Goal: Answer question/provide support: Share knowledge or assist other users

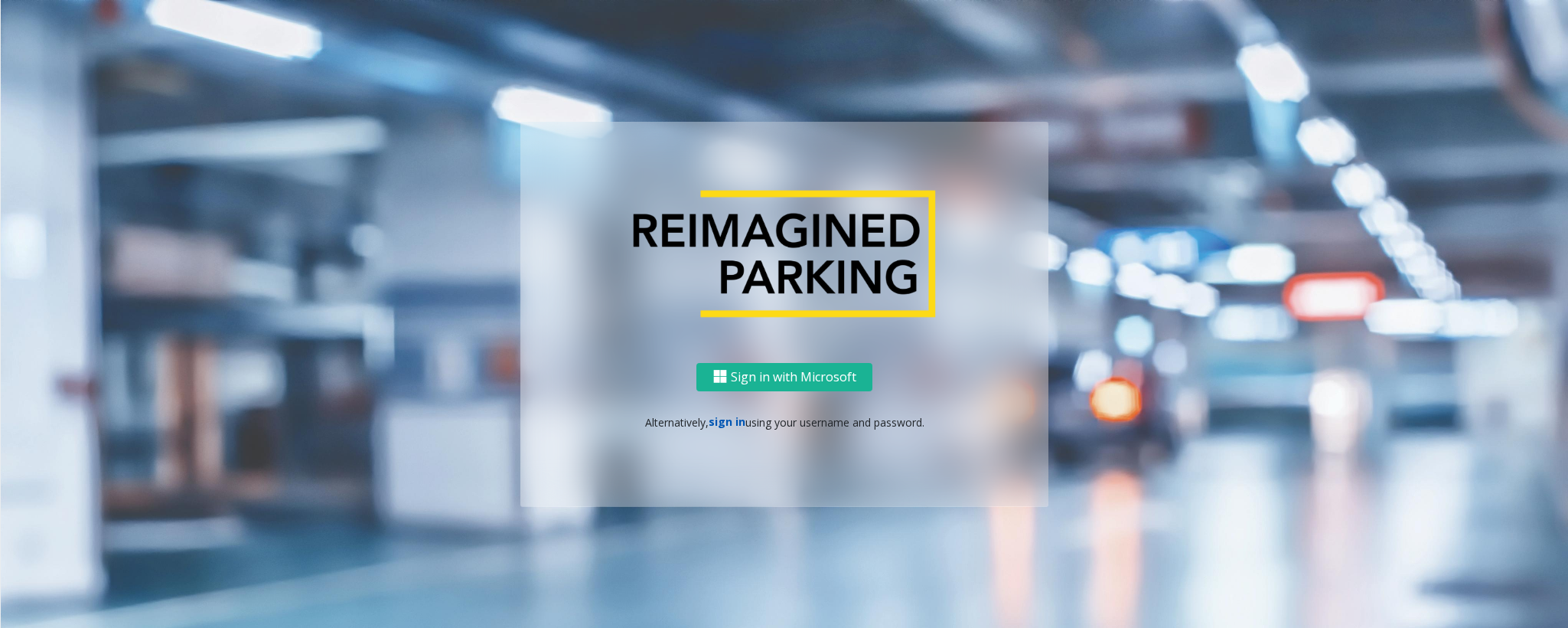
click at [726, 418] on link "sign in" at bounding box center [726, 421] width 36 height 14
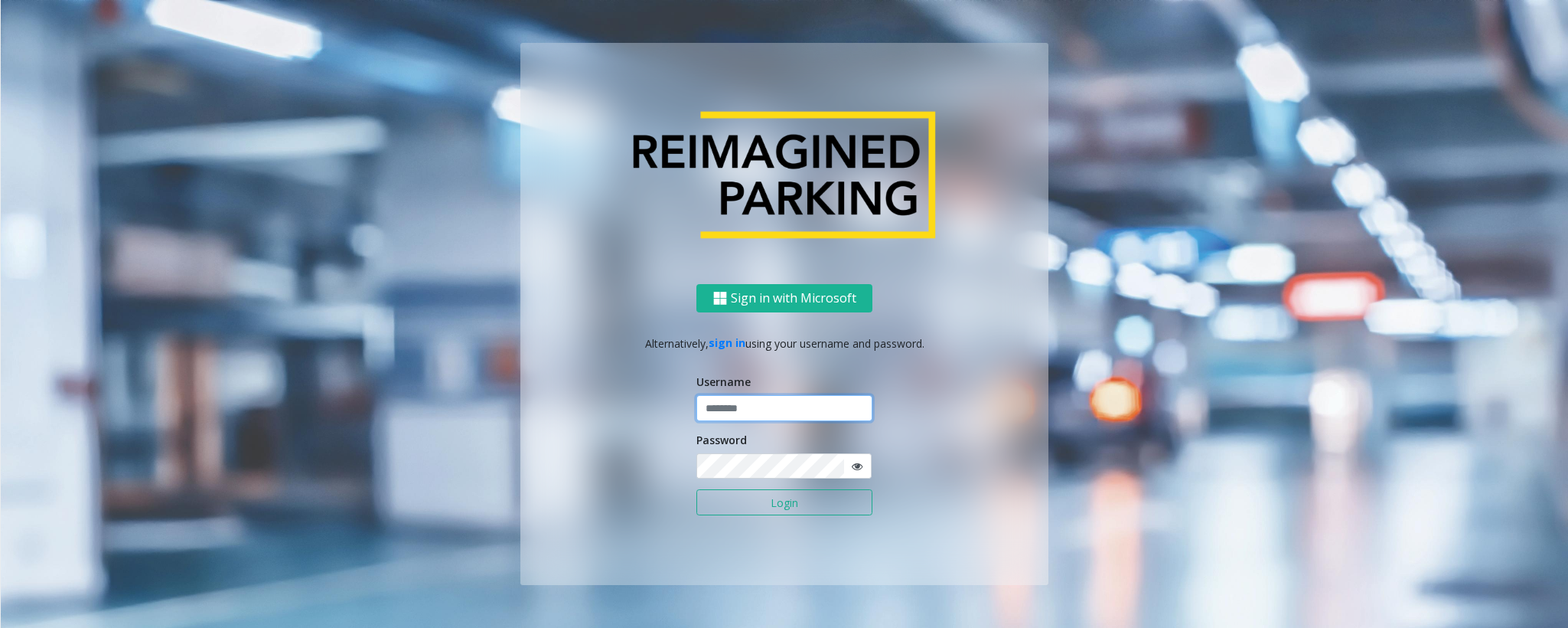
type input "******"
click at [772, 418] on button "Login" at bounding box center [784, 502] width 176 height 26
click at [769, 418] on button "Login" at bounding box center [784, 502] width 176 height 26
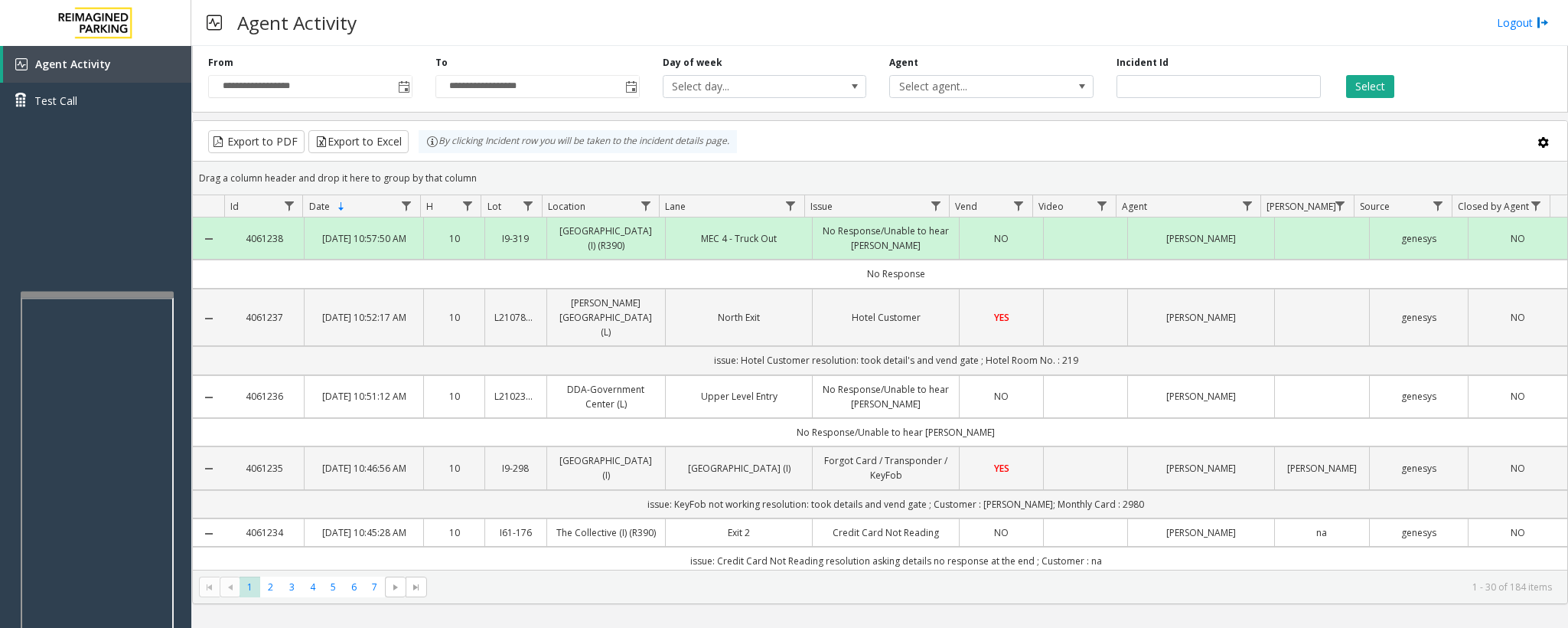
click at [104, 294] on div at bounding box center [97, 294] width 153 height 6
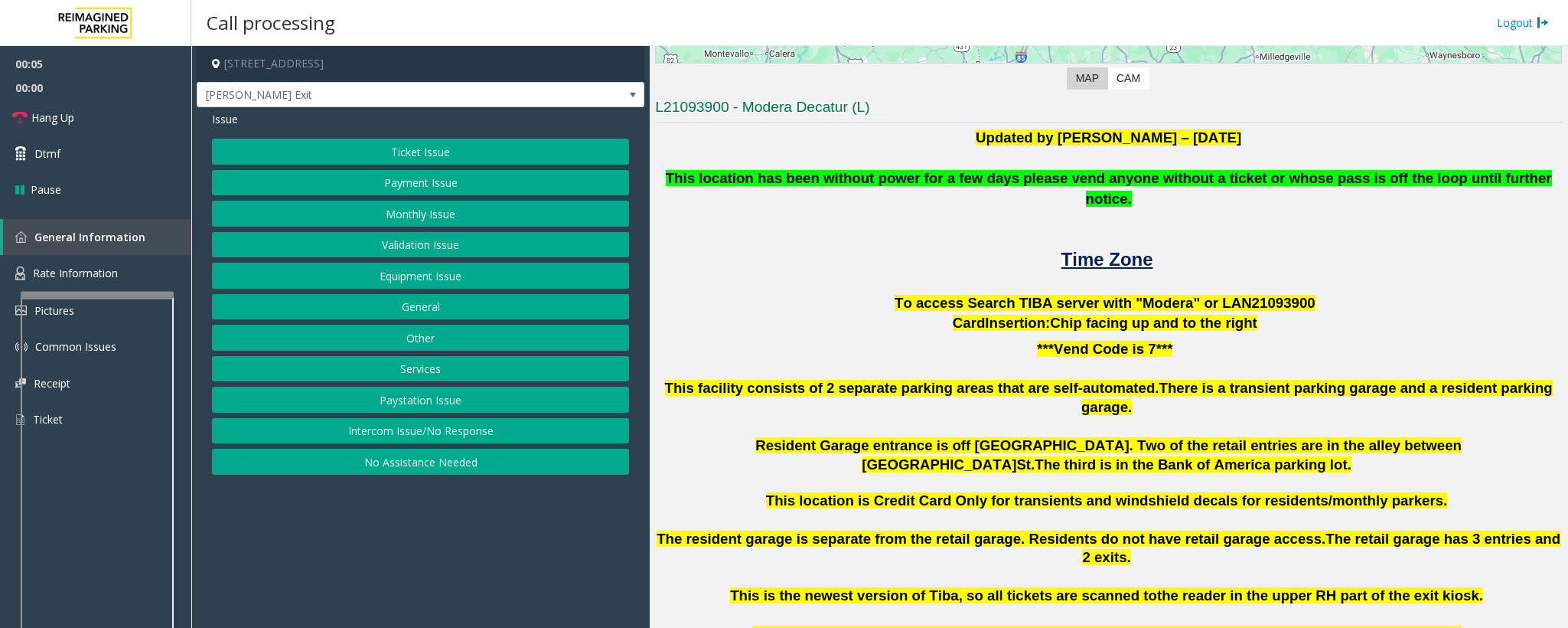
scroll to position [344, 0]
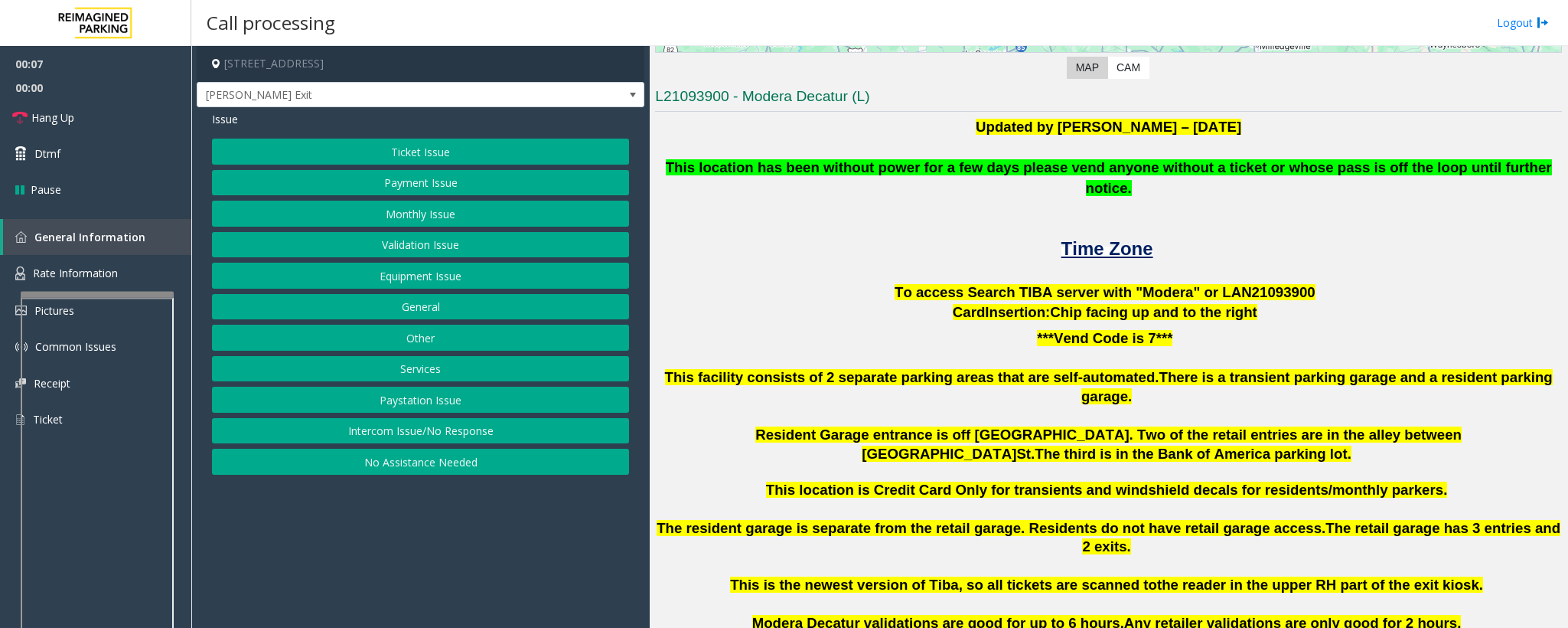
click at [1044, 284] on span "To access Search TIBA server with "Modera" or LAN21093" at bounding box center [1093, 292] width 397 height 16
copy p "LAN21093 900"
click at [389, 153] on button "Ticket Issue" at bounding box center [420, 151] width 417 height 26
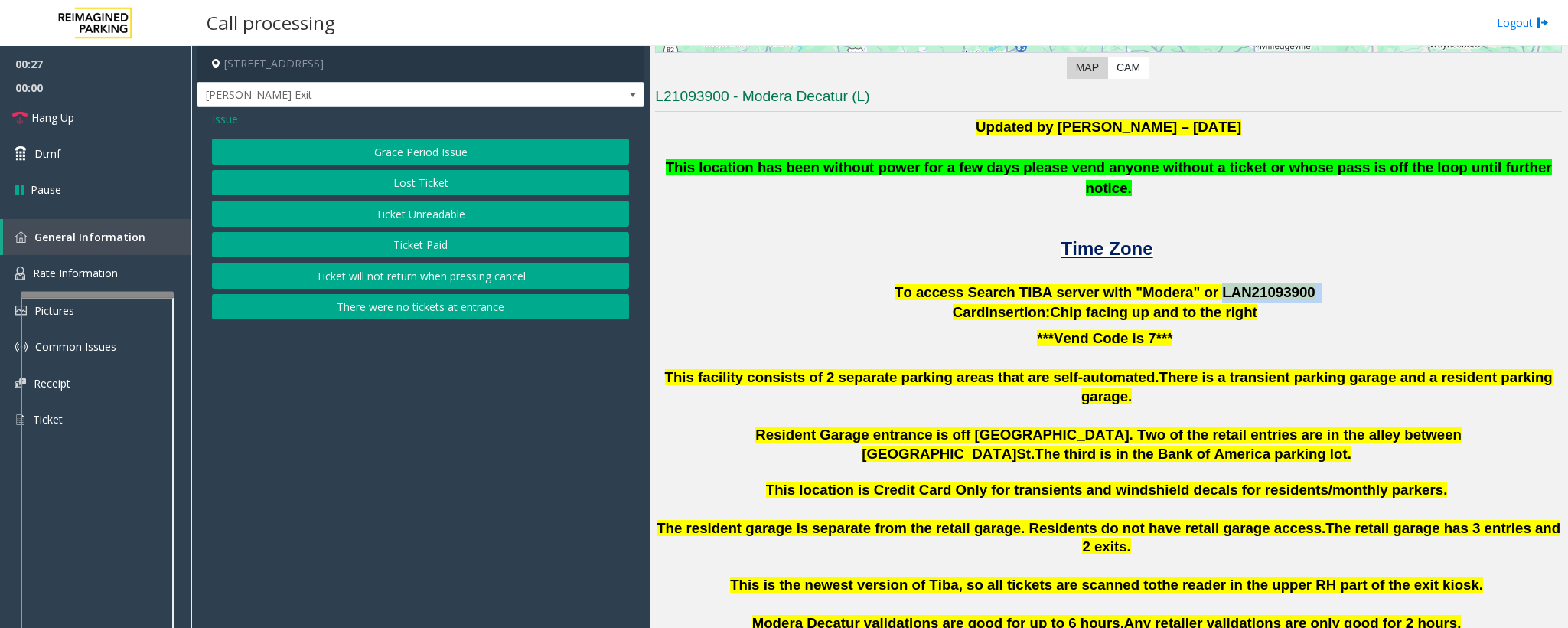
click at [406, 207] on button "Ticket Unreadable" at bounding box center [420, 213] width 417 height 26
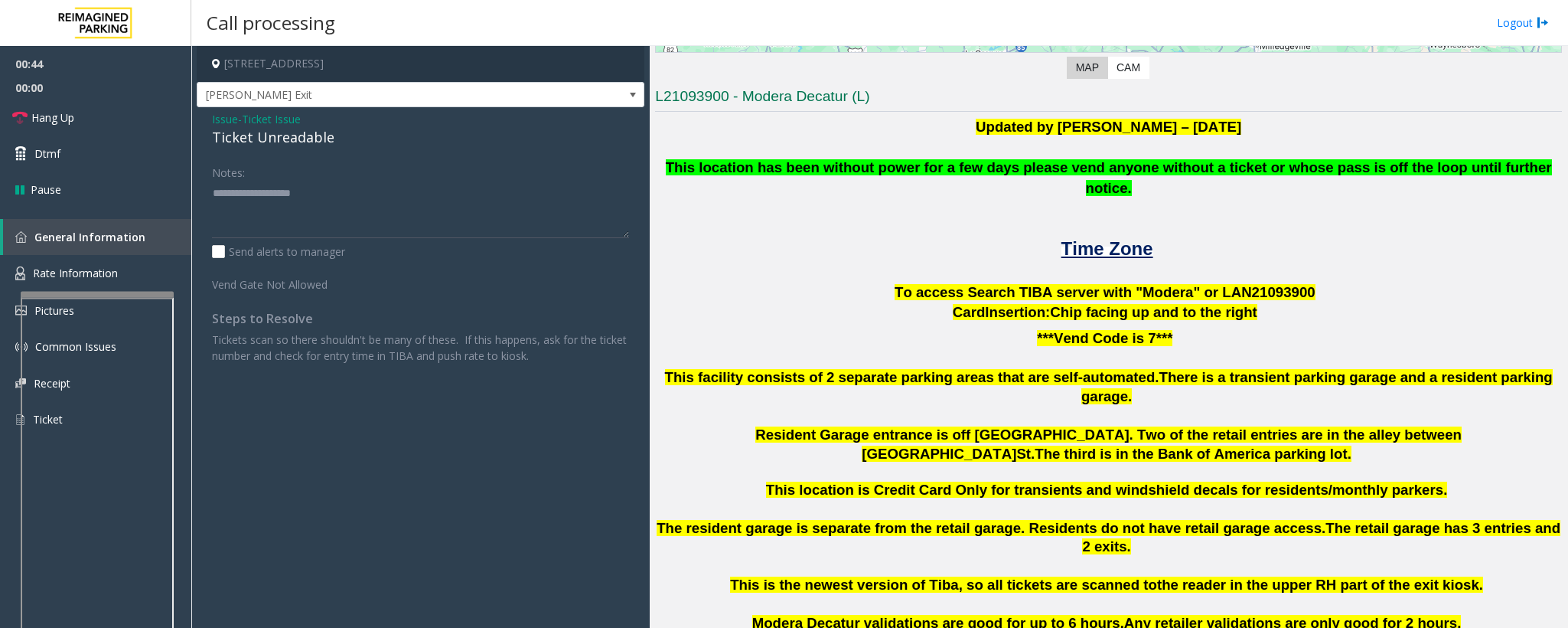
click at [216, 122] on span "Issue" at bounding box center [224, 119] width 26 height 16
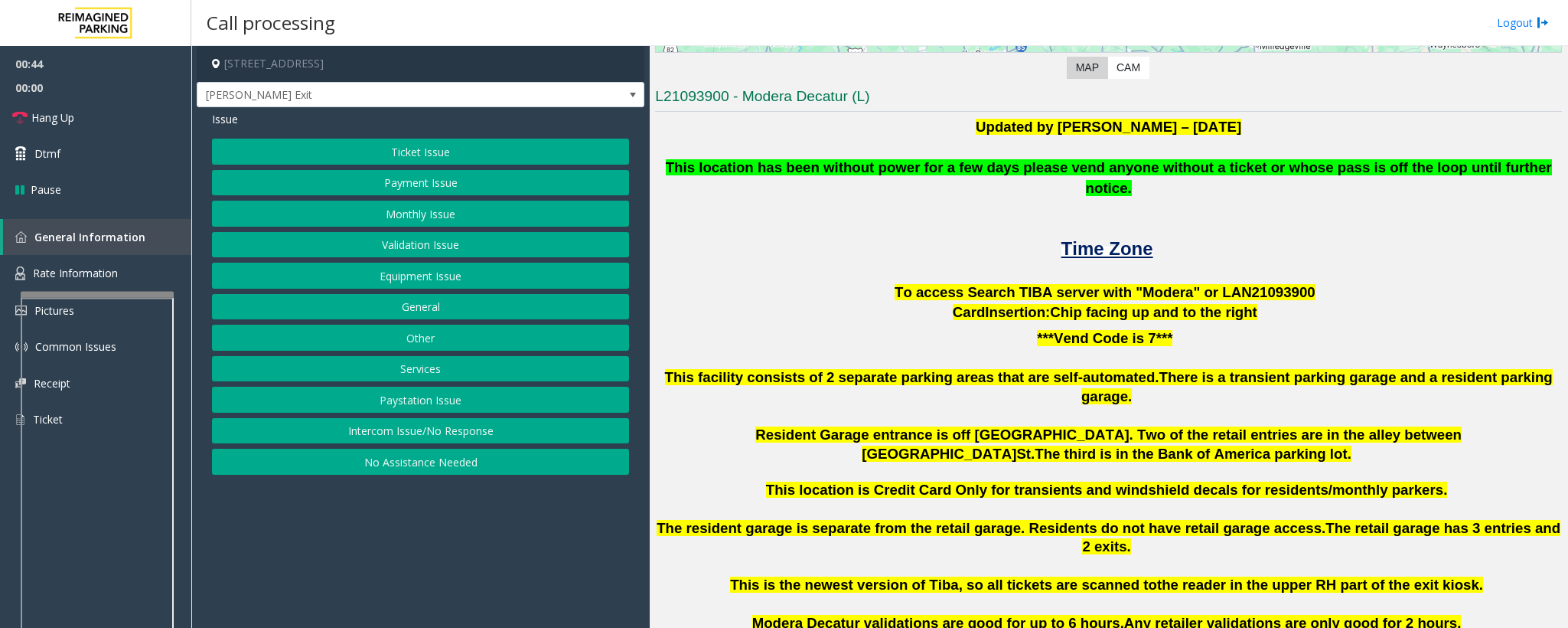
click at [411, 244] on button "Validation Issue" at bounding box center [420, 245] width 417 height 26
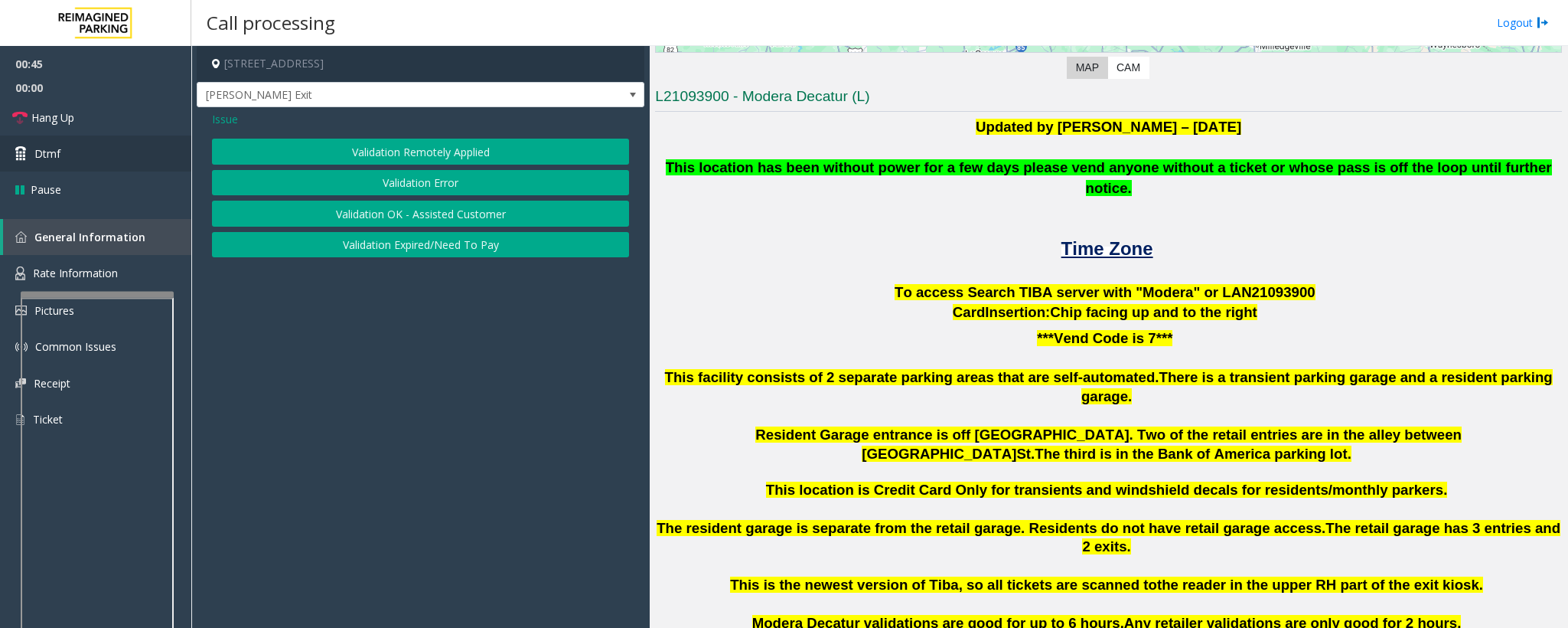
drag, startPoint x: 410, startPoint y: 184, endPoint x: 53, endPoint y: 161, distance: 357.7
click at [406, 186] on button "Validation Error" at bounding box center [420, 183] width 417 height 26
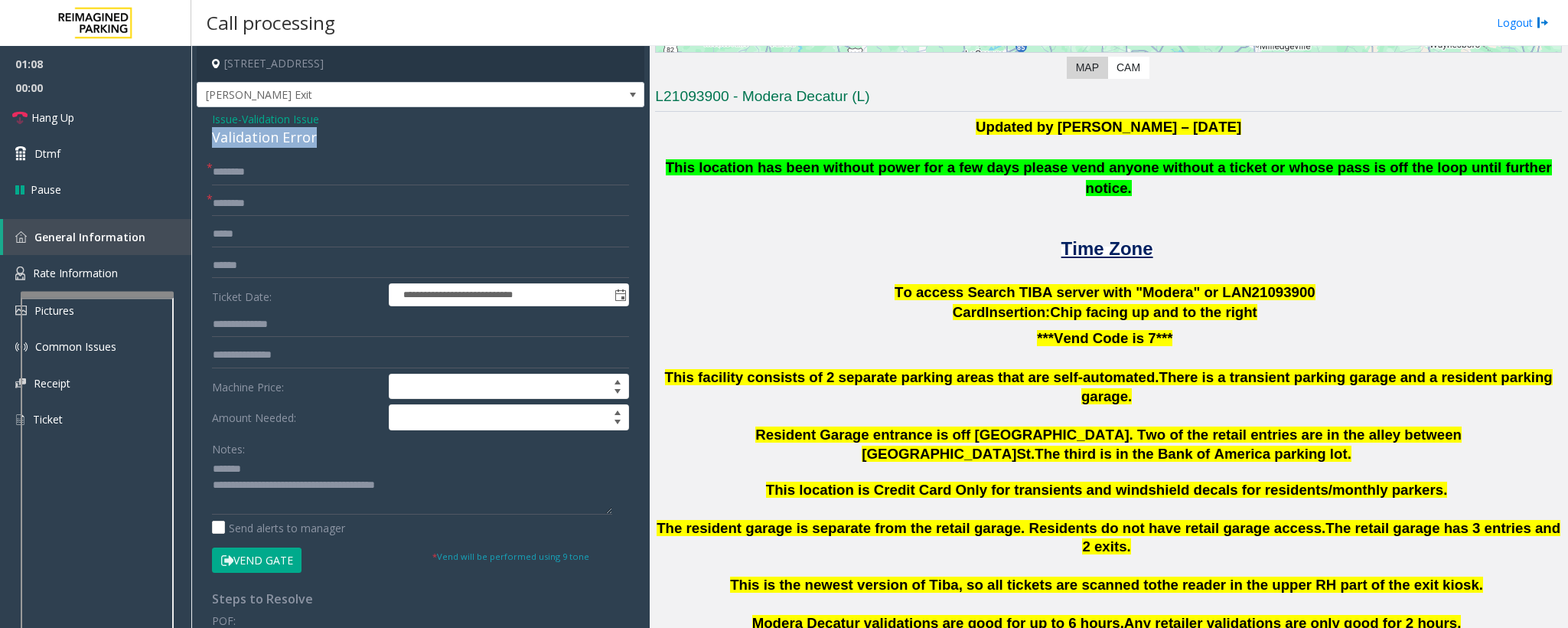
drag, startPoint x: 324, startPoint y: 143, endPoint x: 254, endPoint y: 136, distance: 70.3
click at [193, 138] on app-call-processing-form "**********" at bounding box center [420, 337] width 458 height 582
type textarea "**********"
click at [254, 210] on input "text" at bounding box center [420, 203] width 417 height 26
click at [288, 203] on input "text" at bounding box center [420, 203] width 417 height 26
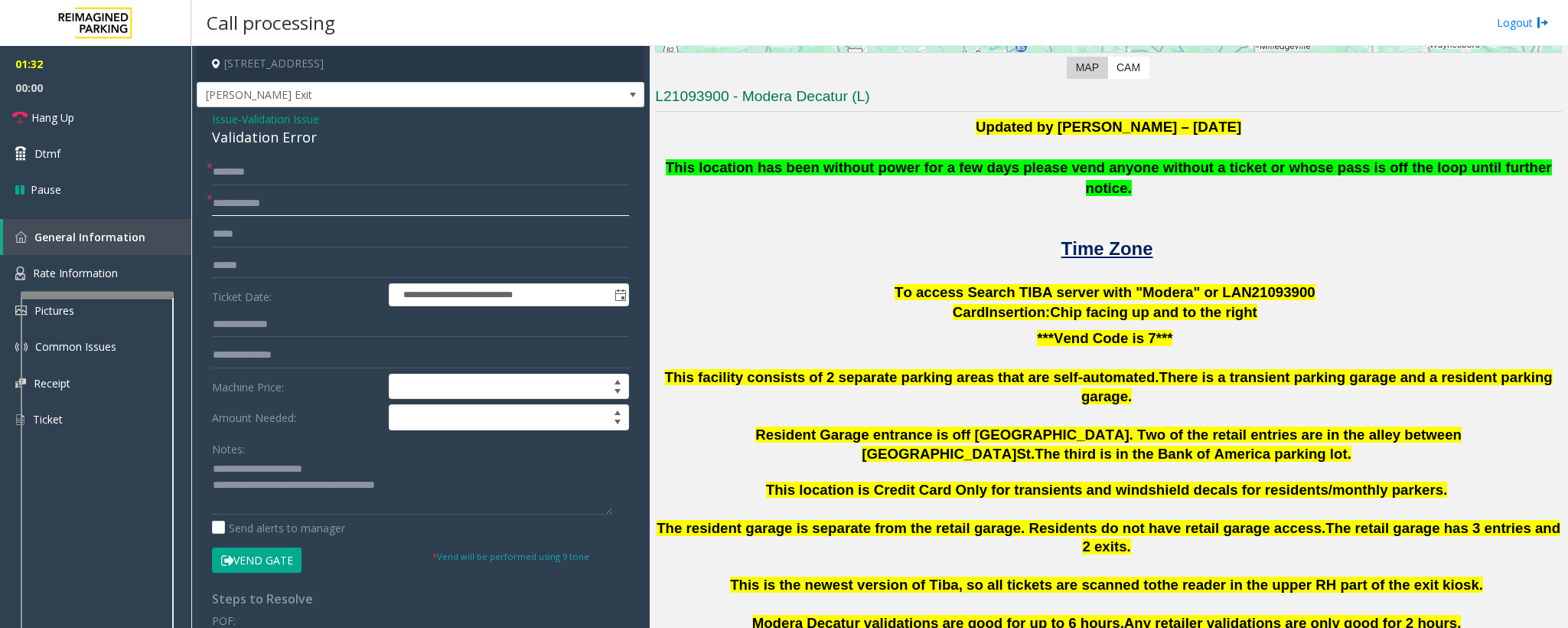
type input "**********"
click at [225, 270] on input "text" at bounding box center [420, 265] width 417 height 26
click at [246, 171] on input "text" at bounding box center [420, 172] width 417 height 26
drag, startPoint x: 449, startPoint y: 491, endPoint x: 277, endPoint y: 491, distance: 172.0
click at [277, 418] on textarea at bounding box center [412, 485] width 401 height 58
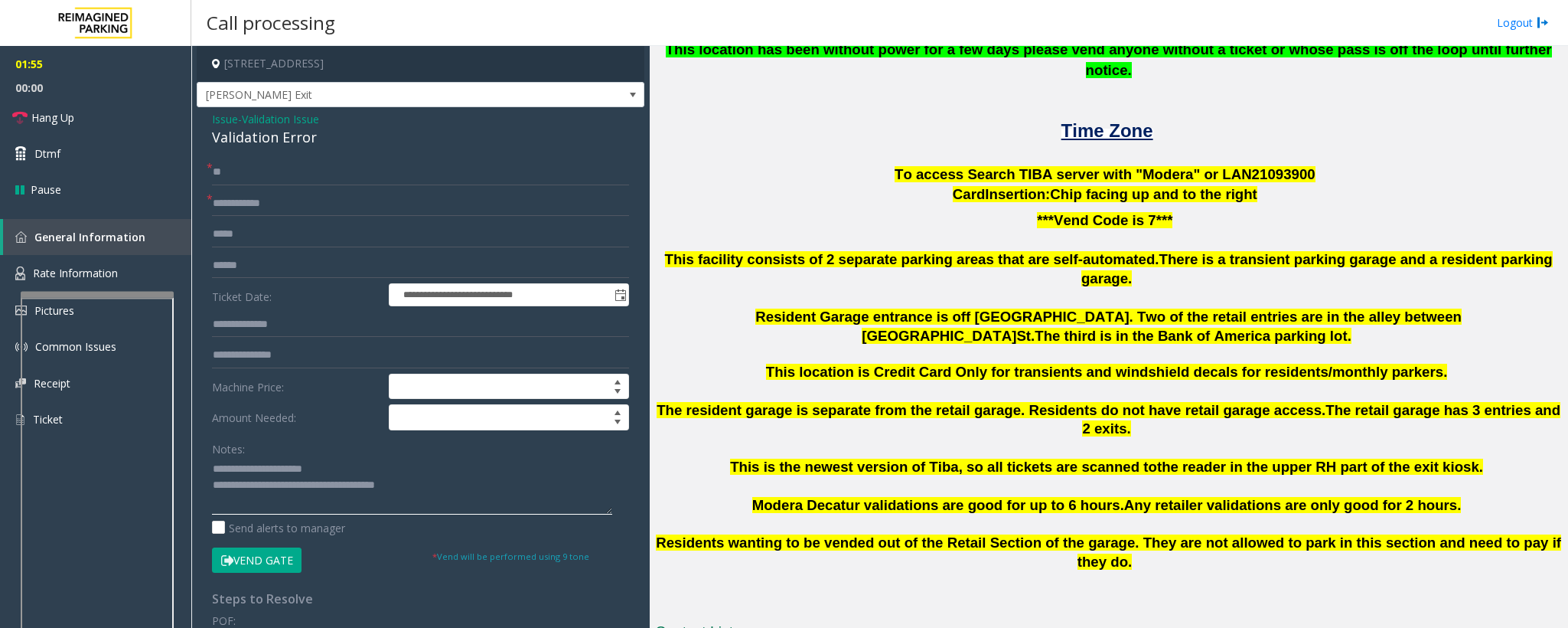
scroll to position [574, 0]
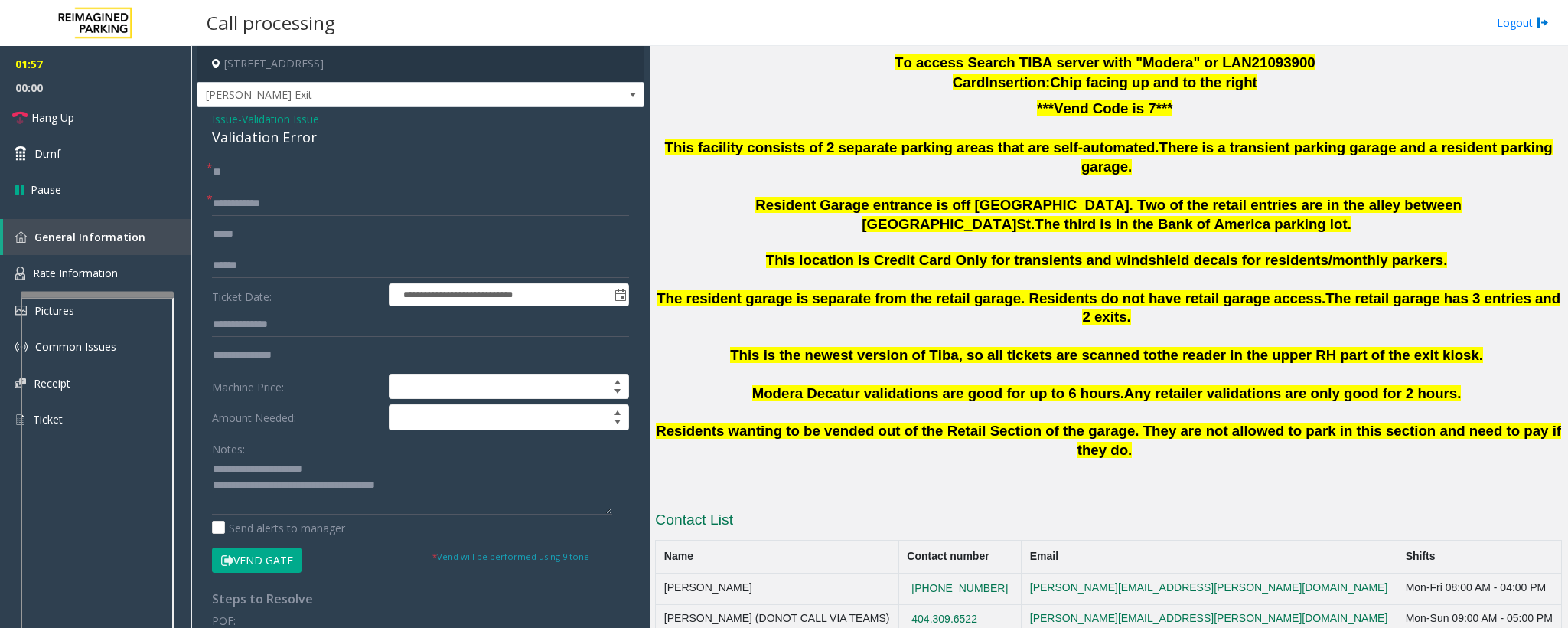
drag, startPoint x: 434, startPoint y: 63, endPoint x: 347, endPoint y: 71, distance: 87.4
click at [347, 71] on h4 "[STREET_ADDRESS]" at bounding box center [420, 64] width 448 height 36
copy h4 "[GEOGRAPHIC_DATA], [GEOGRAPHIC_DATA]"
click at [234, 329] on input "text" at bounding box center [420, 324] width 417 height 26
click at [230, 168] on input "**" at bounding box center [420, 172] width 417 height 26
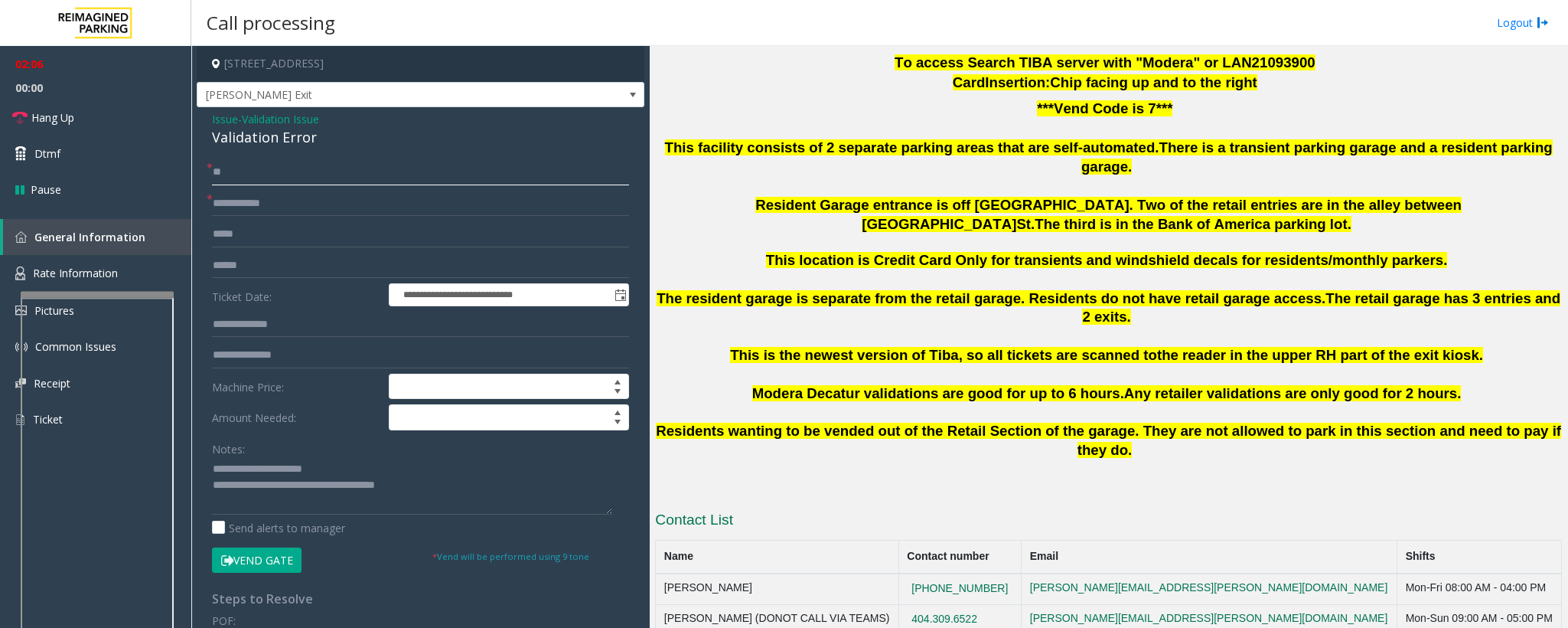
type input "*"
click at [237, 316] on input "text" at bounding box center [420, 324] width 417 height 26
click at [232, 325] on input "text" at bounding box center [420, 324] width 417 height 26
type input "*****"
click at [221, 168] on input "text" at bounding box center [420, 172] width 417 height 26
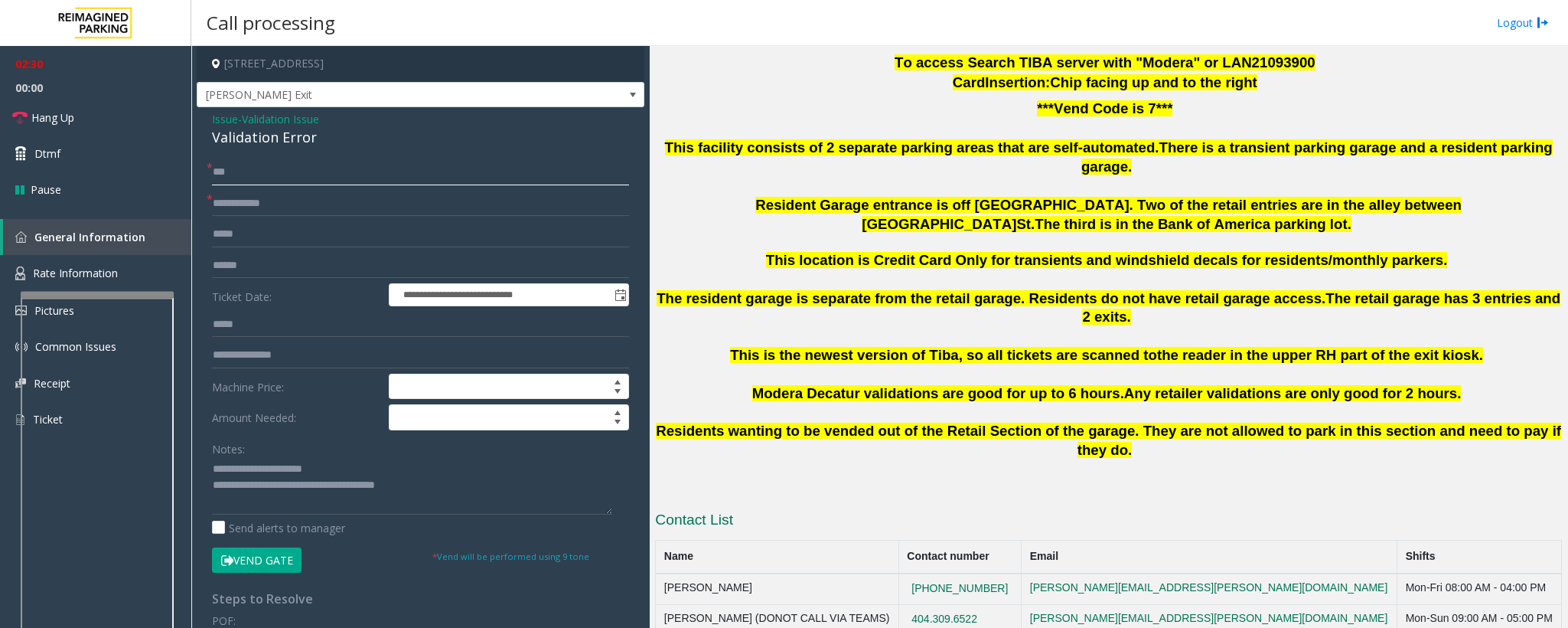
type input "***"
click at [269, 418] on button "Vend Gate" at bounding box center [256, 560] width 90 height 26
click at [251, 264] on input "text" at bounding box center [420, 265] width 417 height 26
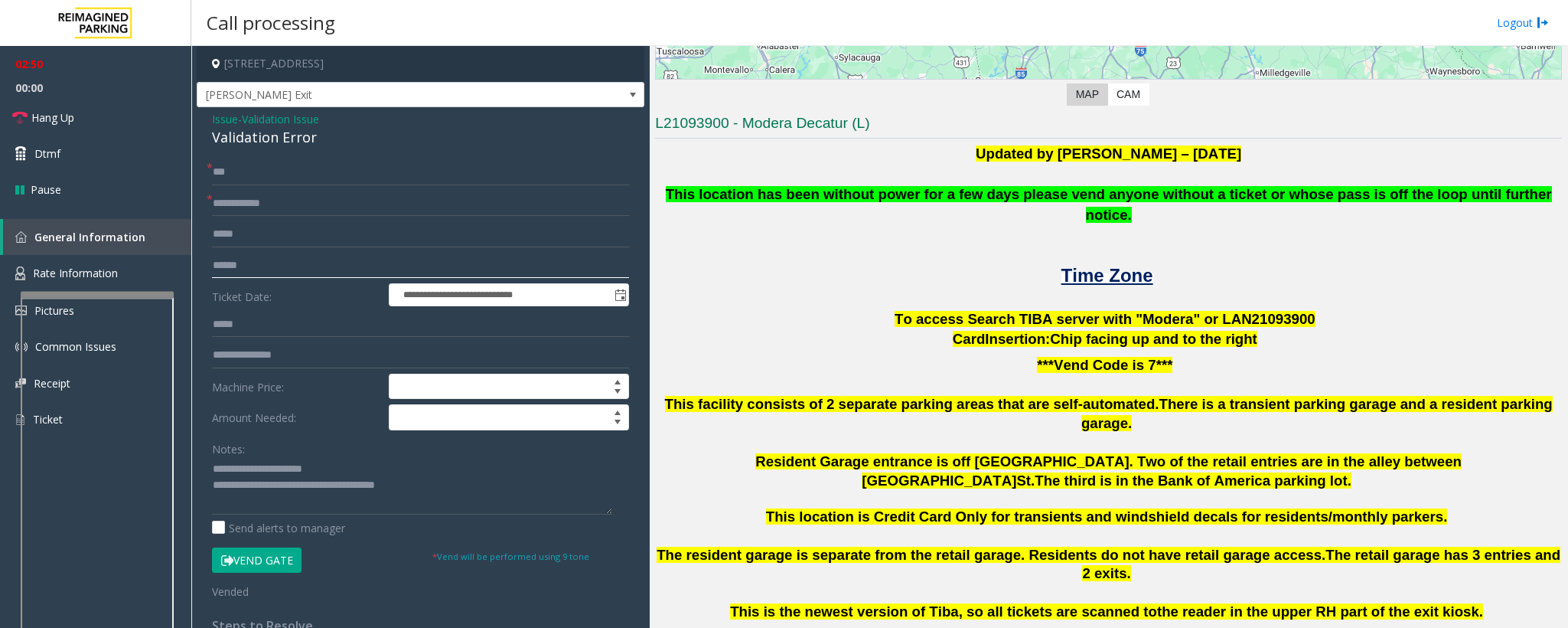
scroll to position [689, 0]
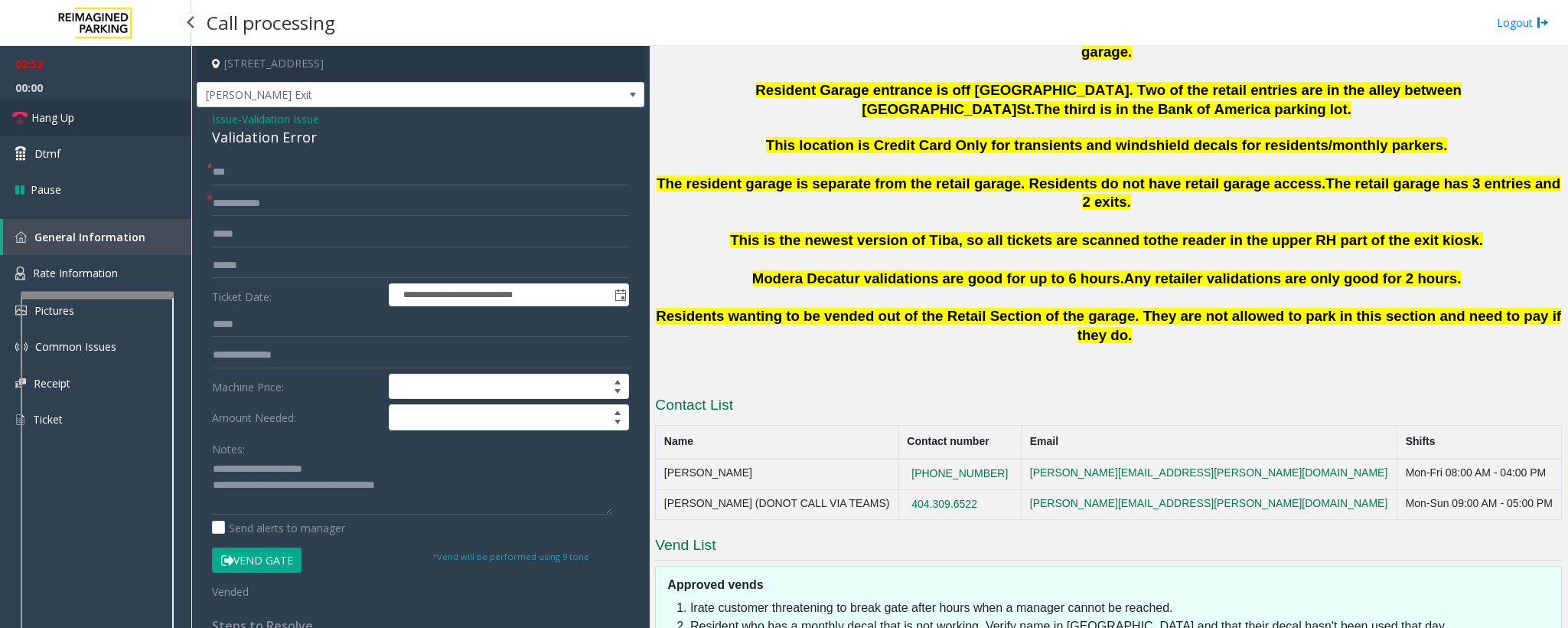
click at [48, 118] on span "Hang Up" at bounding box center [52, 117] width 43 height 16
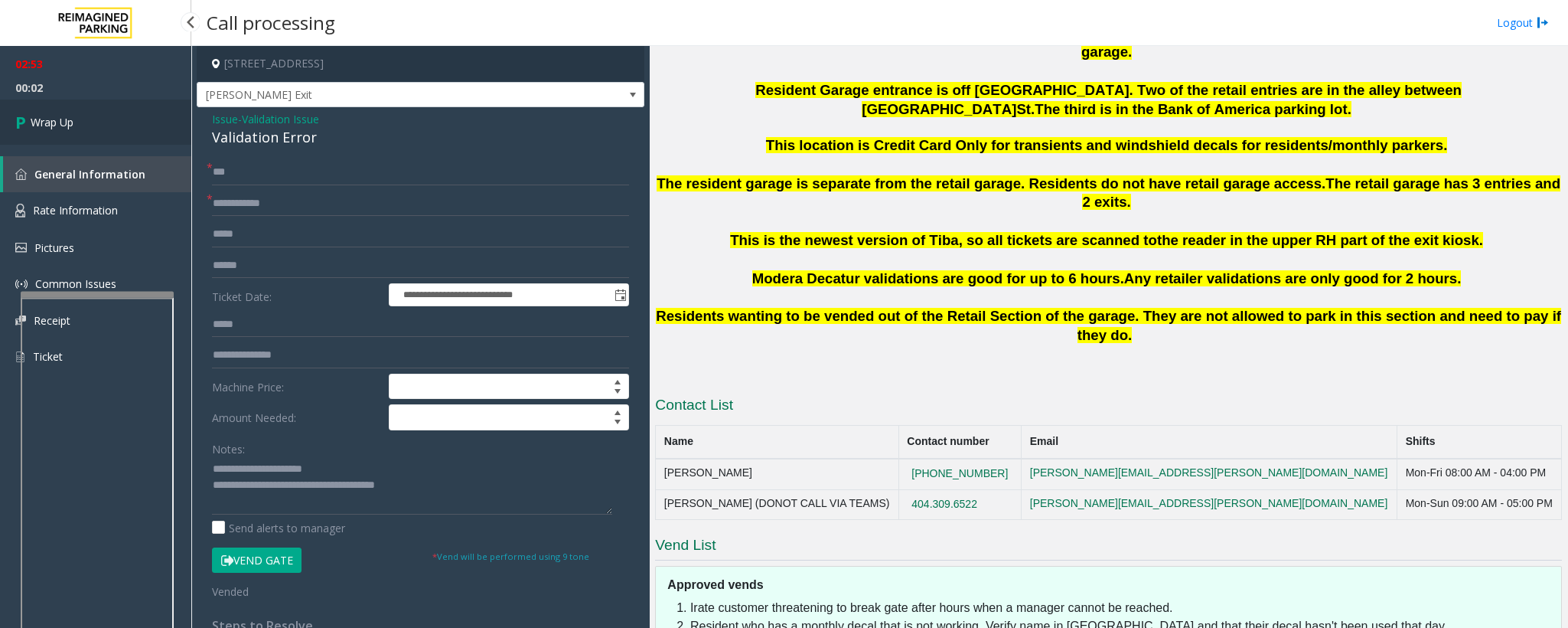
click at [48, 118] on span "Wrap Up" at bounding box center [52, 122] width 43 height 16
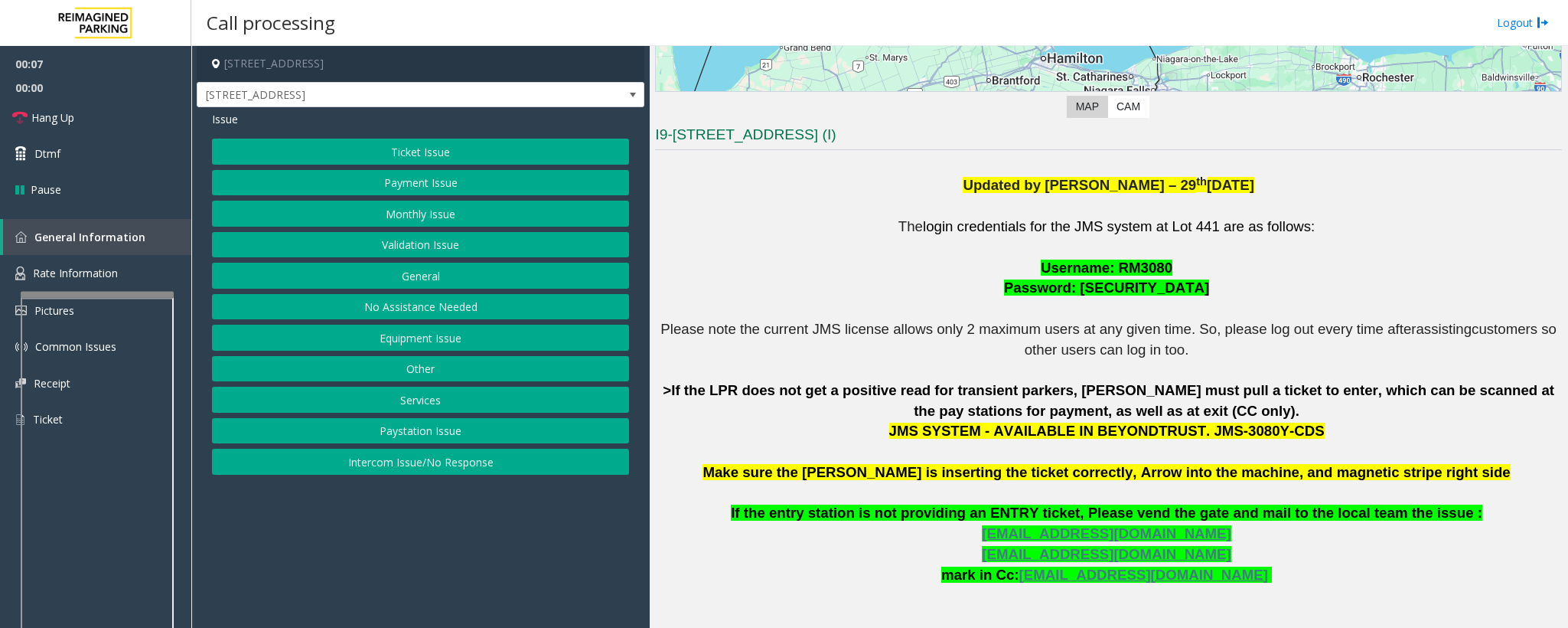
scroll to position [344, 0]
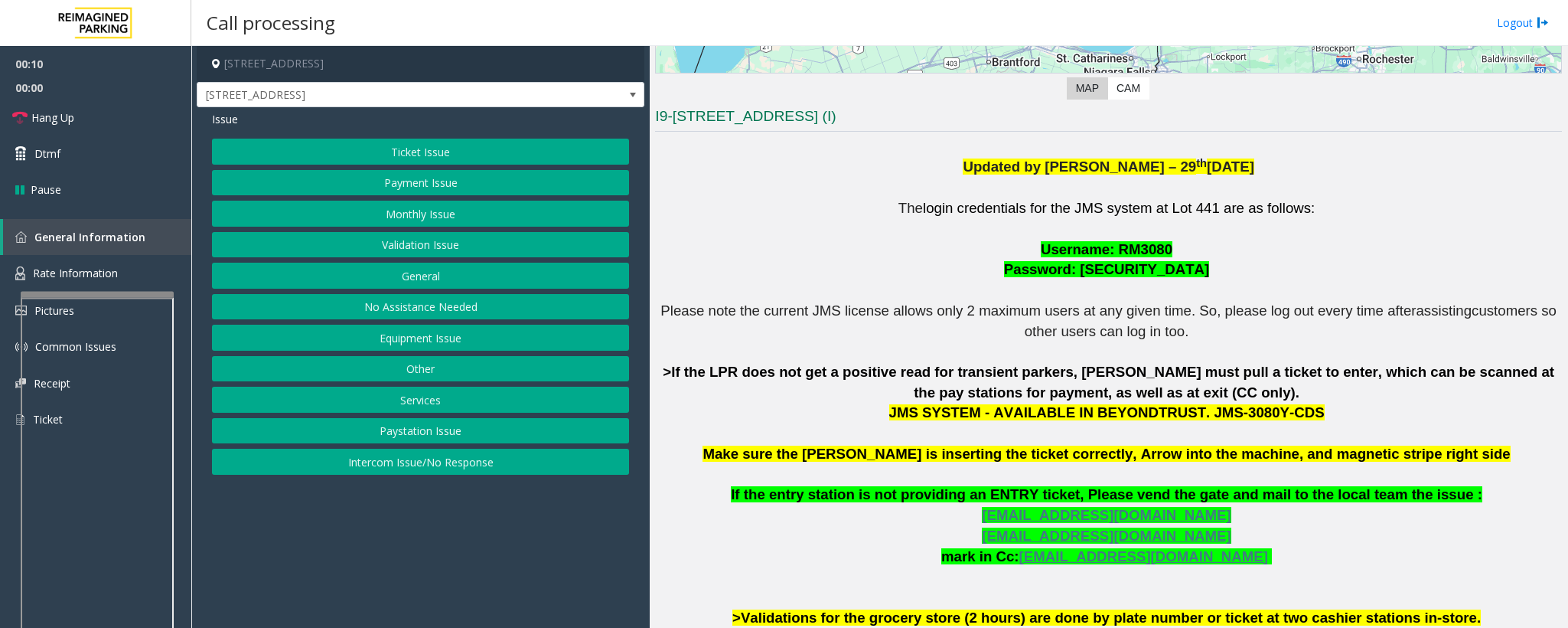
click at [384, 145] on button "Ticket Issue" at bounding box center [420, 151] width 417 height 26
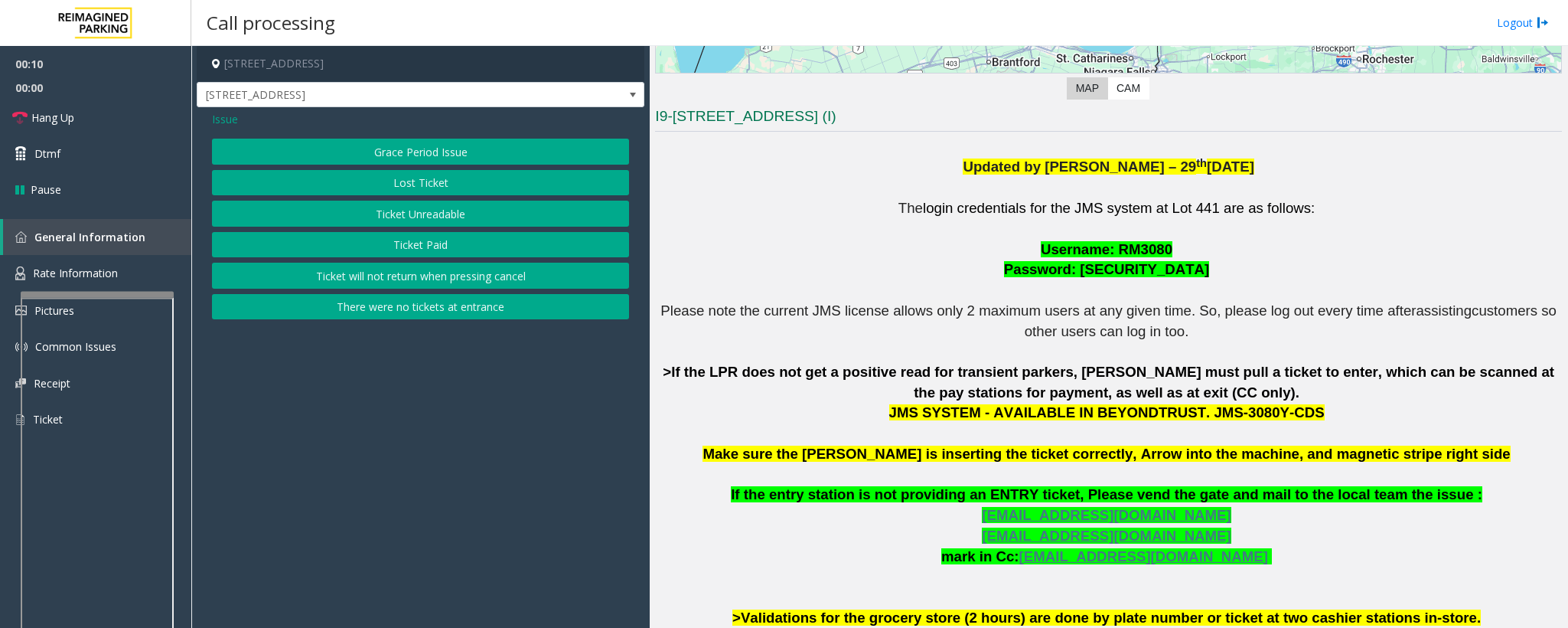
click at [394, 210] on button "Ticket Unreadable" at bounding box center [420, 213] width 417 height 26
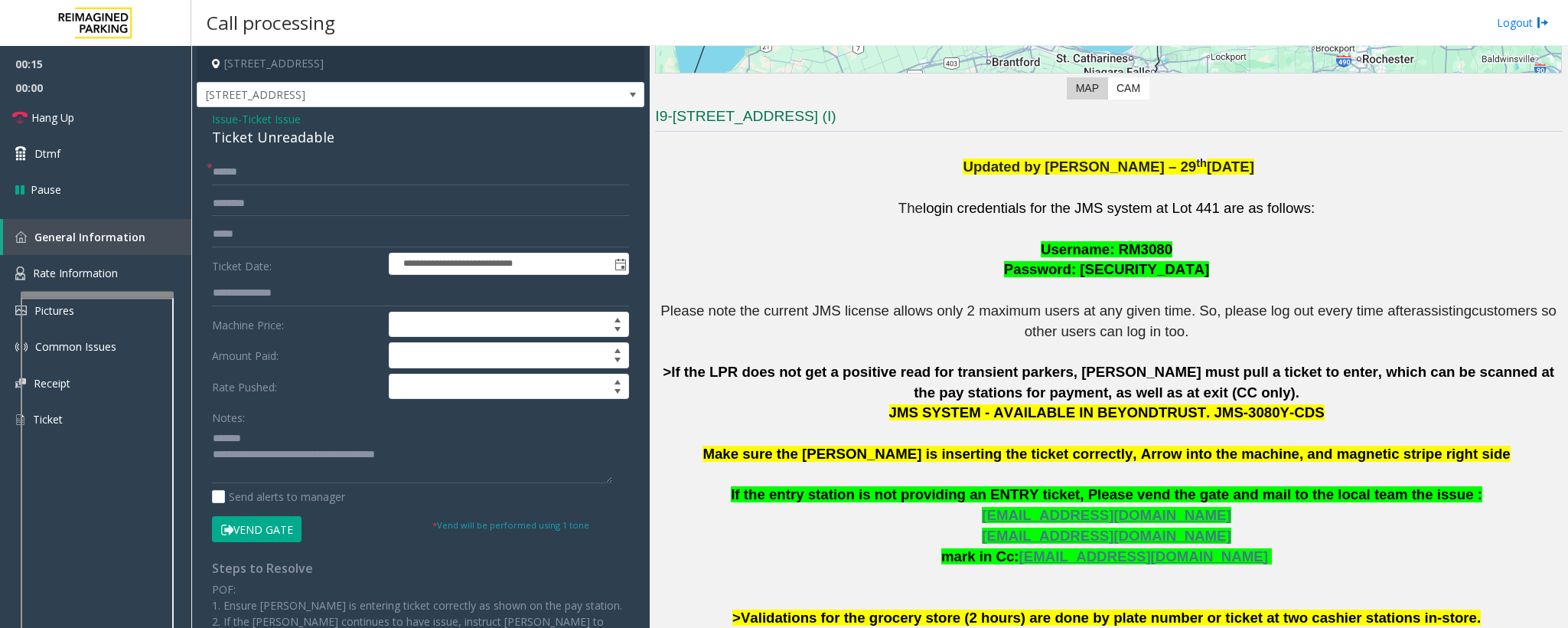
click at [332, 147] on div "Ticket Unreadable" at bounding box center [420, 137] width 417 height 20
drag, startPoint x: 336, startPoint y: 145, endPoint x: 199, endPoint y: 143, distance: 137.0
click at [199, 143] on div "**********" at bounding box center [420, 464] width 448 height 714
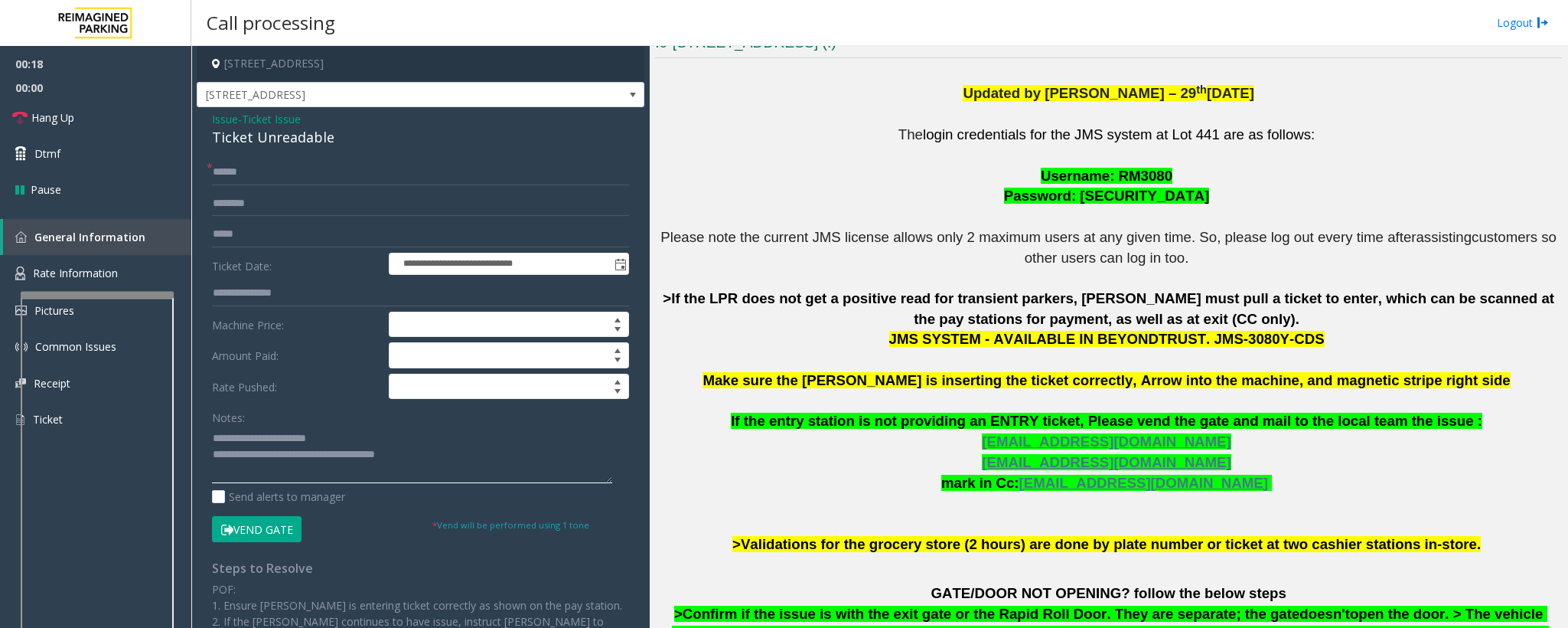
scroll to position [459, 0]
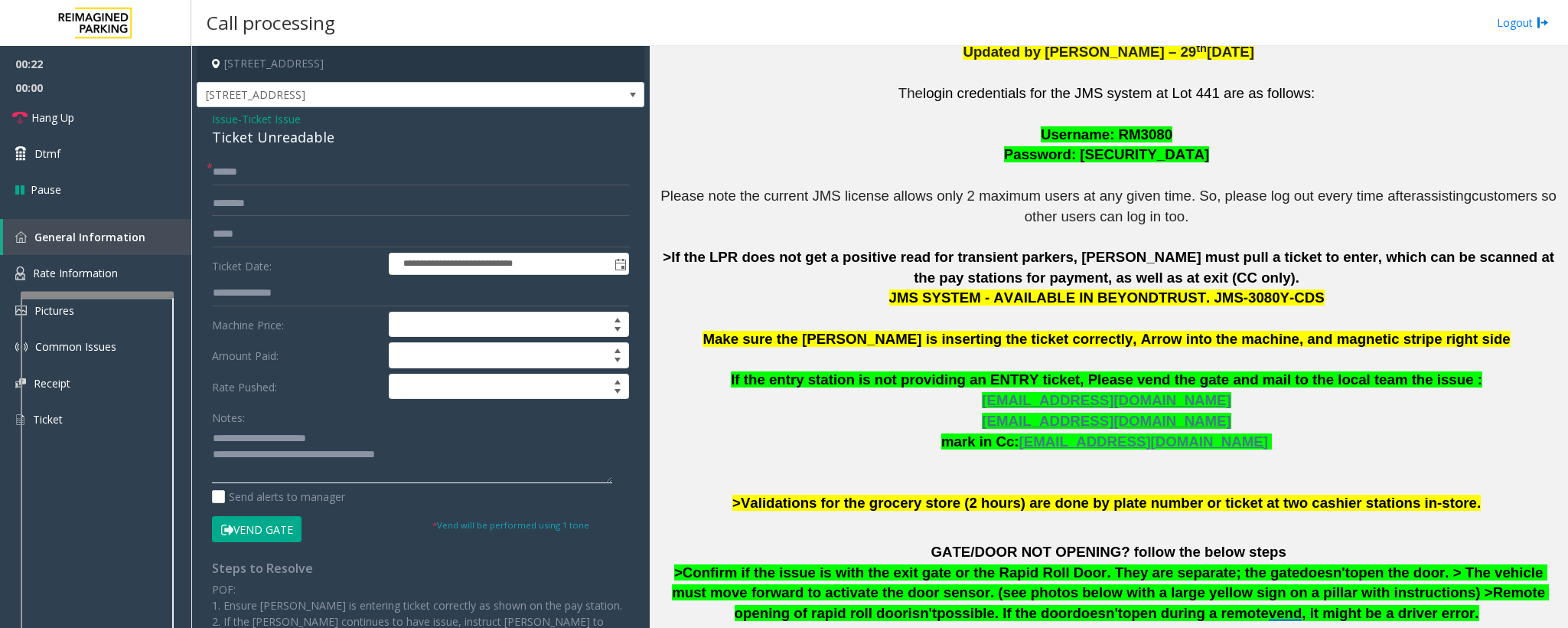
type textarea "**********"
drag, startPoint x: 1183, startPoint y: 301, endPoint x: 1279, endPoint y: 302, distance: 96.0
click at [1044, 302] on p "The login credentials for the JMS system at Lot 441 are as follows: Username: R…" at bounding box center [1108, 298] width 907 height 429
copy span "JMS-3080Y-CDS"
click at [227, 165] on input "text" at bounding box center [420, 172] width 417 height 26
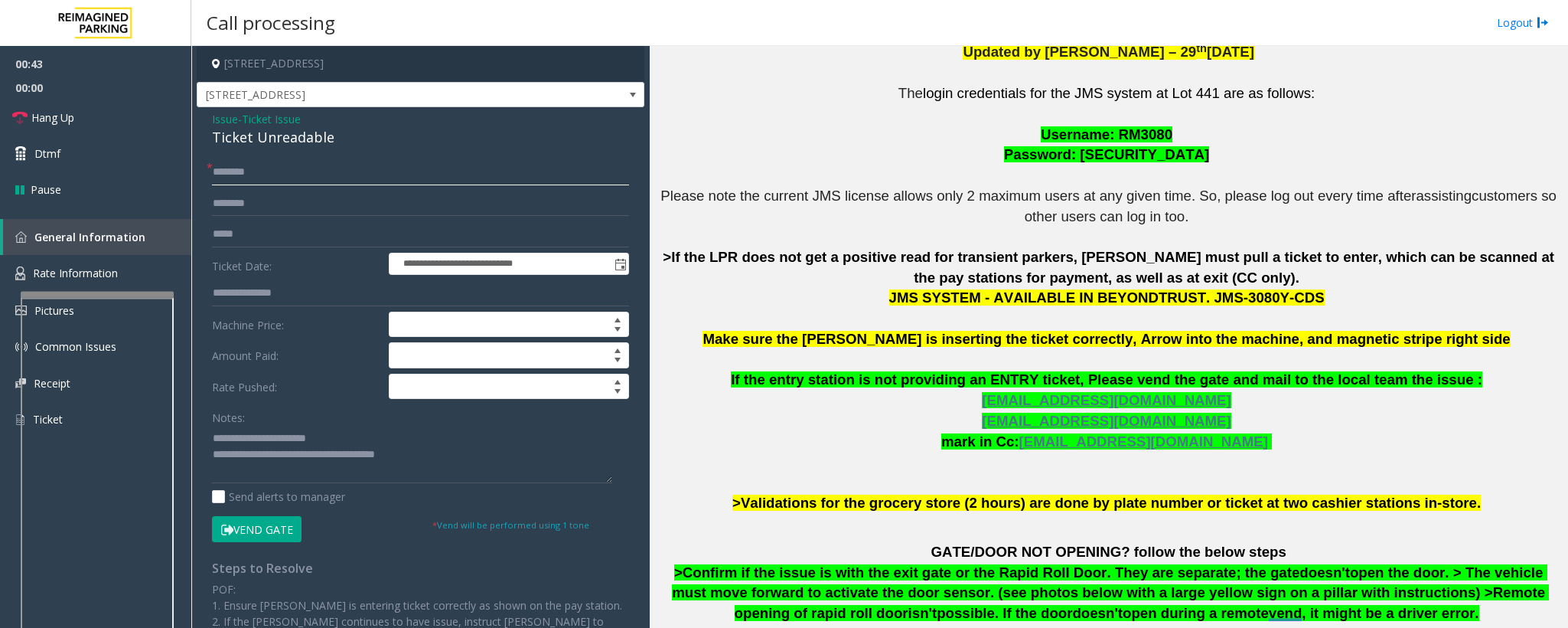
type input "********"
click at [239, 205] on input "text" at bounding box center [420, 203] width 417 height 26
type input "********"
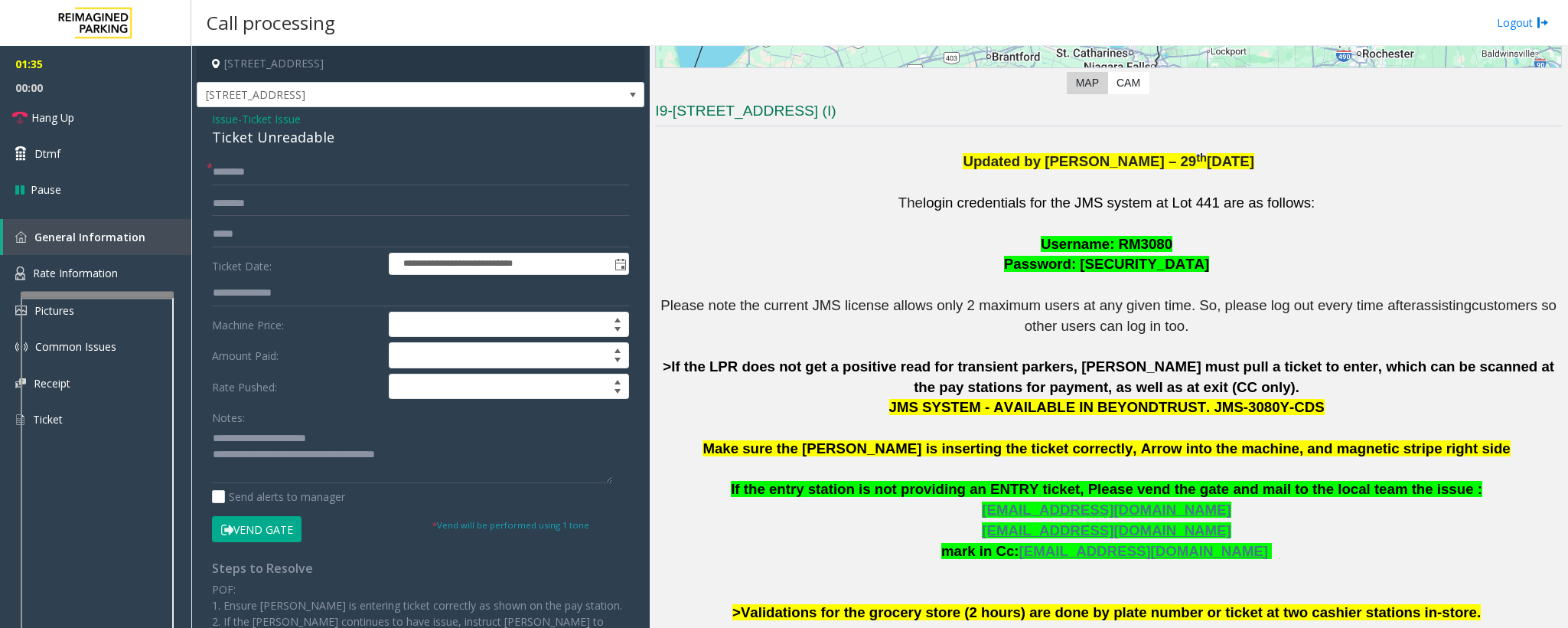
scroll to position [574, 0]
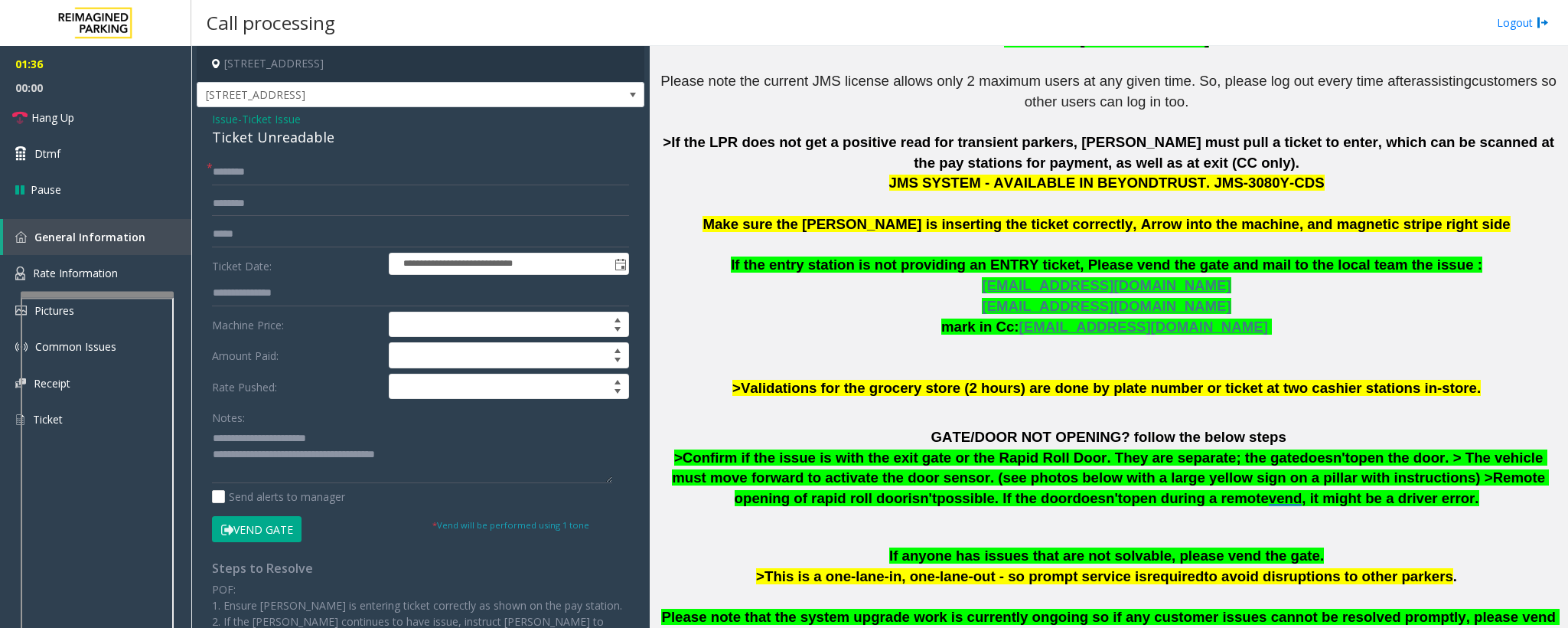
click at [280, 418] on button "Vend Gate" at bounding box center [256, 529] width 90 height 26
click at [449, 418] on textarea at bounding box center [412, 454] width 401 height 58
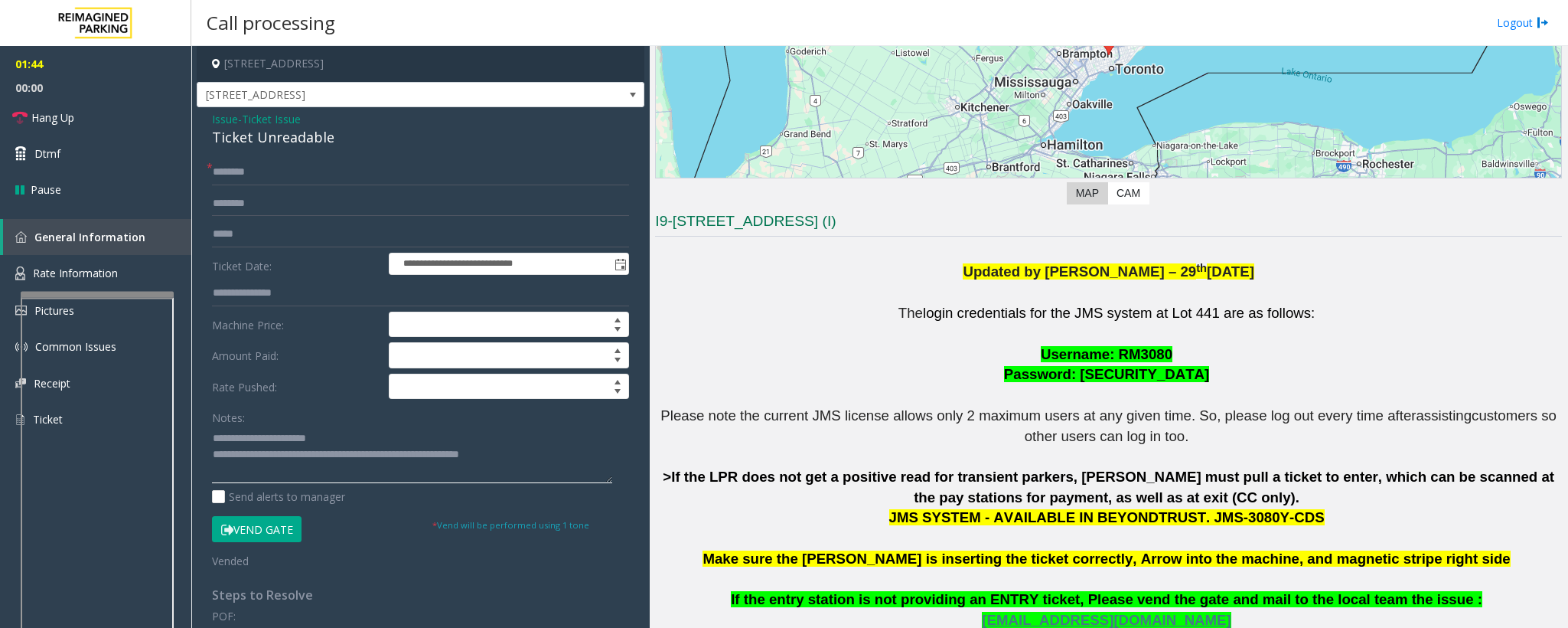
scroll to position [230, 0]
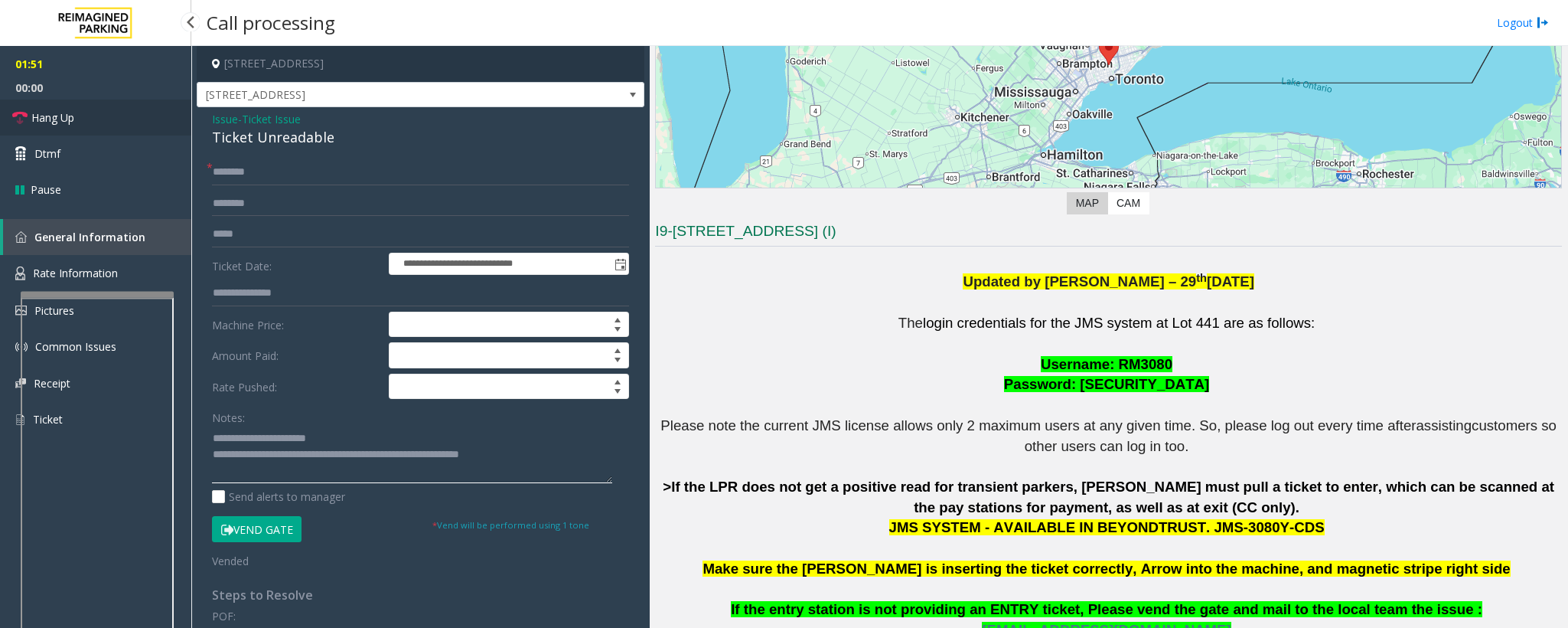
type textarea "**********"
click at [44, 122] on span "Hang Up" at bounding box center [52, 117] width 43 height 16
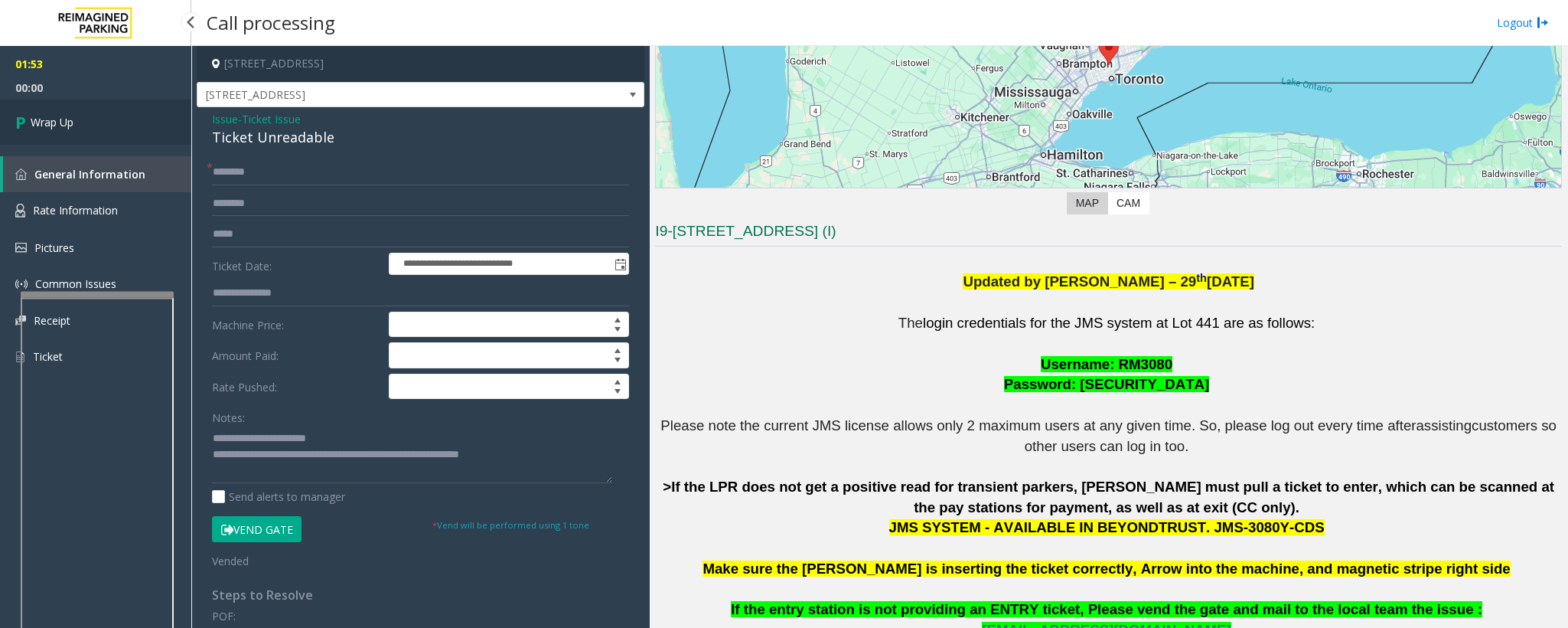
click at [42, 124] on span "Wrap Up" at bounding box center [52, 122] width 43 height 16
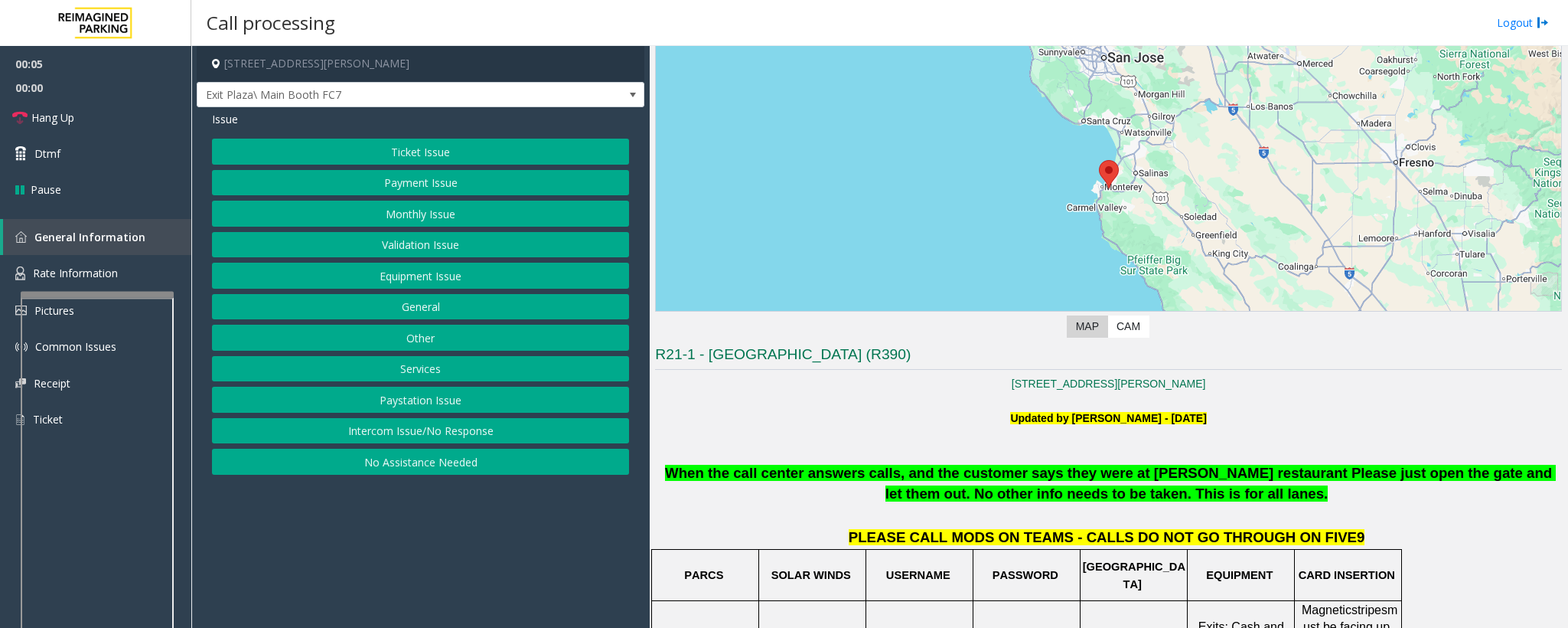
scroll to position [230, 0]
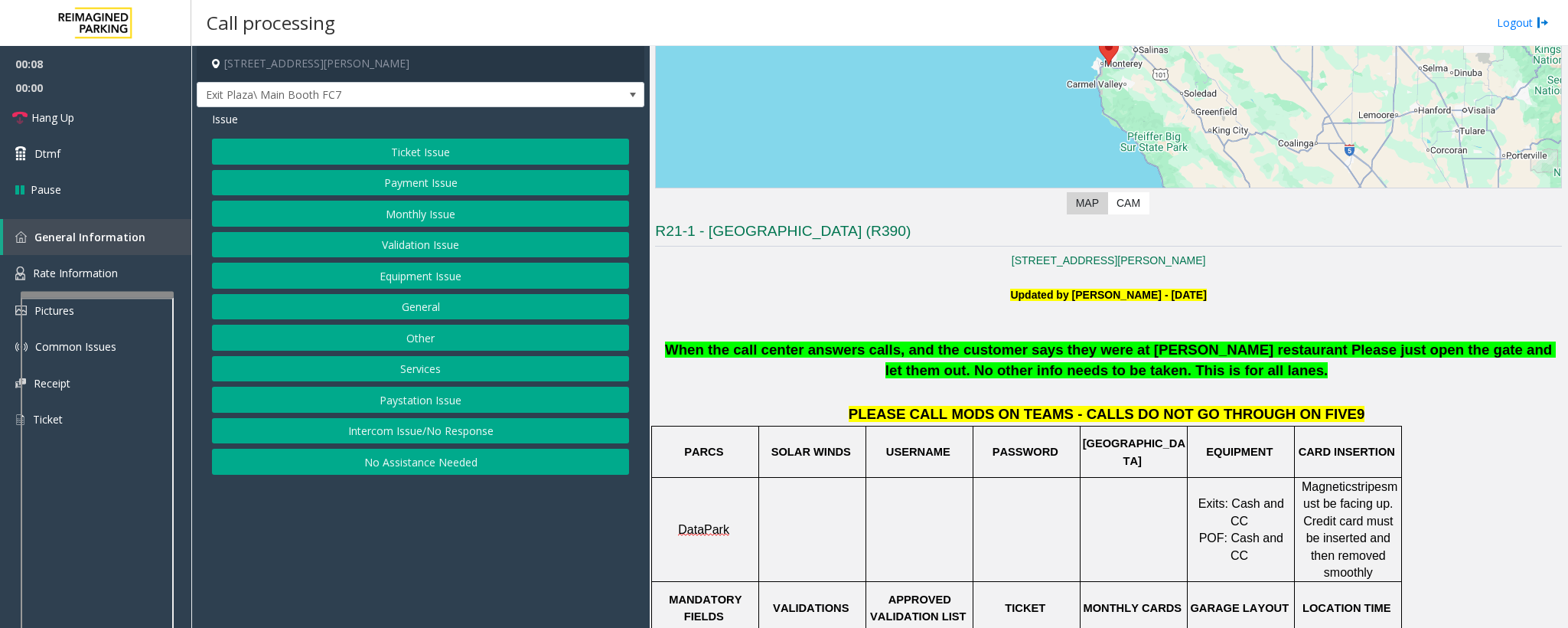
click at [425, 418] on button "Intercom Issue/No Response" at bounding box center [420, 430] width 417 height 26
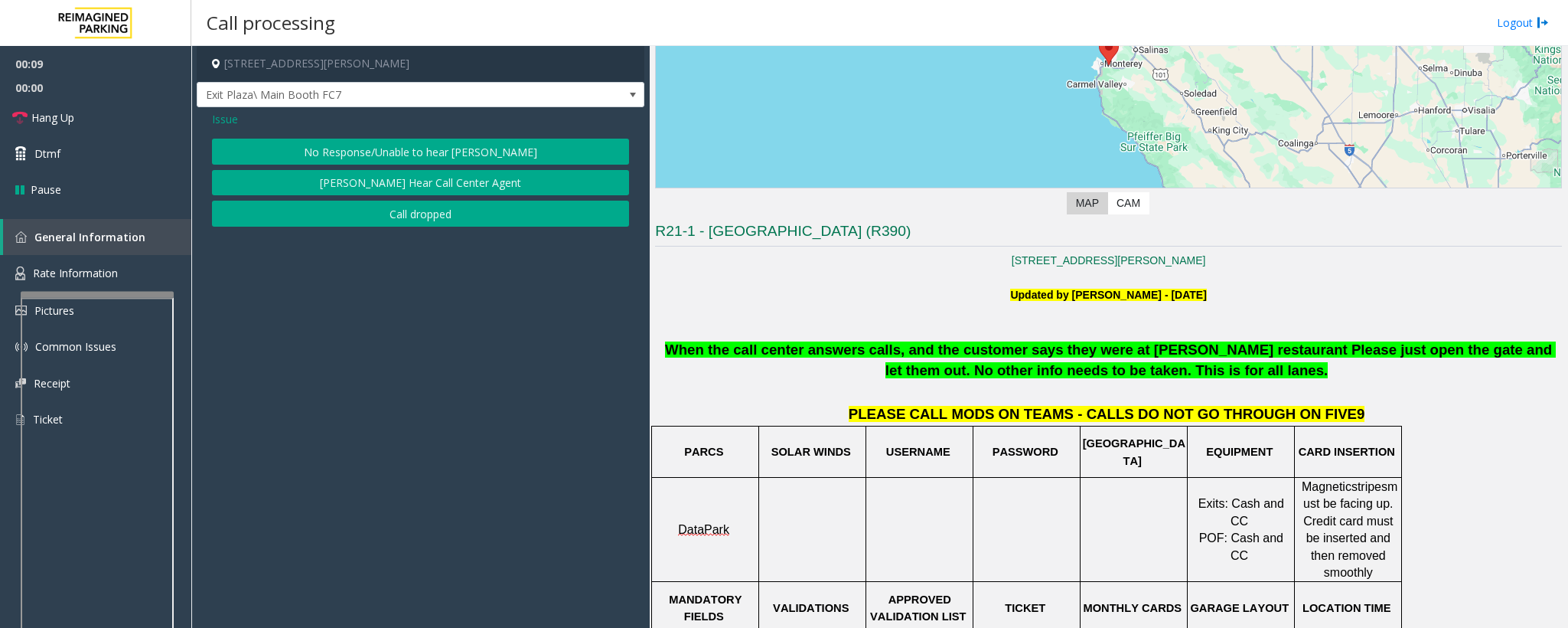
click at [352, 152] on button "No Response/Unable to hear [PERSON_NAME]" at bounding box center [420, 151] width 417 height 26
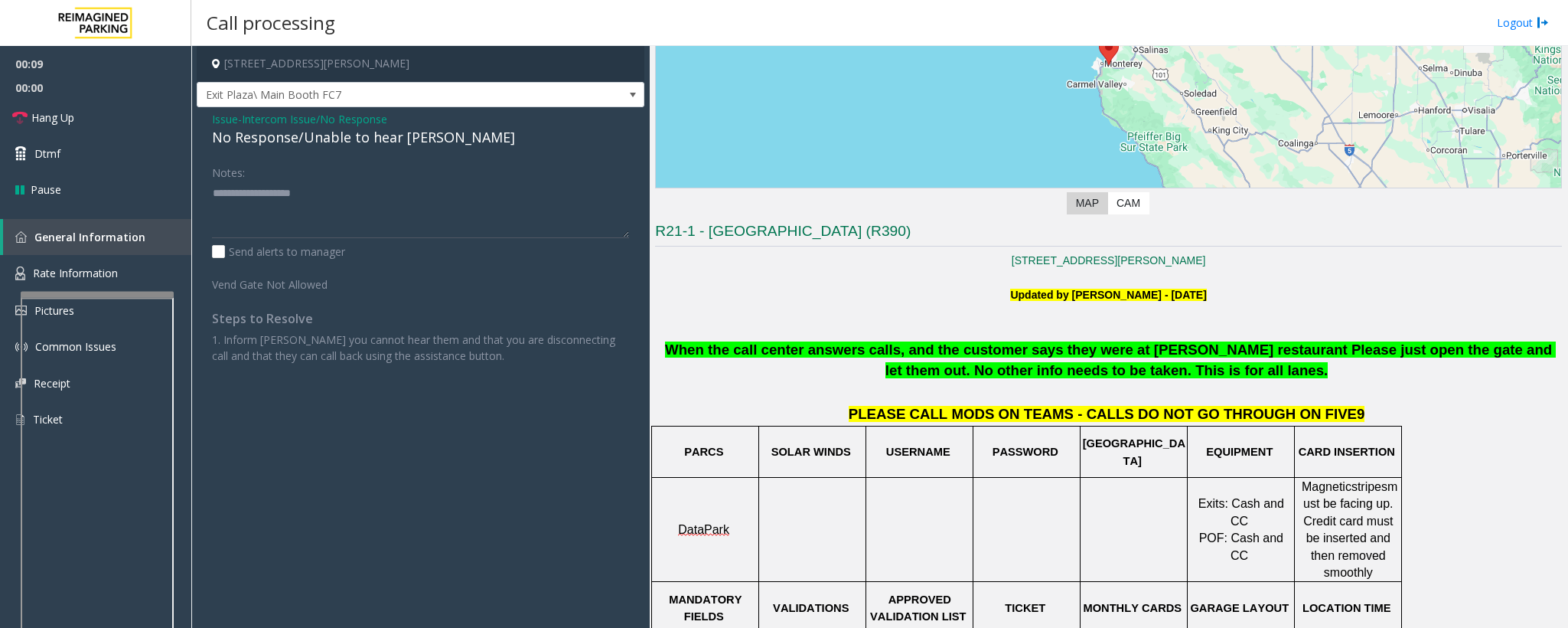
click at [344, 141] on div "No Response/Unable to hear [PERSON_NAME]" at bounding box center [420, 137] width 417 height 20
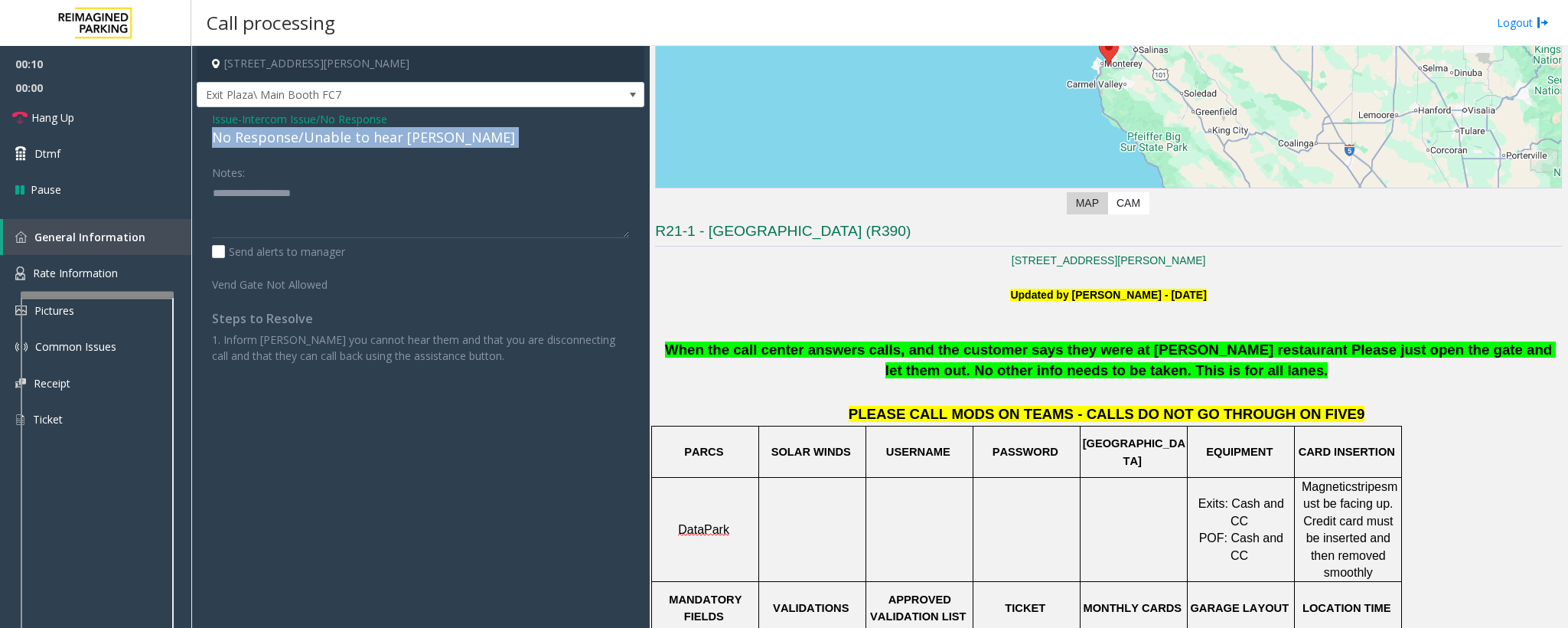
click at [344, 141] on div "No Response/Unable to hear [PERSON_NAME]" at bounding box center [420, 137] width 417 height 20
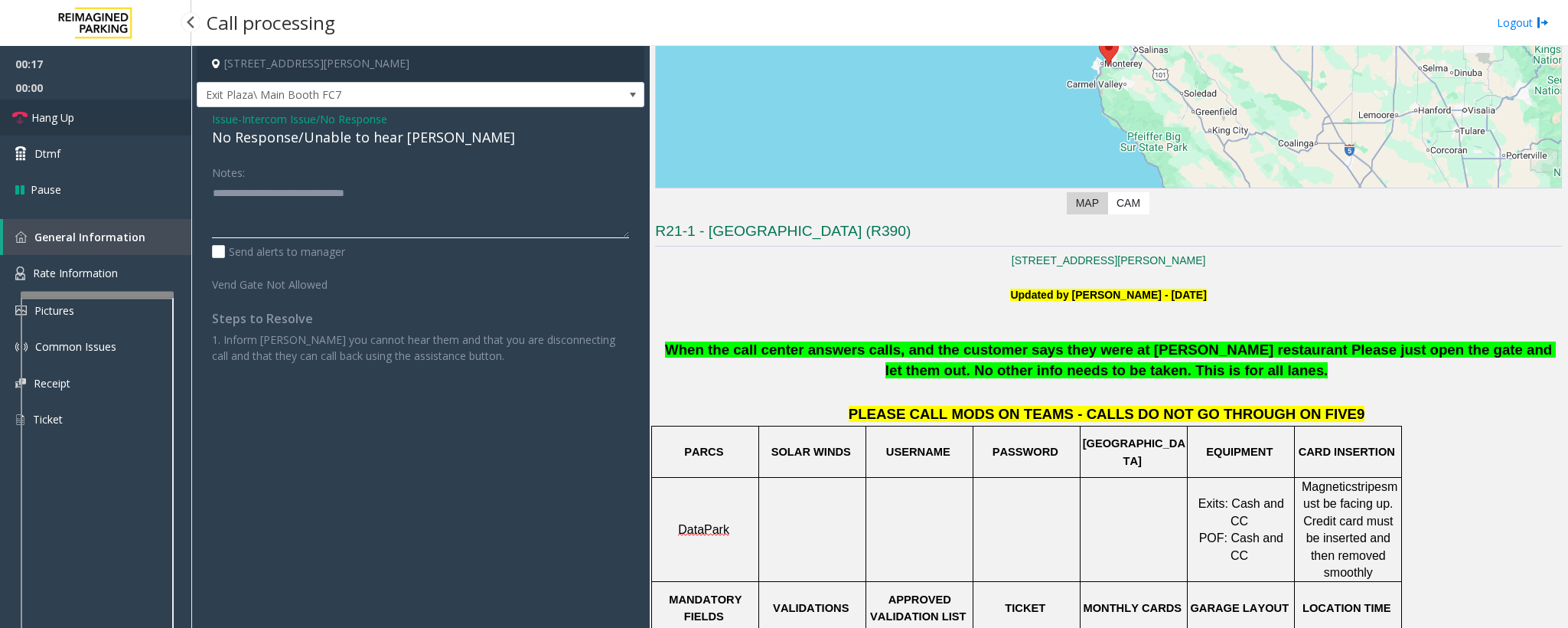
type textarea "**********"
click at [60, 124] on span "Hang Up" at bounding box center [52, 117] width 43 height 16
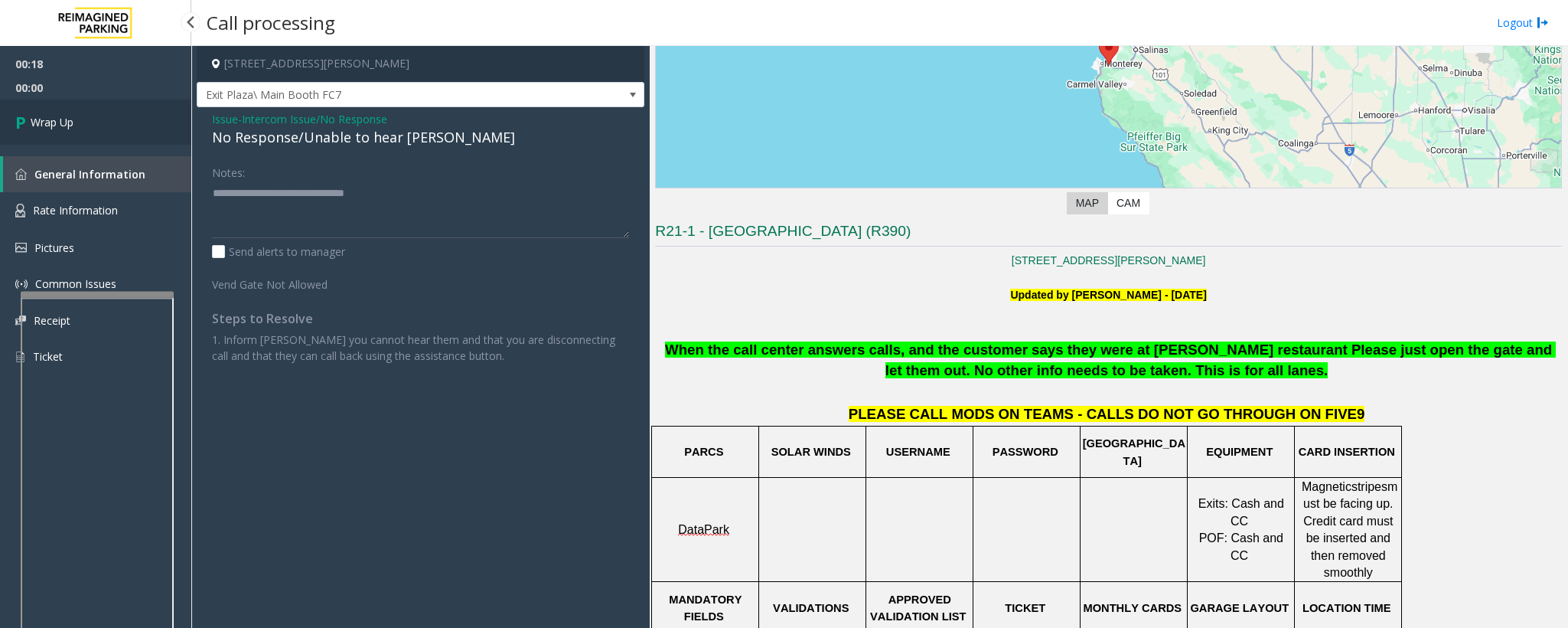
click at [60, 124] on span "Wrap Up" at bounding box center [52, 122] width 43 height 16
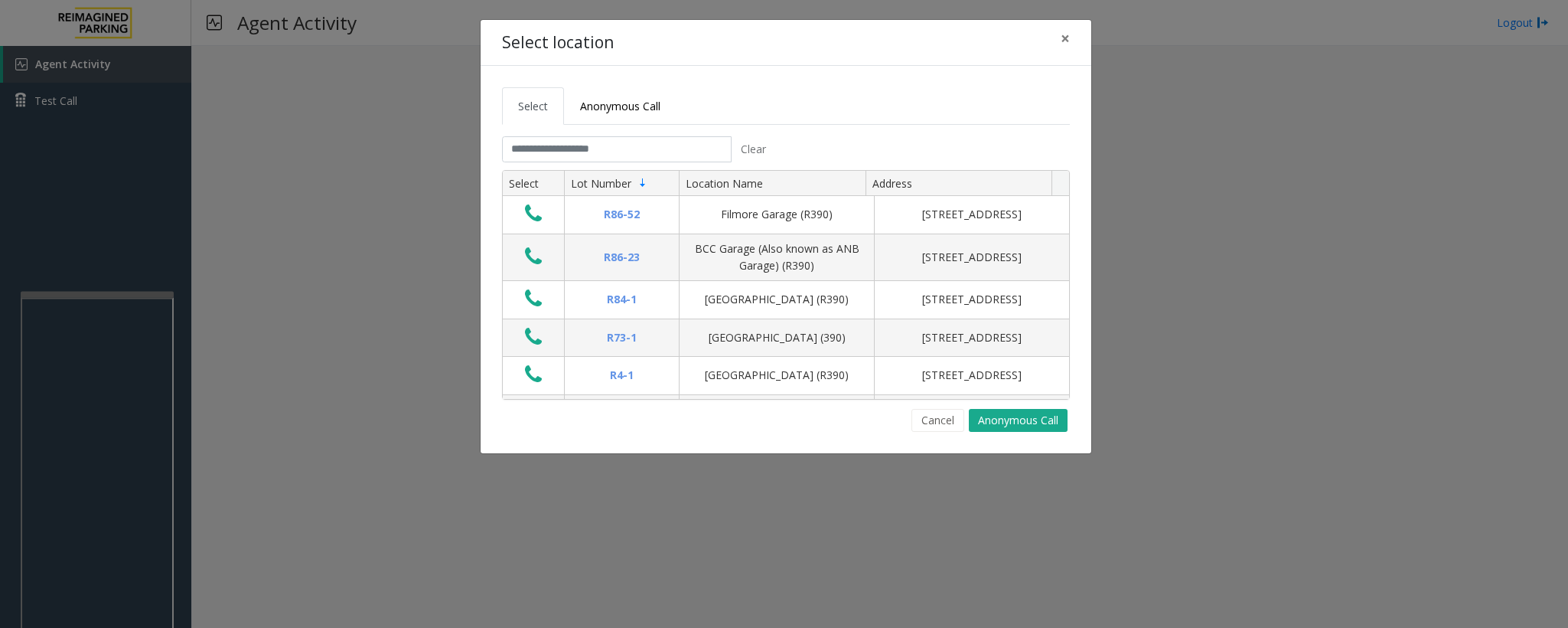
click at [725, 418] on div "Select Anonymous Call Clear Select Lot Number Location Name Address R86-52 Film…" at bounding box center [785, 259] width 611 height 388
click at [590, 161] on input "text" at bounding box center [616, 149] width 230 height 26
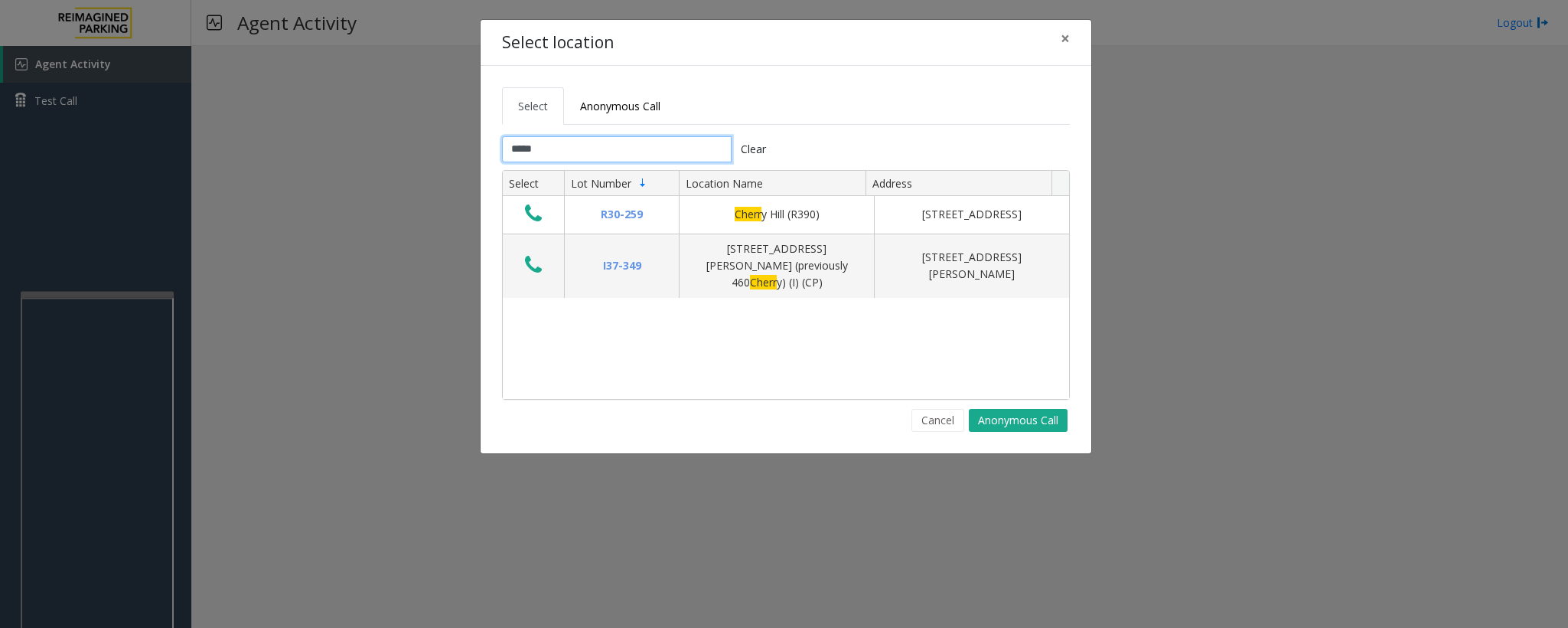
type input "*****"
click at [927, 418] on button "Cancel" at bounding box center [938, 420] width 53 height 23
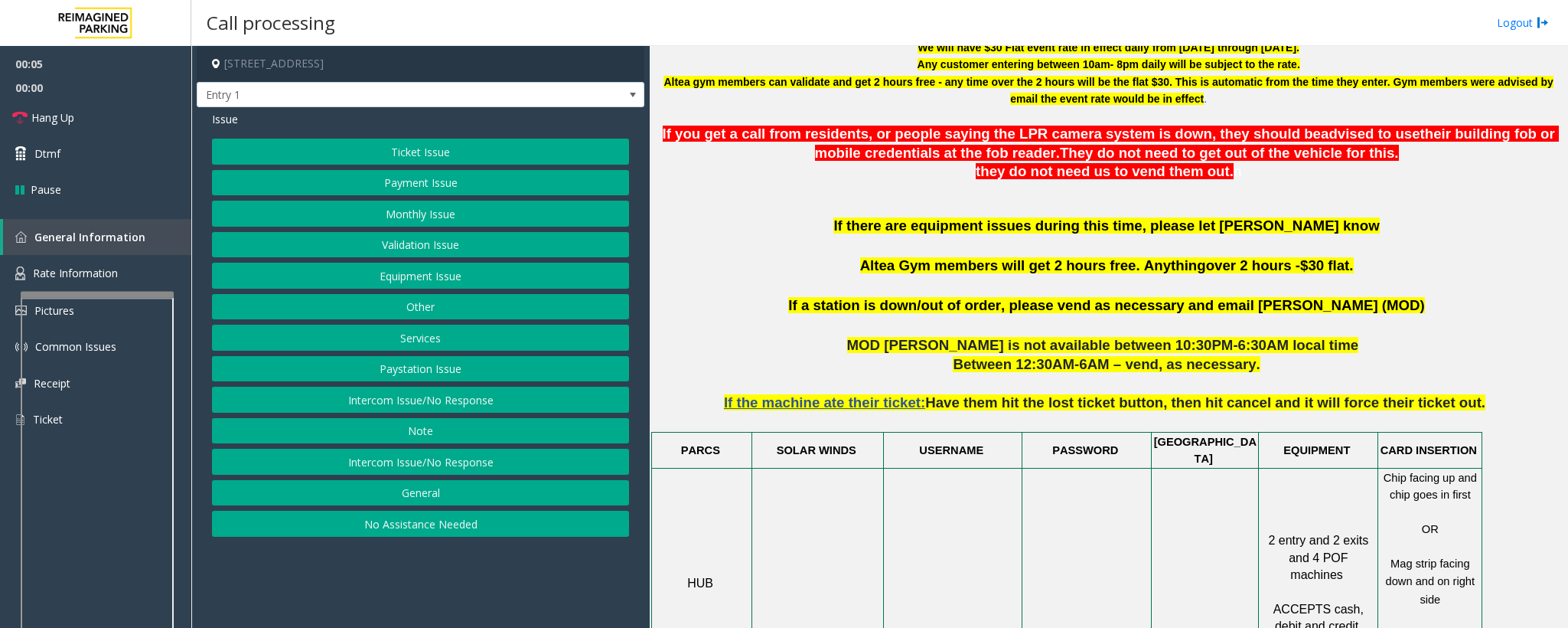
scroll to position [689, 0]
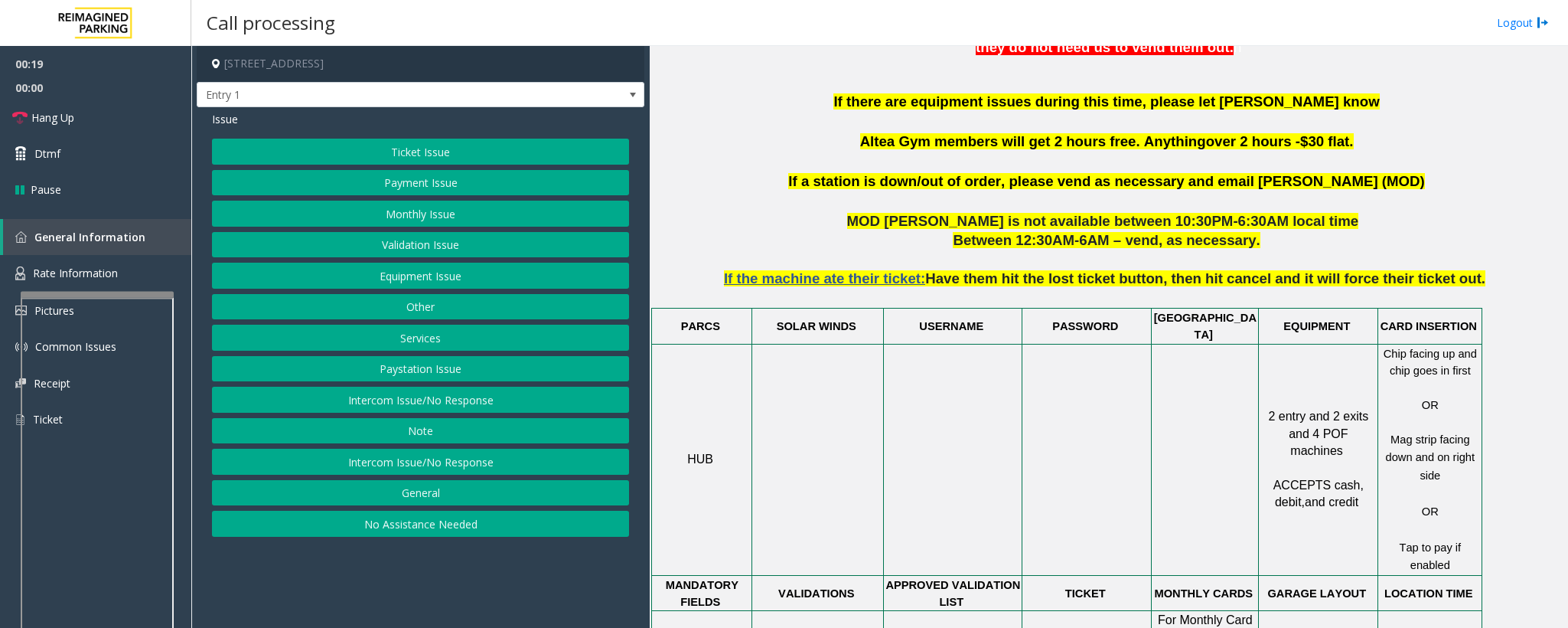
click at [393, 285] on button "Equipment Issue" at bounding box center [420, 275] width 417 height 26
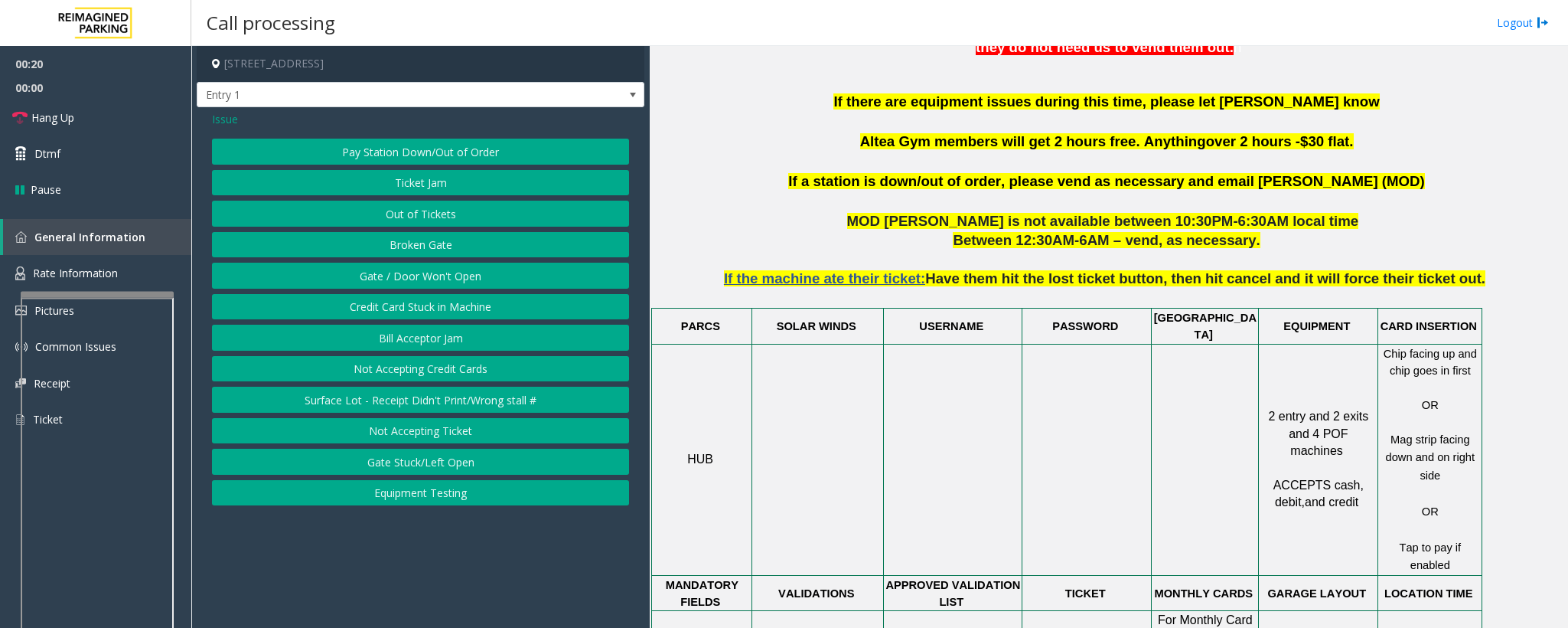
click at [393, 285] on button "Gate / Door Won't Open" at bounding box center [420, 275] width 417 height 26
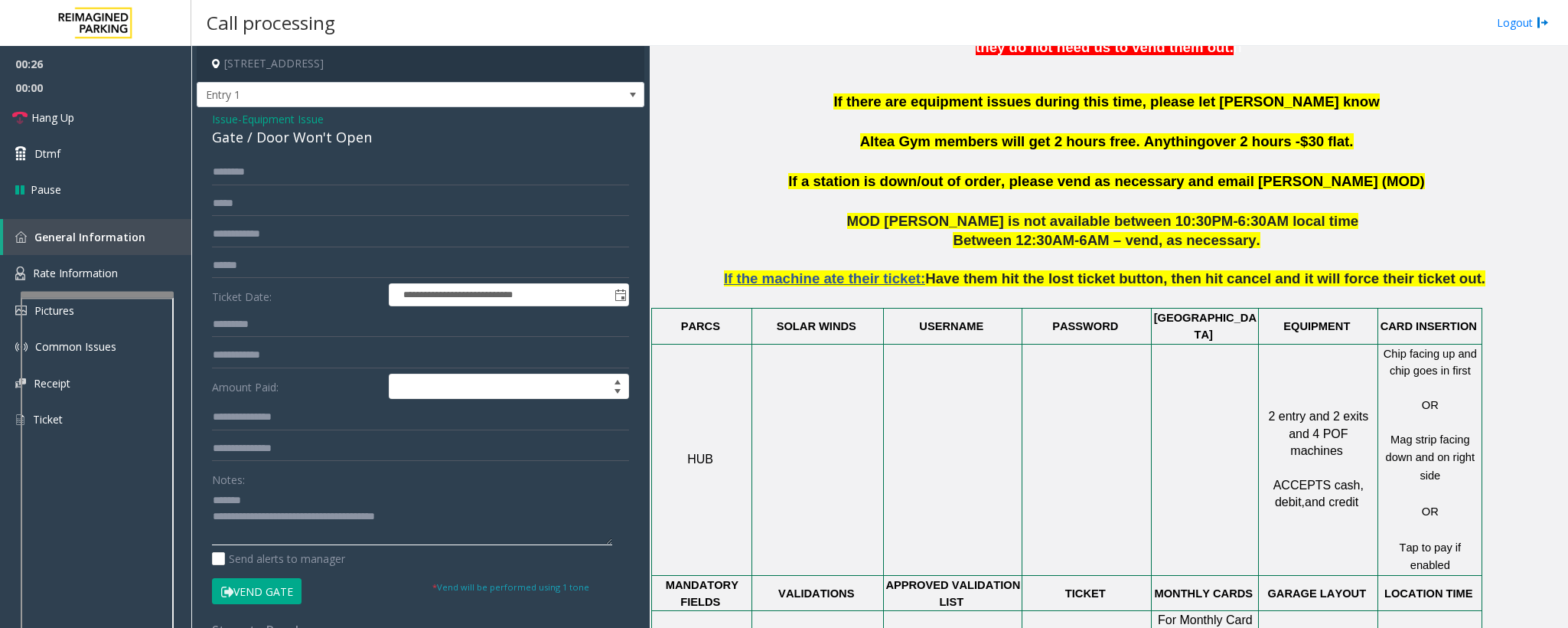
type textarea "**********"
click at [308, 131] on div "Gate / Door Won't Open" at bounding box center [420, 137] width 417 height 20
click at [311, 122] on span "Equipment Issue" at bounding box center [283, 119] width 82 height 16
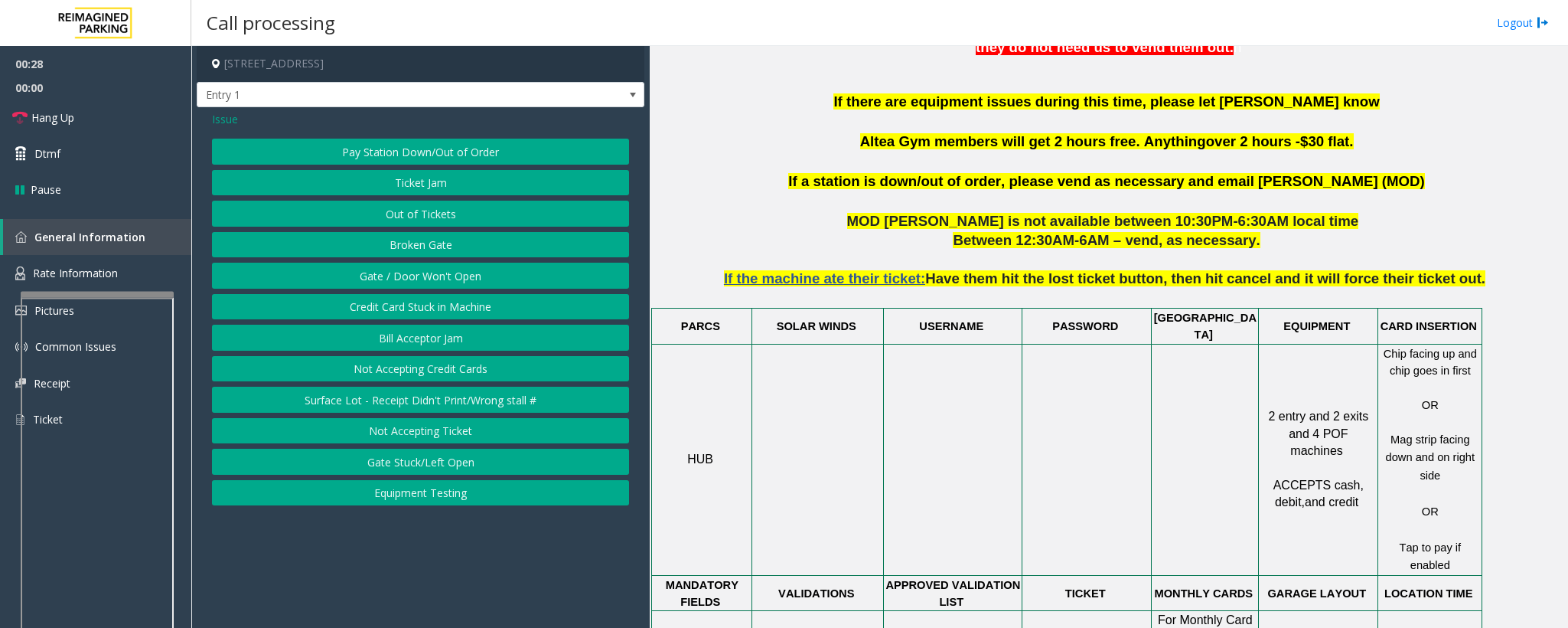
click at [389, 221] on button "Out of Tickets" at bounding box center [420, 213] width 417 height 26
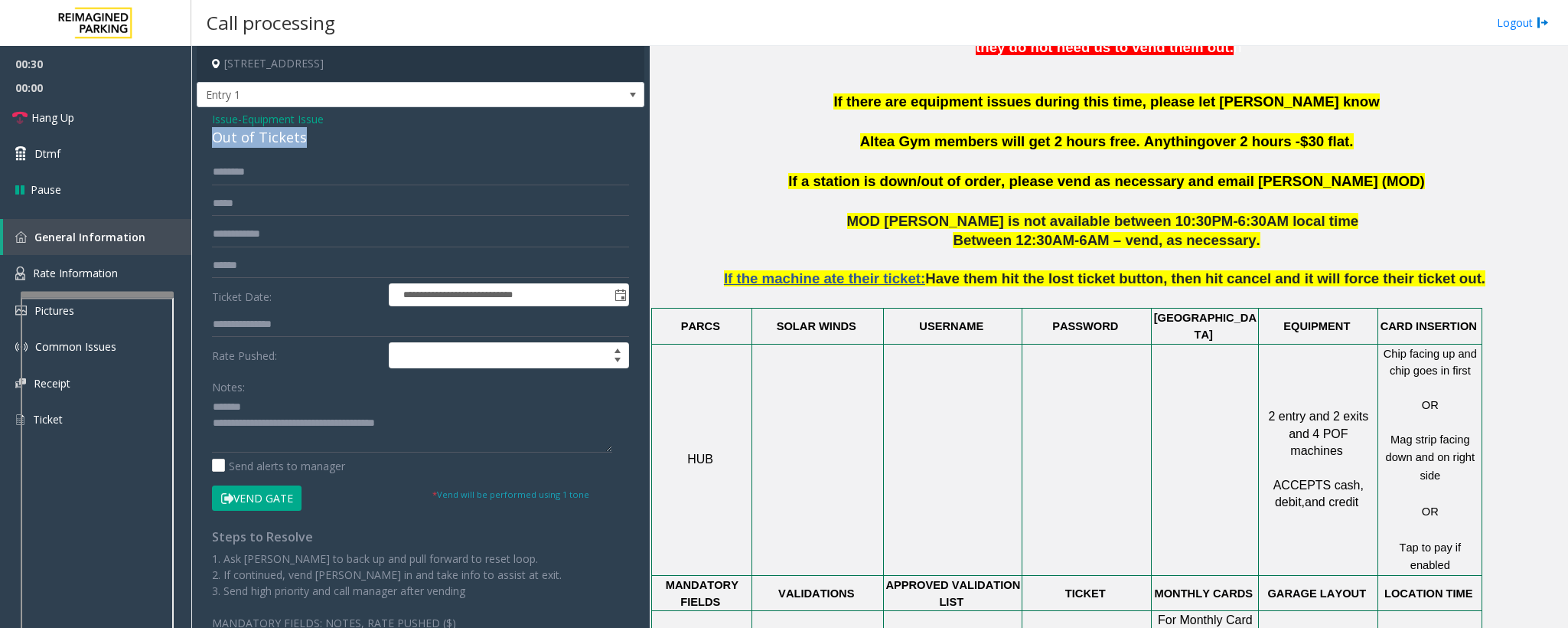
drag, startPoint x: 313, startPoint y: 137, endPoint x: 209, endPoint y: 145, distance: 104.3
click at [209, 145] on div "**********" at bounding box center [420, 384] width 448 height 554
click at [274, 125] on span "Equipment Issue" at bounding box center [283, 119] width 82 height 16
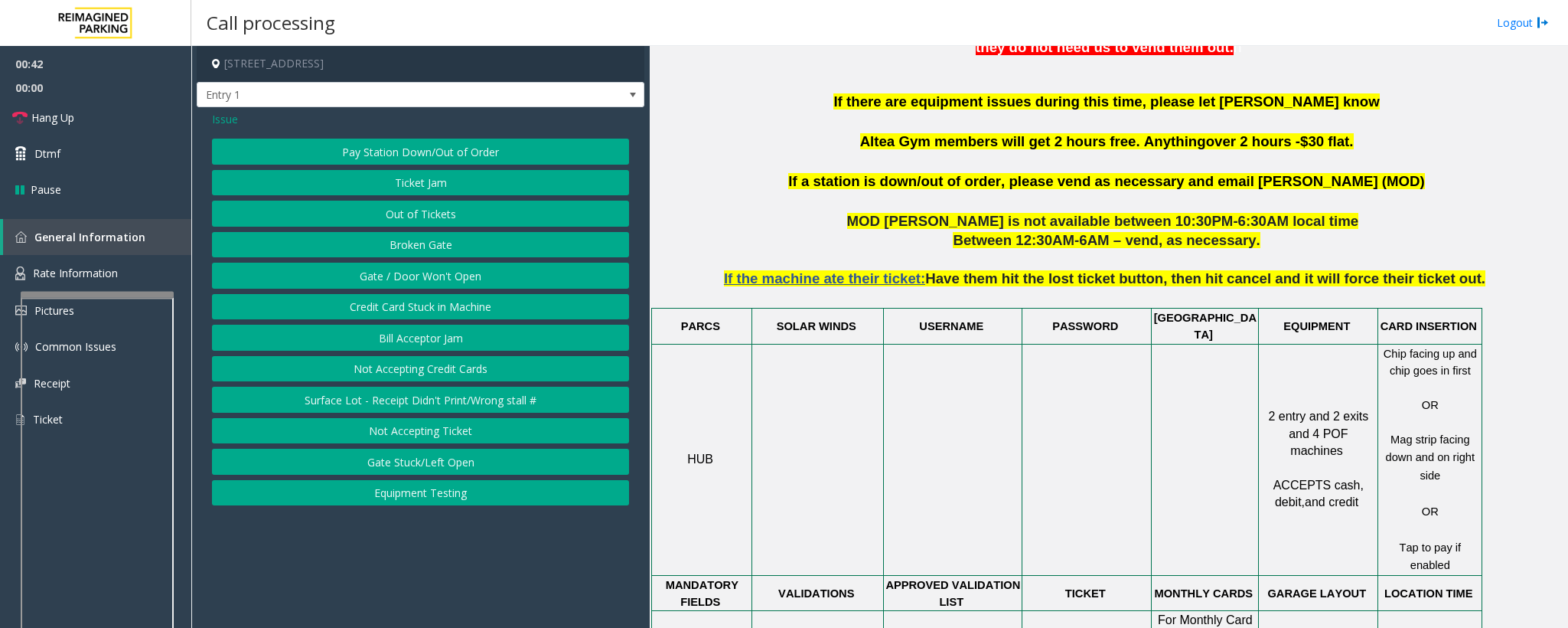
click at [391, 278] on button "Gate / Door Won't Open" at bounding box center [420, 275] width 417 height 26
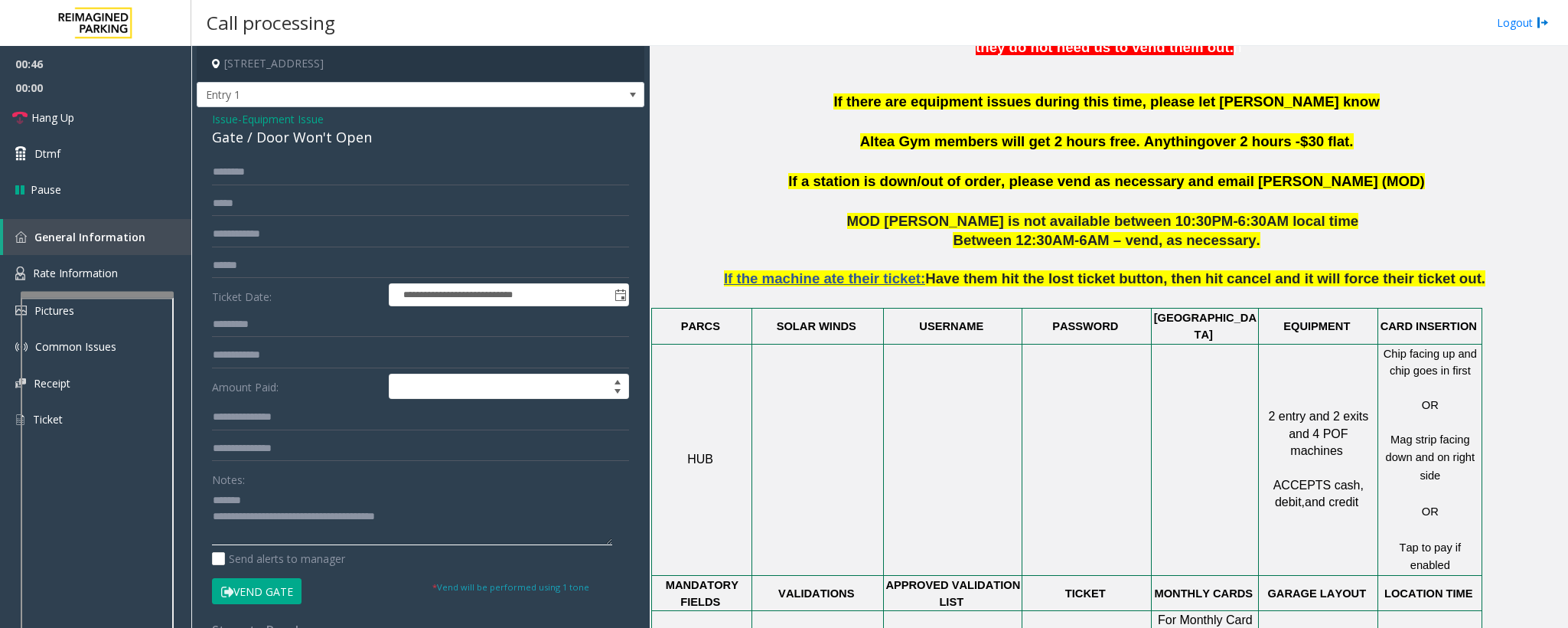
drag, startPoint x: 428, startPoint y: 524, endPoint x: 277, endPoint y: 518, distance: 151.1
click at [277, 418] on textarea at bounding box center [412, 516] width 401 height 58
click at [53, 114] on span "Hang Up" at bounding box center [52, 117] width 43 height 16
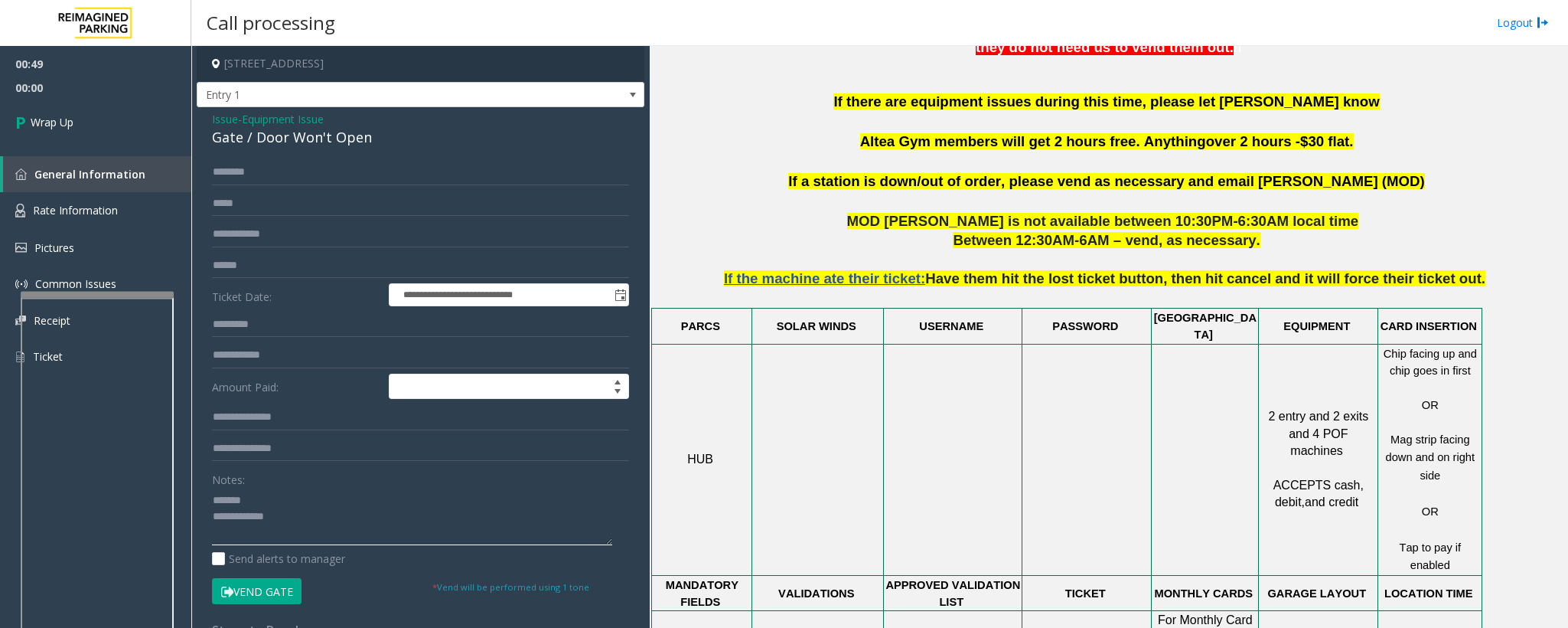
click at [255, 418] on textarea at bounding box center [412, 516] width 401 height 58
click at [304, 418] on textarea at bounding box center [412, 516] width 401 height 58
type textarea "**********"
click at [44, 124] on span "Wrap Up" at bounding box center [52, 122] width 43 height 16
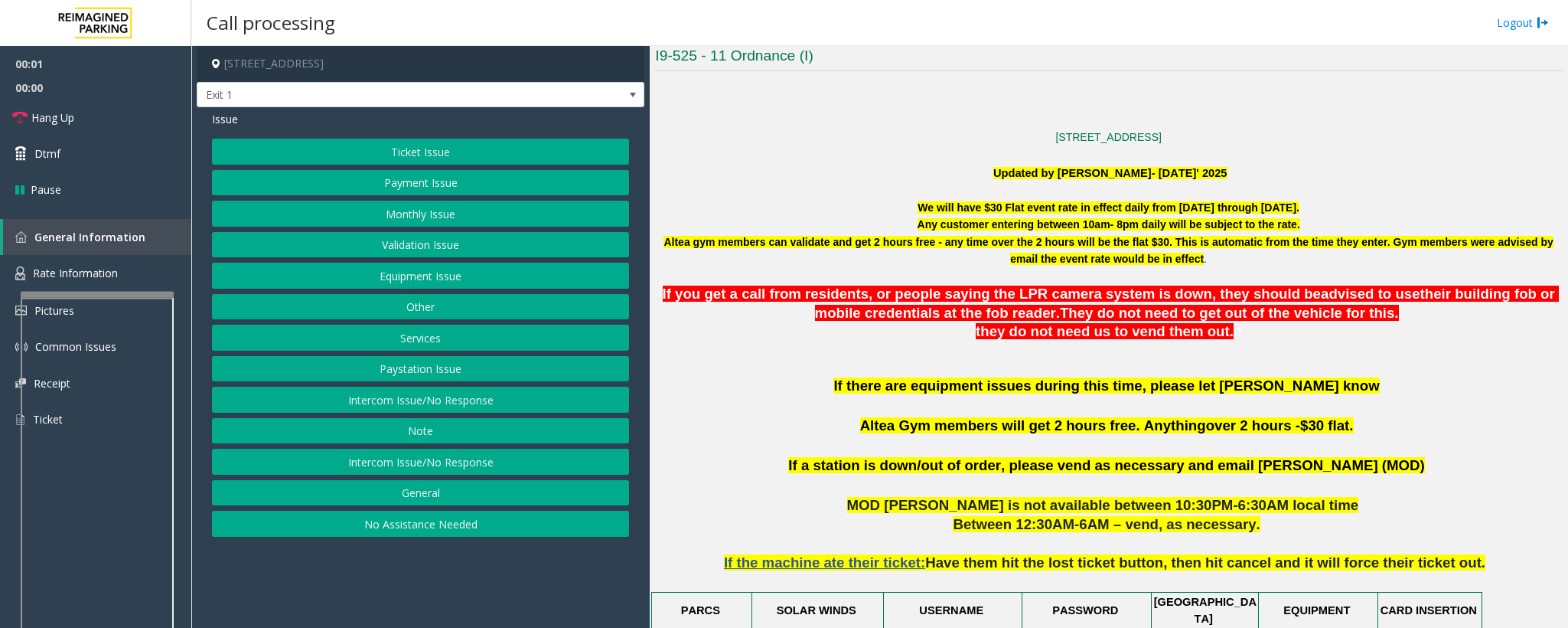
scroll to position [459, 0]
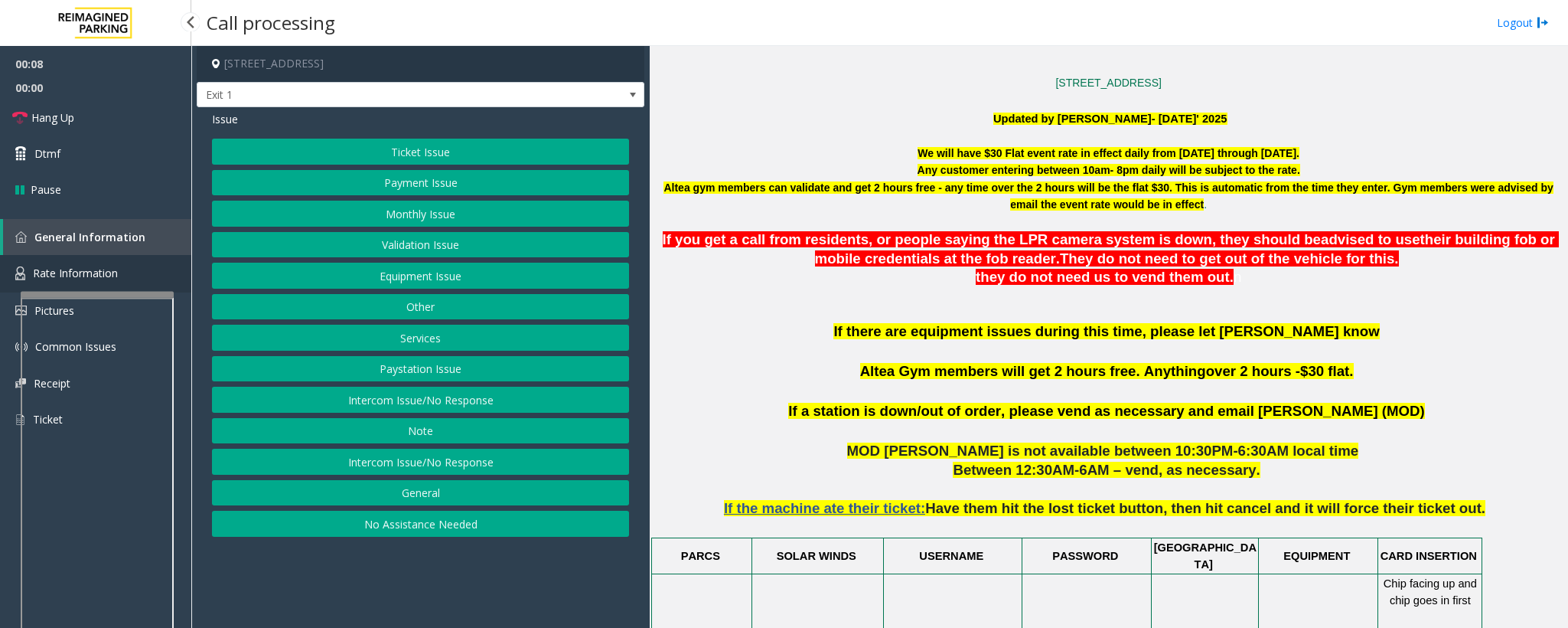
click at [104, 267] on span "Rate Information" at bounding box center [75, 273] width 85 height 14
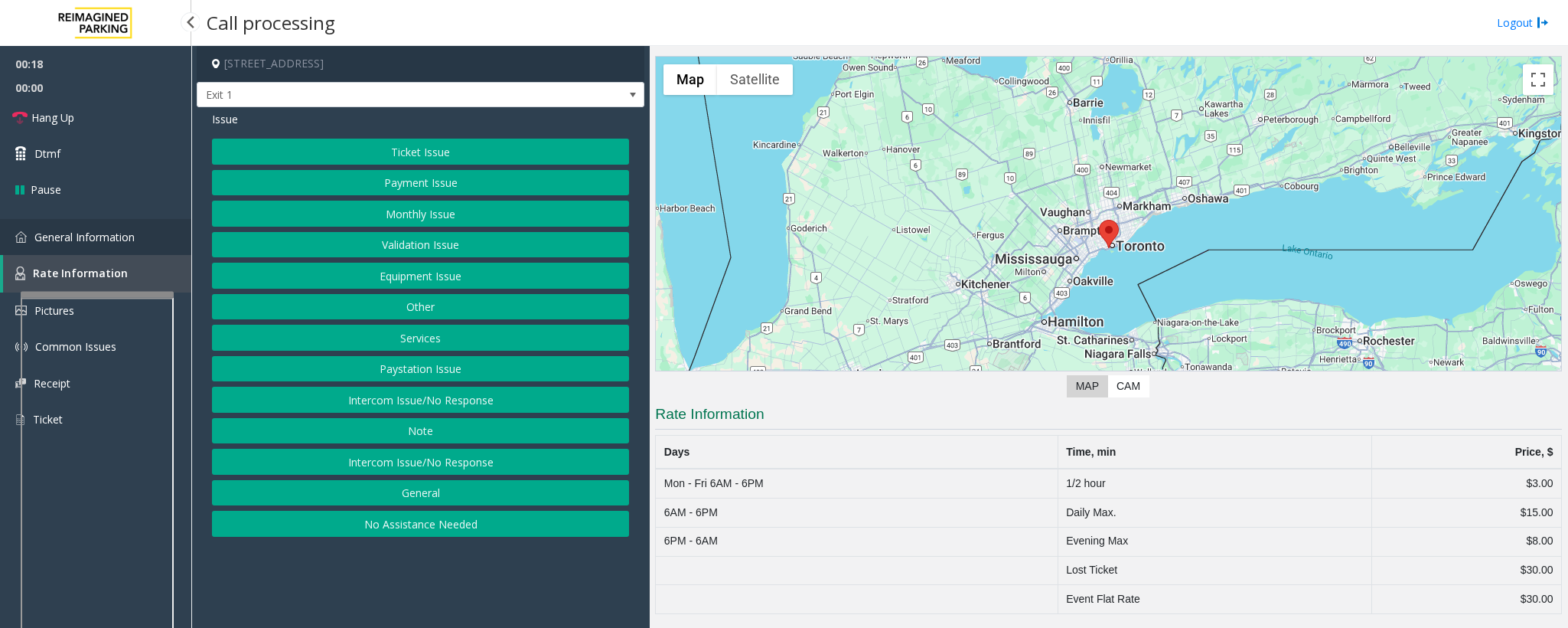
click at [74, 234] on span "General Information" at bounding box center [84, 237] width 100 height 14
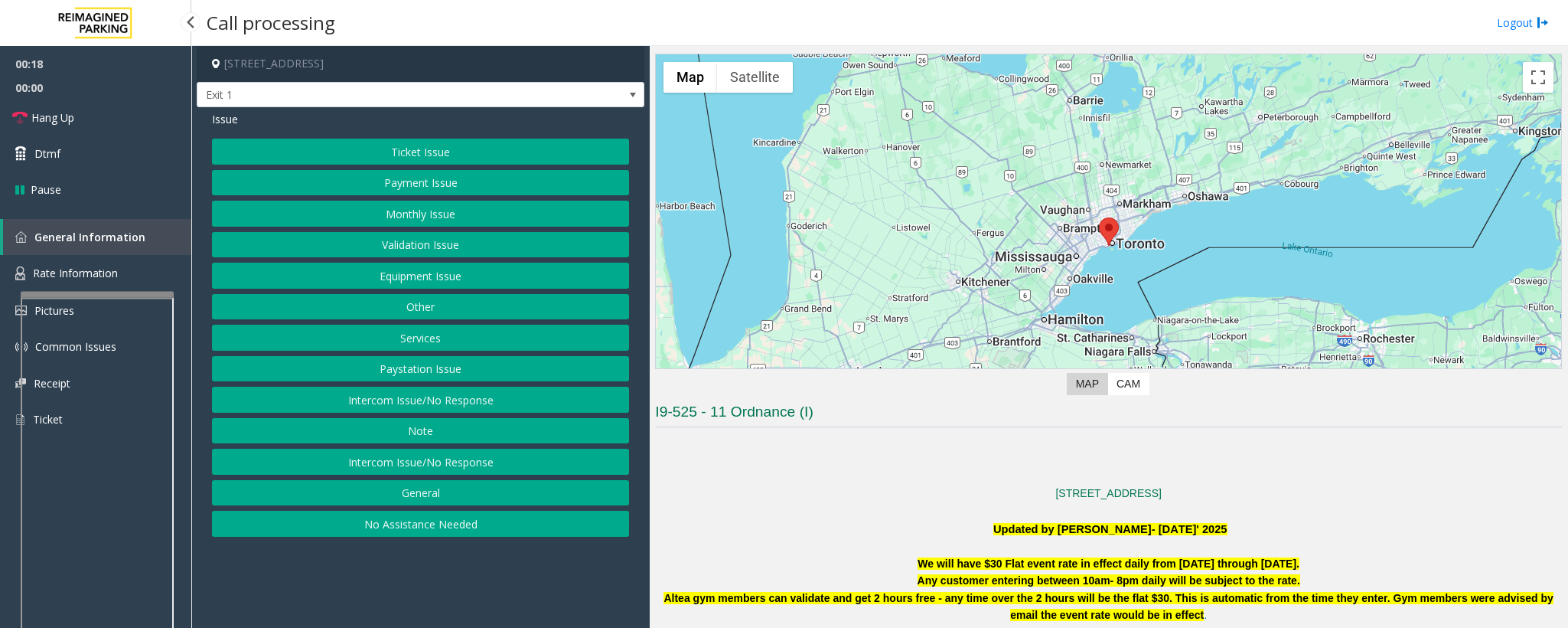
scroll to position [459, 0]
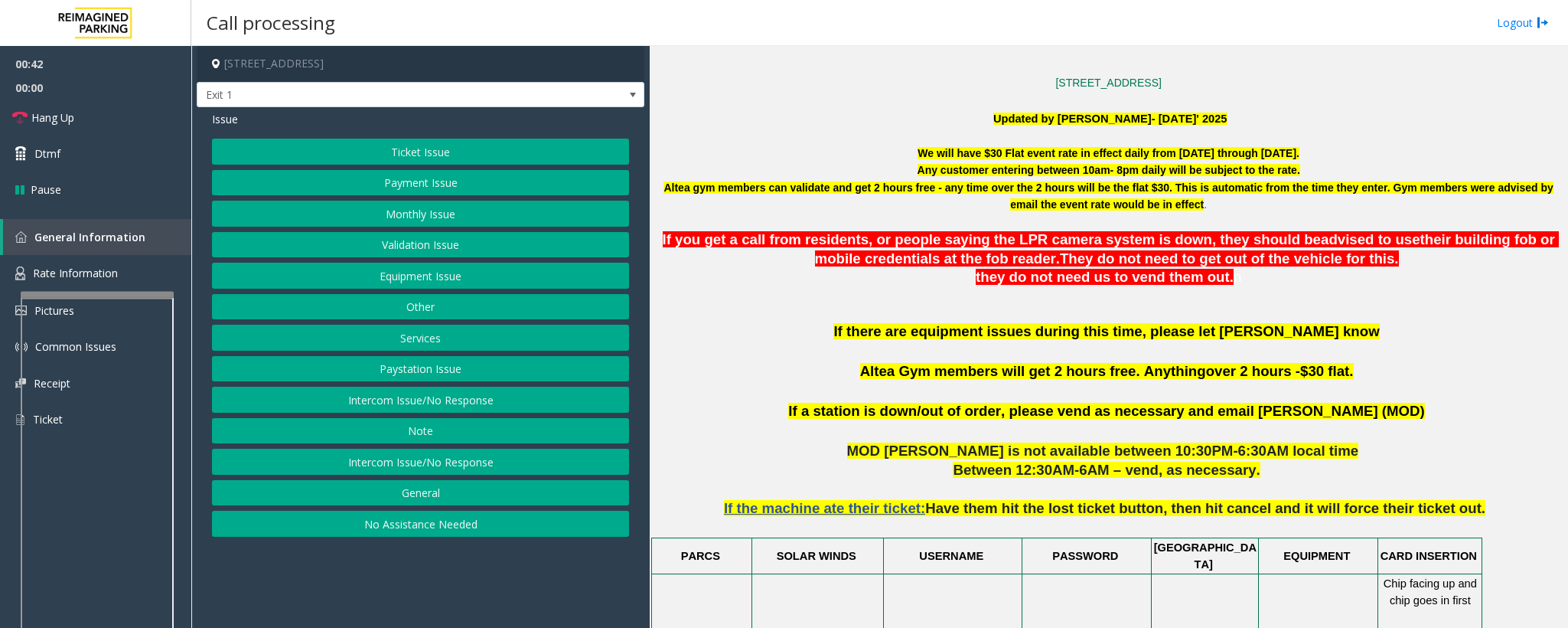
click at [443, 136] on div "Issue Ticket Issue Payment Issue Monthly Issue Validation Issue Equipment Issue…" at bounding box center [420, 326] width 448 height 437
click at [443, 149] on button "Ticket Issue" at bounding box center [420, 151] width 417 height 26
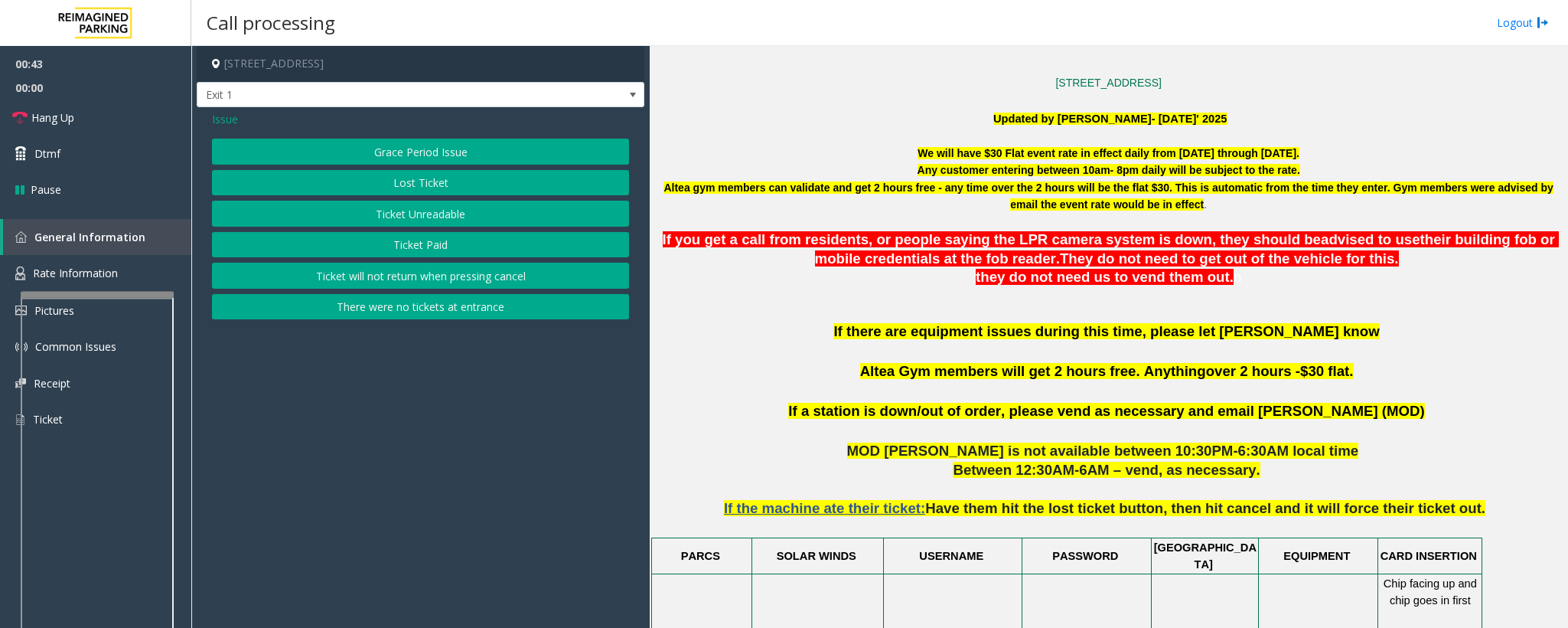
click at [432, 305] on button "There were no tickets at entrance" at bounding box center [420, 307] width 417 height 26
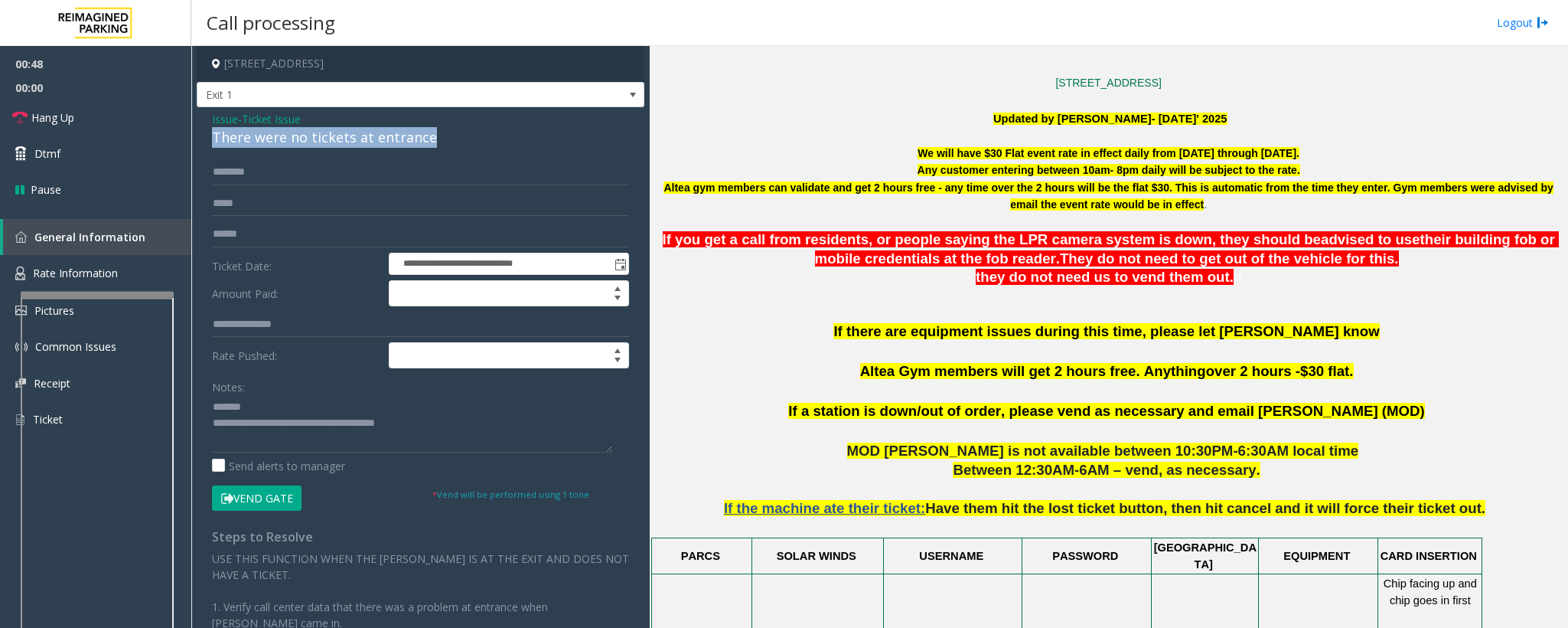
drag, startPoint x: 453, startPoint y: 138, endPoint x: 203, endPoint y: 134, distance: 250.0
click at [203, 134] on div "**********" at bounding box center [420, 449] width 448 height 683
click at [436, 418] on textarea at bounding box center [412, 423] width 401 height 58
drag, startPoint x: 439, startPoint y: 430, endPoint x: 277, endPoint y: 429, distance: 162.0
click at [277, 418] on textarea at bounding box center [412, 423] width 401 height 58
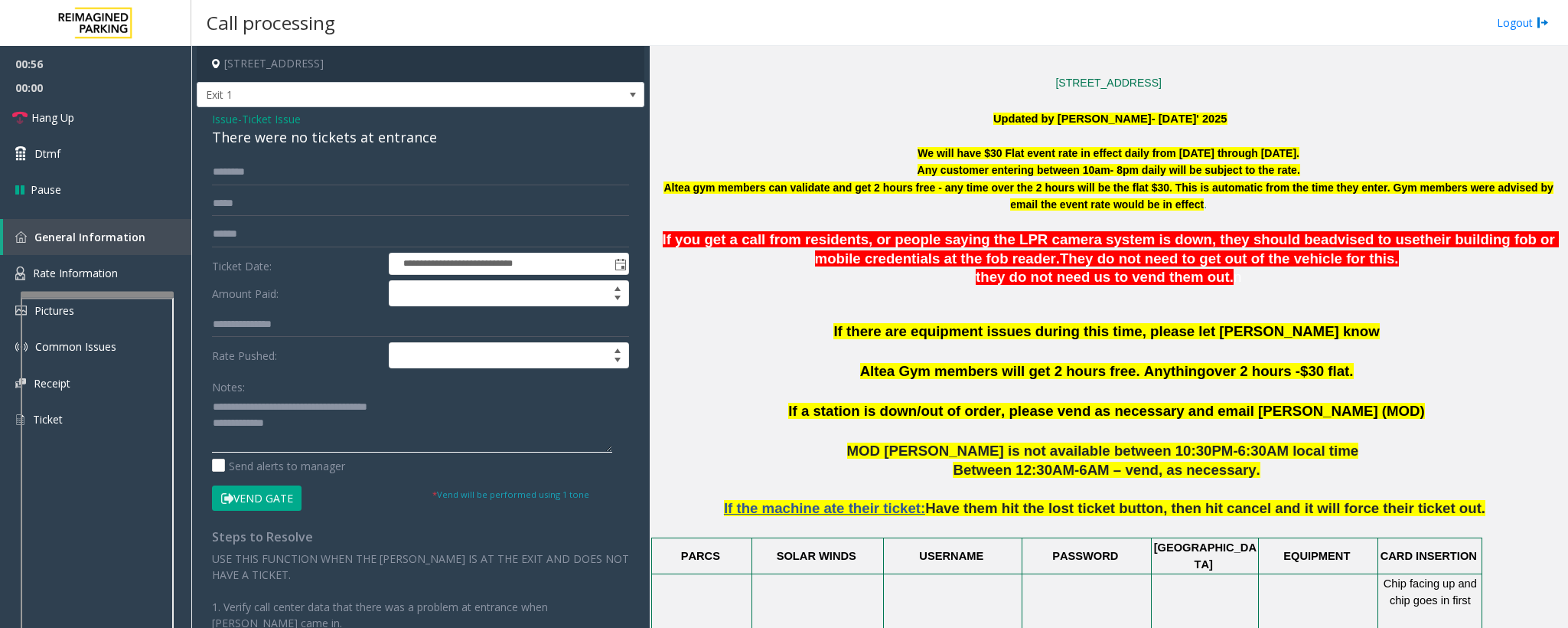
click at [407, 418] on textarea at bounding box center [412, 423] width 401 height 58
paste textarea "**********"
type textarea "**********"
click at [63, 133] on link "Hang Up" at bounding box center [96, 117] width 191 height 36
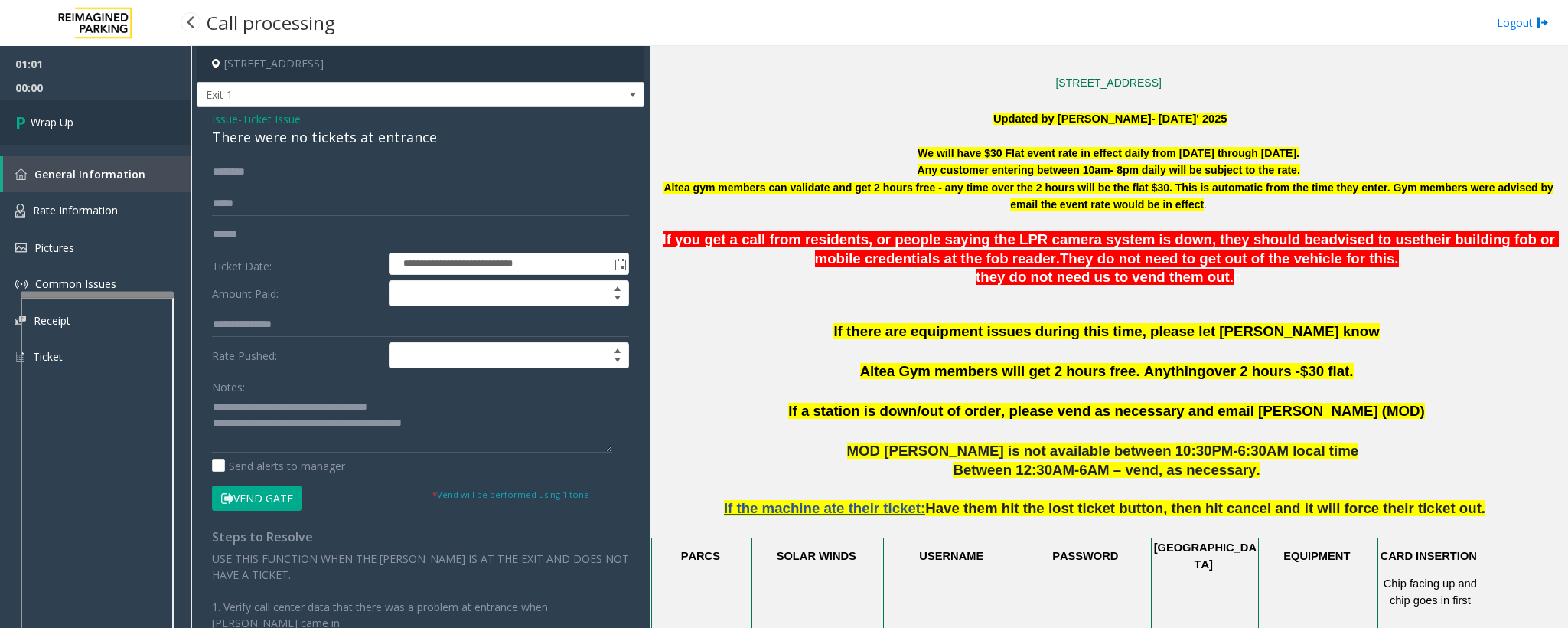
click at [81, 122] on link "Wrap Up" at bounding box center [96, 122] width 191 height 45
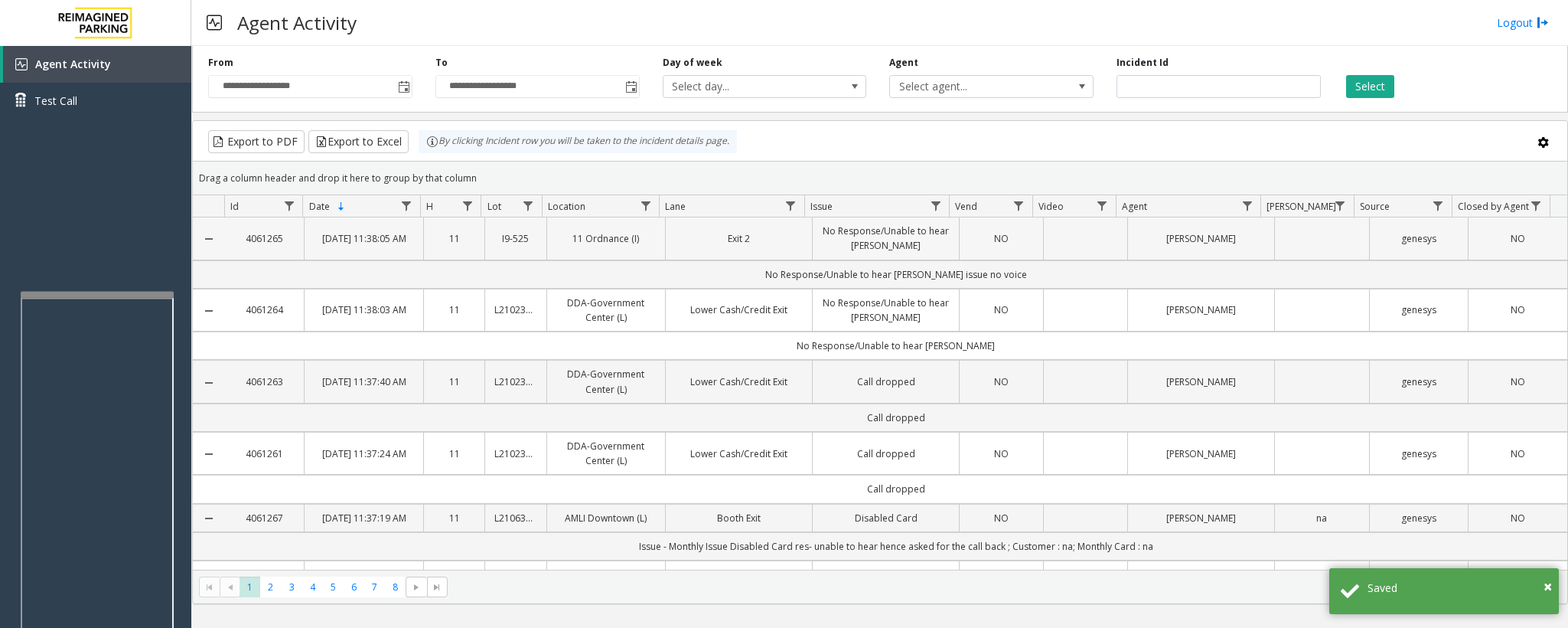
scroll to position [344, 0]
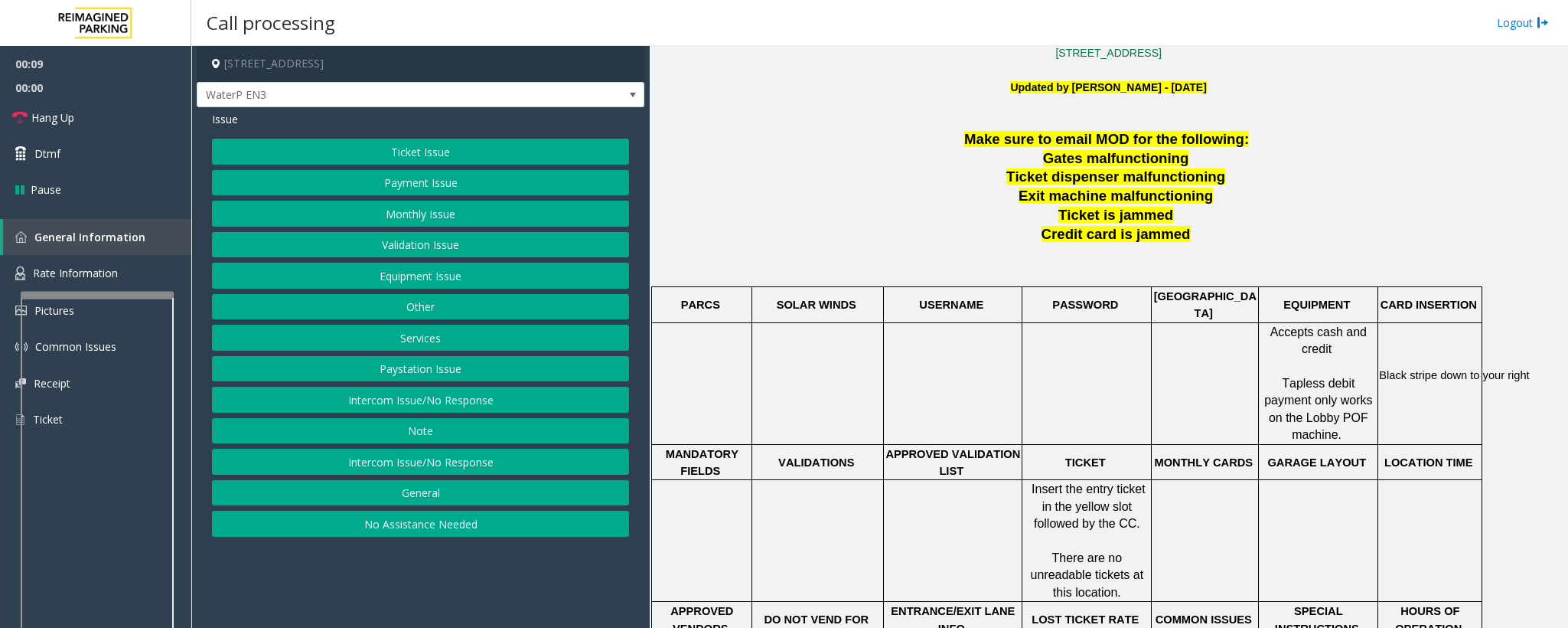
scroll to position [459, 0]
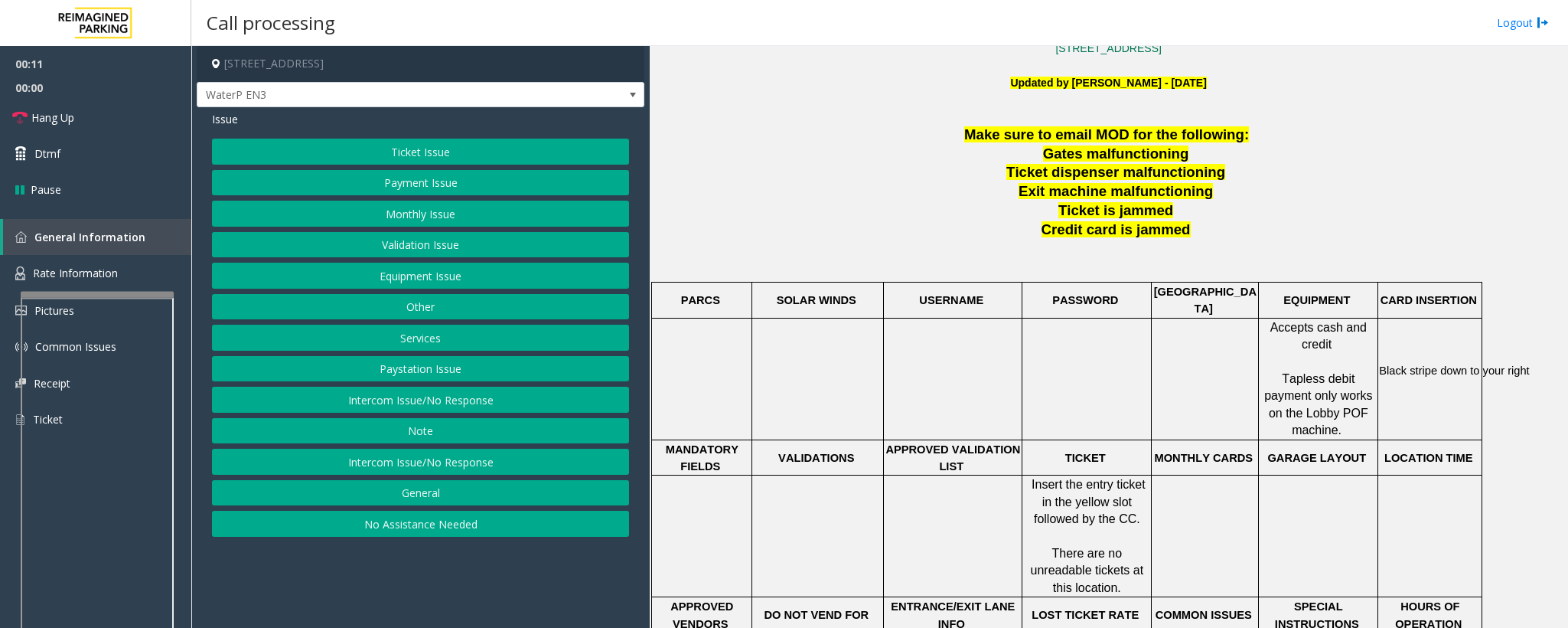
drag, startPoint x: 1012, startPoint y: 244, endPoint x: 1233, endPoint y: 242, distance: 221.0
click at [1044, 242] on p at bounding box center [1108, 256] width 907 height 35
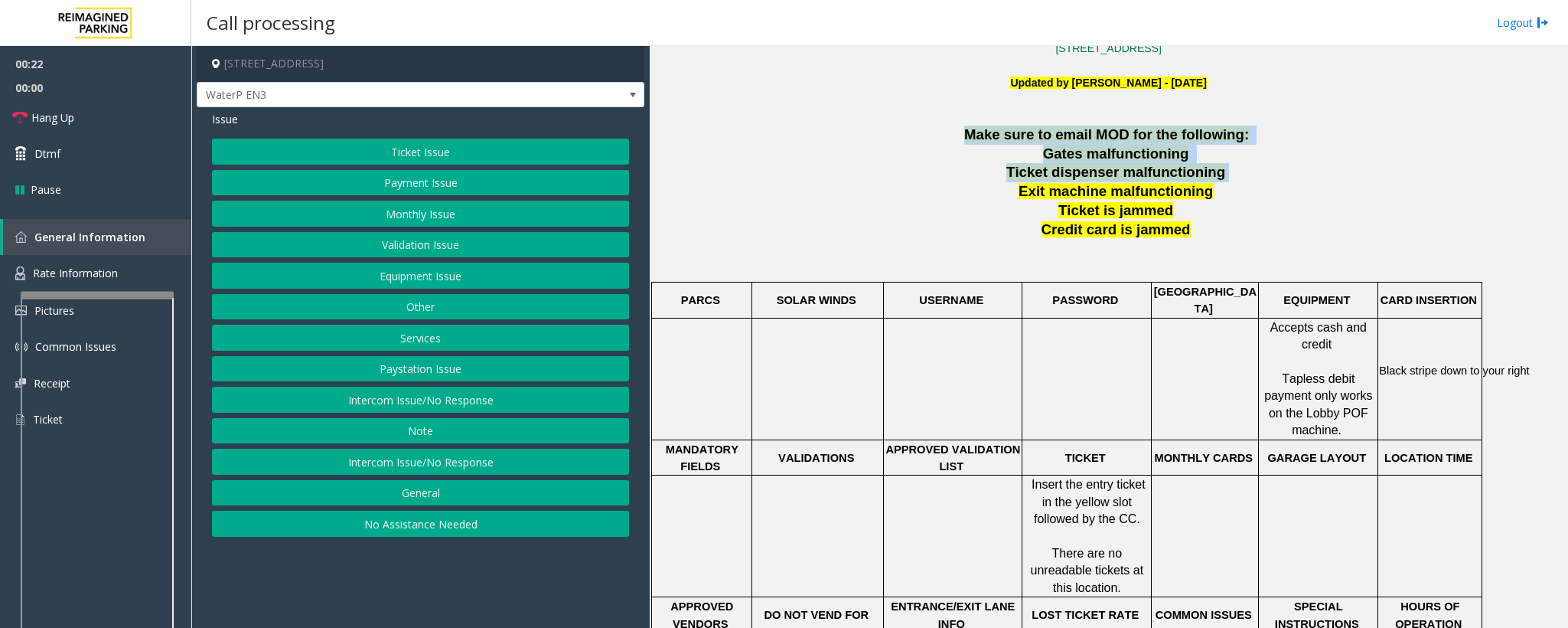
drag, startPoint x: 924, startPoint y: 134, endPoint x: 1282, endPoint y: 182, distance: 361.2
click at [1044, 180] on div "Make sure to email MOD for the following: Gates malfunctioning Ticket dispenser…" at bounding box center [1108, 538] width 907 height 826
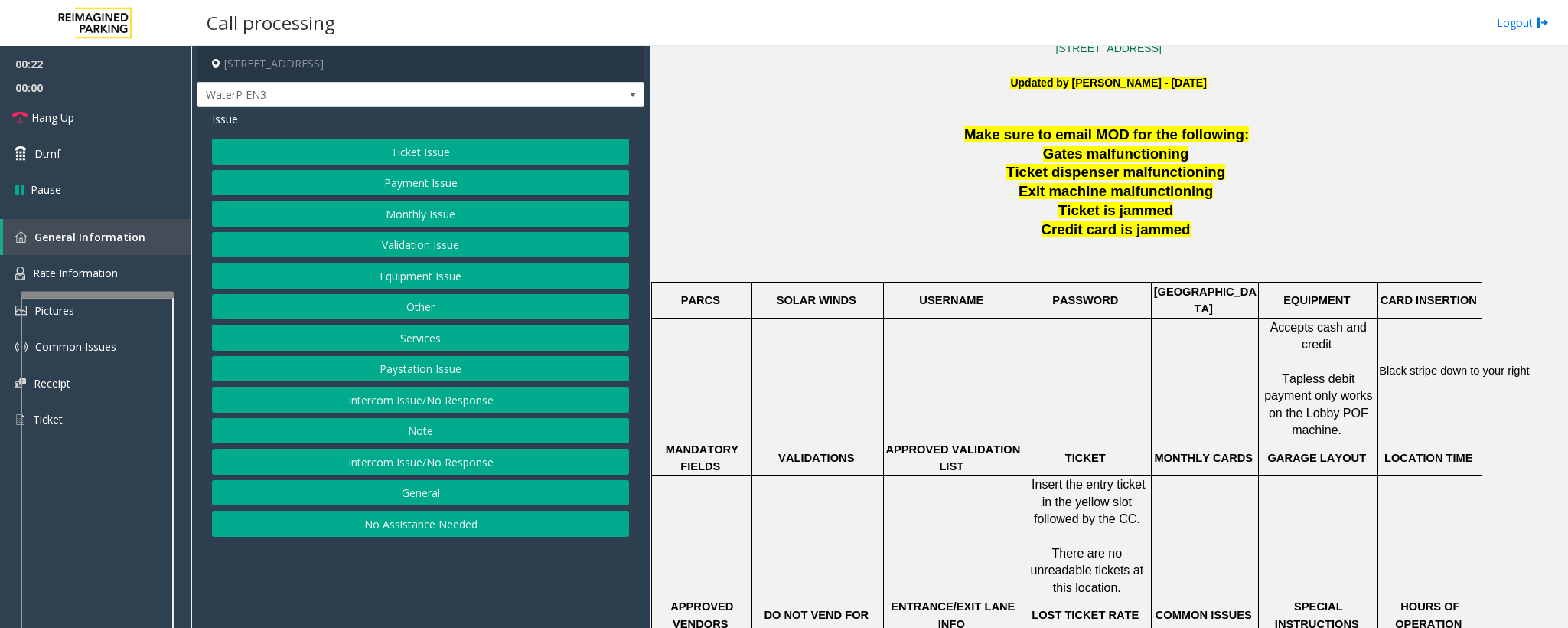
click at [1044, 193] on p "Exit machine malfunctioning" at bounding box center [1118, 192] width 888 height 20
click at [411, 152] on button "Ticket Issue" at bounding box center [420, 151] width 417 height 26
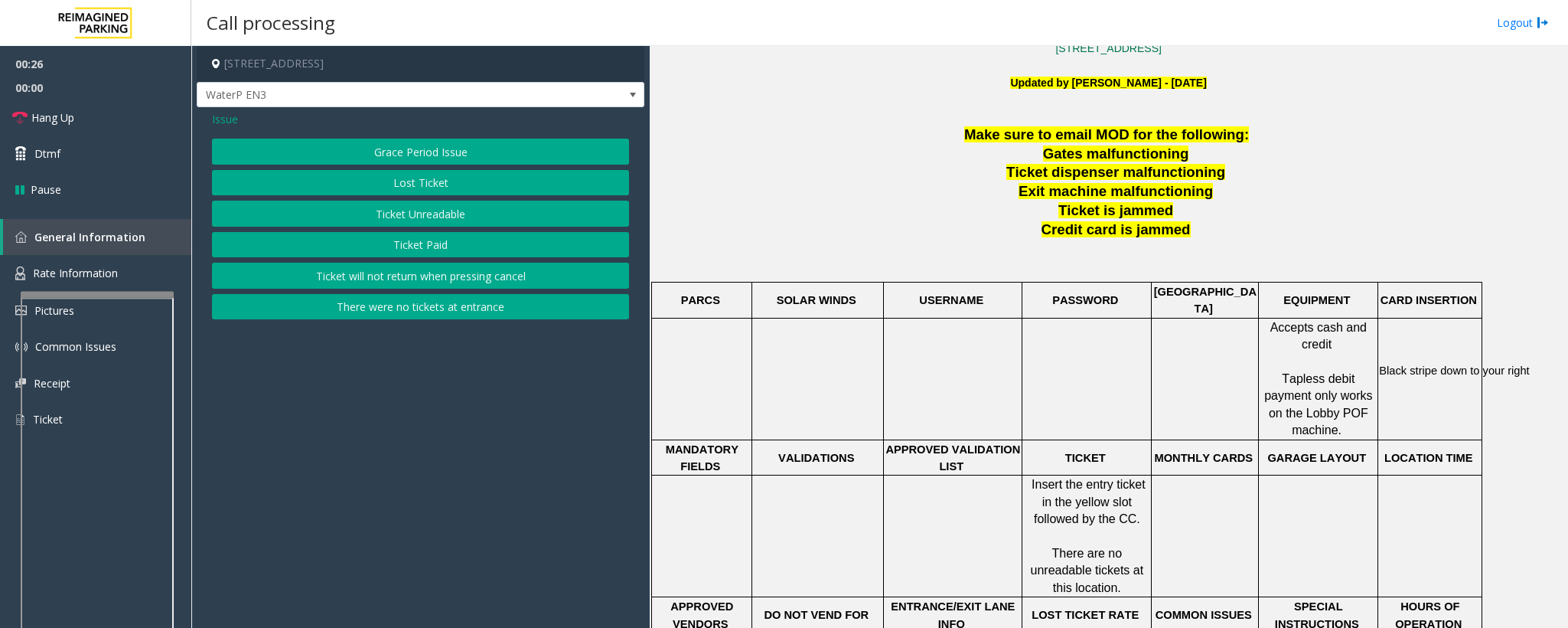
click at [411, 214] on button "Ticket Unreadable" at bounding box center [420, 213] width 417 height 26
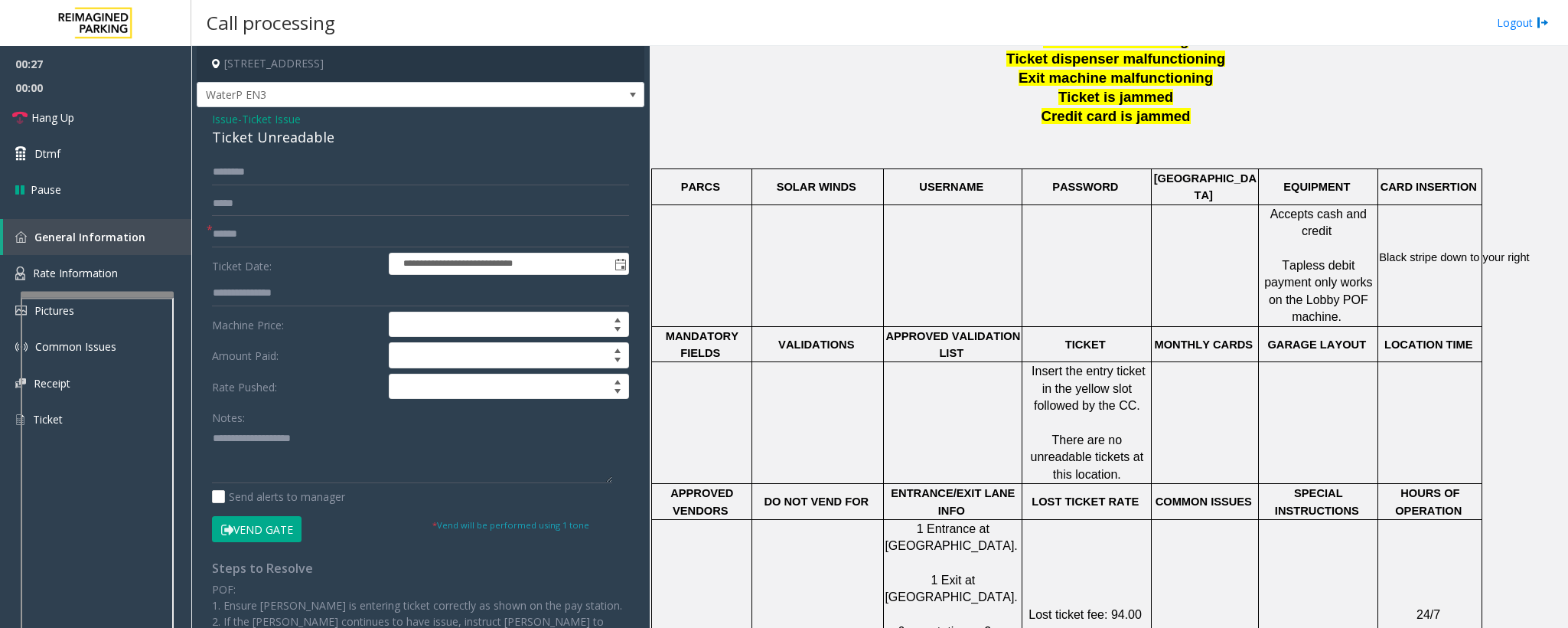
scroll to position [574, 0]
drag, startPoint x: 1031, startPoint y: 342, endPoint x: 1071, endPoint y: 352, distance: 41.2
click at [1044, 363] on span "Insert the entry ticket in the yellow slot followed by the CC." at bounding box center [1090, 387] width 117 height 48
drag, startPoint x: 1120, startPoint y: 440, endPoint x: 1036, endPoint y: 417, distance: 87.1
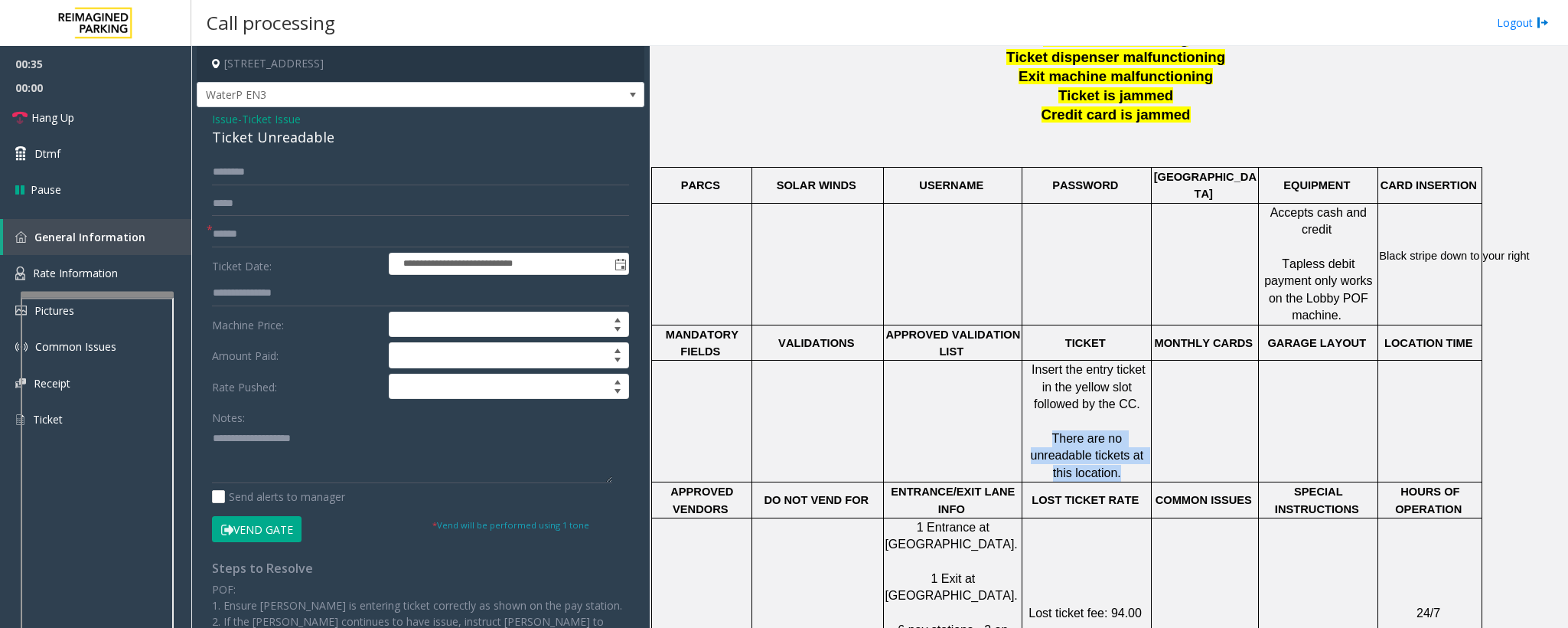
click at [1036, 418] on p "There are no unreadable tickets at this location." at bounding box center [1086, 456] width 127 height 51
click at [1042, 418] on span "There are no unreadable tickets at this location." at bounding box center [1088, 456] width 116 height 48
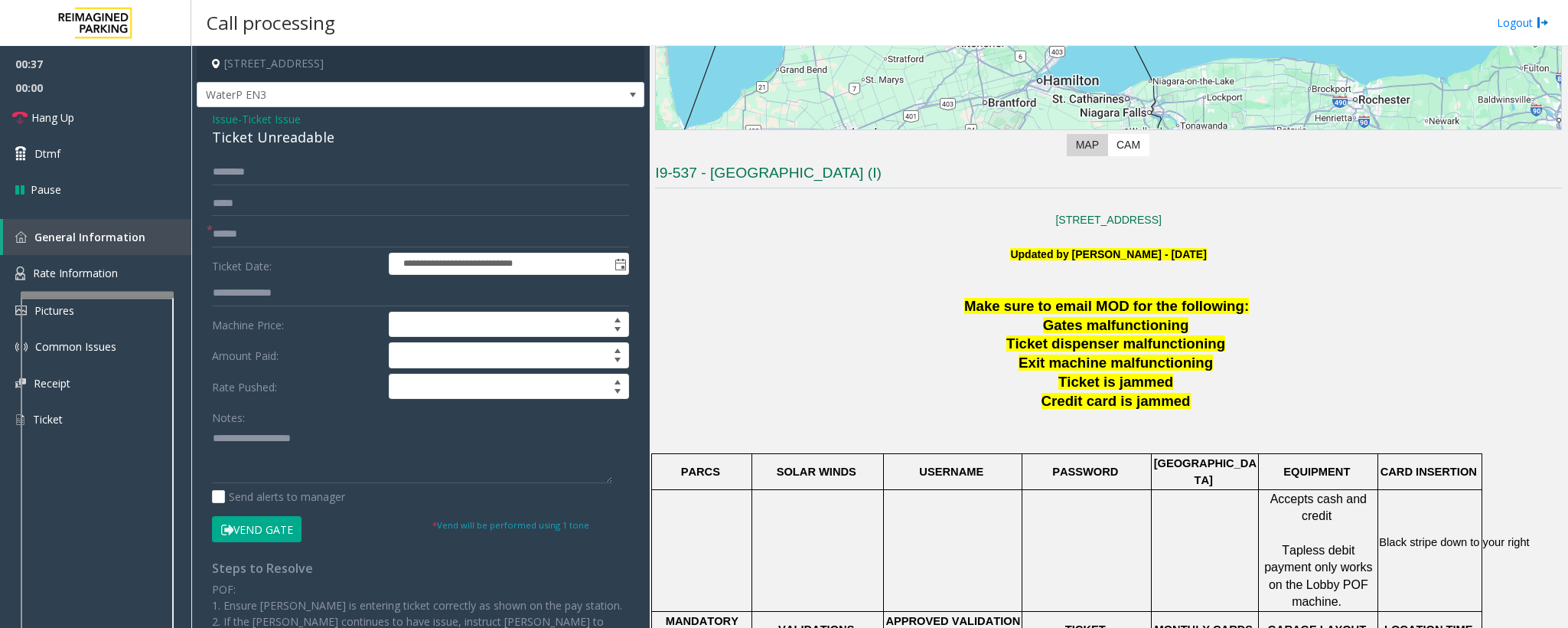
scroll to position [230, 0]
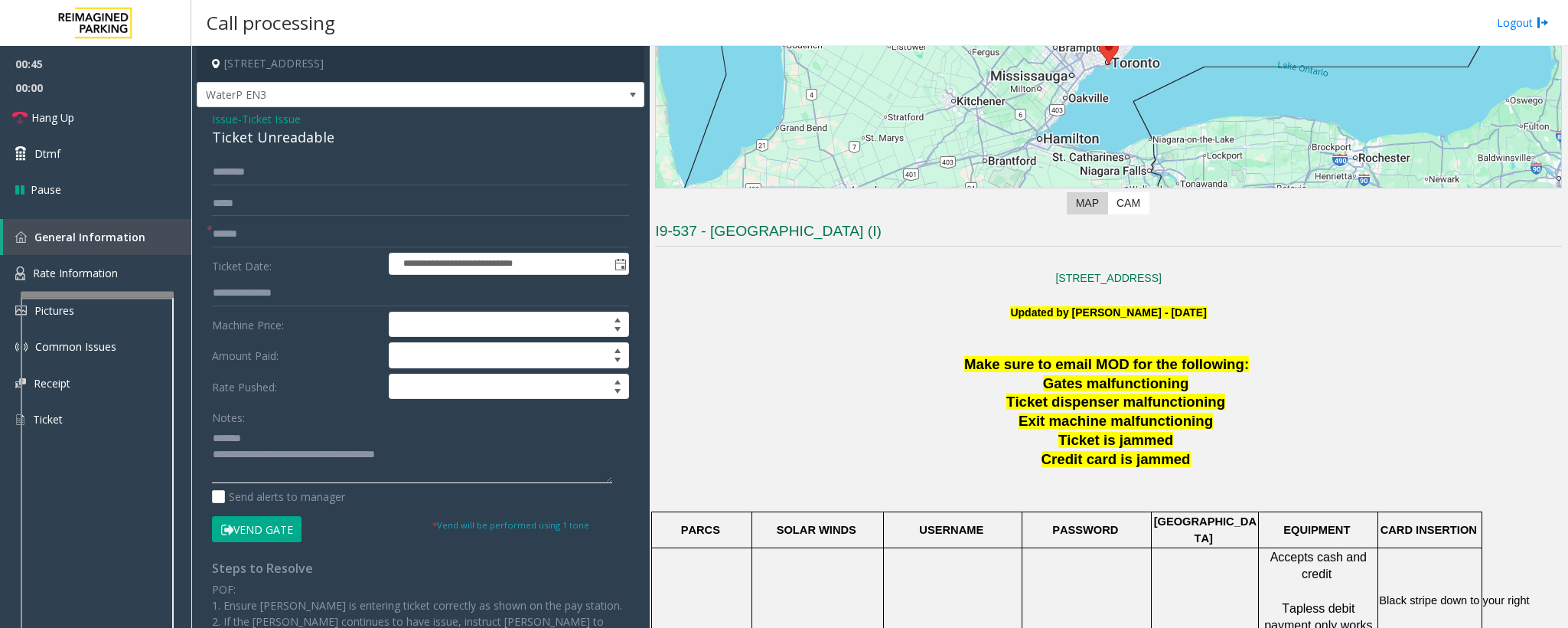
type textarea "**********"
click at [294, 221] on form "**********" at bounding box center [420, 351] width 417 height 383
drag, startPoint x: 351, startPoint y: 141, endPoint x: 250, endPoint y: 143, distance: 101.0
click at [250, 143] on div "Ticket Unreadable" at bounding box center [420, 137] width 417 height 20
click at [222, 122] on span "Issue" at bounding box center [224, 119] width 26 height 16
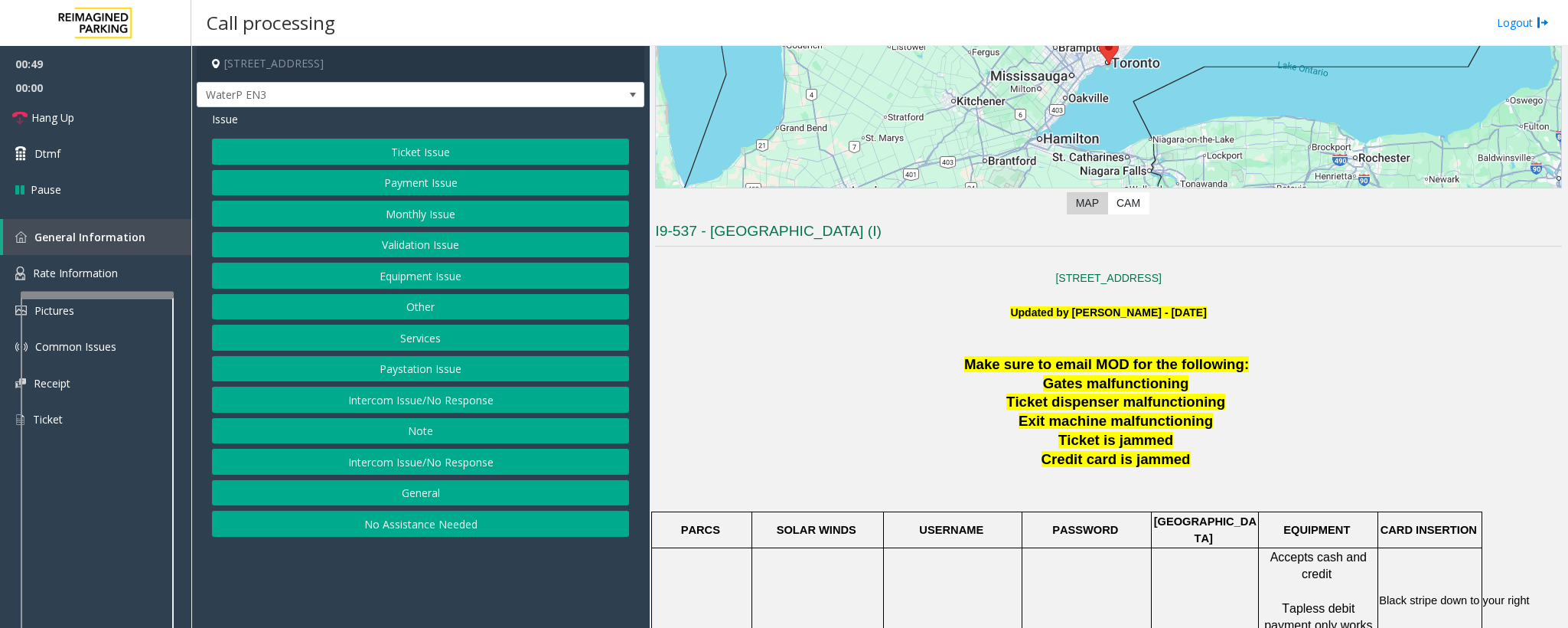
click at [393, 283] on button "Equipment Issue" at bounding box center [420, 275] width 417 height 26
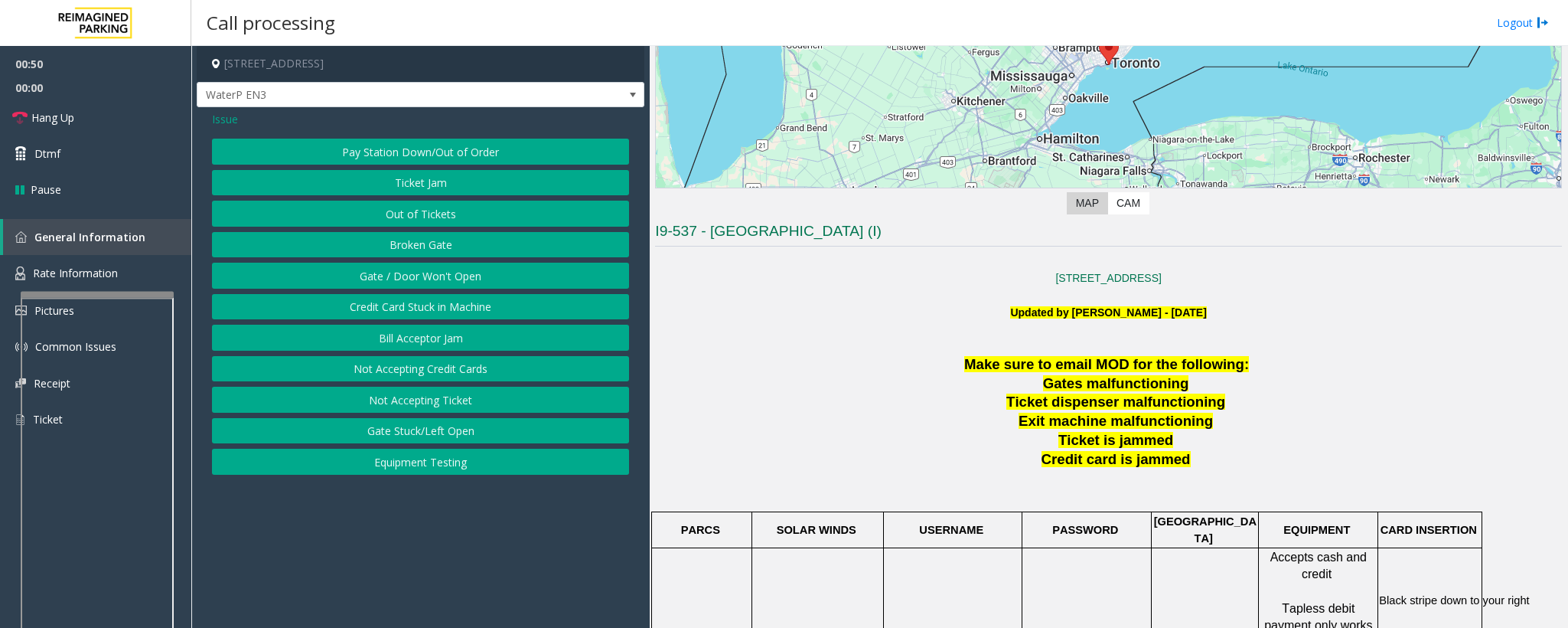
click at [395, 285] on button "Gate / Door Won't Open" at bounding box center [420, 275] width 417 height 26
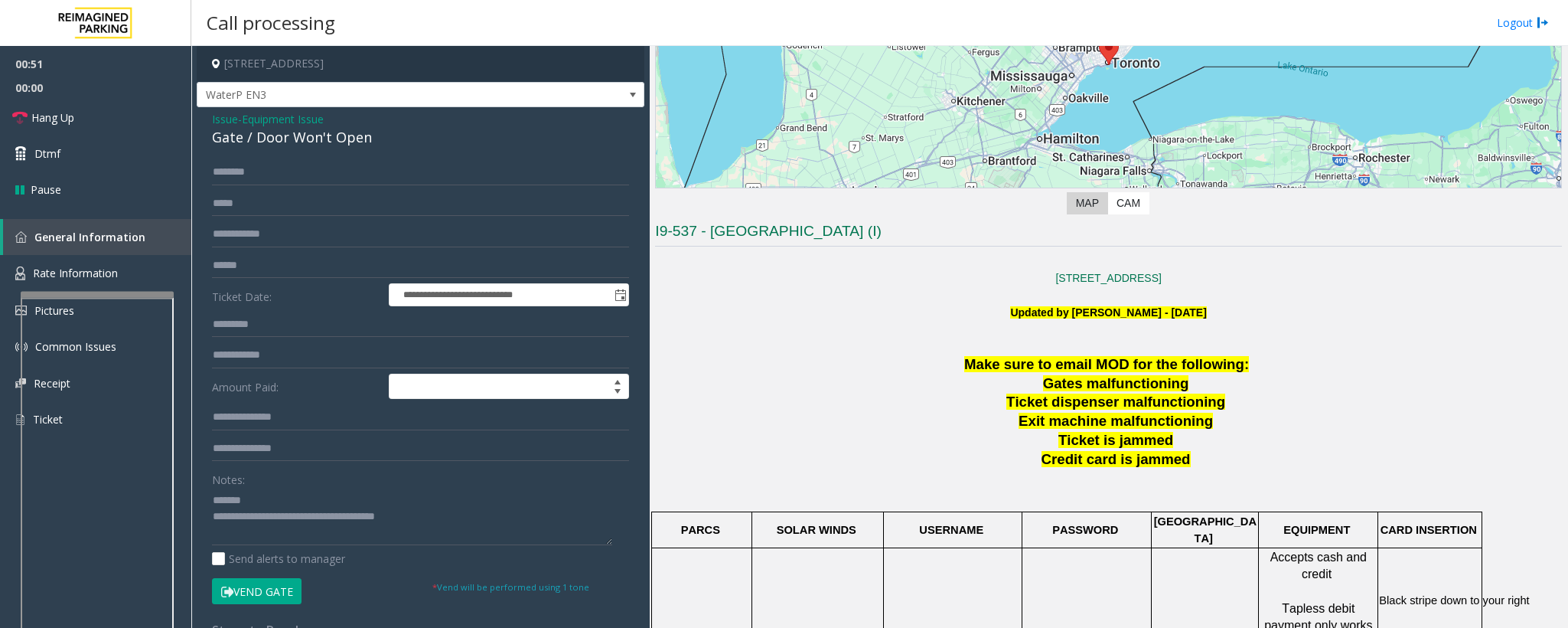
click at [313, 130] on div "Gate / Door Won't Open" at bounding box center [420, 137] width 417 height 20
click at [300, 120] on span "Equipment Issue" at bounding box center [283, 119] width 82 height 16
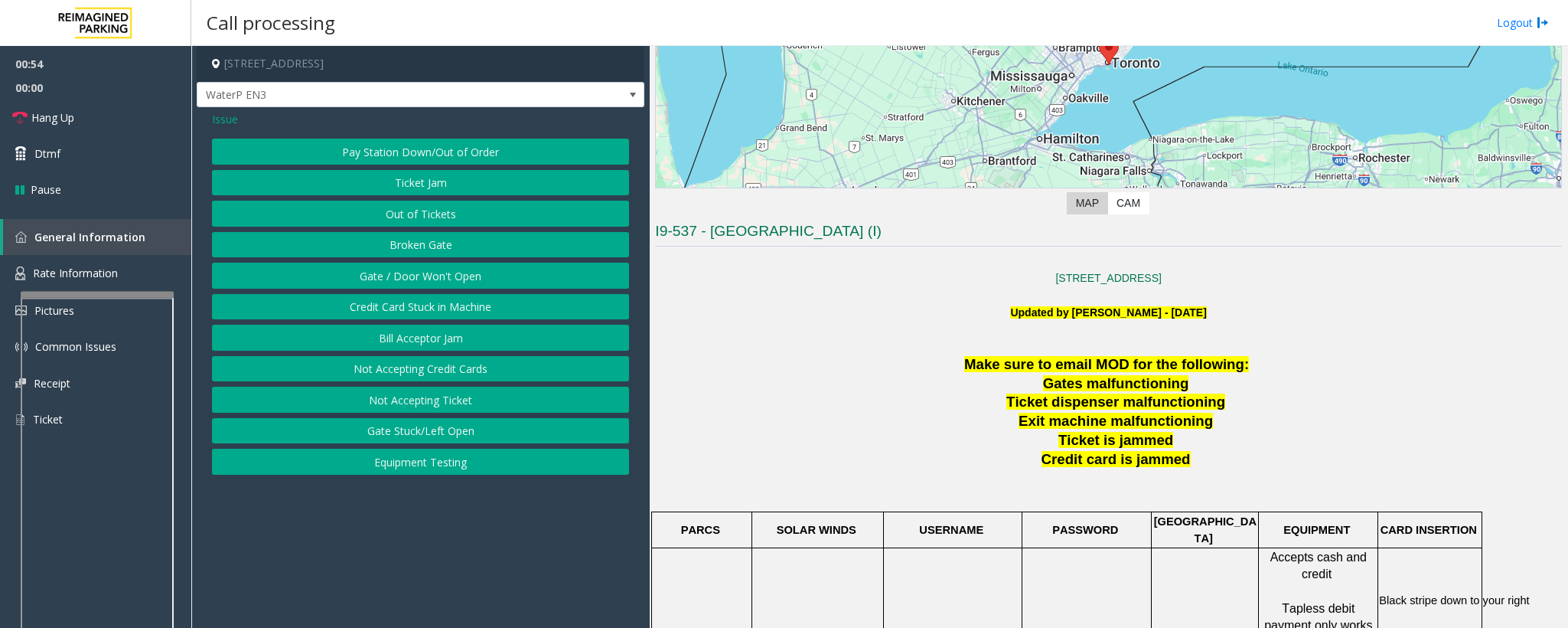
click at [417, 216] on button "Out of Tickets" at bounding box center [420, 213] width 417 height 26
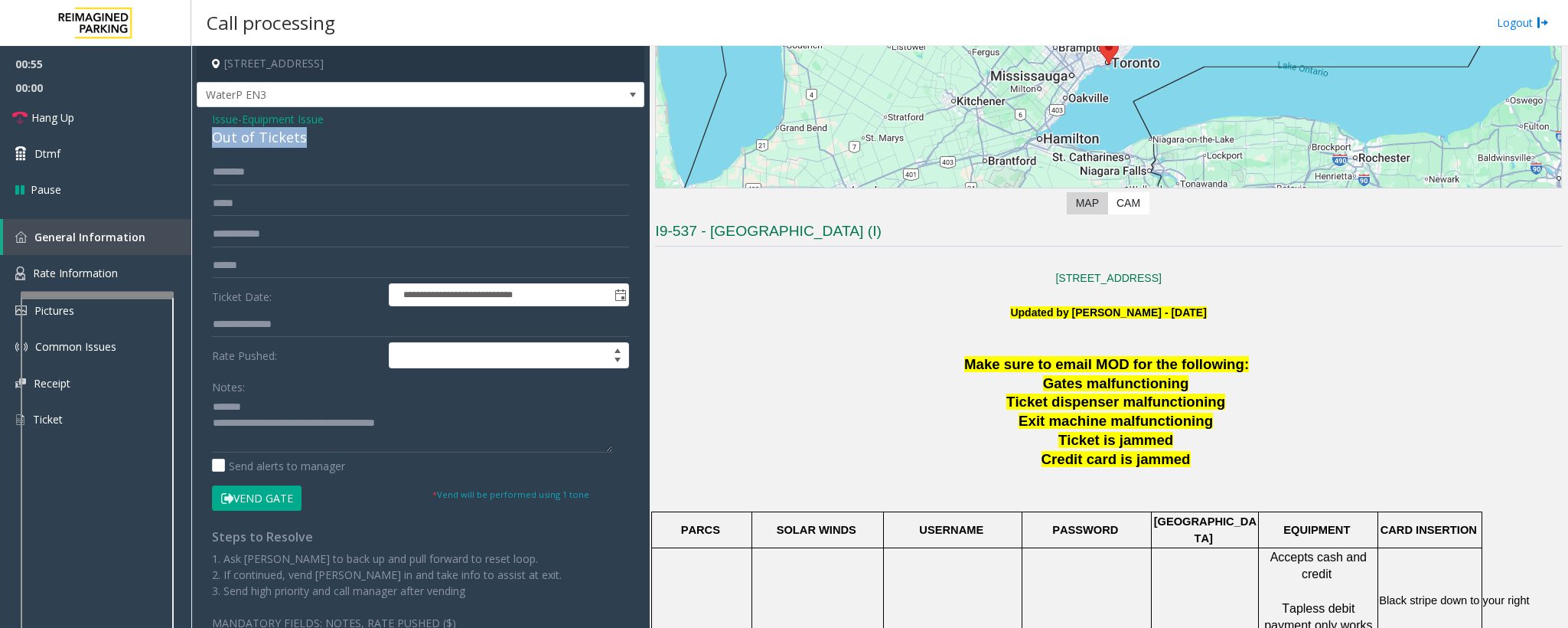
drag, startPoint x: 320, startPoint y: 141, endPoint x: 209, endPoint y: 143, distance: 111.0
click at [209, 143] on div "**********" at bounding box center [420, 384] width 448 height 554
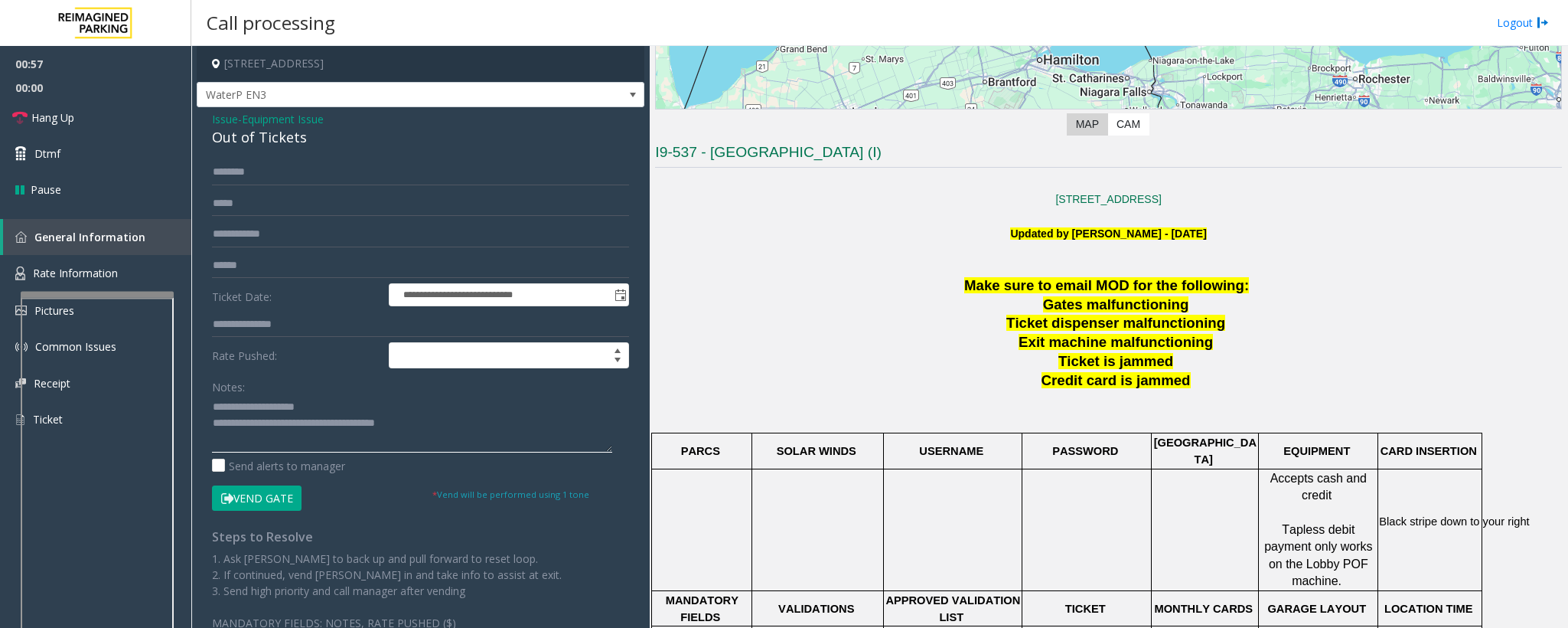
scroll to position [459, 0]
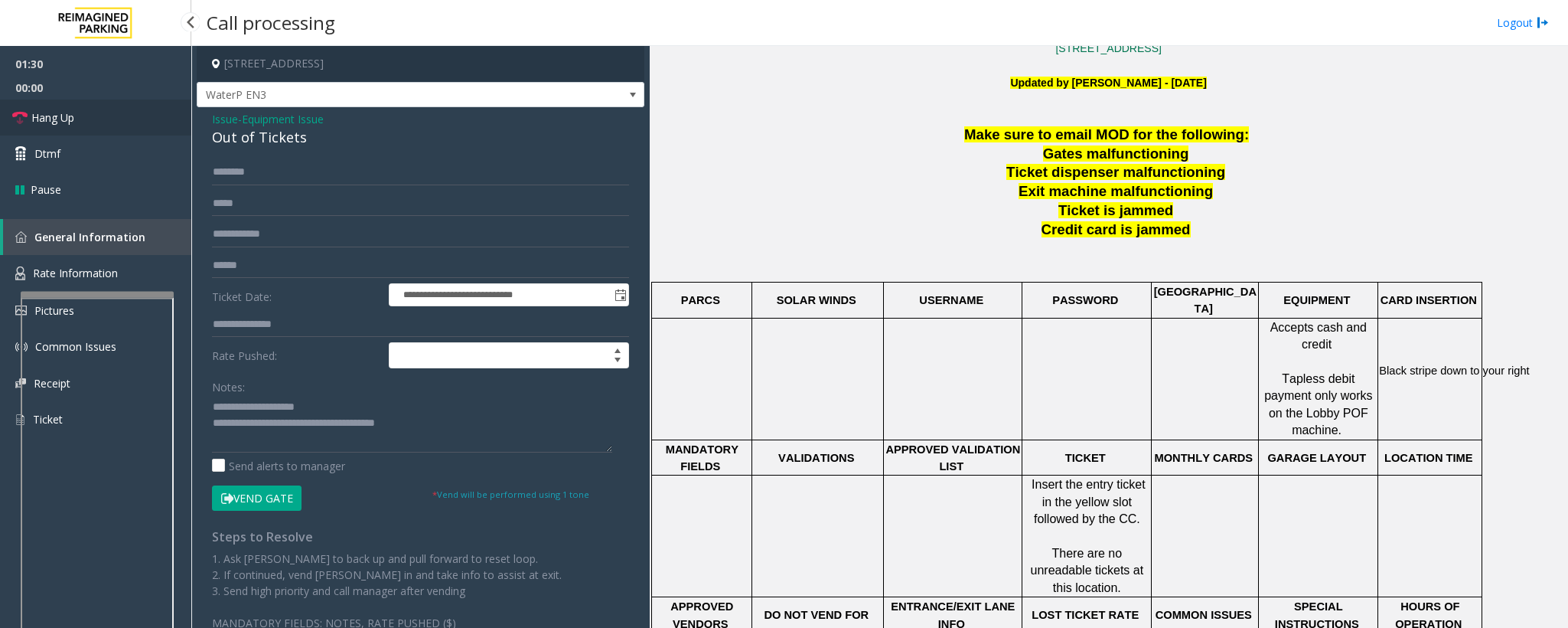
click at [67, 114] on span "Hang Up" at bounding box center [52, 117] width 43 height 16
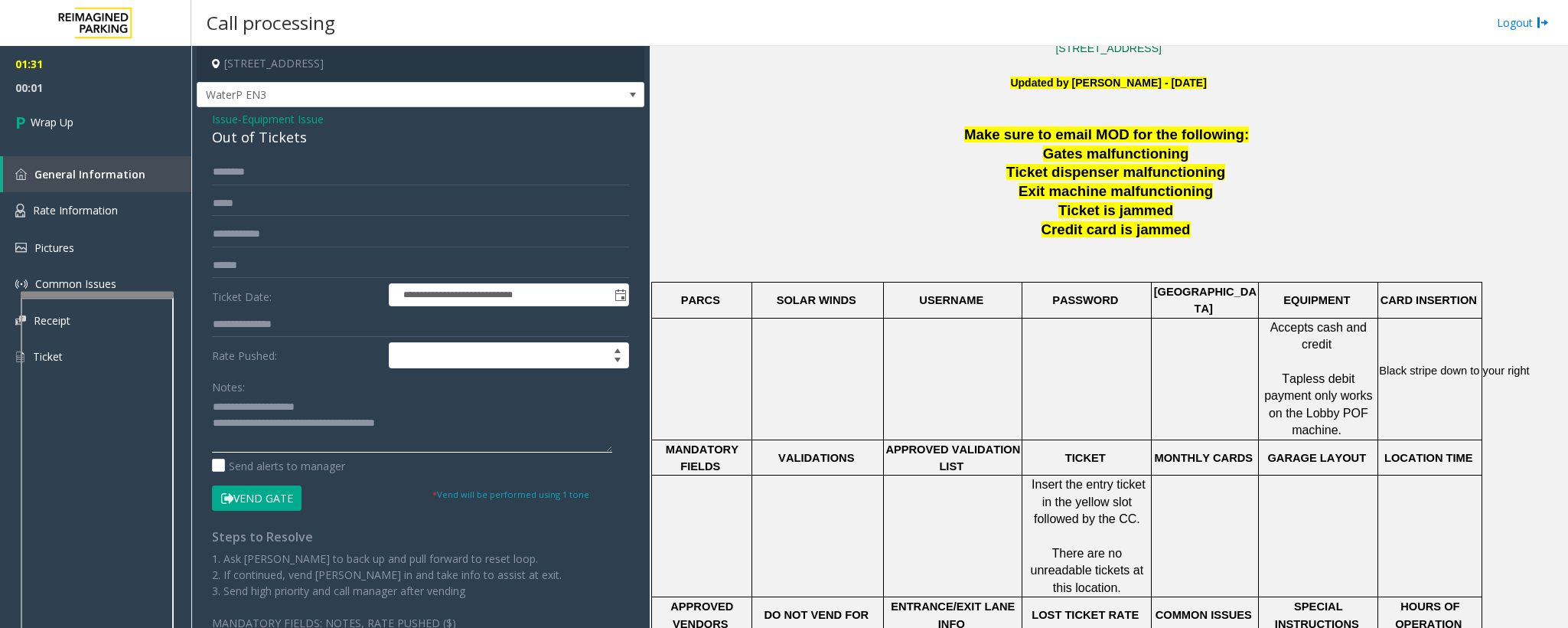
drag, startPoint x: 443, startPoint y: 430, endPoint x: 277, endPoint y: 432, distance: 166.0
click at [277, 418] on textarea at bounding box center [412, 423] width 401 height 58
type textarea "**********"
click at [83, 118] on link "Wrap Up" at bounding box center [96, 122] width 191 height 45
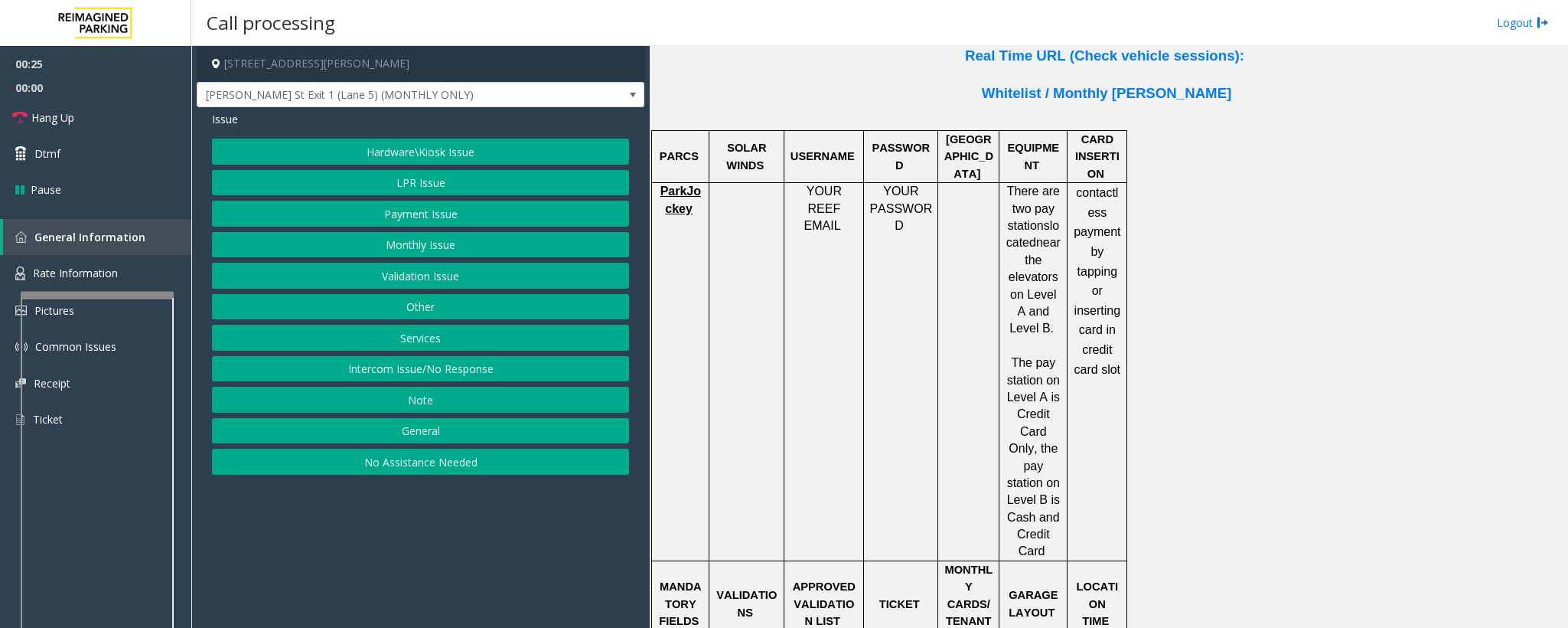
scroll to position [1263, 0]
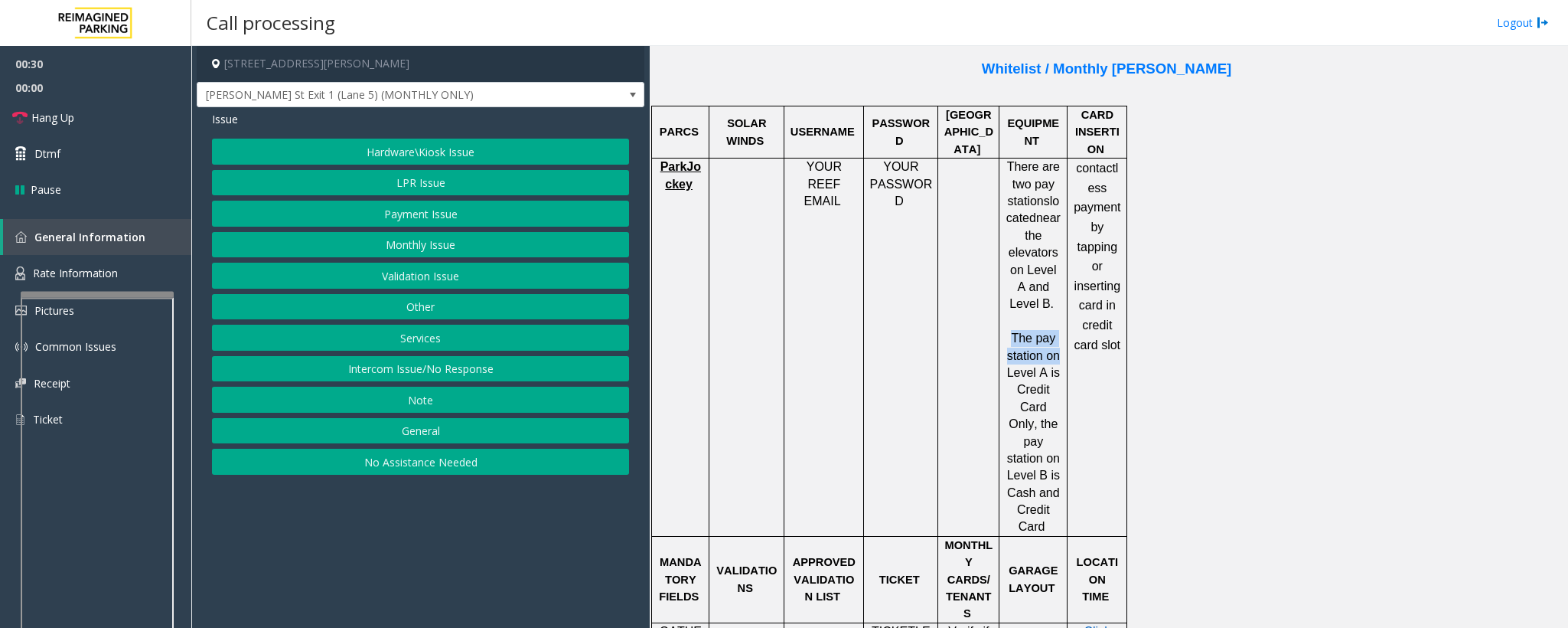
drag, startPoint x: 1013, startPoint y: 281, endPoint x: 1058, endPoint y: 293, distance: 46.6
click at [1044, 332] on span "The pay station on Level A is Credit Card Only, the pay station on Level B is C…" at bounding box center [1034, 432] width 53 height 201
click at [384, 215] on button "Payment Issue" at bounding box center [420, 213] width 417 height 26
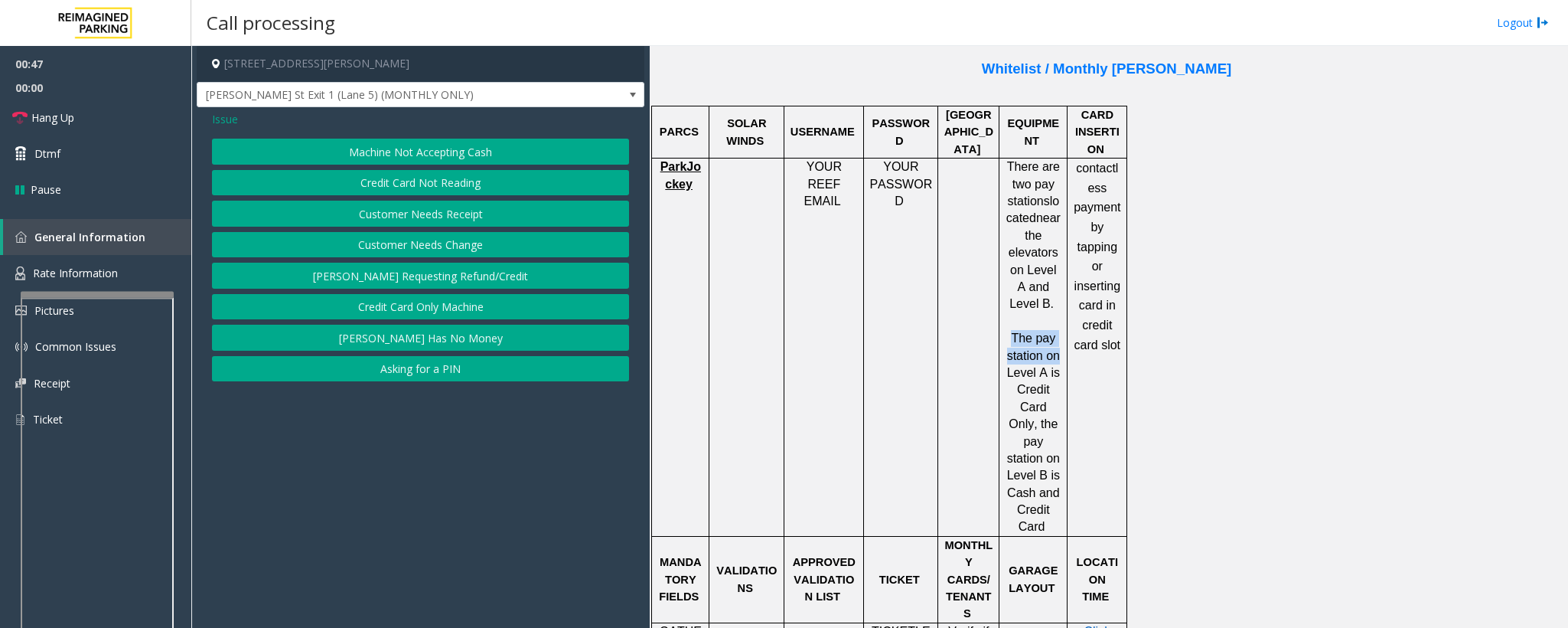
click at [378, 313] on button "Credit Card Only Machine" at bounding box center [420, 307] width 417 height 26
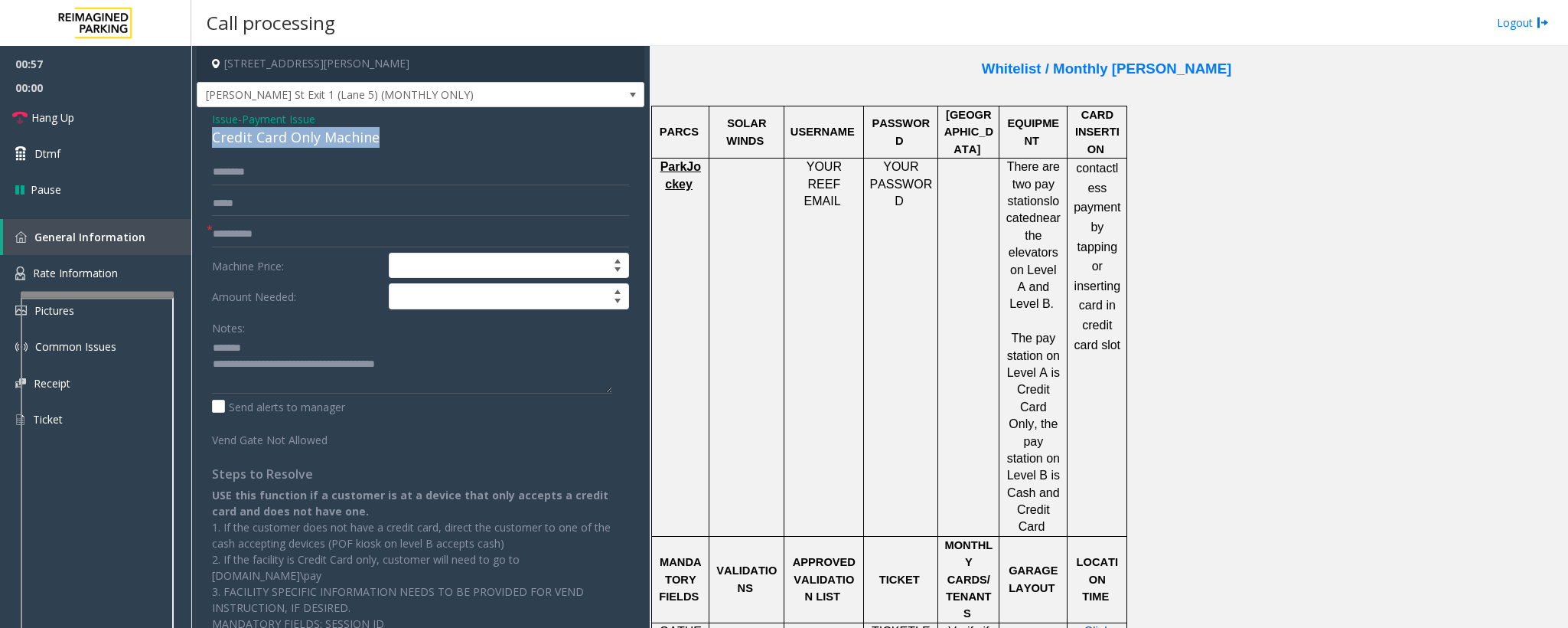
drag, startPoint x: 381, startPoint y: 137, endPoint x: 207, endPoint y: 140, distance: 174.0
click at [207, 140] on div "Issue - Payment Issue Credit Card Only Machine * Machine Price: Amount Needed: …" at bounding box center [420, 377] width 448 height 540
click at [292, 339] on textarea at bounding box center [412, 365] width 401 height 58
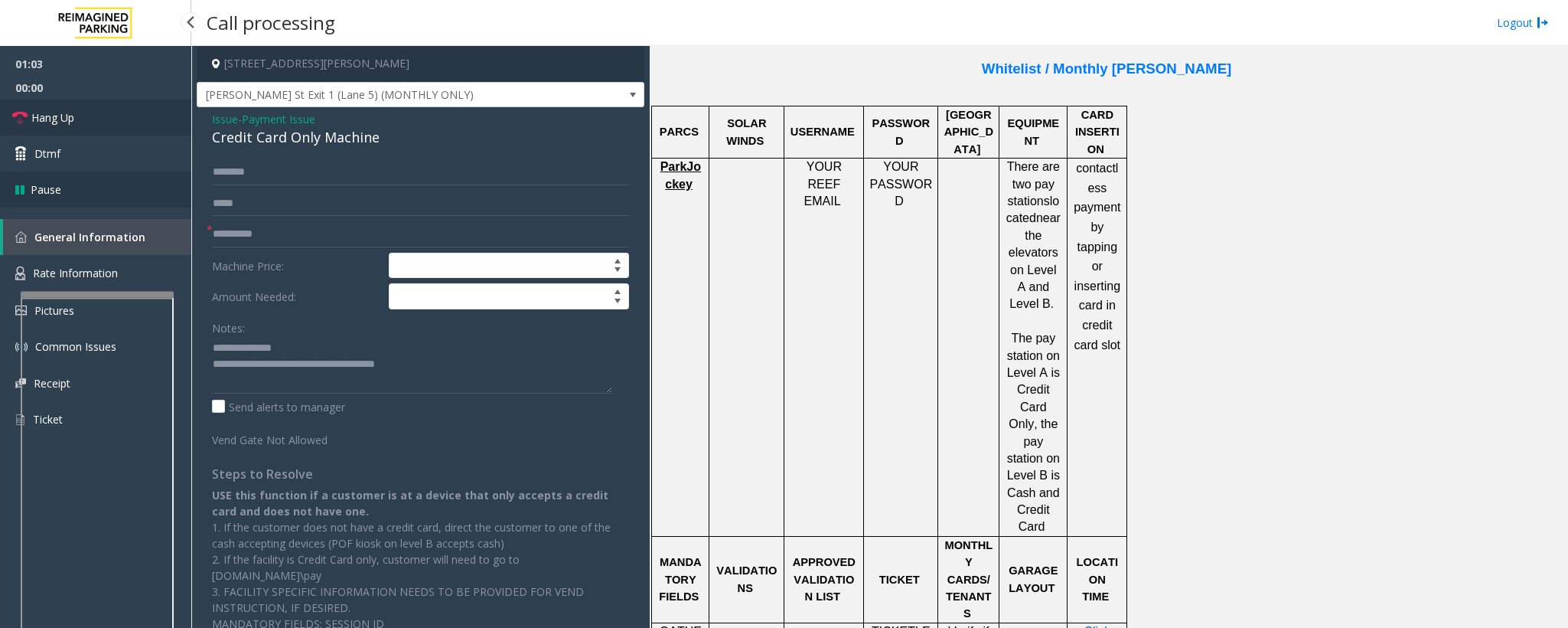
drag, startPoint x: 53, startPoint y: 120, endPoint x: 182, endPoint y: 172, distance: 139.1
click at [55, 120] on span "Hang Up" at bounding box center [52, 117] width 43 height 16
click at [322, 351] on textarea at bounding box center [412, 365] width 401 height 58
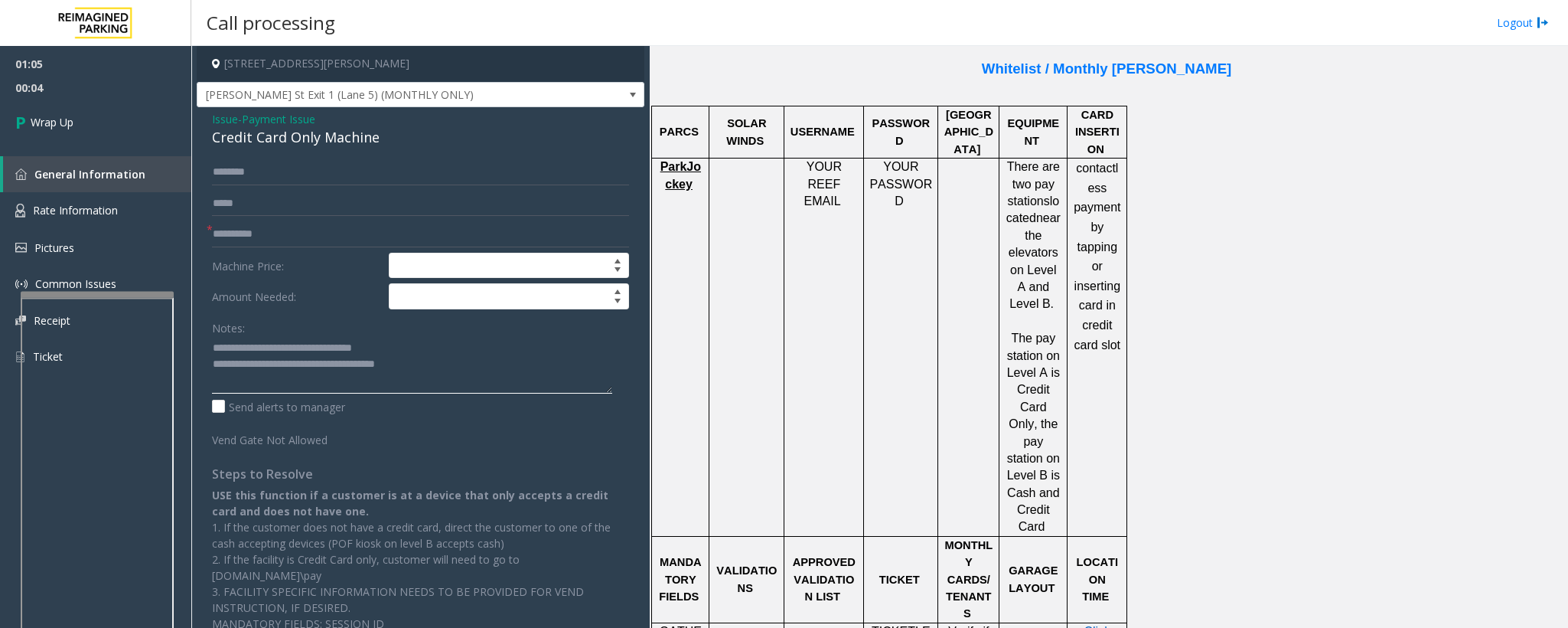
type textarea "**********"
click at [241, 241] on input "text" at bounding box center [420, 234] width 417 height 26
type input "**"
drag, startPoint x: 440, startPoint y: 368, endPoint x: 285, endPoint y: 366, distance: 155.0
click at [280, 368] on textarea at bounding box center [412, 365] width 401 height 58
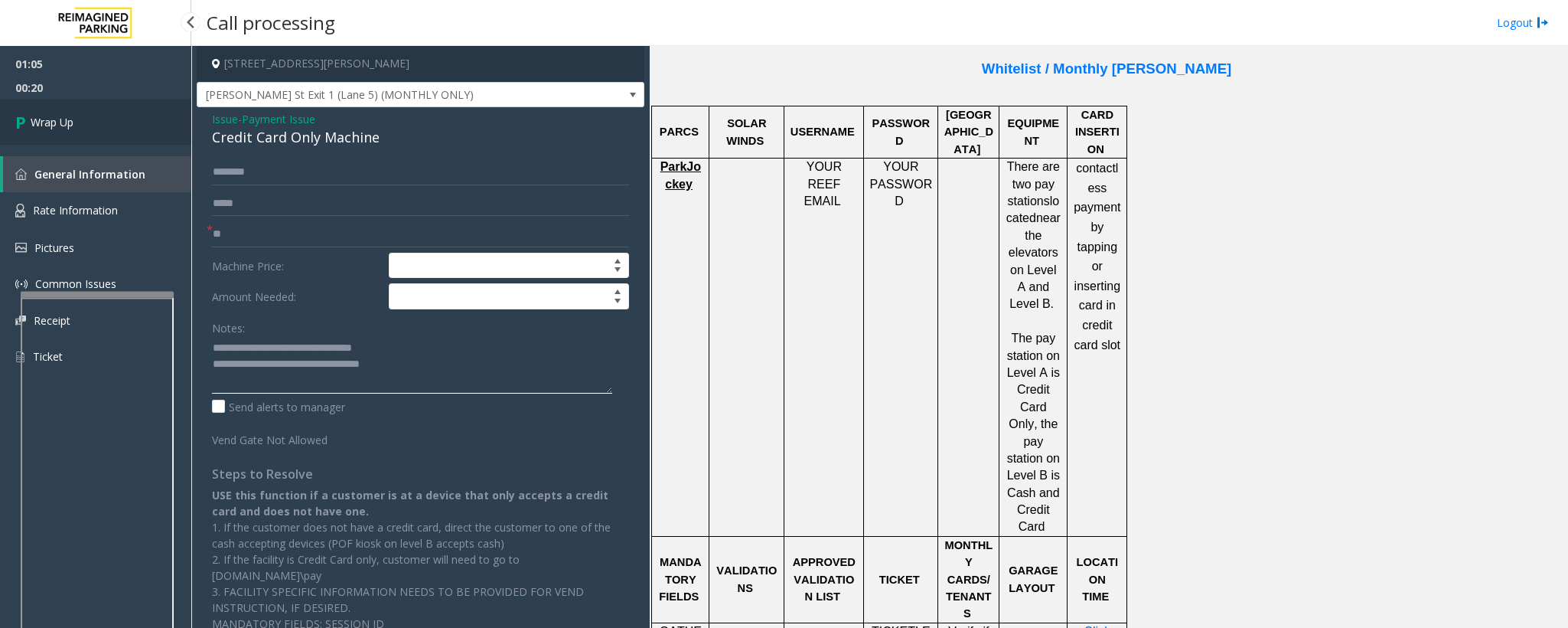
type textarea "**********"
click at [114, 130] on link "Wrap Up" at bounding box center [96, 122] width 191 height 45
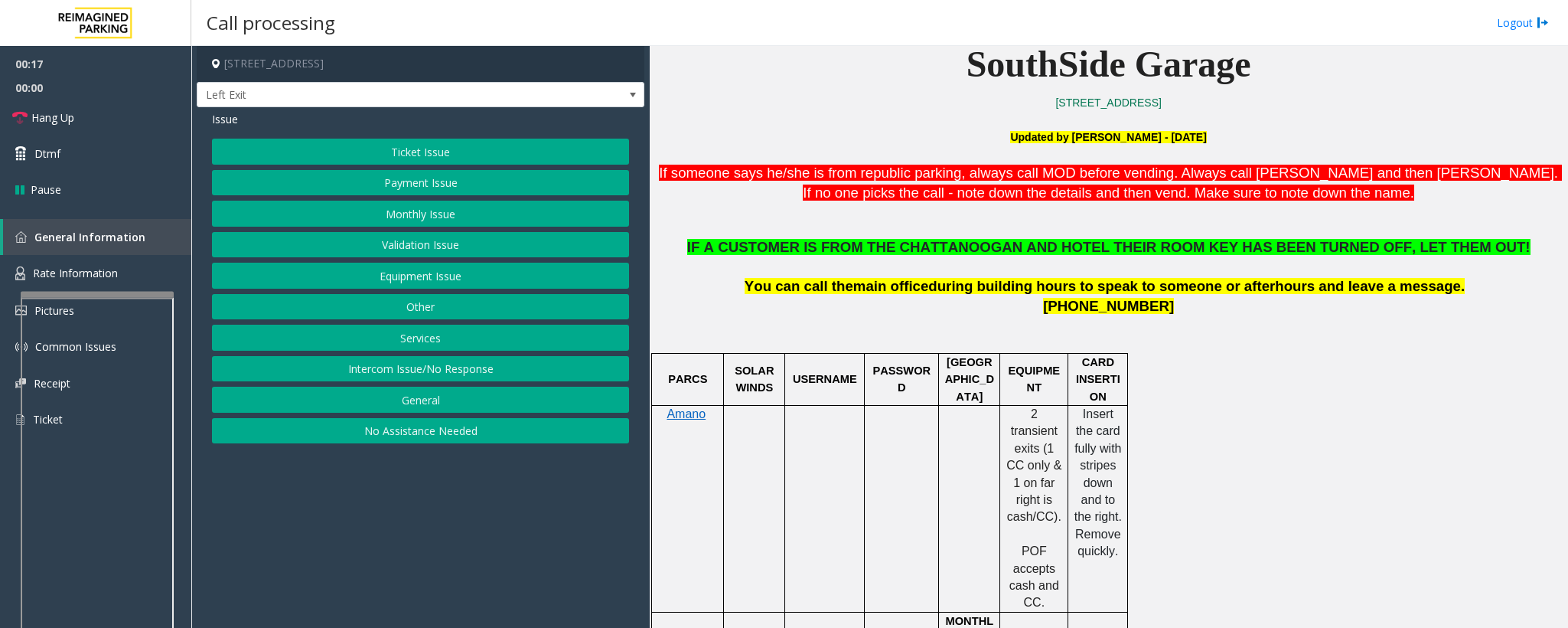
scroll to position [459, 0]
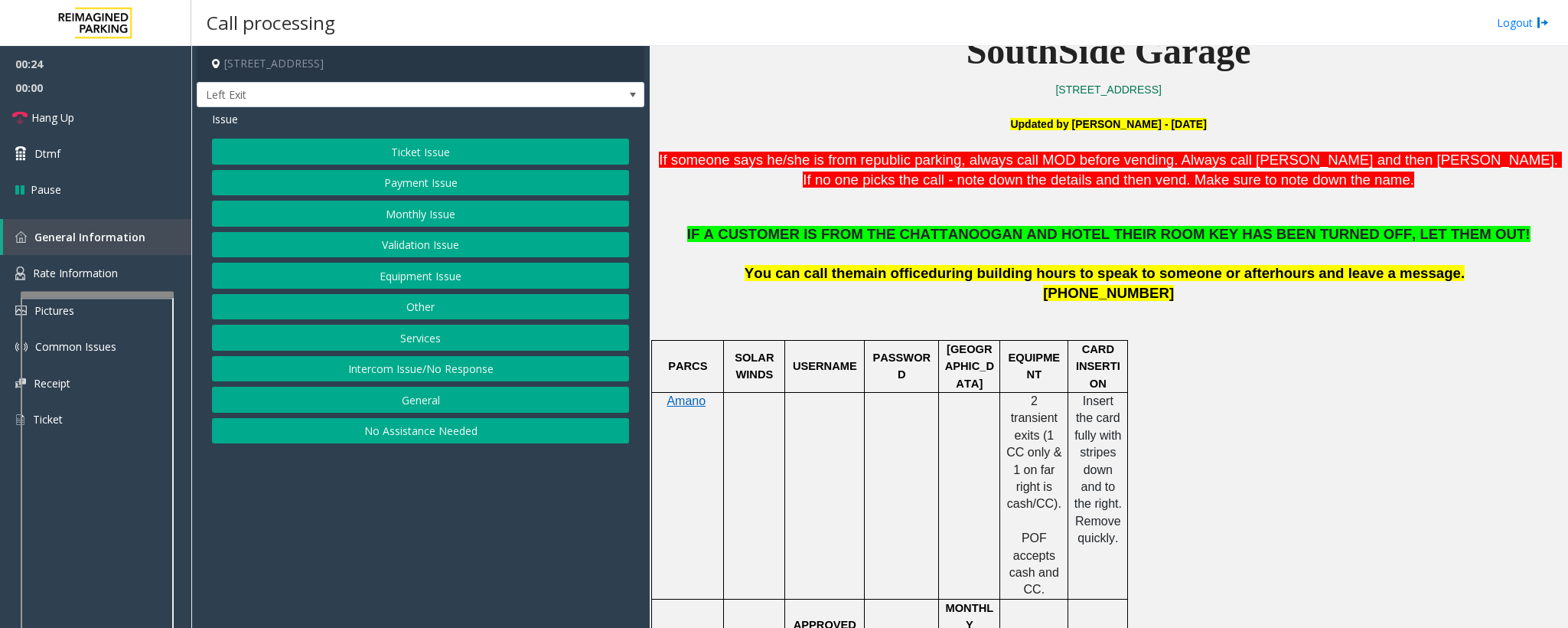
click at [371, 288] on button "Equipment Issue" at bounding box center [420, 275] width 417 height 26
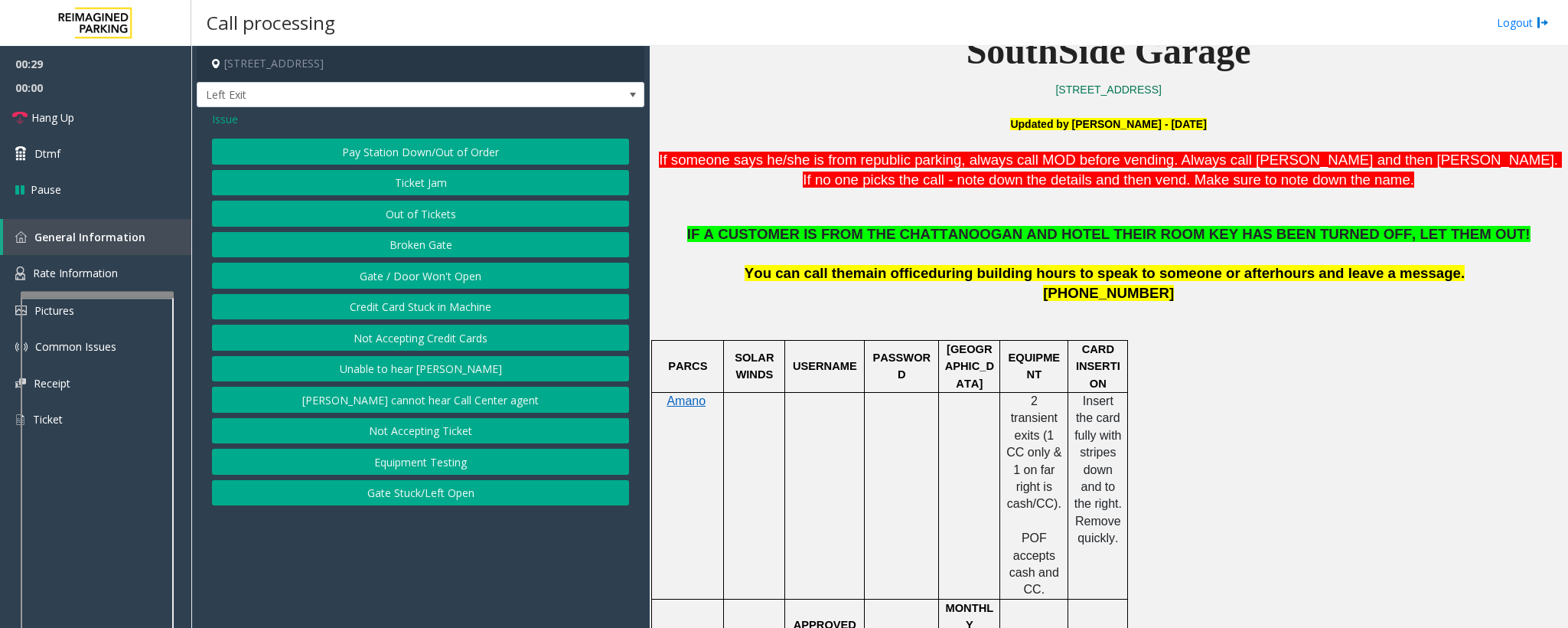
click at [222, 122] on span "Issue" at bounding box center [224, 119] width 26 height 16
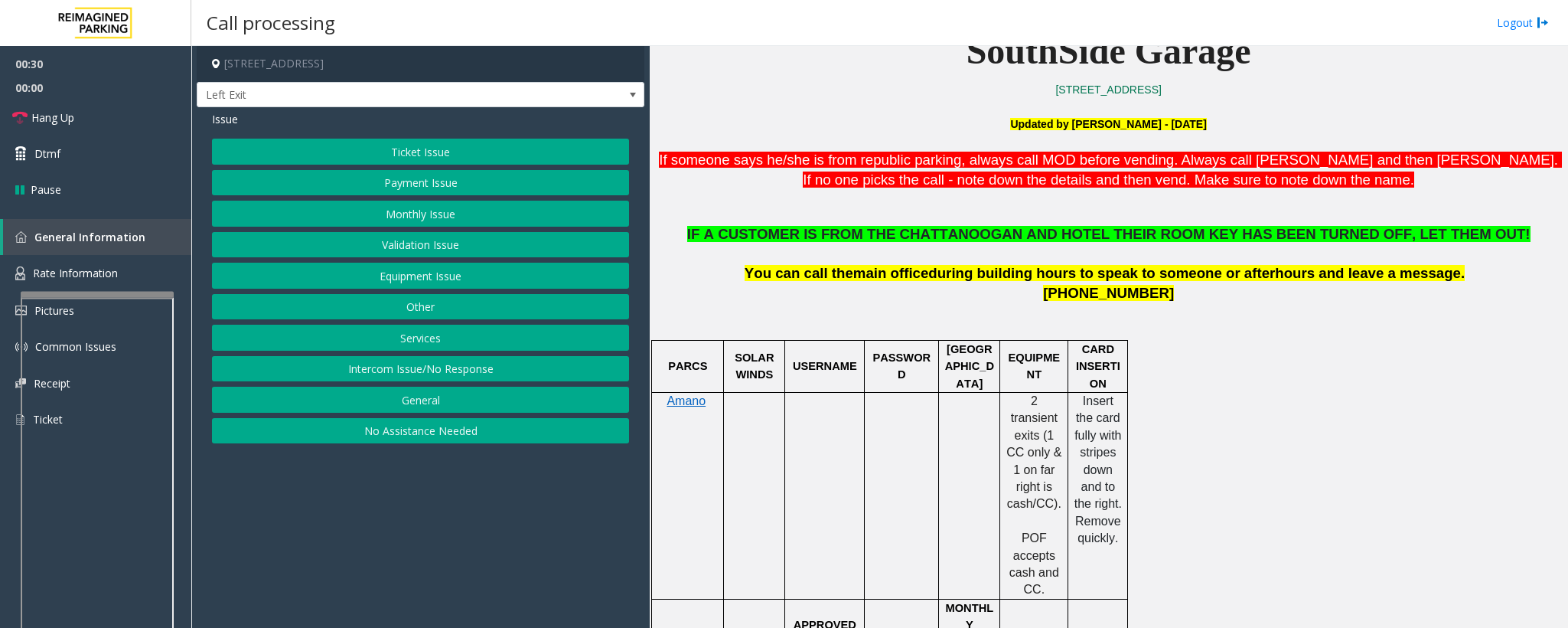
click at [374, 418] on button "No Assistance Needed" at bounding box center [420, 430] width 417 height 26
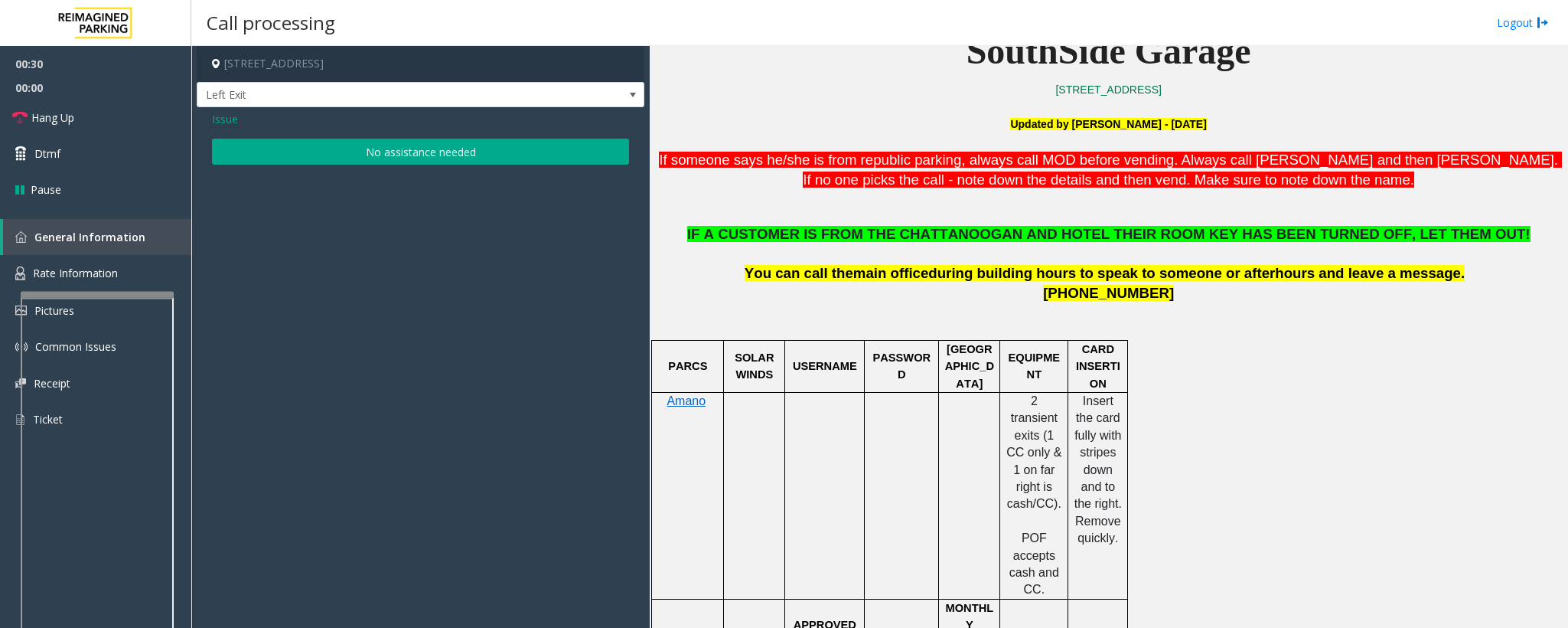
click at [303, 143] on button "No assistance needed" at bounding box center [420, 151] width 417 height 26
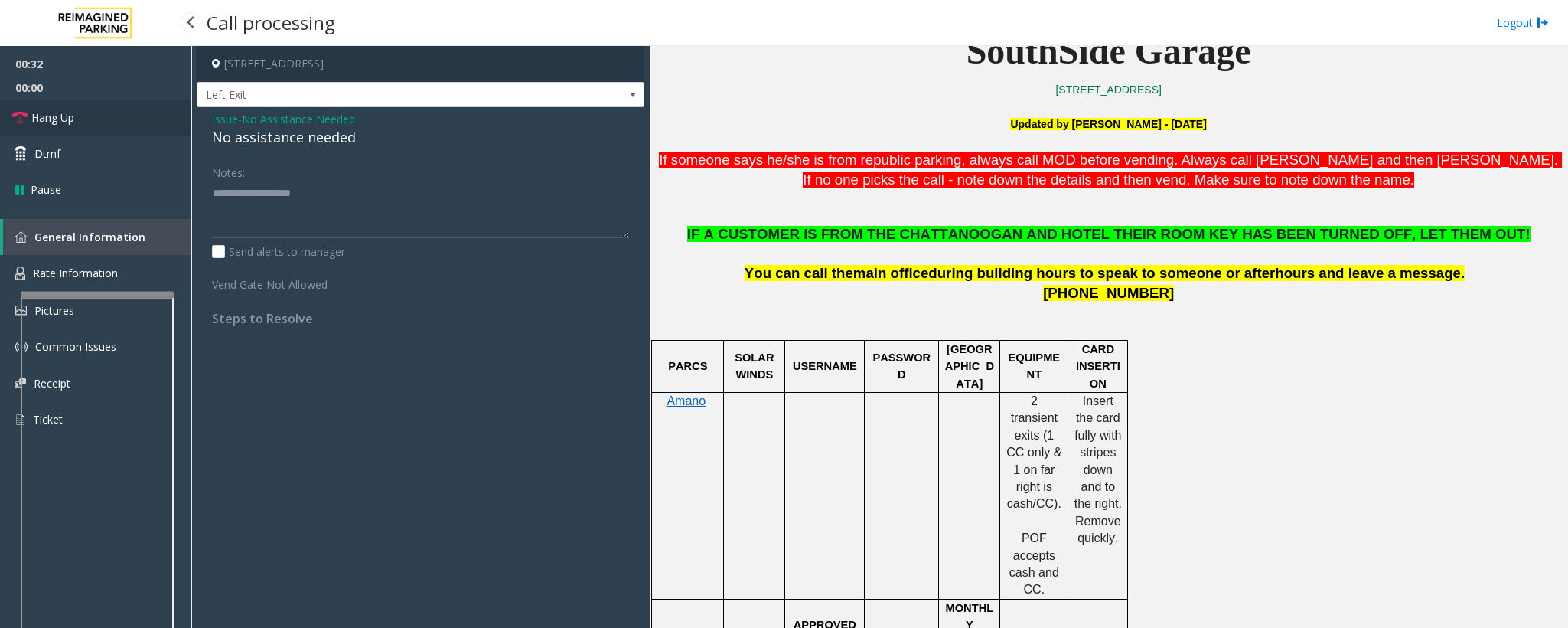
click at [49, 122] on span "Hang Up" at bounding box center [52, 117] width 43 height 16
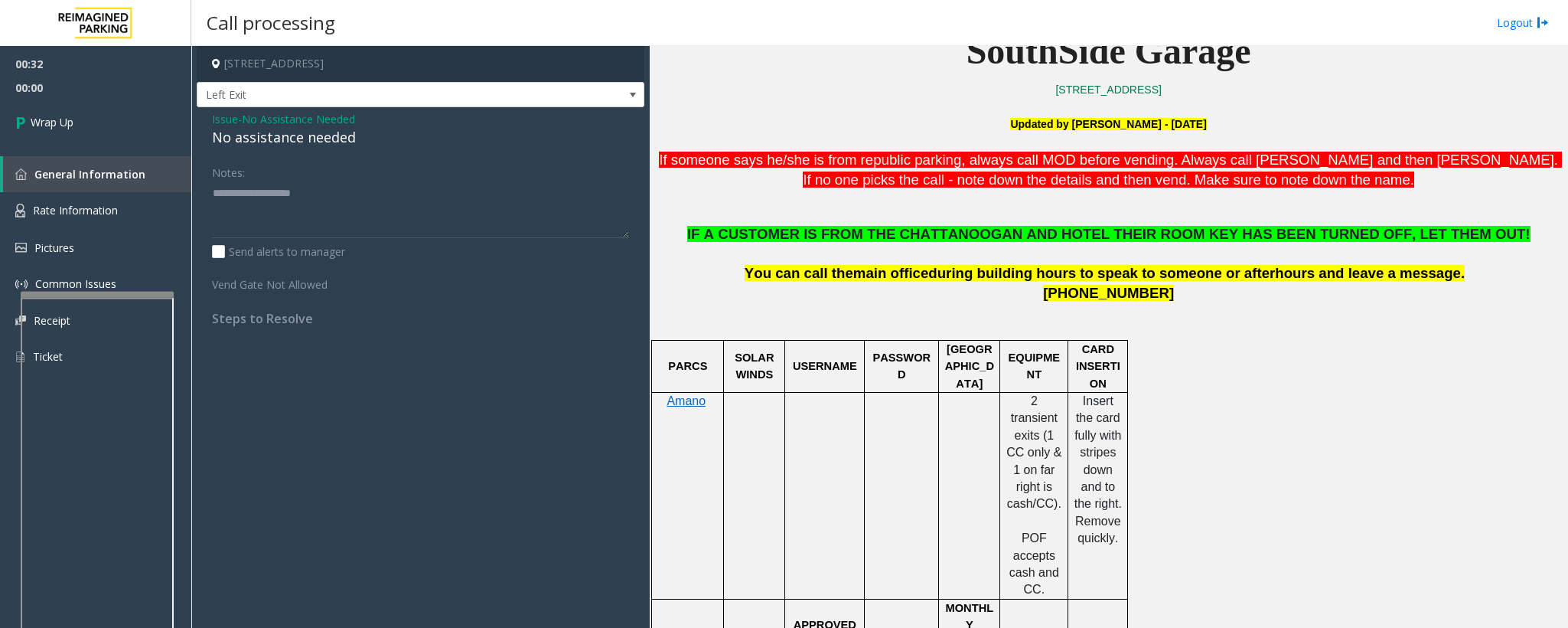
click at [225, 138] on div "No assistance needed" at bounding box center [420, 137] width 417 height 20
type textarea "**********"
click at [66, 130] on span "Wrap Up" at bounding box center [52, 122] width 43 height 16
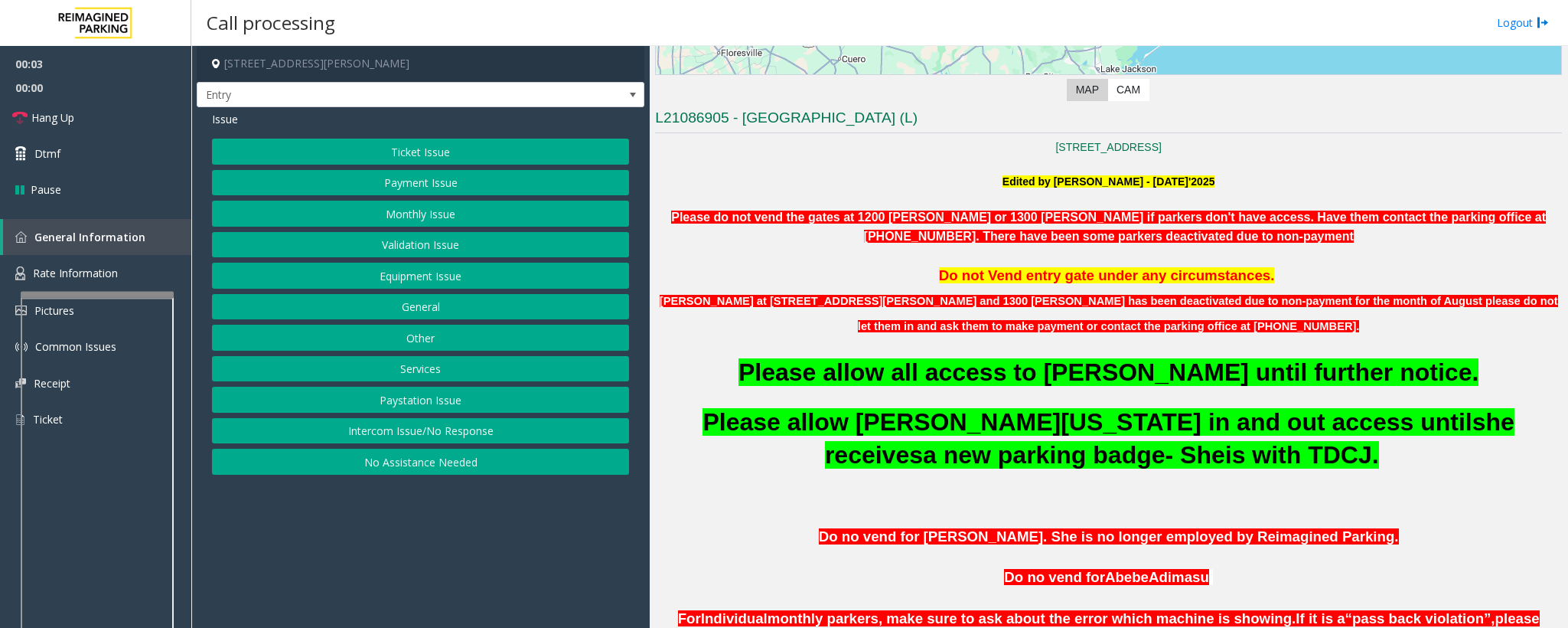
scroll to position [344, 0]
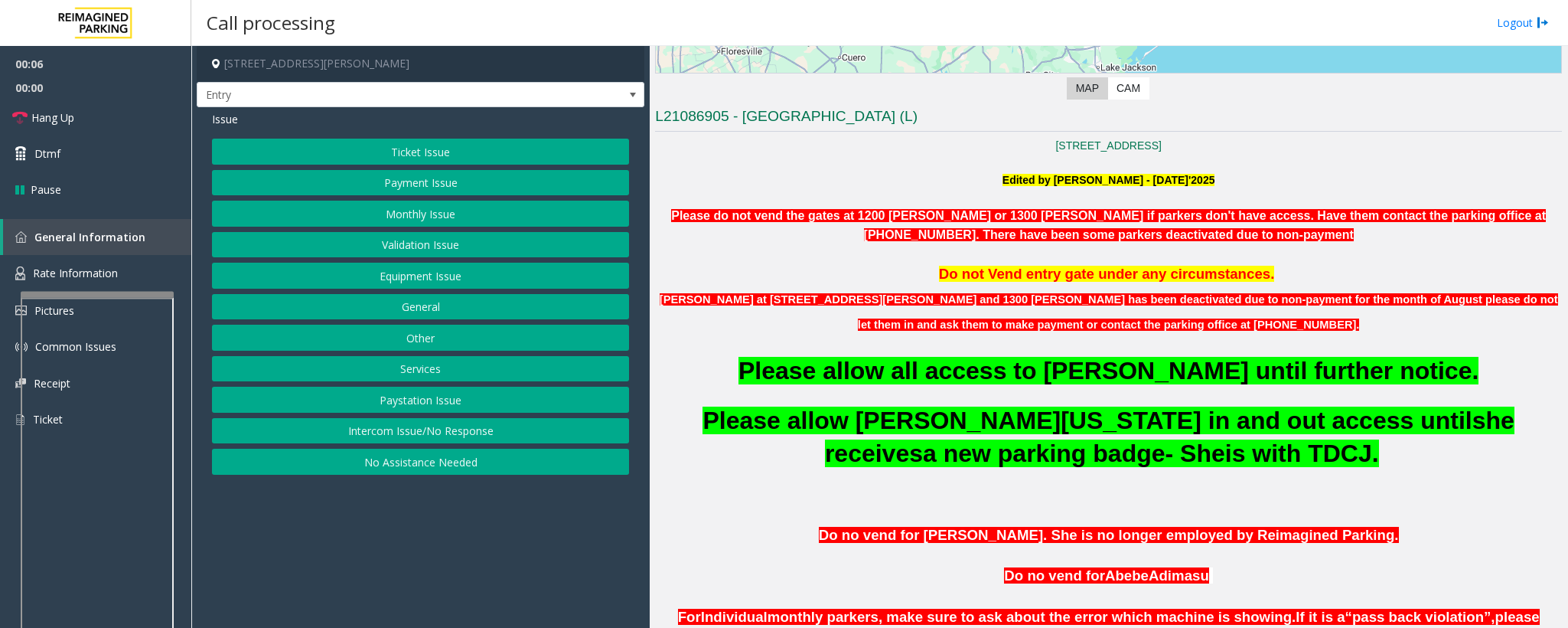
drag, startPoint x: 386, startPoint y: 437, endPoint x: 393, endPoint y: 373, distance: 64.4
click at [386, 418] on button "Intercom Issue/No Response" at bounding box center [420, 430] width 417 height 26
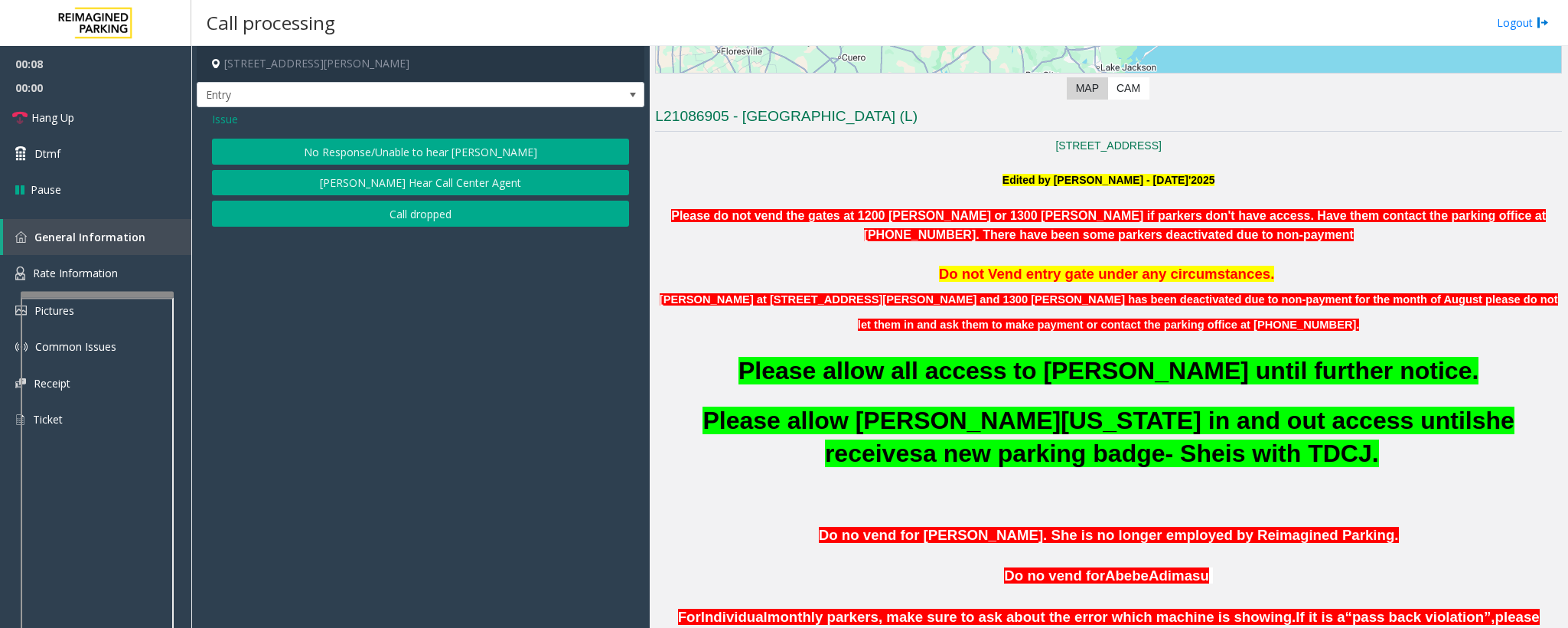
click at [324, 159] on button "No Response/Unable to hear [PERSON_NAME]" at bounding box center [420, 151] width 417 height 26
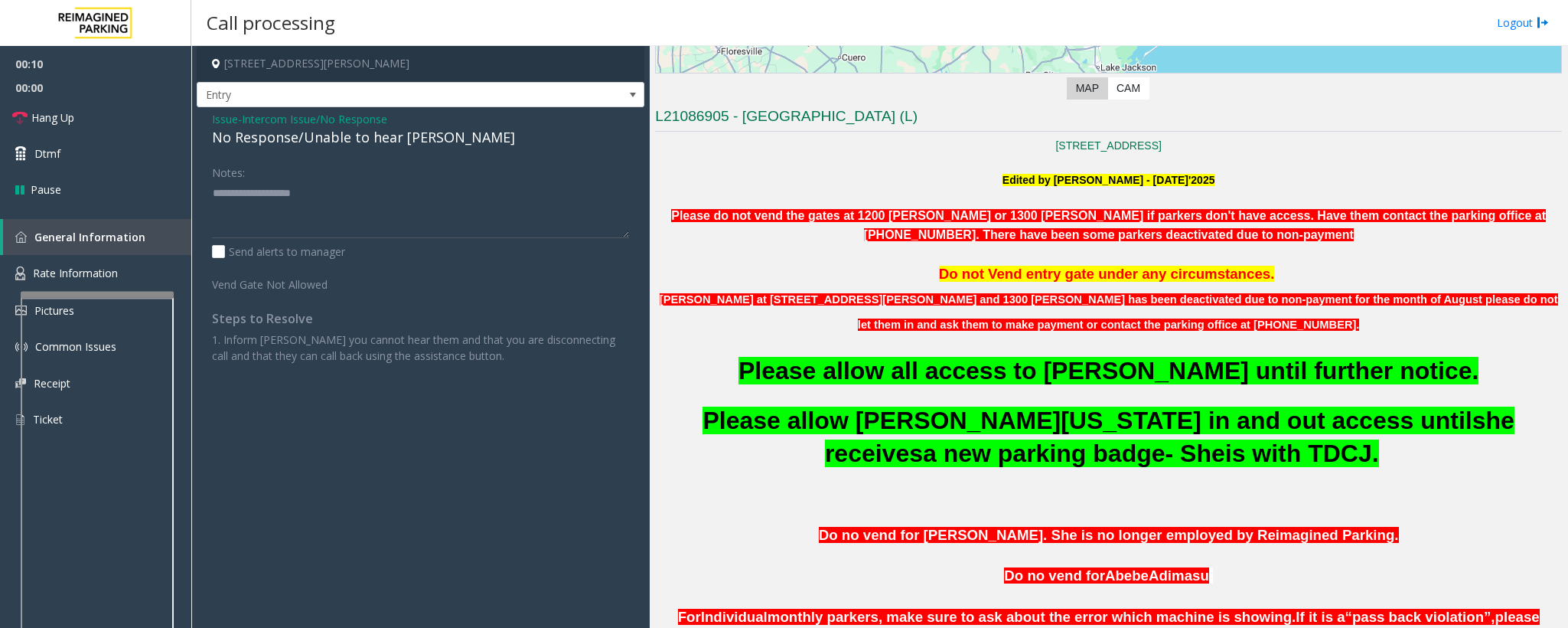
click at [232, 127] on div "No Response/Unable to hear [PERSON_NAME]" at bounding box center [420, 137] width 417 height 20
click at [225, 121] on span "Issue" at bounding box center [224, 119] width 26 height 16
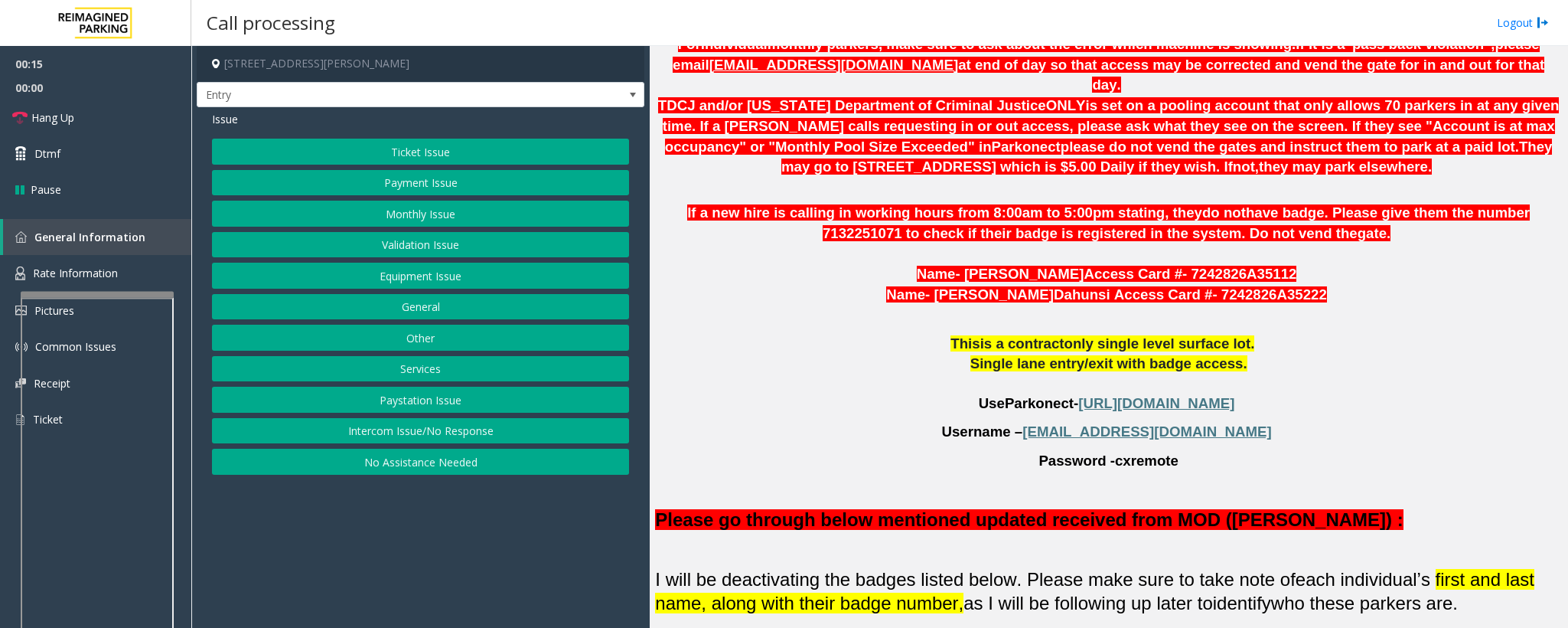
scroll to position [919, 0]
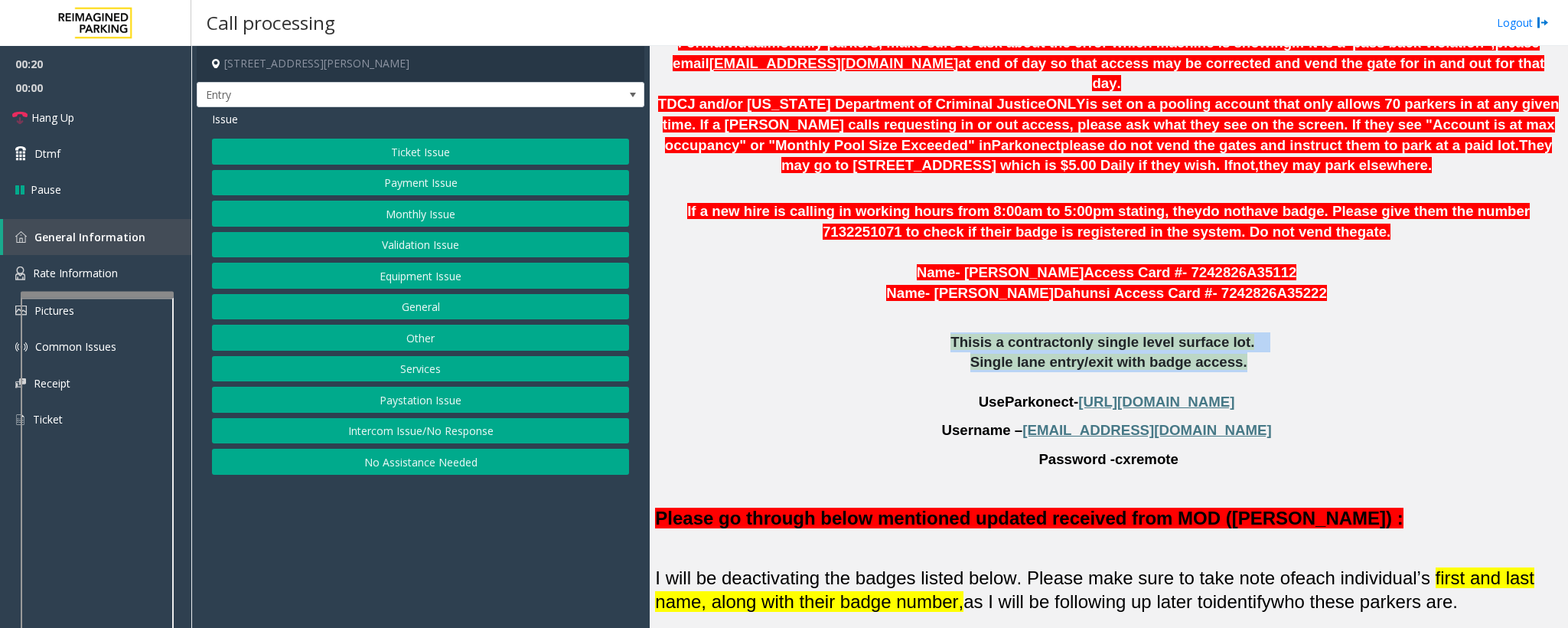
drag, startPoint x: 955, startPoint y: 316, endPoint x: 1247, endPoint y: 343, distance: 293.2
click at [1044, 343] on div "[STREET_ADDRESS] Edited by [PERSON_NAME] - [DATE]'2025 Please do not vend the g…" at bounding box center [1108, 403] width 907 height 1680
click at [1044, 352] on p "Single lane entry/exit with badge access ." at bounding box center [1108, 362] width 907 height 20
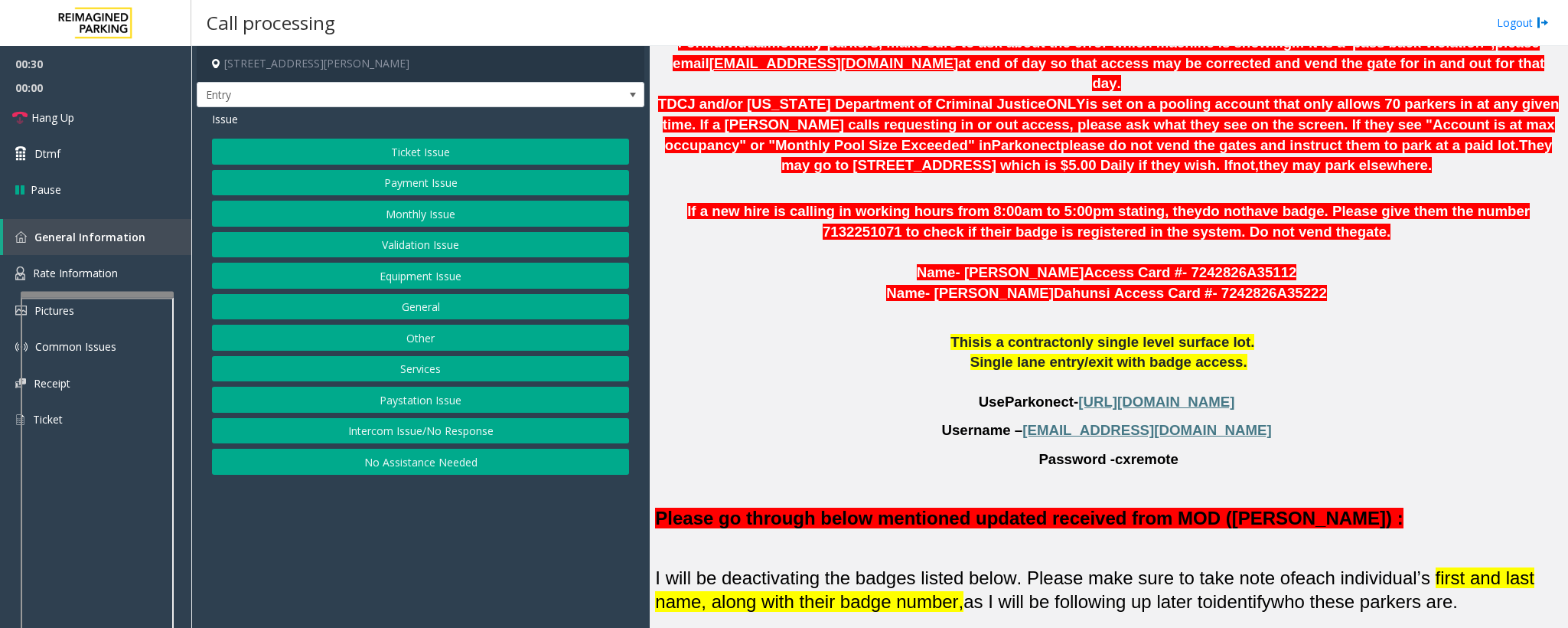
click at [834, 333] on p "This is a contract only single level surface lot ." at bounding box center [1108, 342] width 907 height 20
click at [382, 264] on div "Ticket Issue Payment Issue Monthly Issue Validation Issue Equipment Issue Gener…" at bounding box center [420, 306] width 417 height 336
click at [382, 271] on button "Equipment Issue" at bounding box center [420, 275] width 417 height 26
click at [370, 271] on button "Gate / Door Won't Open" at bounding box center [420, 275] width 417 height 26
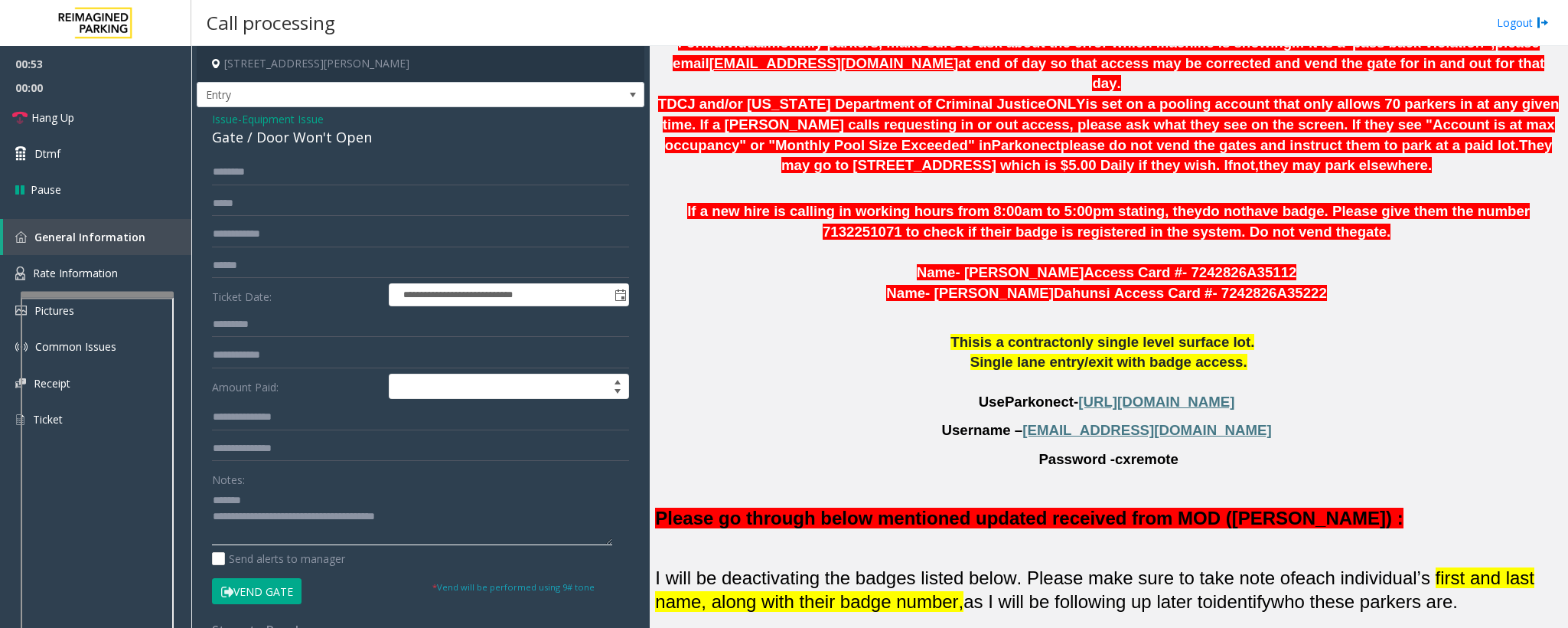
click at [285, 418] on textarea at bounding box center [412, 516] width 401 height 58
click at [278, 418] on textarea at bounding box center [412, 516] width 401 height 58
click at [65, 117] on span "Hang Up" at bounding box center [52, 117] width 43 height 16
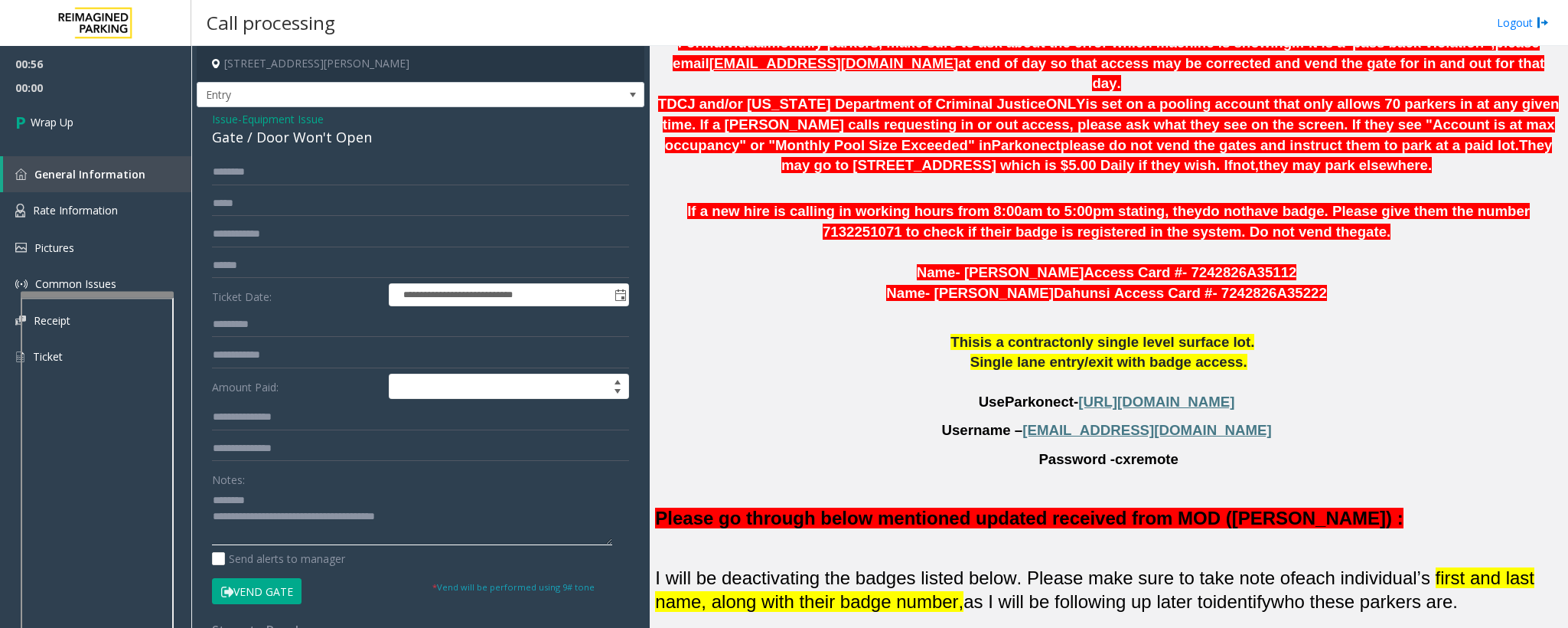
click at [290, 418] on textarea at bounding box center [412, 516] width 401 height 58
drag, startPoint x: 452, startPoint y: 527, endPoint x: 277, endPoint y: 522, distance: 175.1
click at [277, 418] on textarea at bounding box center [412, 516] width 401 height 58
type textarea "**********"
click at [44, 127] on span "Wrap Up" at bounding box center [52, 122] width 43 height 16
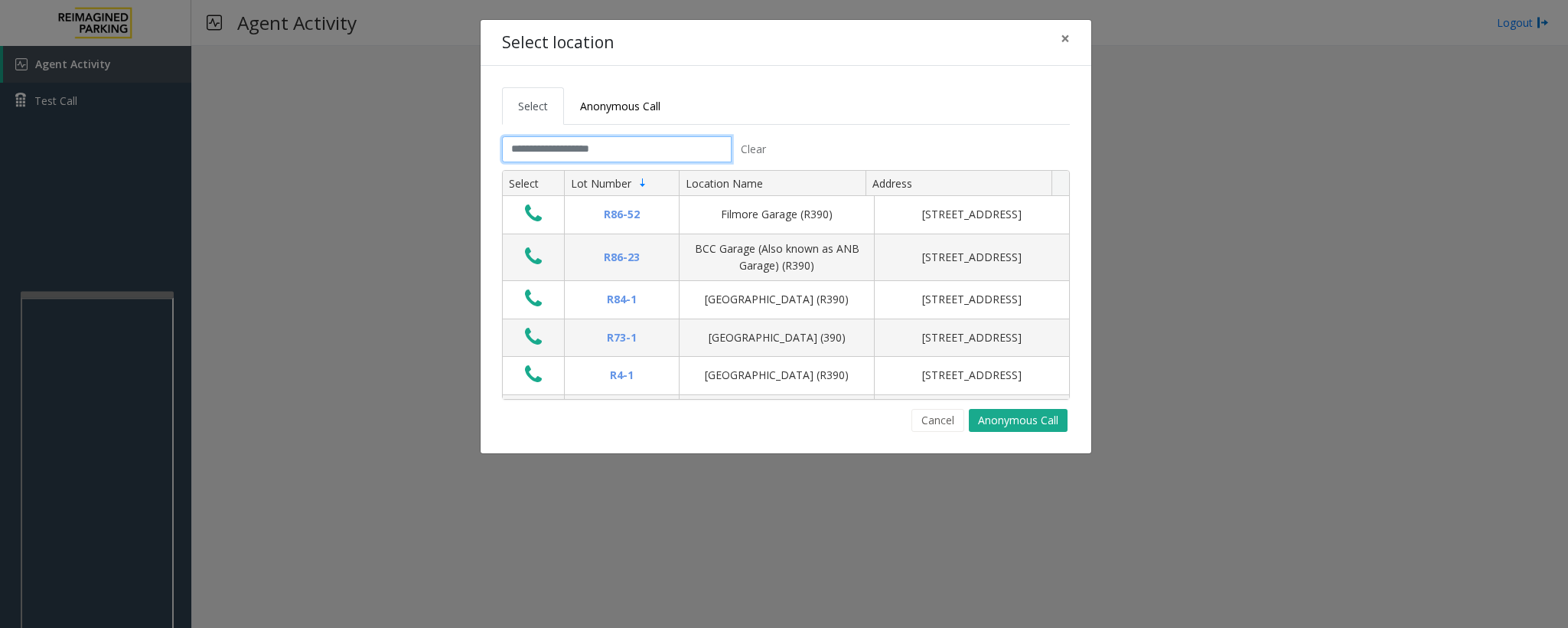
click at [627, 143] on input "text" at bounding box center [616, 149] width 230 height 26
click at [604, 152] on input "text" at bounding box center [616, 149] width 230 height 26
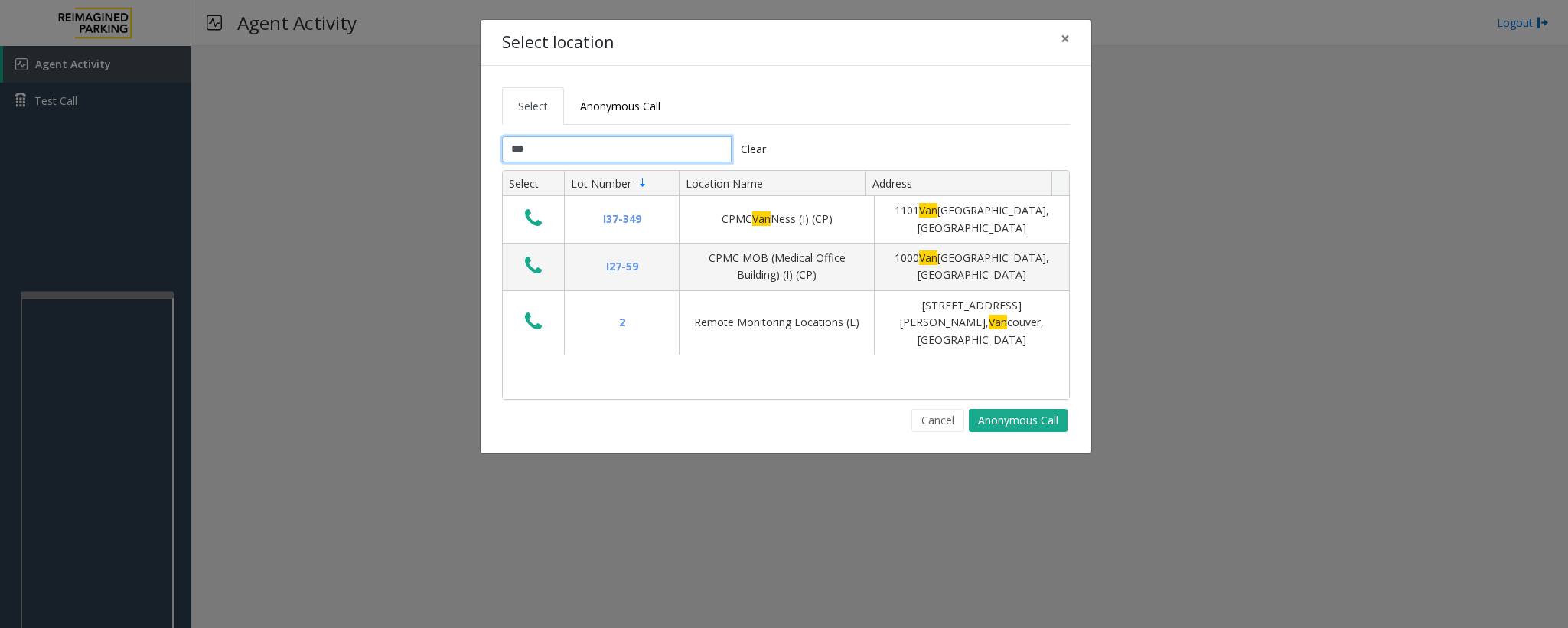
type input "***"
click at [946, 416] on button "Cancel" at bounding box center [938, 420] width 53 height 23
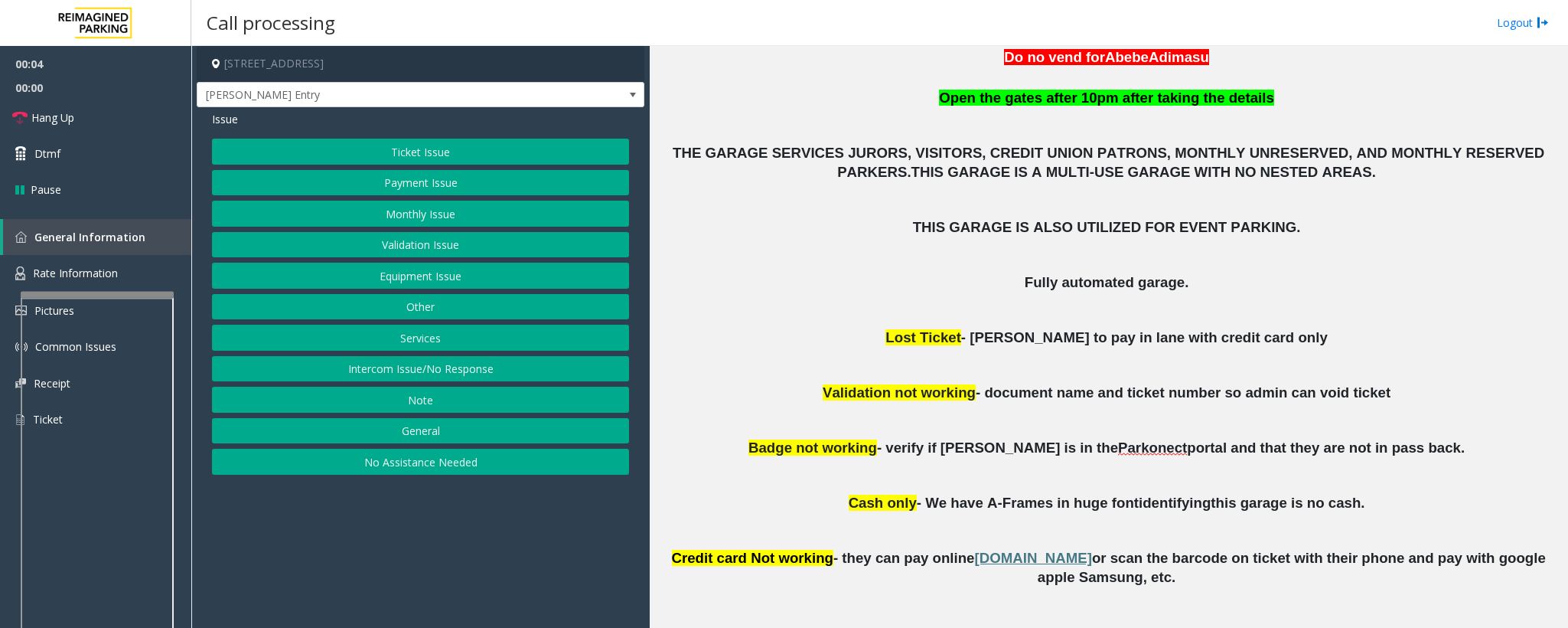
scroll to position [574, 0]
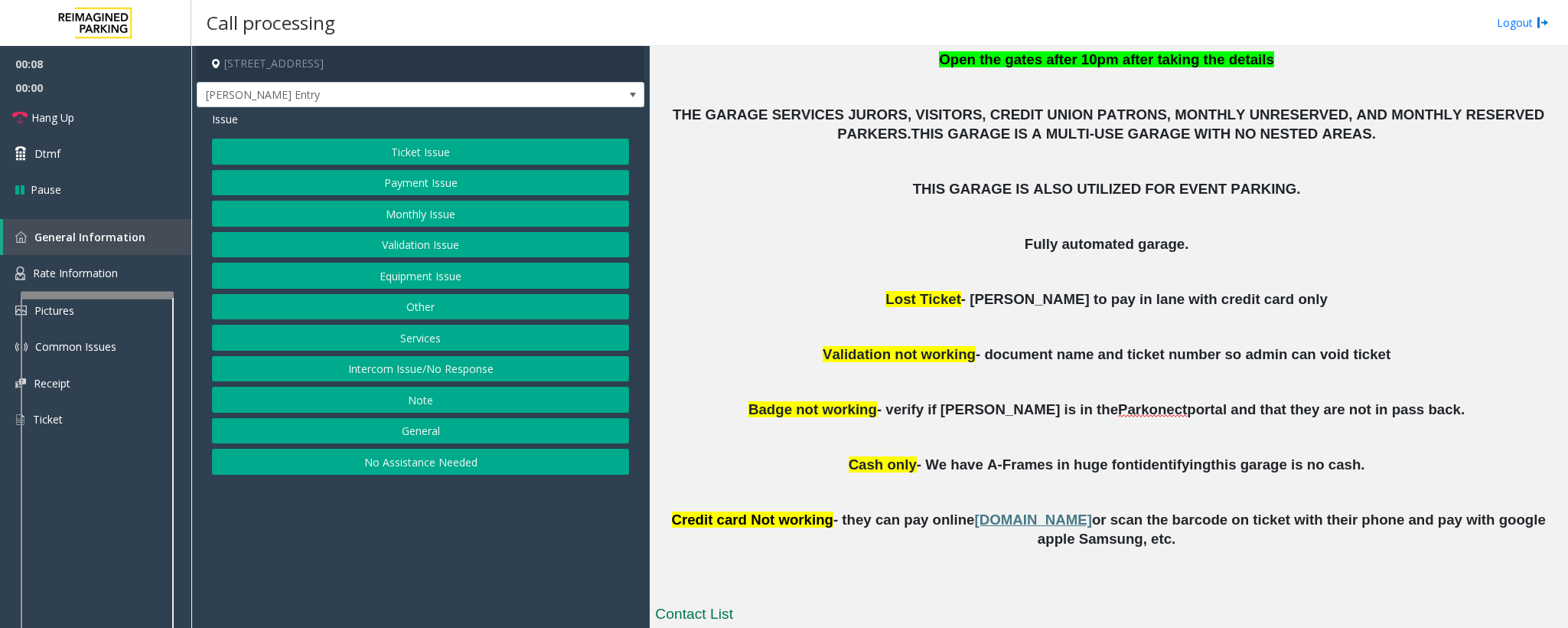
click at [356, 374] on button "Intercom Issue/No Response" at bounding box center [420, 368] width 417 height 26
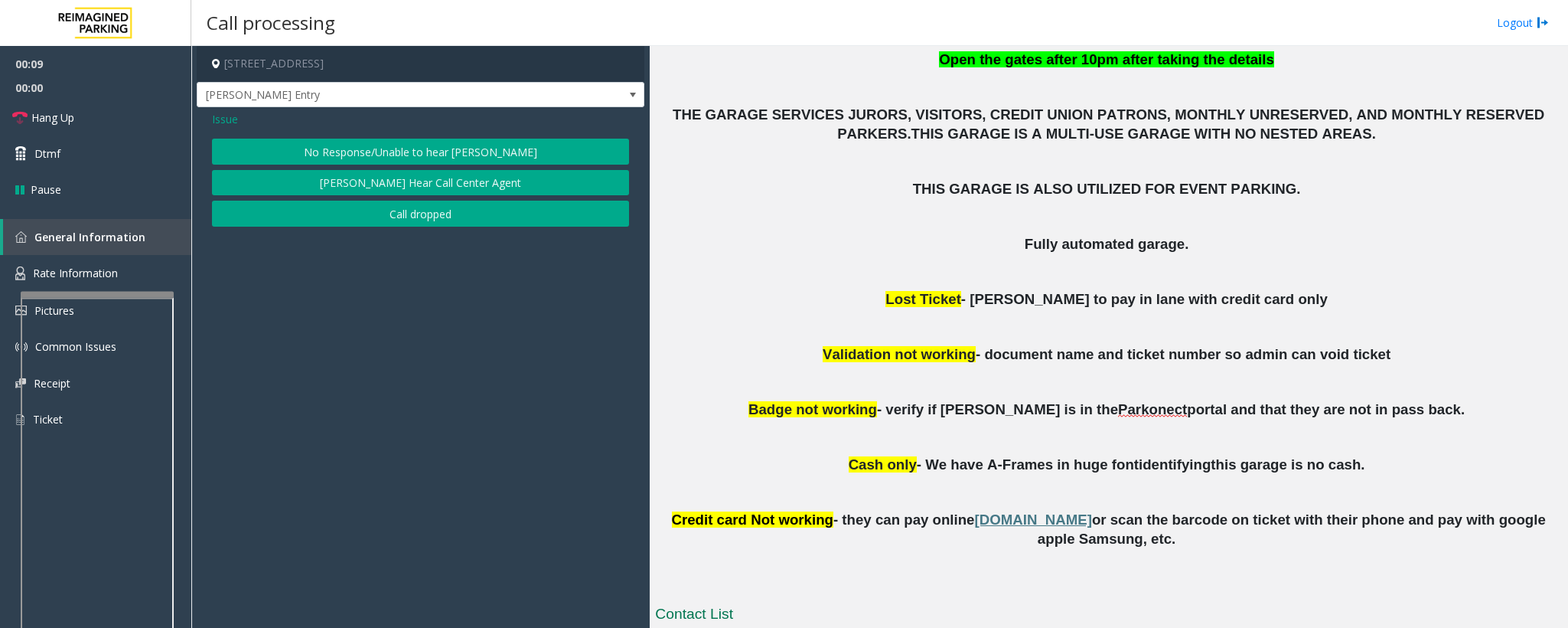
click at [287, 149] on button "No Response/Unable to hear [PERSON_NAME]" at bounding box center [420, 151] width 417 height 26
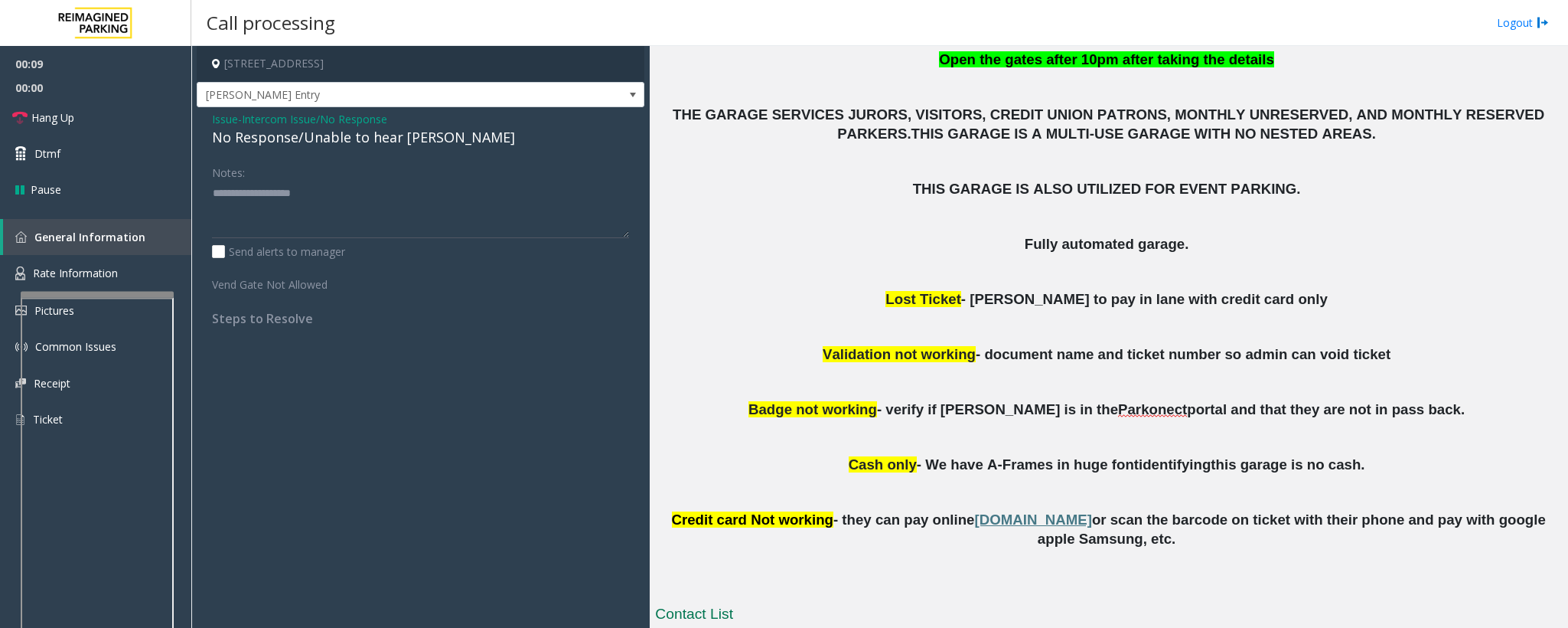
click at [273, 143] on div "No Response/Unable to hear [PERSON_NAME]" at bounding box center [420, 137] width 417 height 20
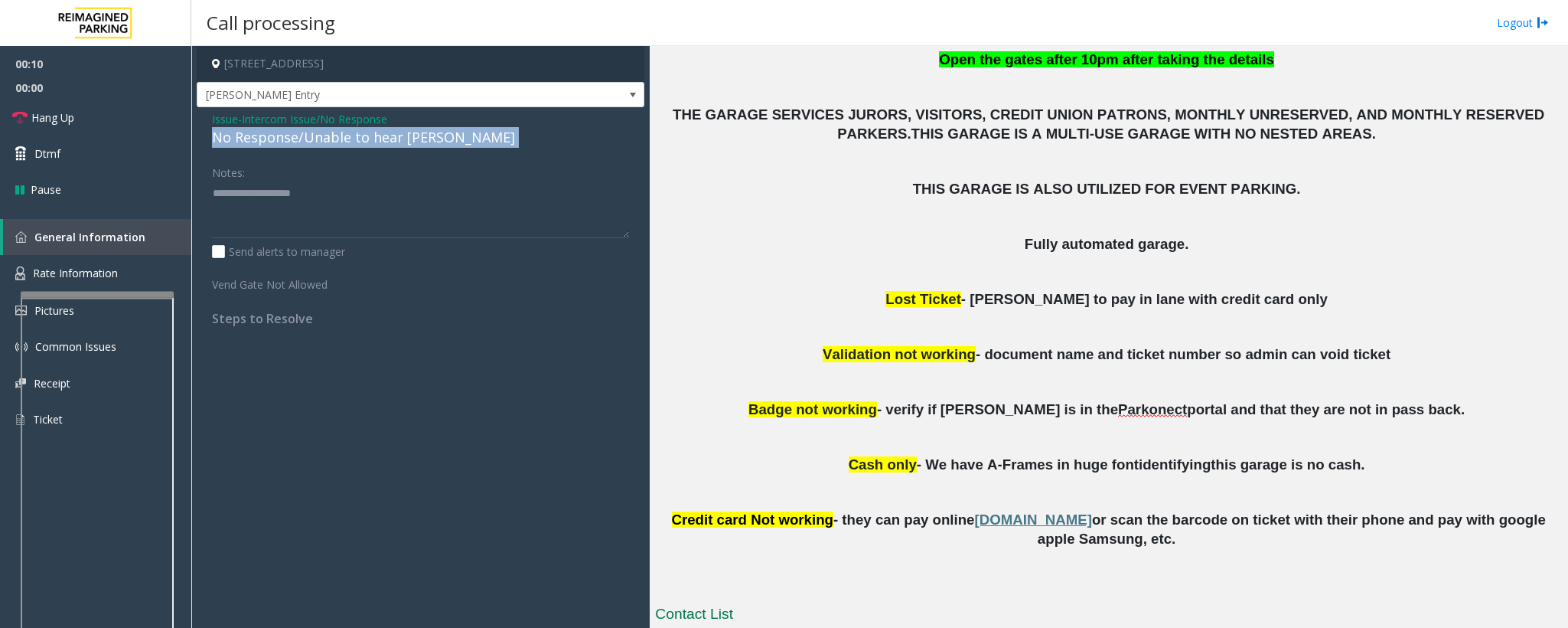
click at [273, 143] on div "No Response/Unable to hear [PERSON_NAME]" at bounding box center [420, 137] width 417 height 20
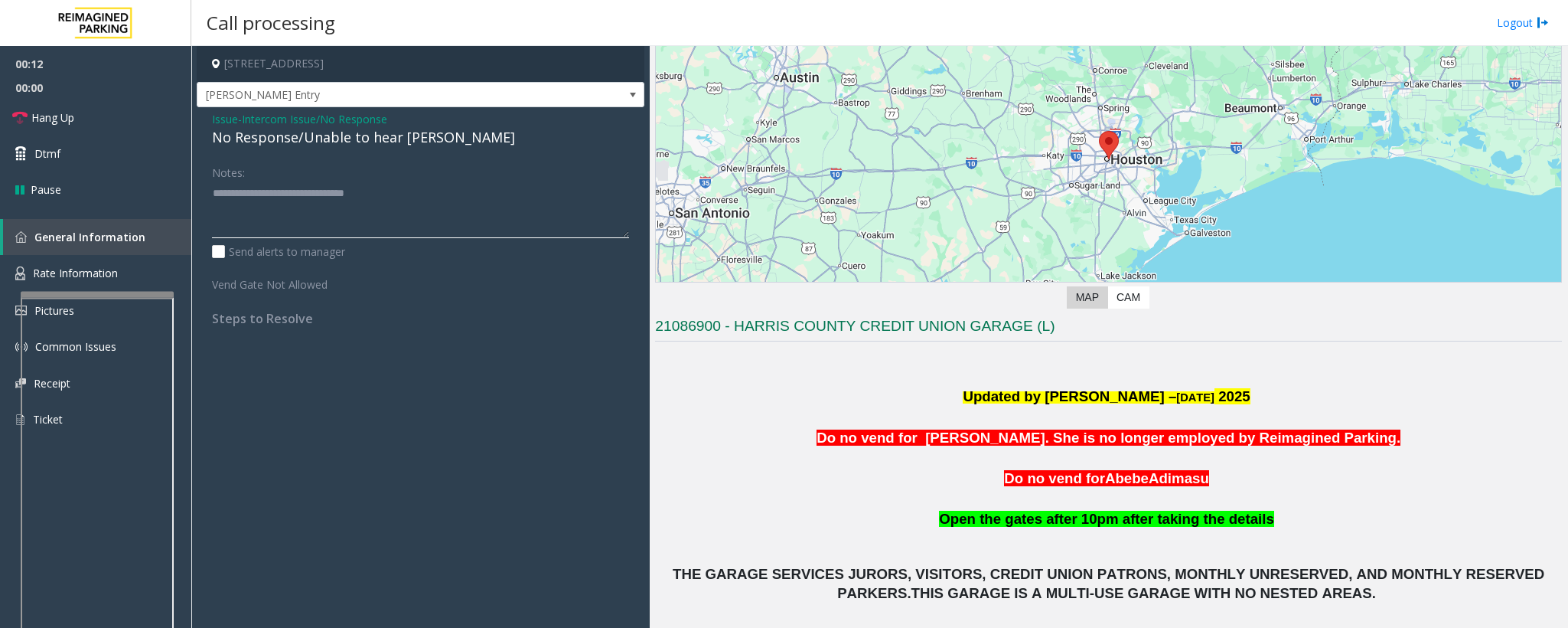
scroll to position [0, 0]
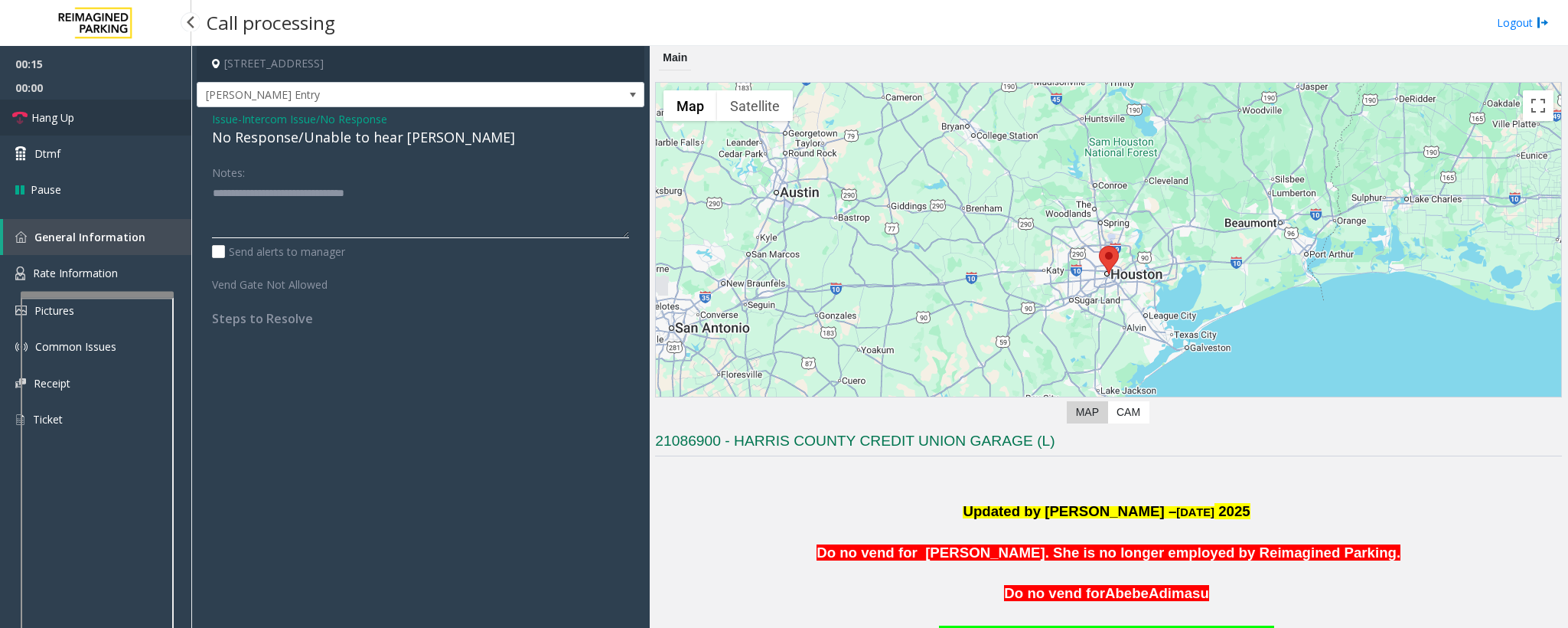
type textarea "**********"
click at [59, 121] on span "Hang Up" at bounding box center [52, 117] width 43 height 16
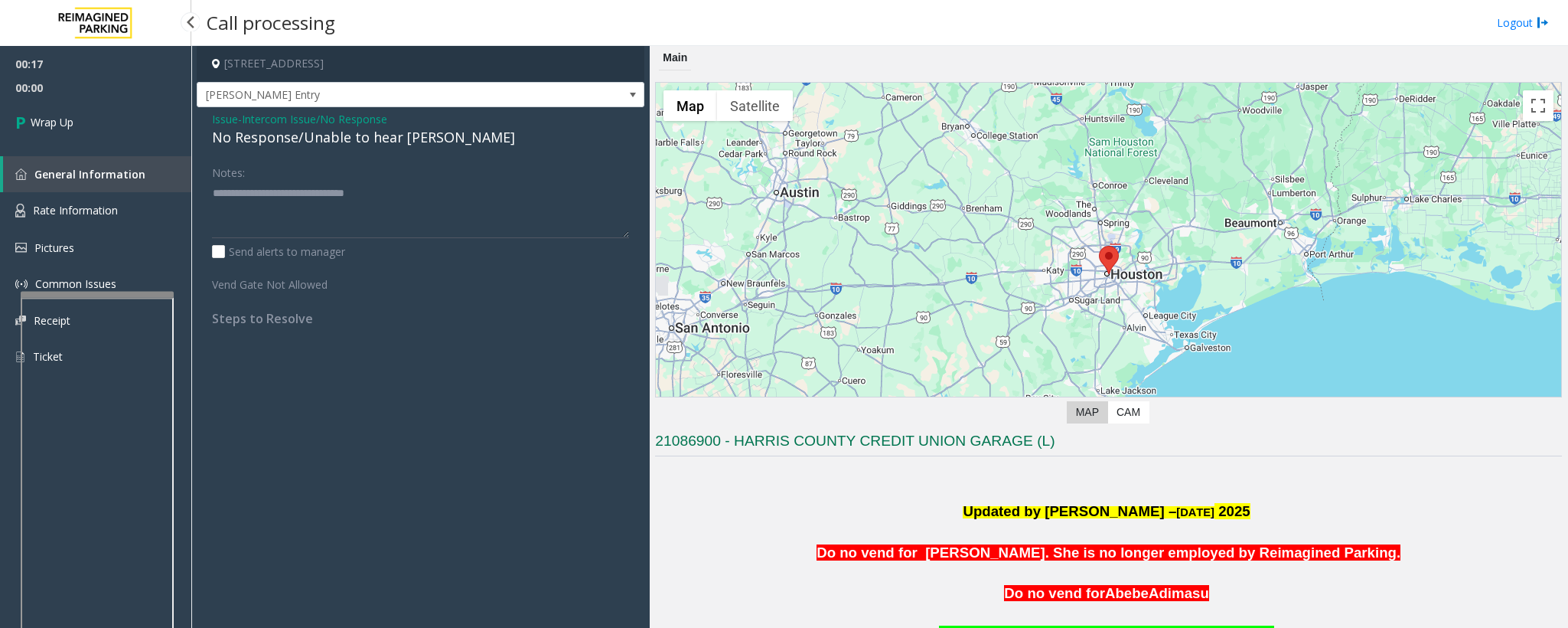
click at [55, 122] on span "Wrap Up" at bounding box center [52, 122] width 43 height 16
click at [55, 122] on div "00:17 00:00 Wrap Up General Information Rate Information Pictures Common Issues…" at bounding box center [96, 216] width 191 height 341
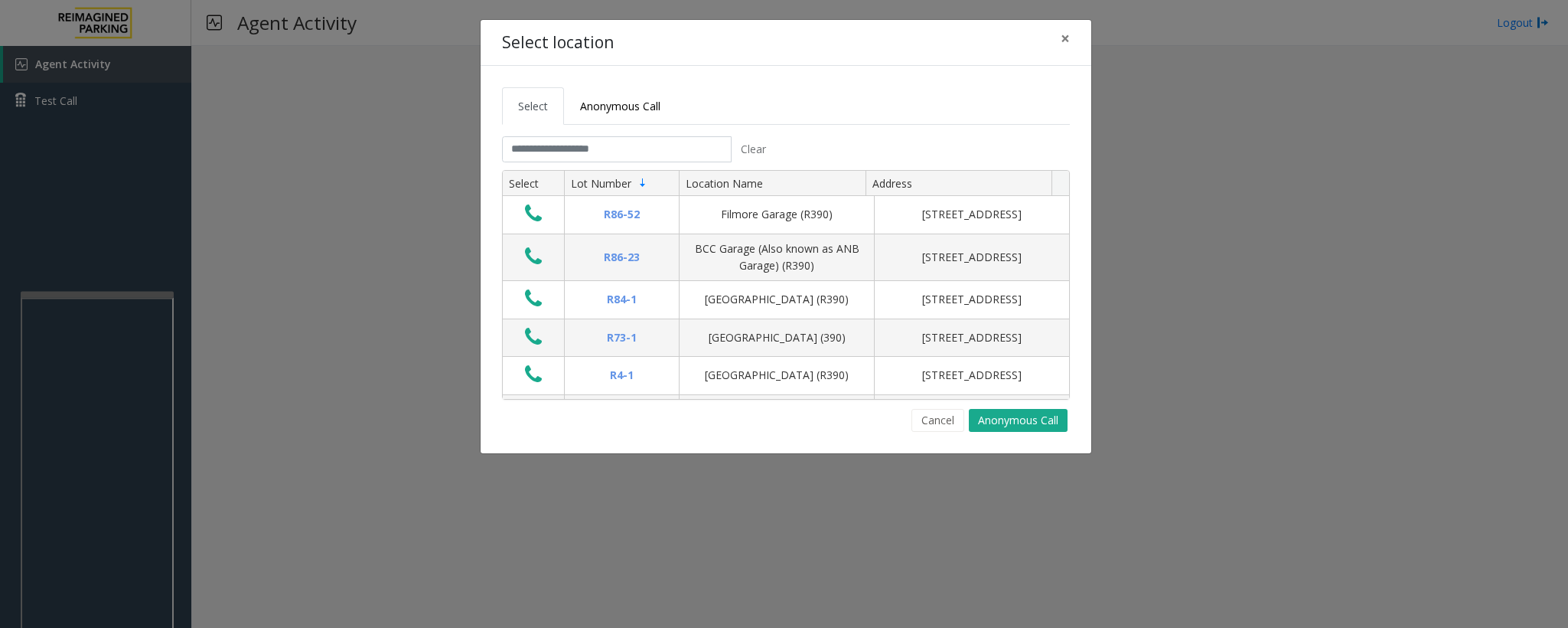
click at [561, 418] on div "Cancel Anonymous Call" at bounding box center [785, 420] width 568 height 23
click at [932, 418] on button "Cancel" at bounding box center [938, 420] width 53 height 23
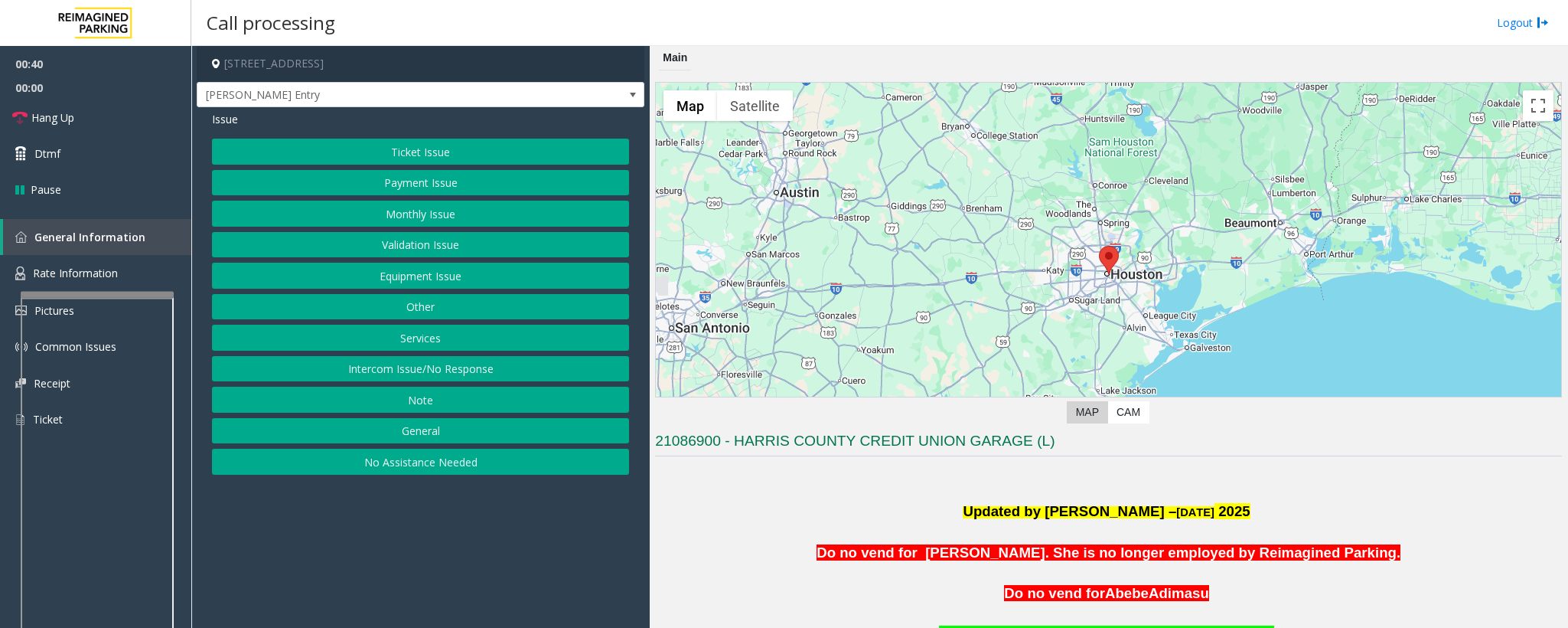
click at [407, 380] on button "Intercom Issue/No Response" at bounding box center [420, 368] width 417 height 26
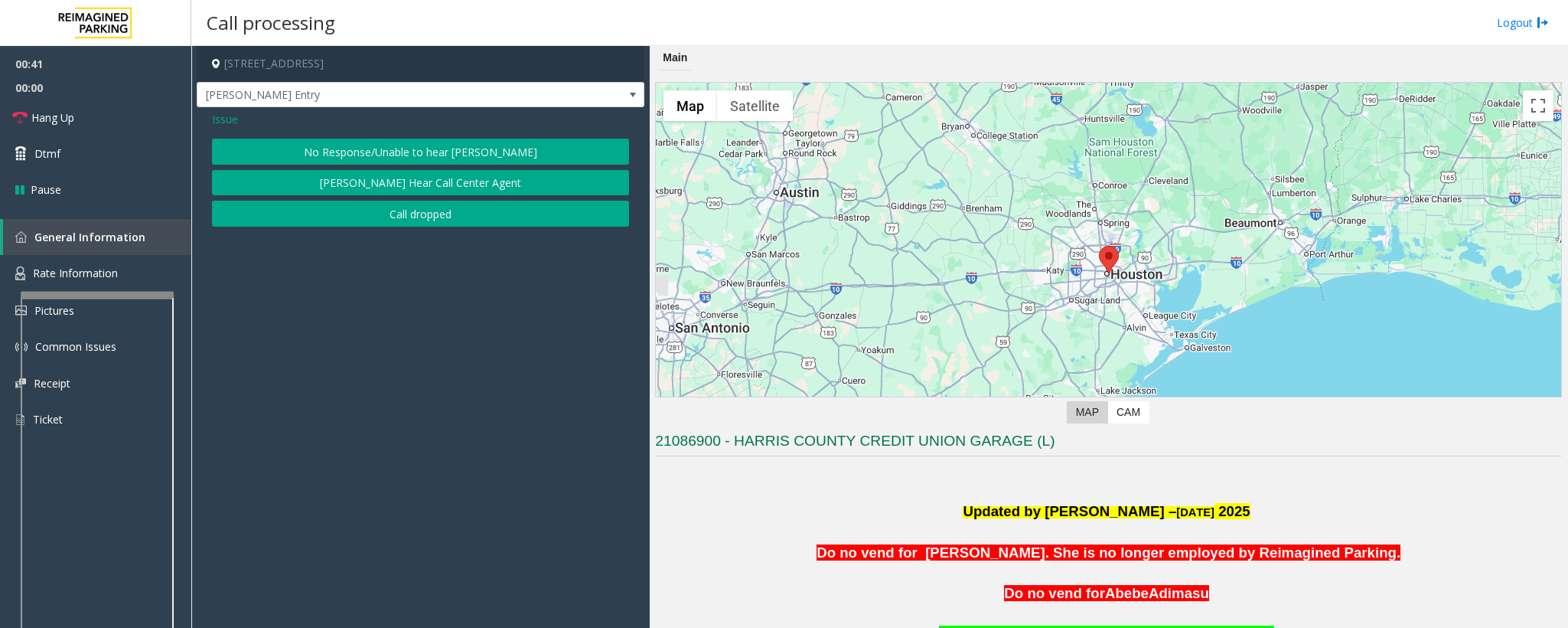
click at [361, 148] on button "No Response/Unable to hear [PERSON_NAME]" at bounding box center [420, 151] width 417 height 26
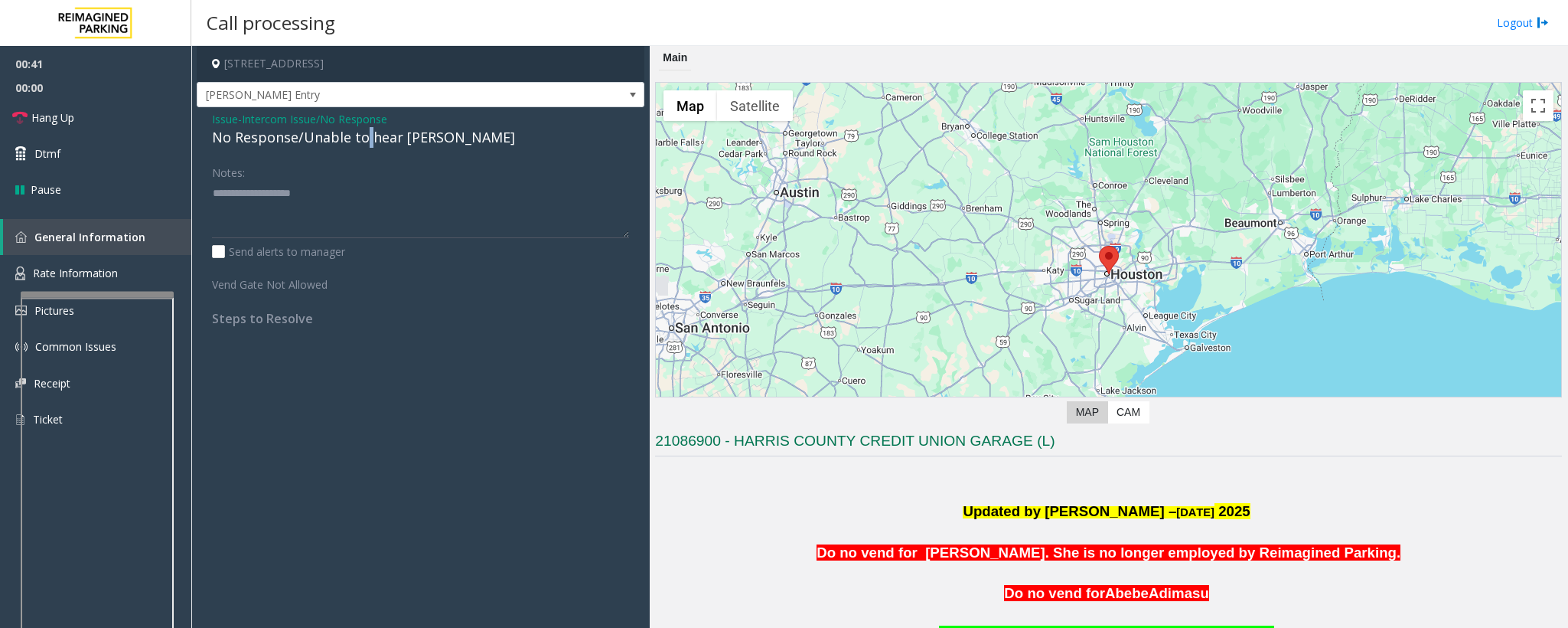
click at [361, 148] on div "No Response/Unable to hear [PERSON_NAME]" at bounding box center [420, 137] width 417 height 20
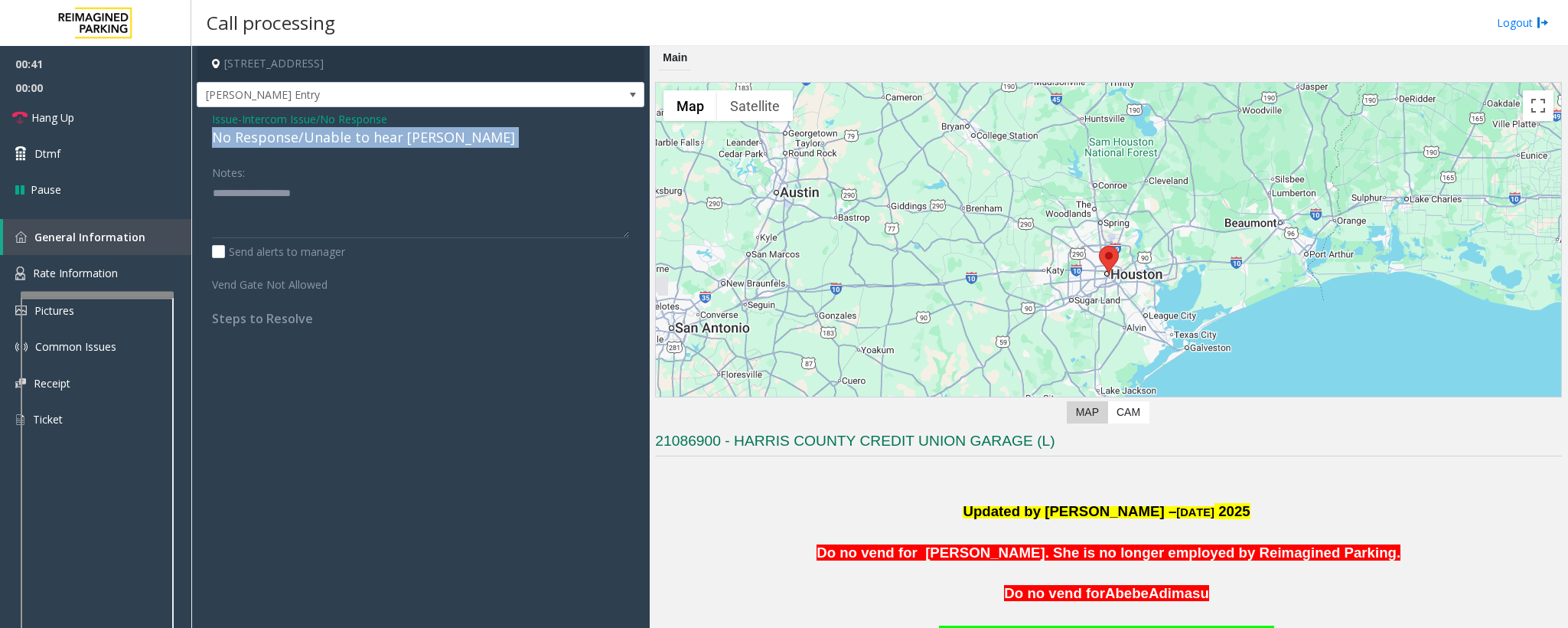
click at [361, 148] on div "No Response/Unable to hear [PERSON_NAME]" at bounding box center [420, 137] width 417 height 20
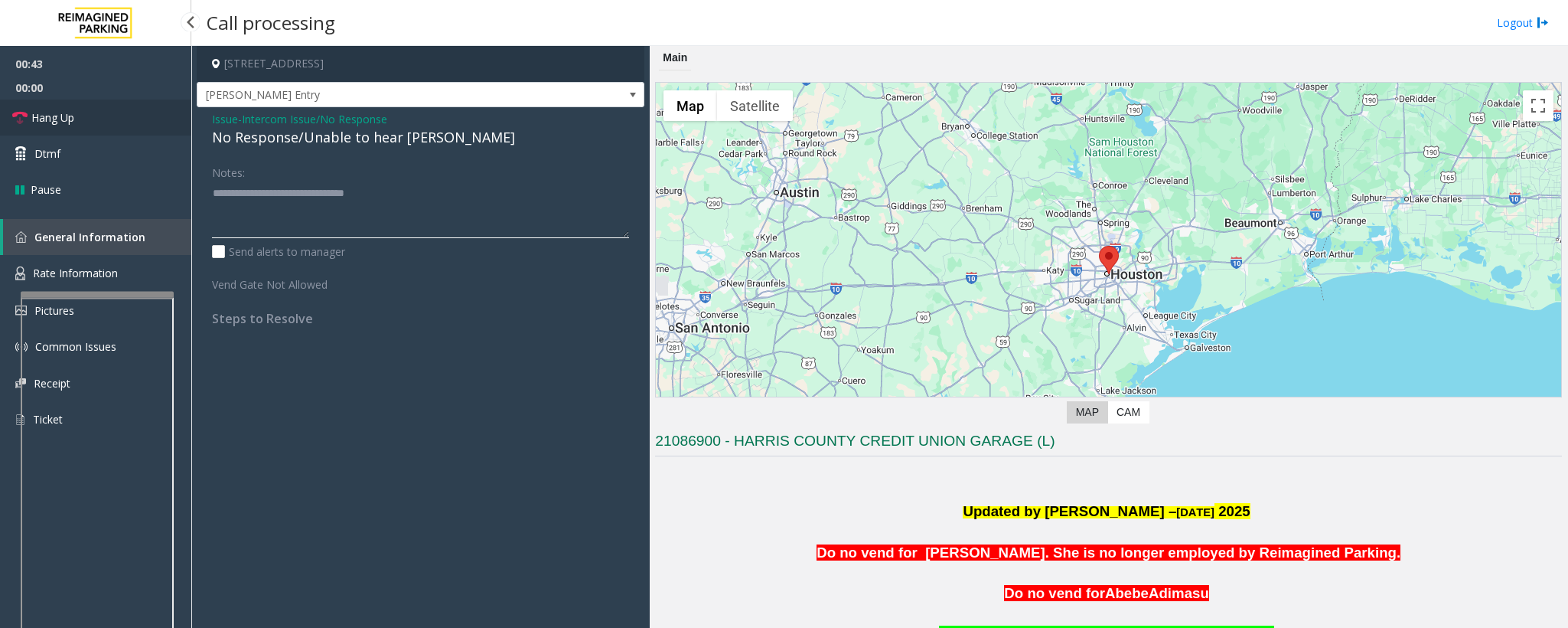
type textarea "**********"
click at [82, 111] on link "Hang Up" at bounding box center [96, 117] width 191 height 36
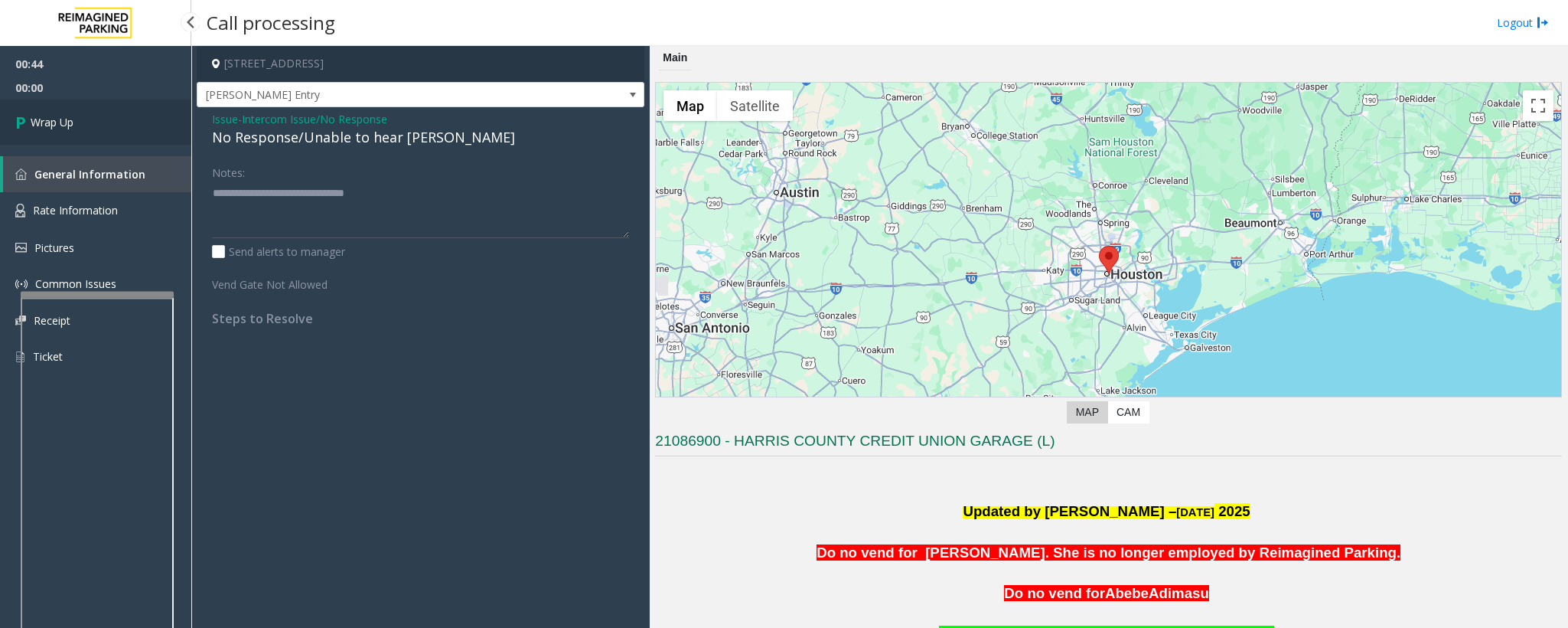
click at [90, 125] on link "Wrap Up" at bounding box center [96, 122] width 191 height 45
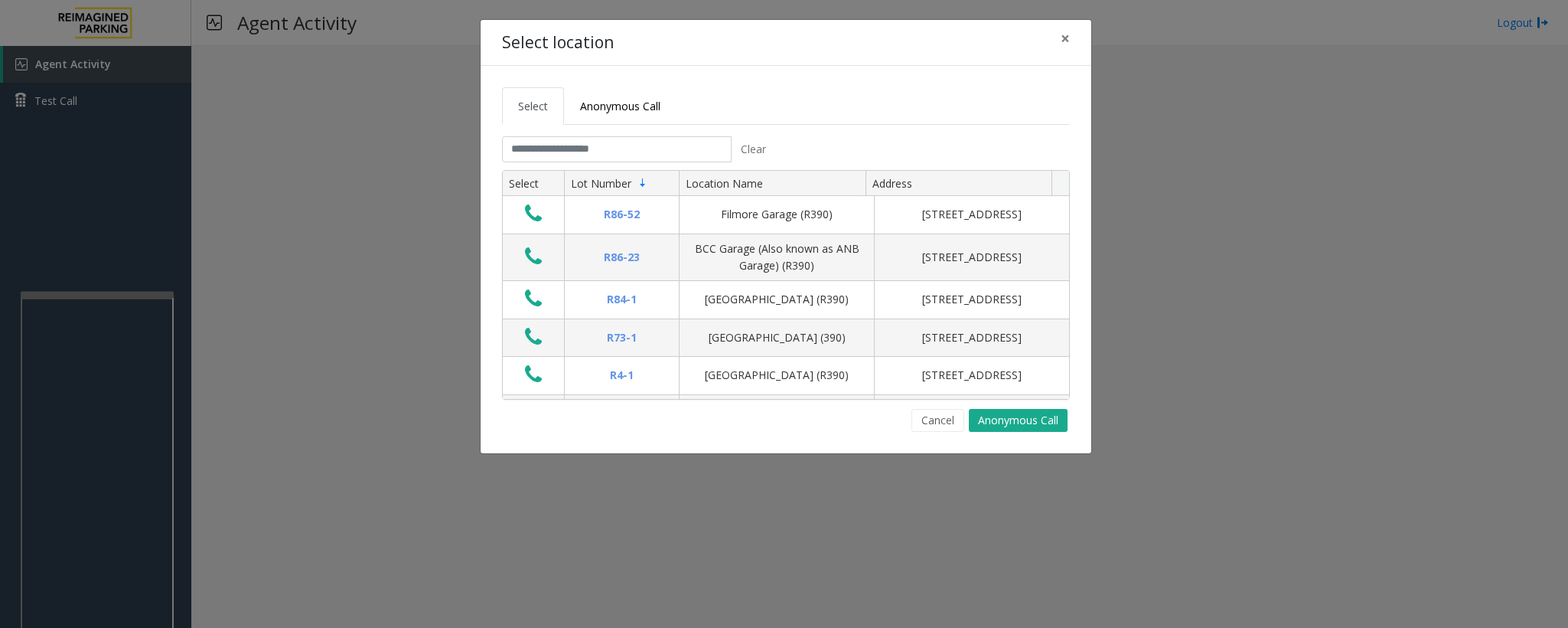
click at [709, 418] on div "Cancel Anonymous Call" at bounding box center [785, 420] width 568 height 23
click at [926, 418] on button "Cancel" at bounding box center [938, 420] width 53 height 23
click at [99, 418] on div "Select location × Select Anonymous Call Clear Select Lot Number Location Name A…" at bounding box center [784, 314] width 1568 height 628
click at [97, 418] on div "Select location × Select Anonymous Call Clear Select Lot Number Location Name A…" at bounding box center [784, 314] width 1568 height 628
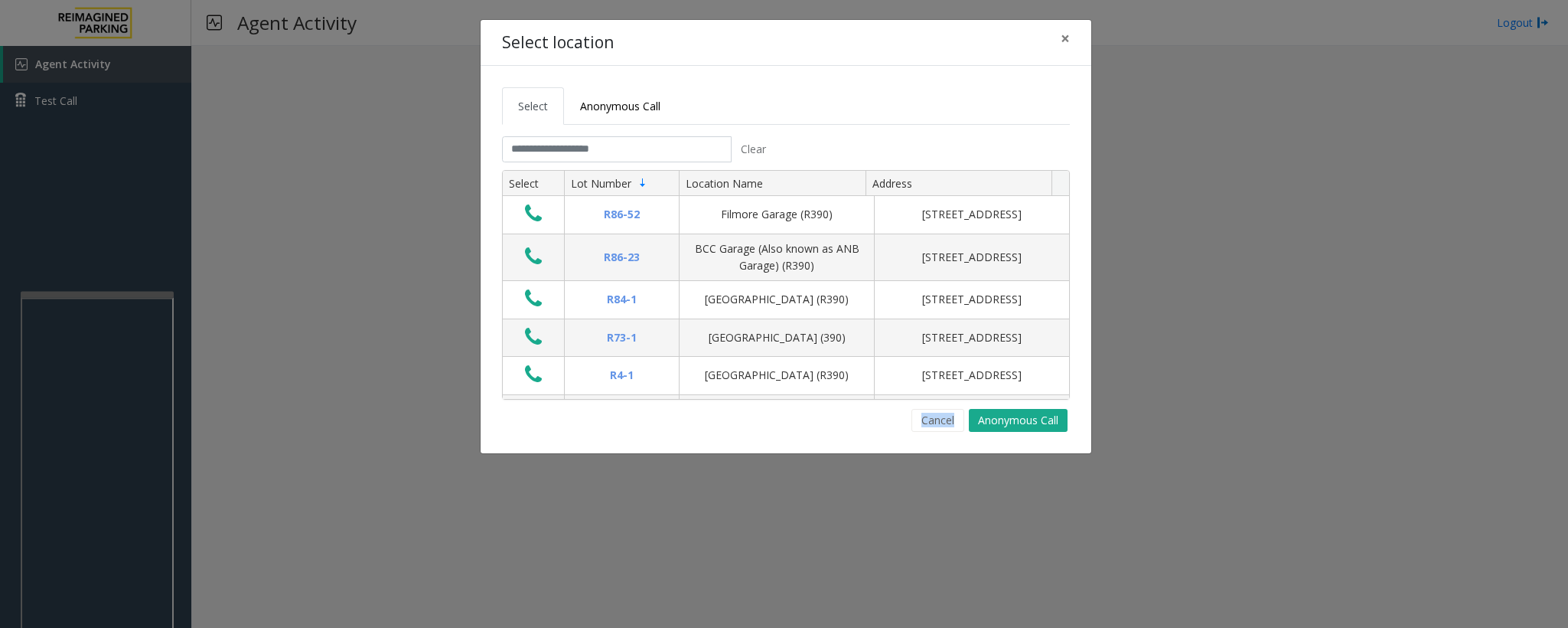
click at [590, 418] on div "Cancel Anonymous Call" at bounding box center [785, 420] width 568 height 23
click at [90, 418] on div "Select location × Select Anonymous Call Clear Select Lot Number Location Name A…" at bounding box center [784, 314] width 1568 height 628
click at [95, 418] on div "Select location × Select Anonymous Call Clear Select Lot Number Location Name A…" at bounding box center [784, 314] width 1568 height 628
click at [926, 418] on button "Cancel" at bounding box center [938, 420] width 53 height 23
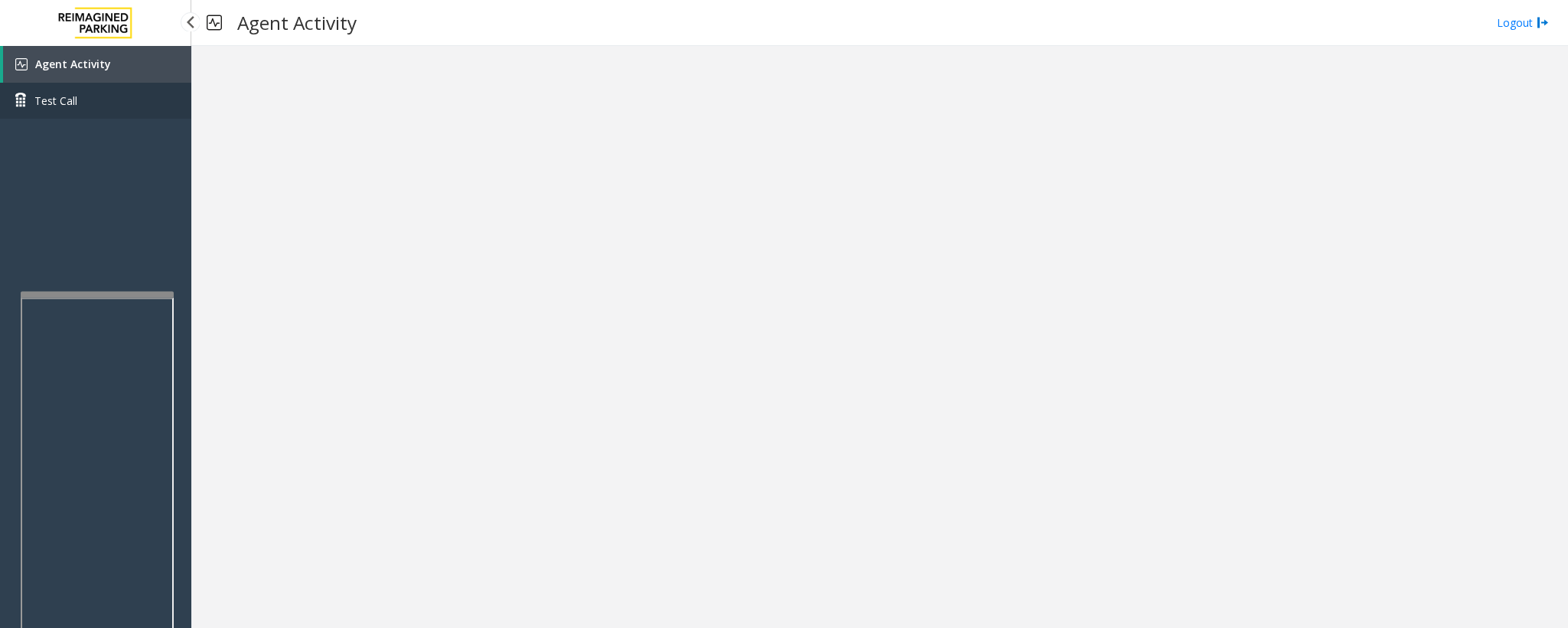
click at [37, 97] on span "Test Call" at bounding box center [56, 100] width 43 height 16
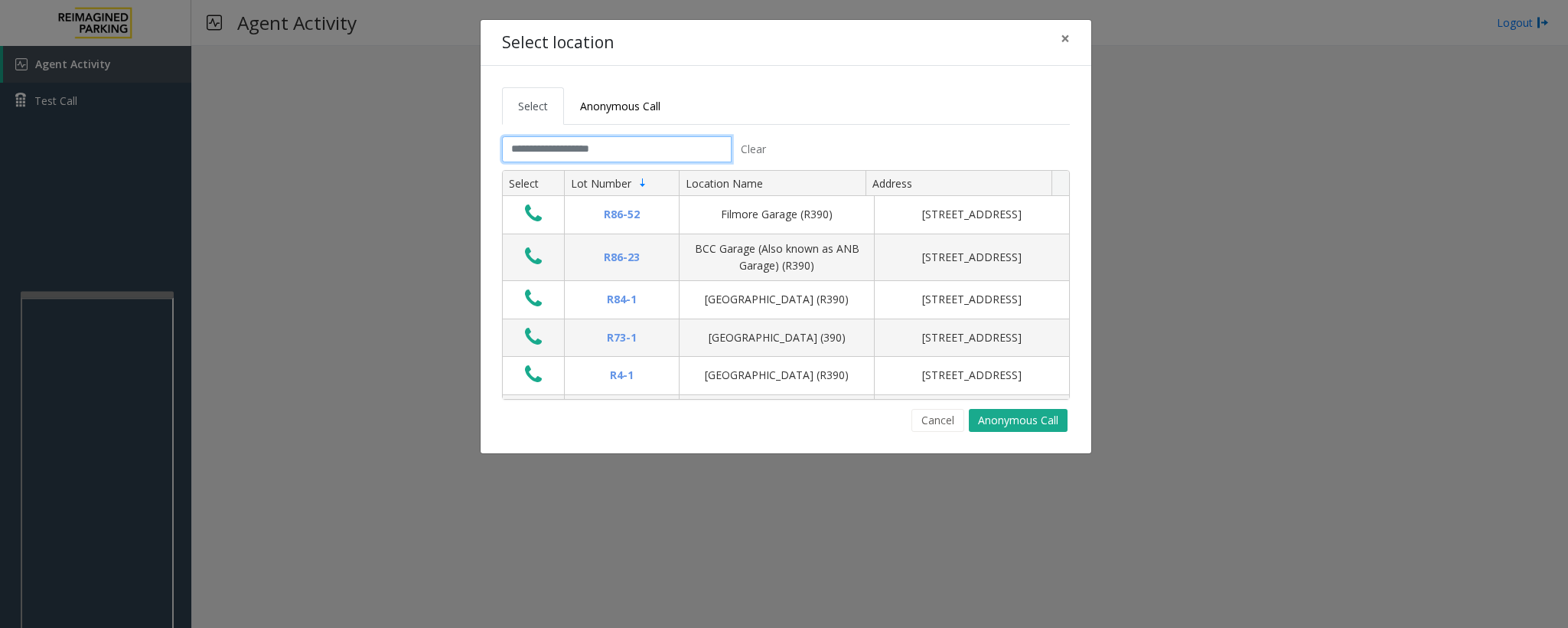
click at [606, 147] on input "text" at bounding box center [616, 149] width 230 height 26
click at [923, 418] on button "Cancel" at bounding box center [938, 420] width 53 height 23
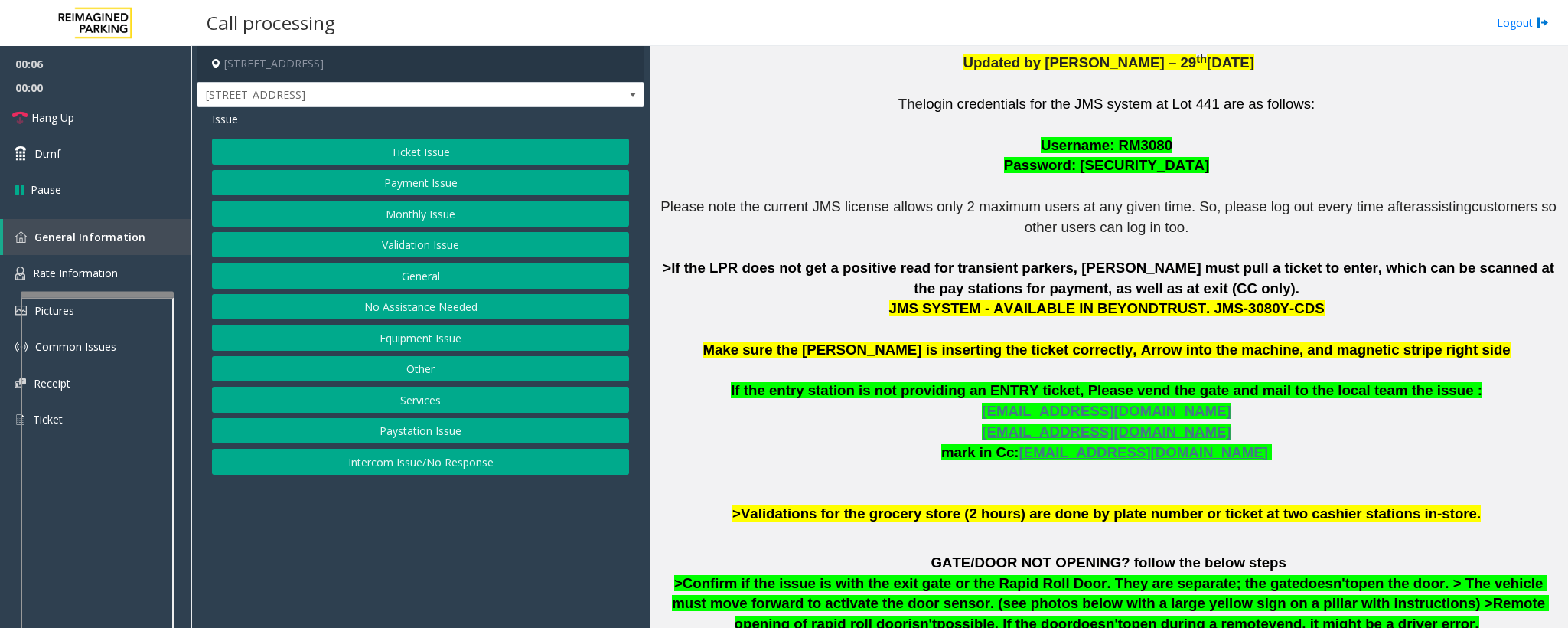
scroll to position [459, 0]
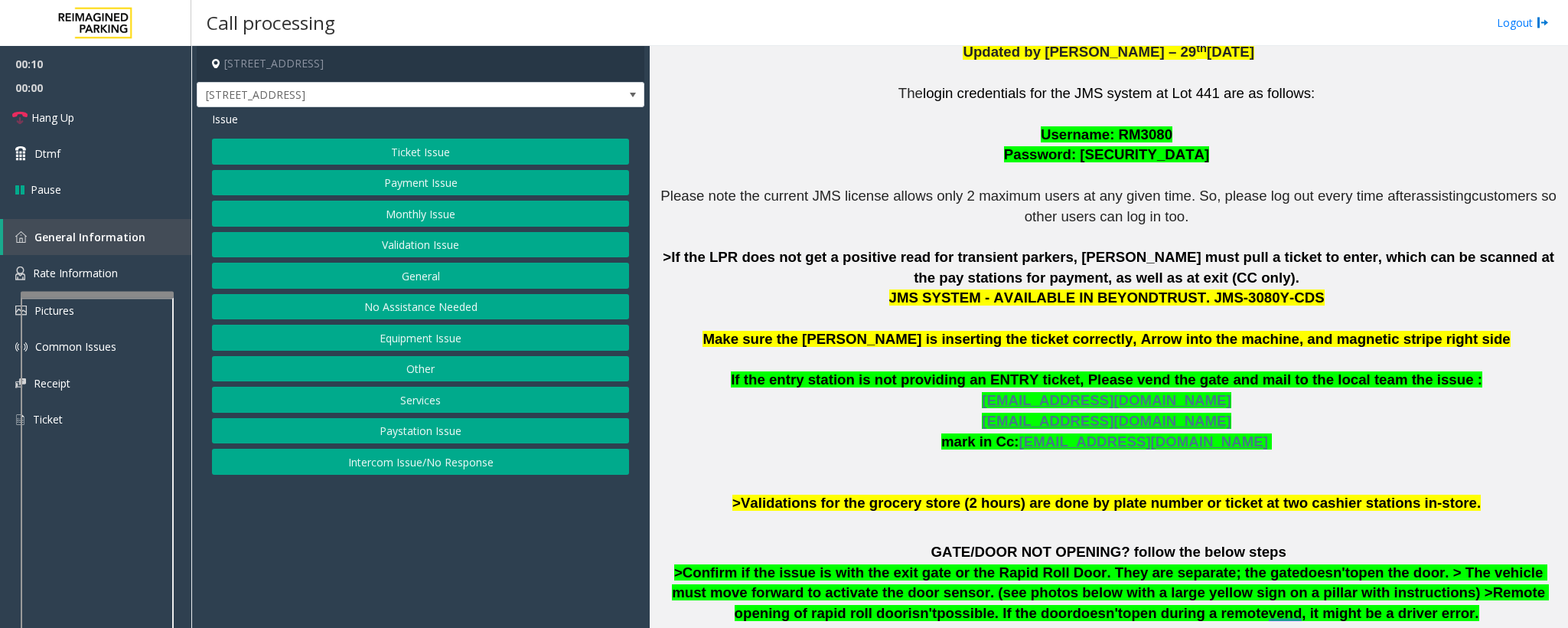
click at [389, 145] on button "Ticket Issue" at bounding box center [420, 151] width 417 height 26
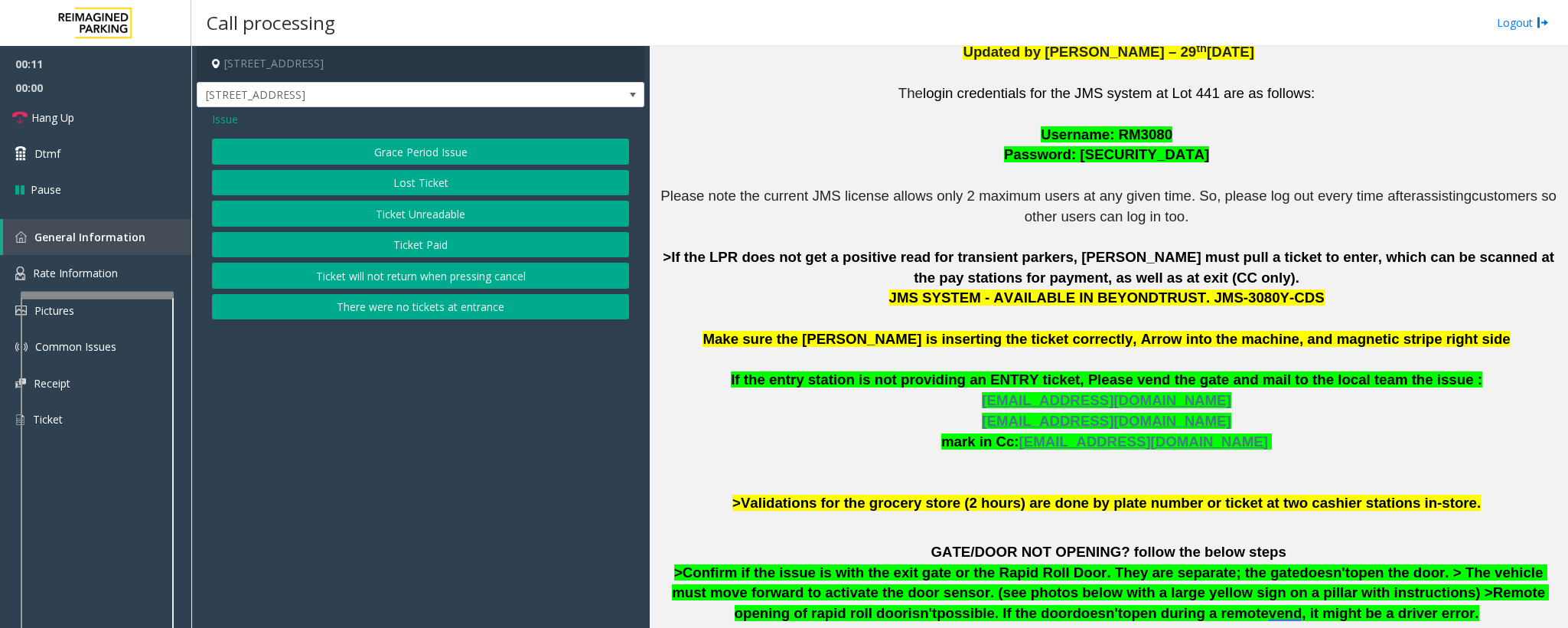
click at [219, 126] on span "Issue" at bounding box center [224, 119] width 26 height 16
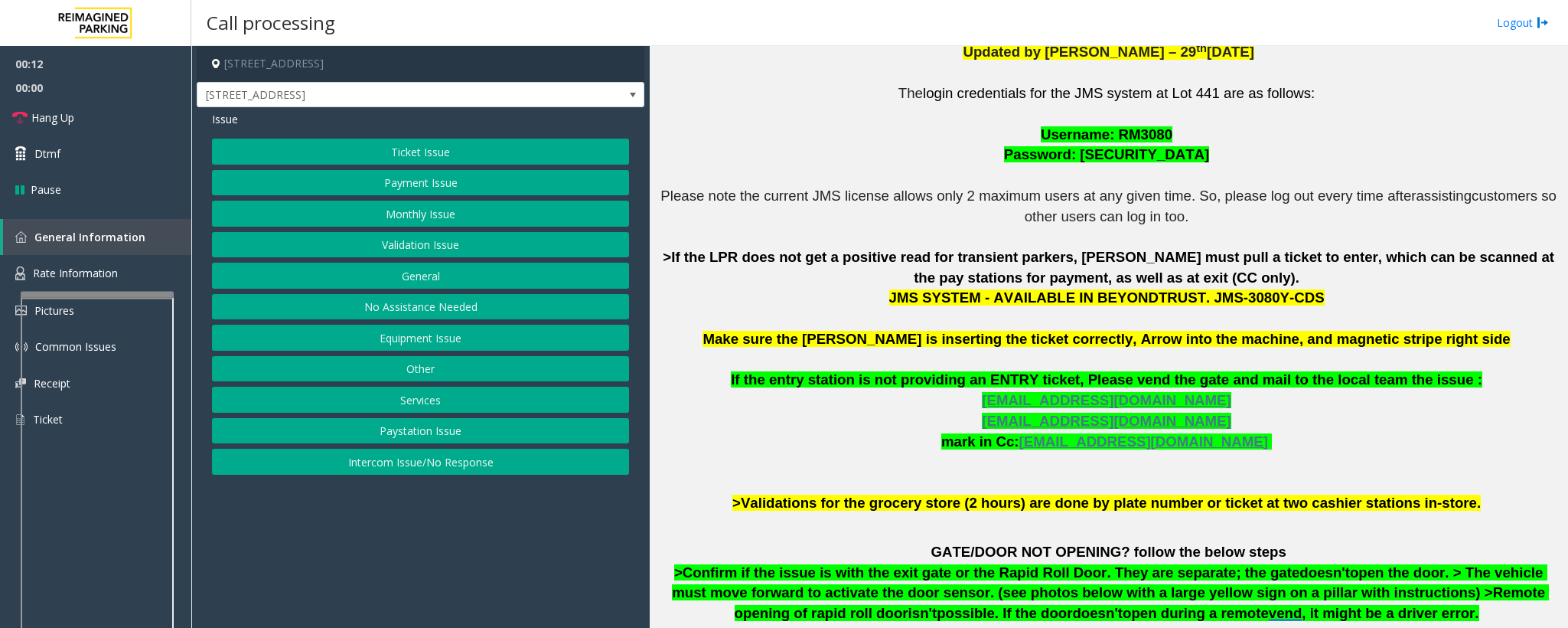
click at [414, 251] on button "Validation Issue" at bounding box center [420, 245] width 417 height 26
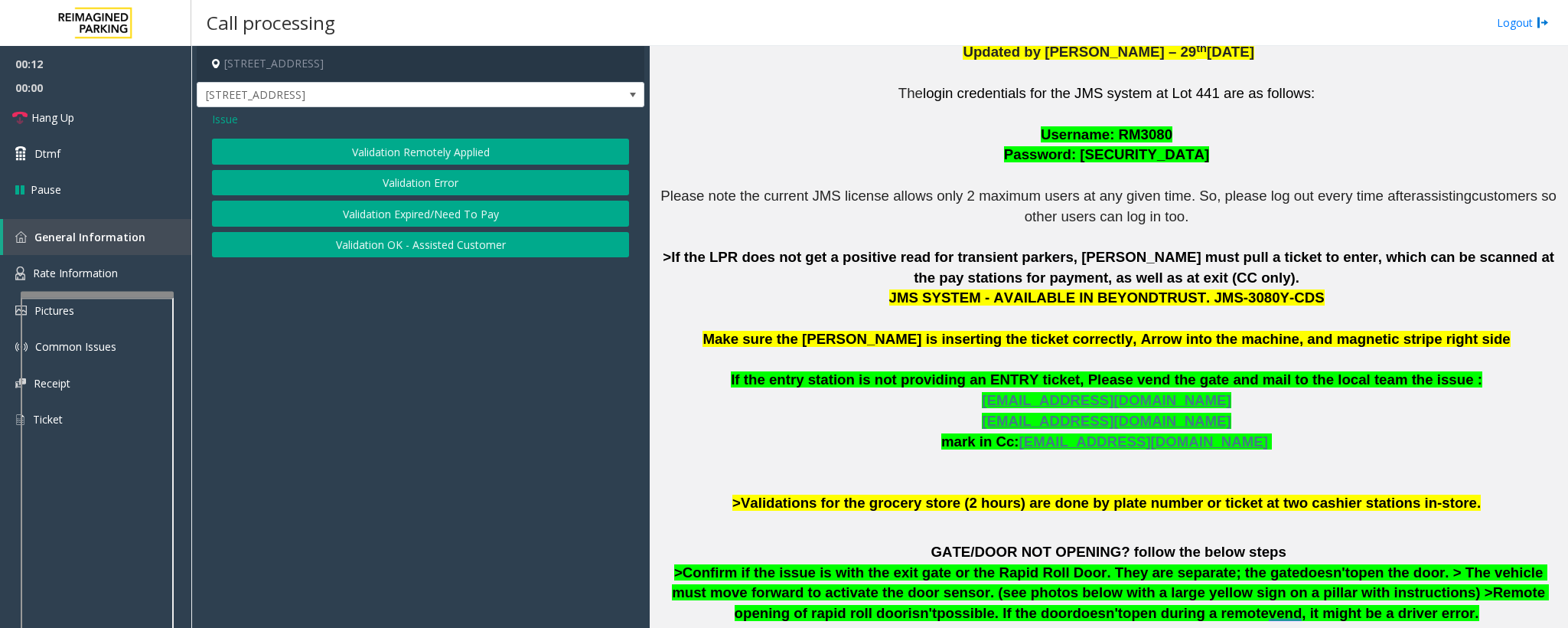
click at [409, 187] on button "Validation Error" at bounding box center [420, 183] width 417 height 26
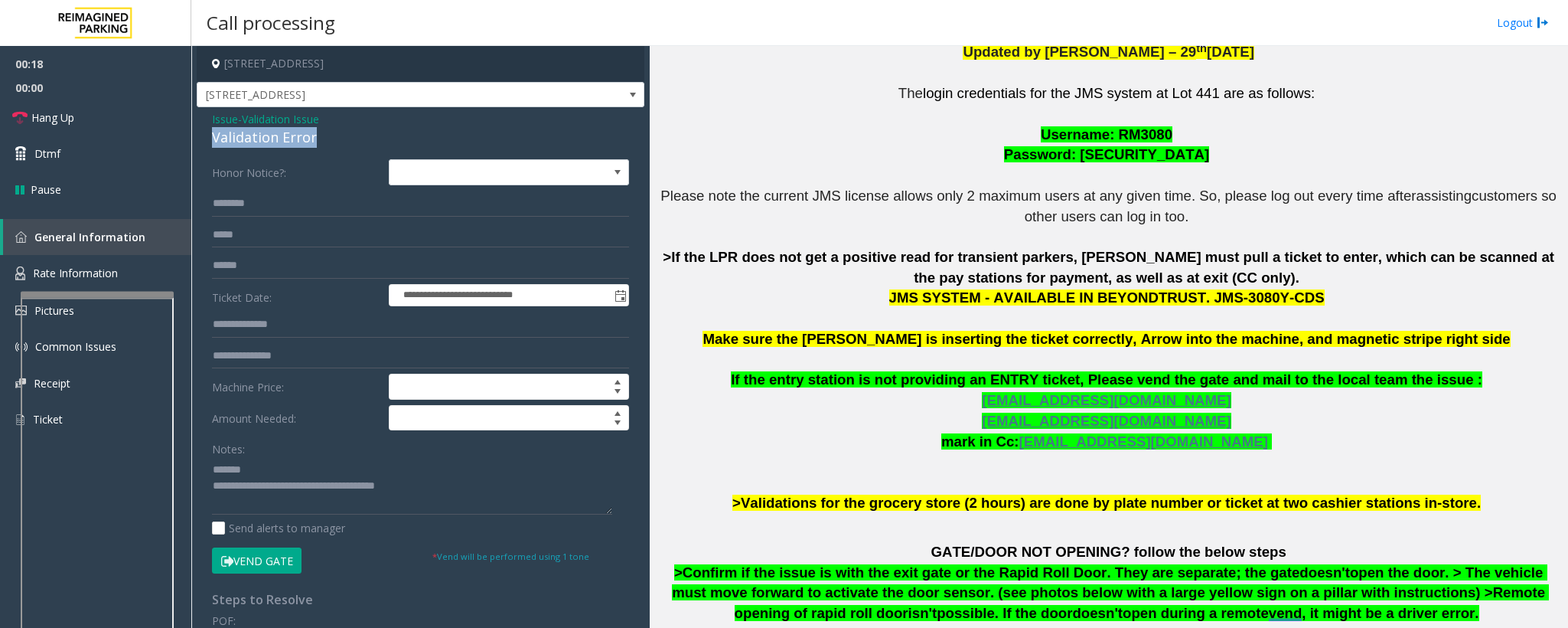
drag, startPoint x: 316, startPoint y: 137, endPoint x: 199, endPoint y: 147, distance: 117.4
click at [199, 147] on div "**********" at bounding box center [420, 521] width 448 height 827
click at [333, 418] on textarea at bounding box center [412, 485] width 401 height 58
click at [339, 418] on textarea at bounding box center [412, 485] width 401 height 58
type textarea "**********"
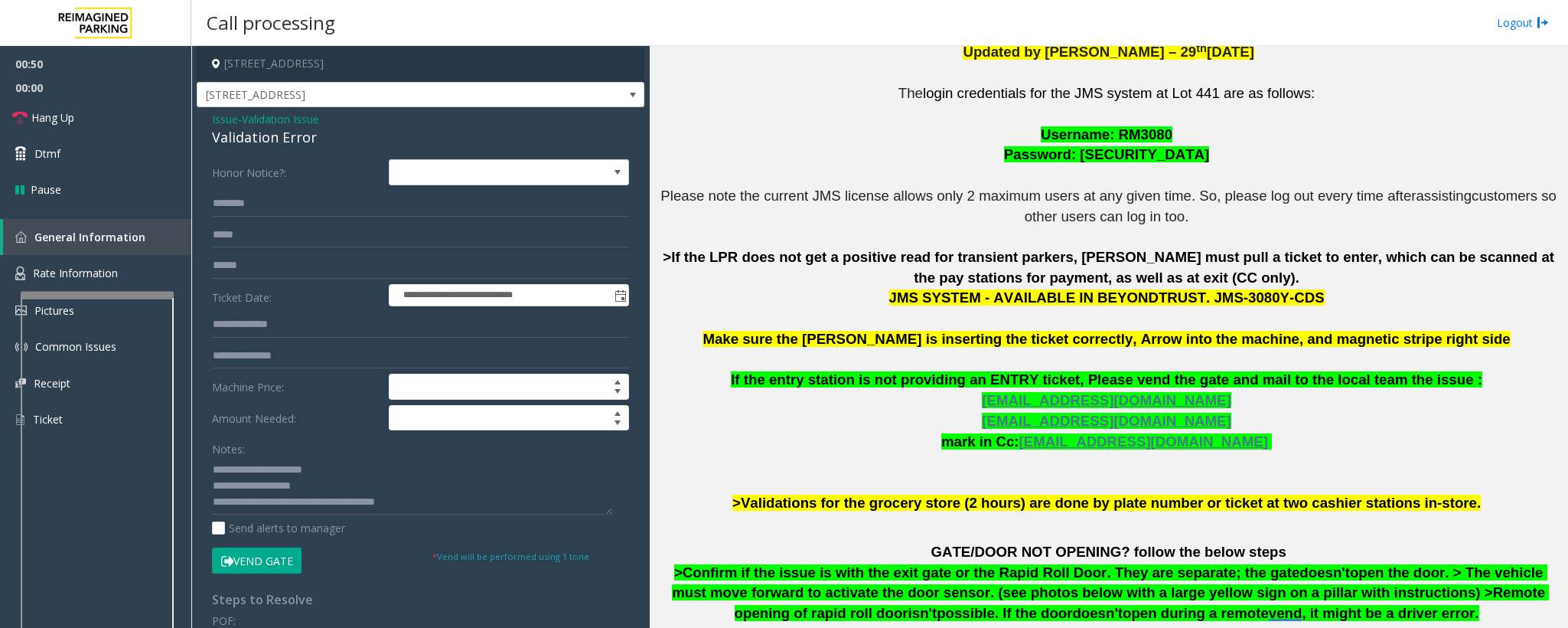
drag, startPoint x: 390, startPoint y: 65, endPoint x: 322, endPoint y: 67, distance: 68.0
click at [322, 67] on h4 "[STREET_ADDRESS]" at bounding box center [420, 64] width 448 height 36
copy h4 "[GEOGRAPHIC_DATA], [GEOGRAPHIC_DATA]"
click at [226, 261] on input "text" at bounding box center [420, 265] width 417 height 26
click at [260, 266] on input "**********" at bounding box center [420, 265] width 417 height 26
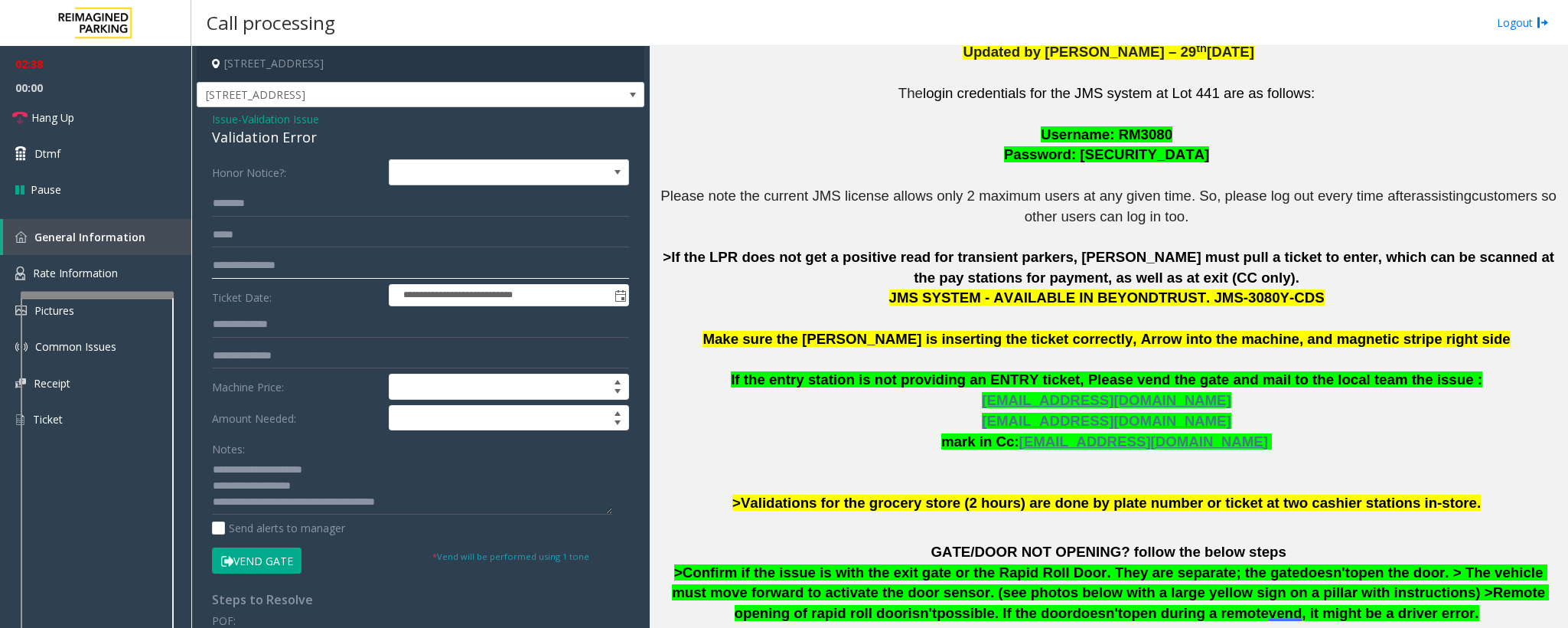
click at [281, 270] on input "**********" at bounding box center [420, 265] width 417 height 26
type input "********"
type input "******"
click at [265, 418] on button "Vend Gate" at bounding box center [256, 560] width 90 height 26
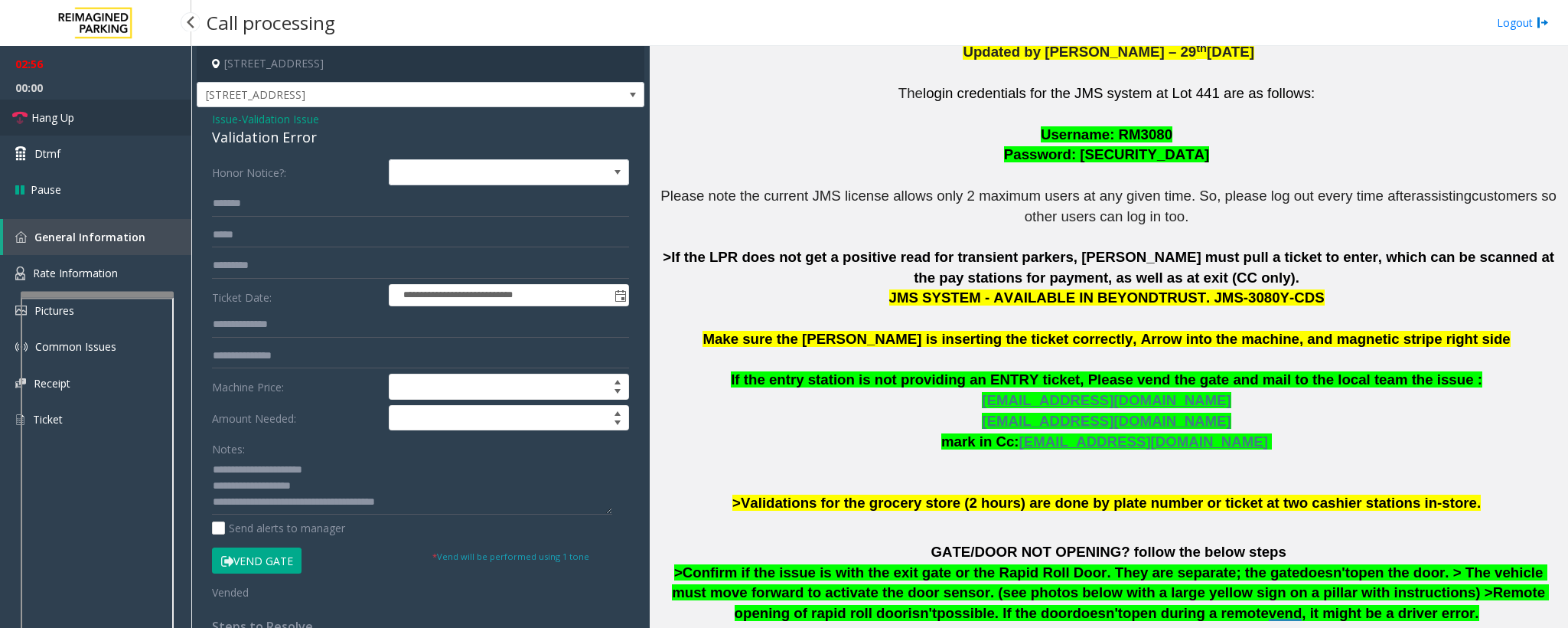
click at [59, 117] on span "Hang Up" at bounding box center [52, 117] width 43 height 16
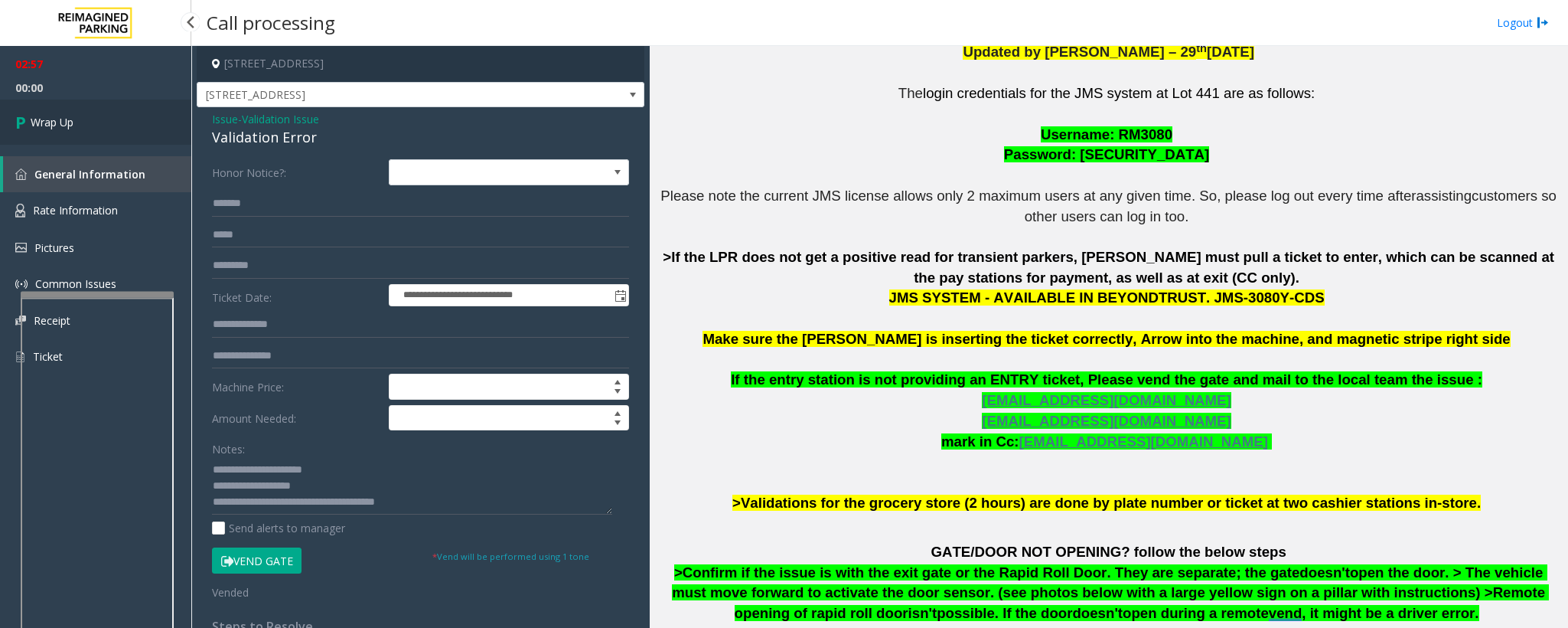
click at [59, 117] on span "Wrap Up" at bounding box center [52, 122] width 43 height 16
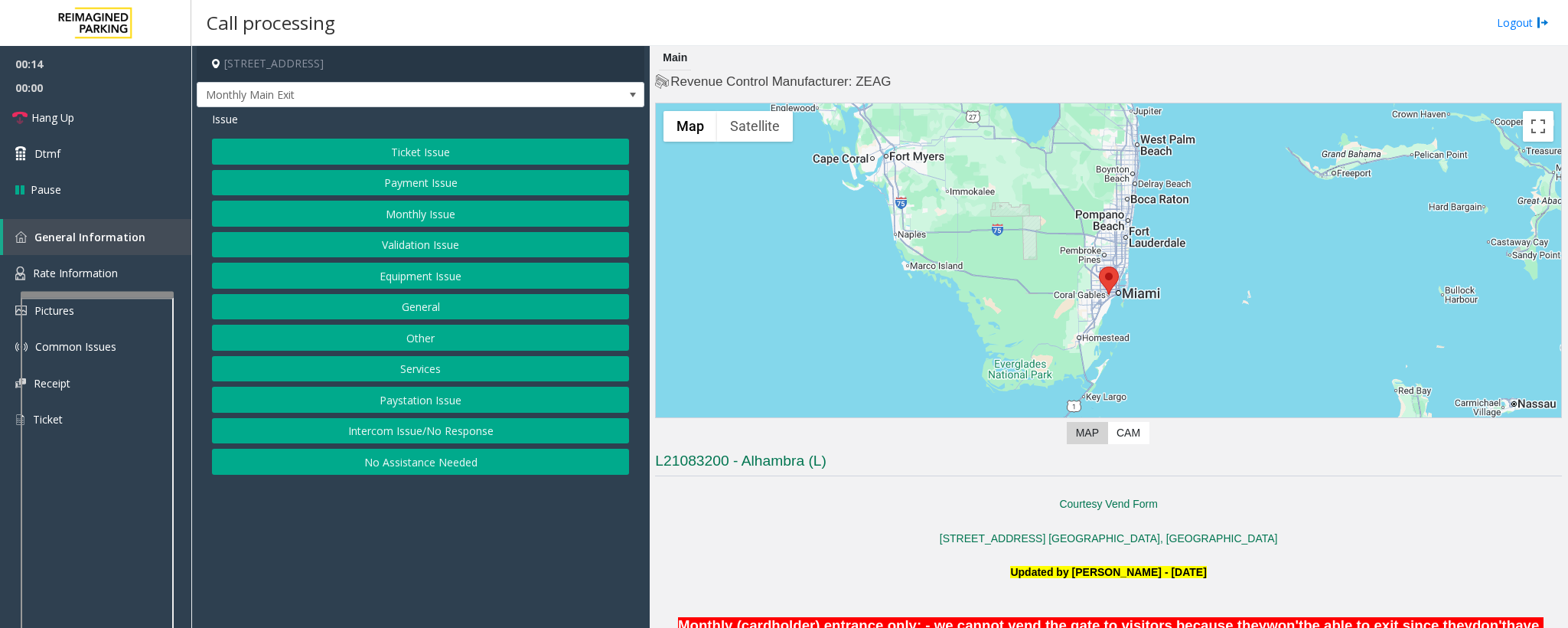
click at [397, 418] on button "Intercom Issue/No Response" at bounding box center [420, 430] width 417 height 26
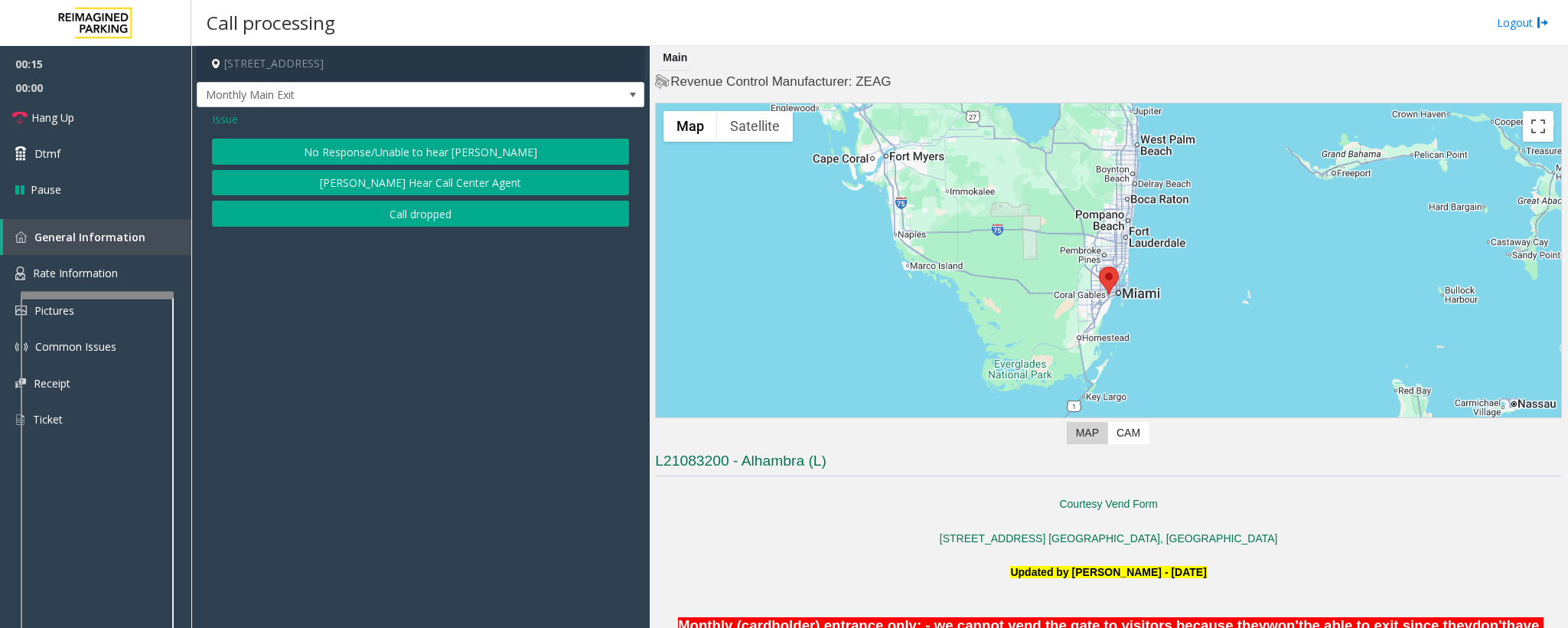
click at [352, 145] on button "No Response/Unable to hear [PERSON_NAME]" at bounding box center [420, 151] width 417 height 26
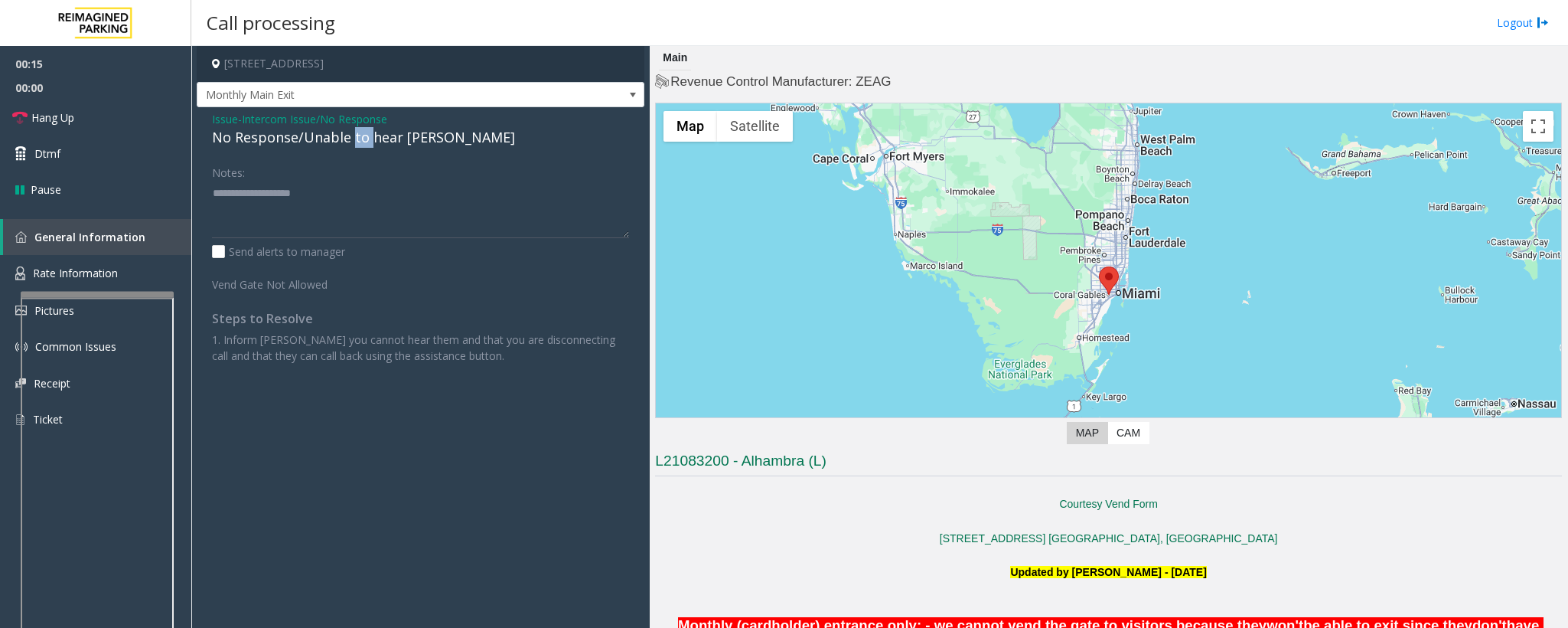
click at [352, 145] on div "No Response/Unable to hear [PERSON_NAME]" at bounding box center [420, 137] width 417 height 20
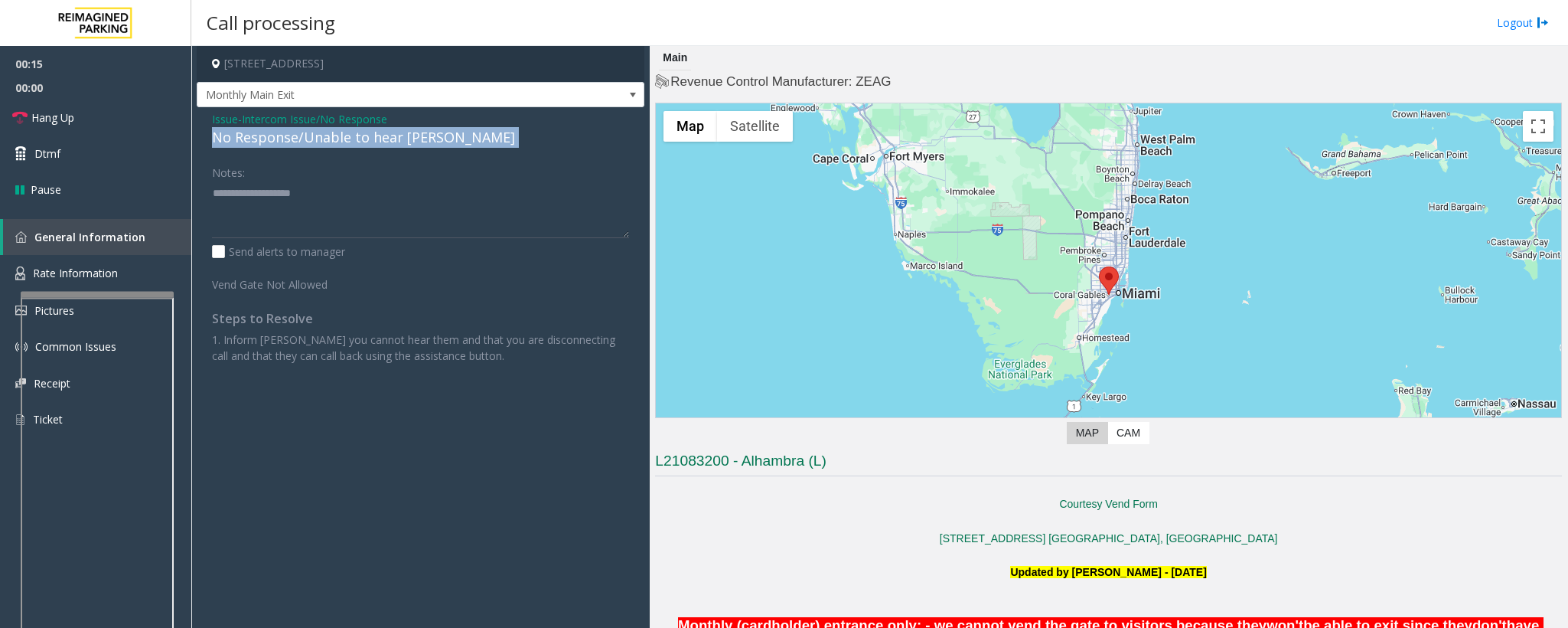
click at [352, 143] on div "No Response/Unable to hear [PERSON_NAME]" at bounding box center [420, 137] width 417 height 20
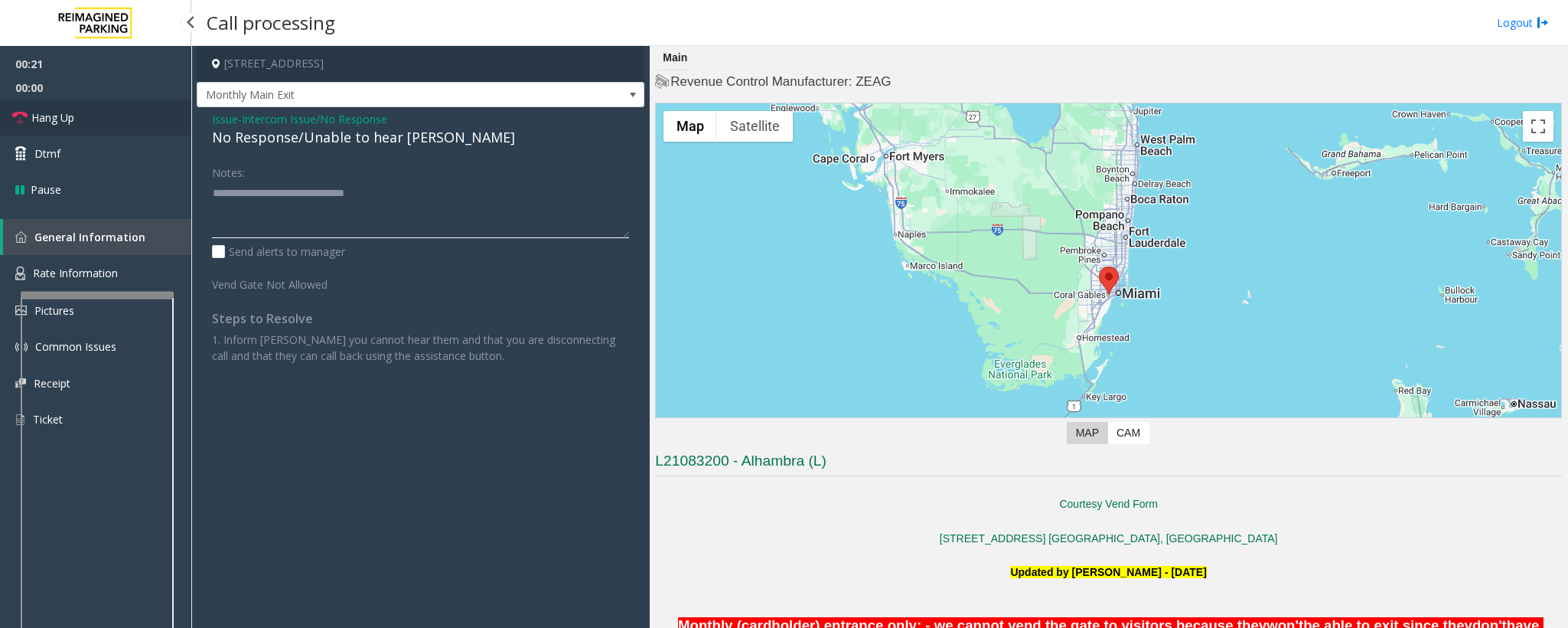
type textarea "**********"
click at [40, 126] on link "Hang Up" at bounding box center [96, 117] width 191 height 36
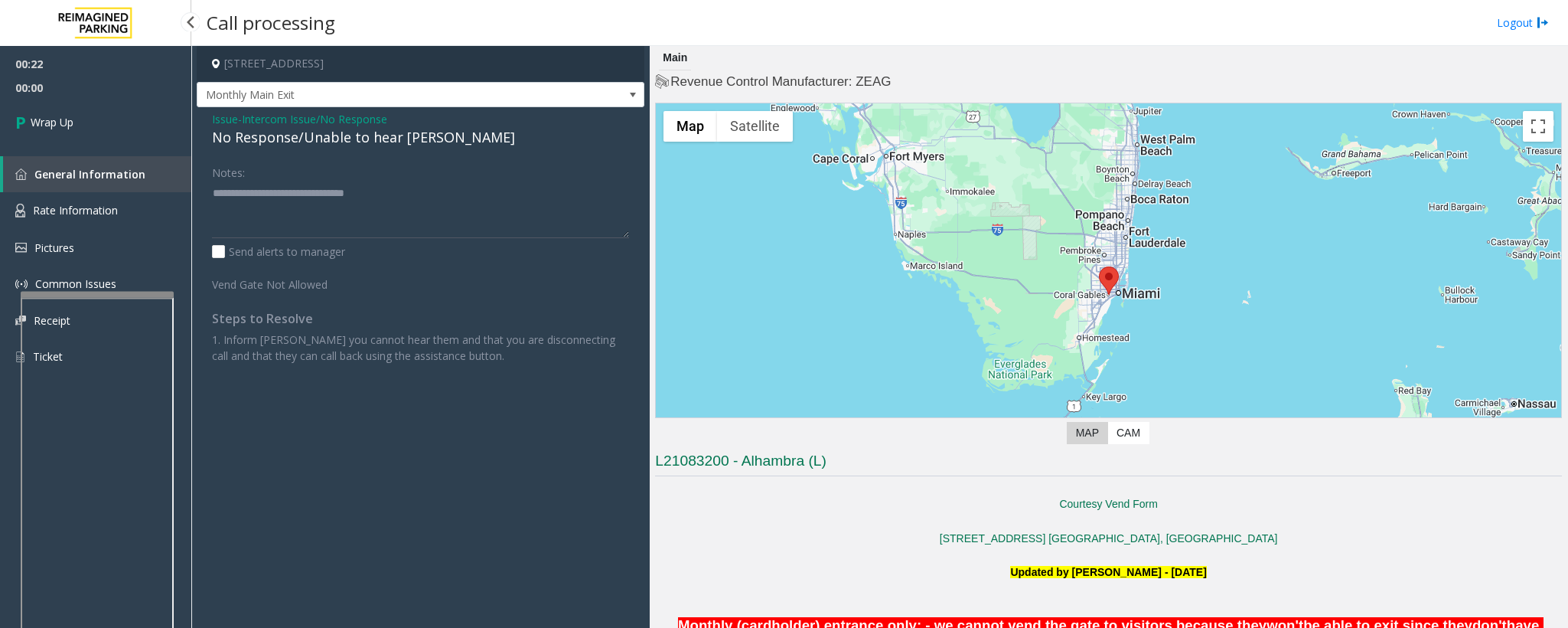
click at [40, 126] on span "Wrap Up" at bounding box center [52, 122] width 43 height 16
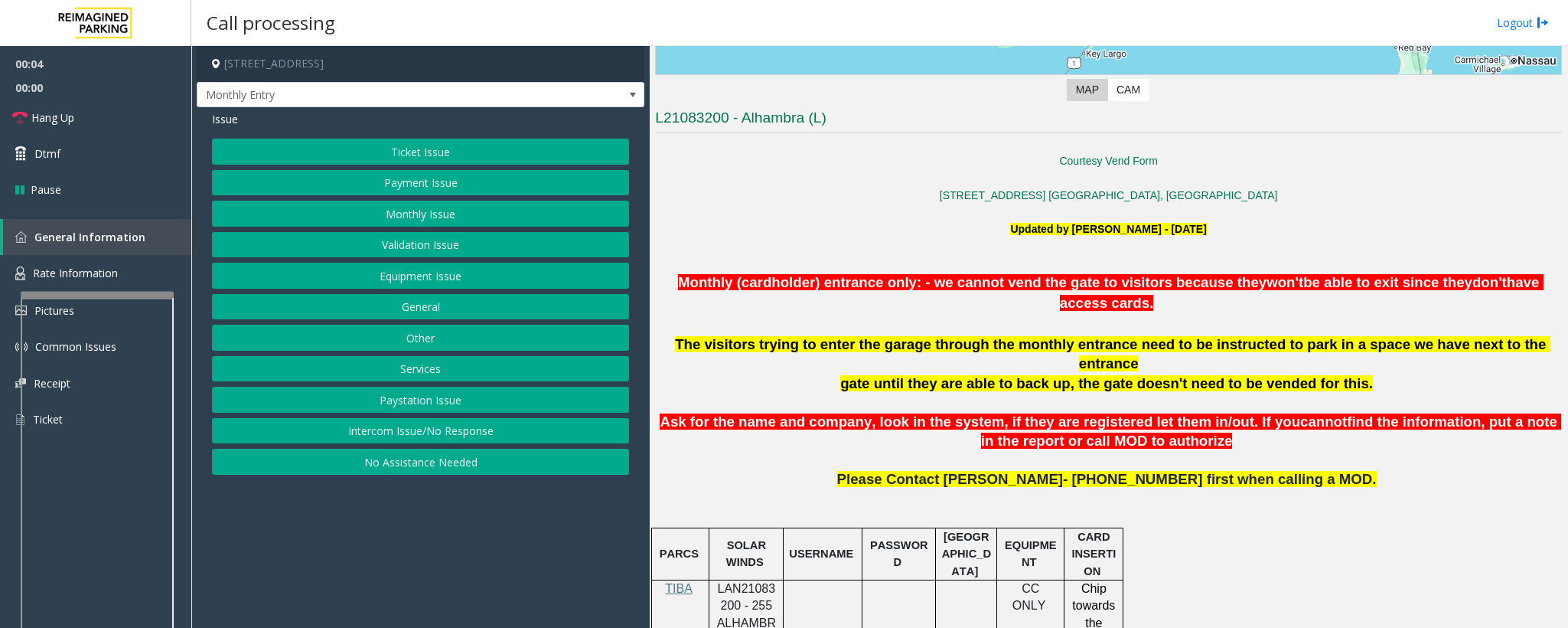
scroll to position [344, 0]
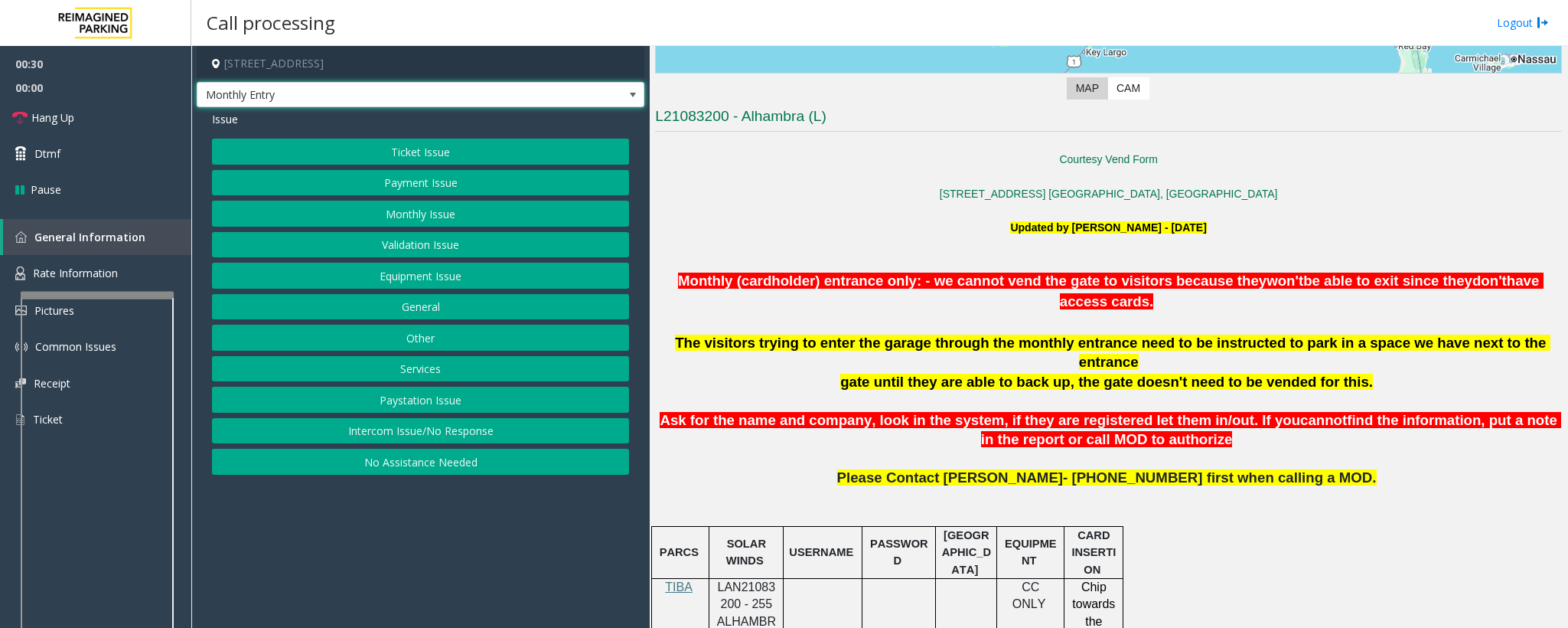
click at [232, 90] on span "Monthly Entry" at bounding box center [376, 95] width 357 height 25
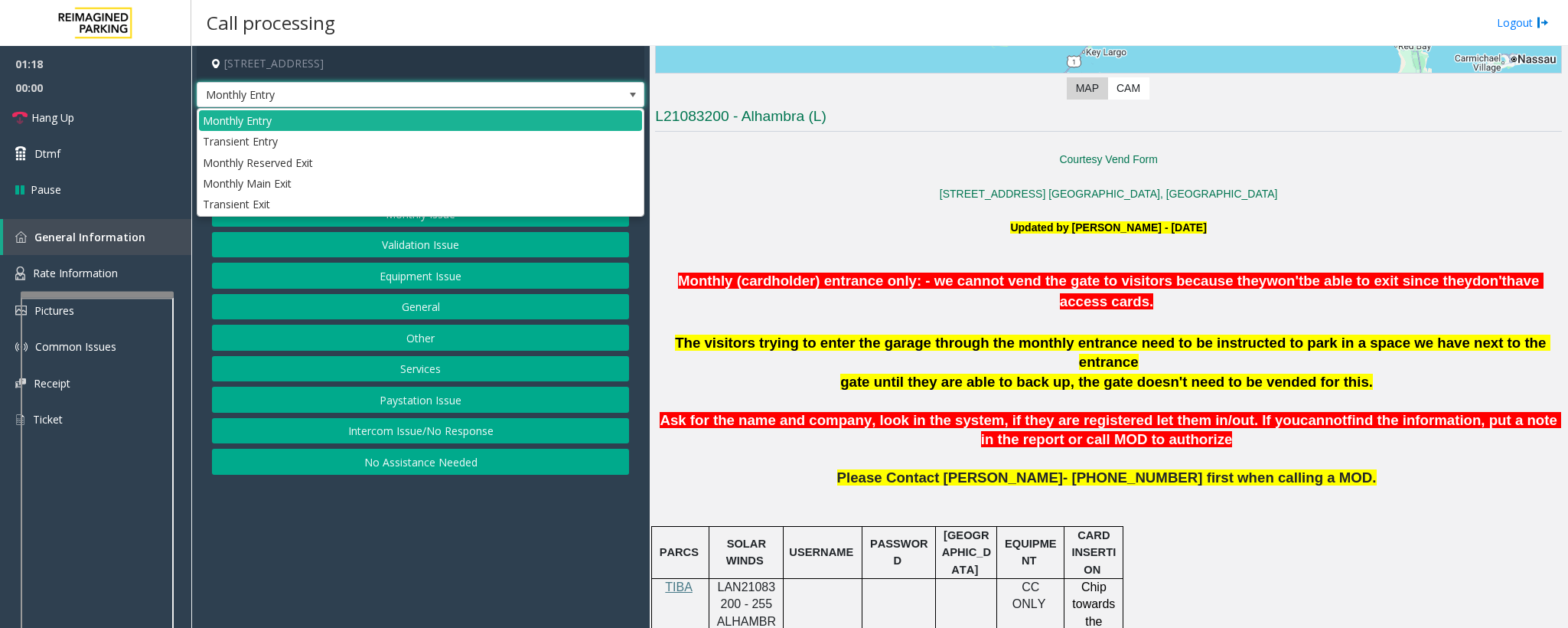
click at [826, 179] on p at bounding box center [1108, 176] width 907 height 17
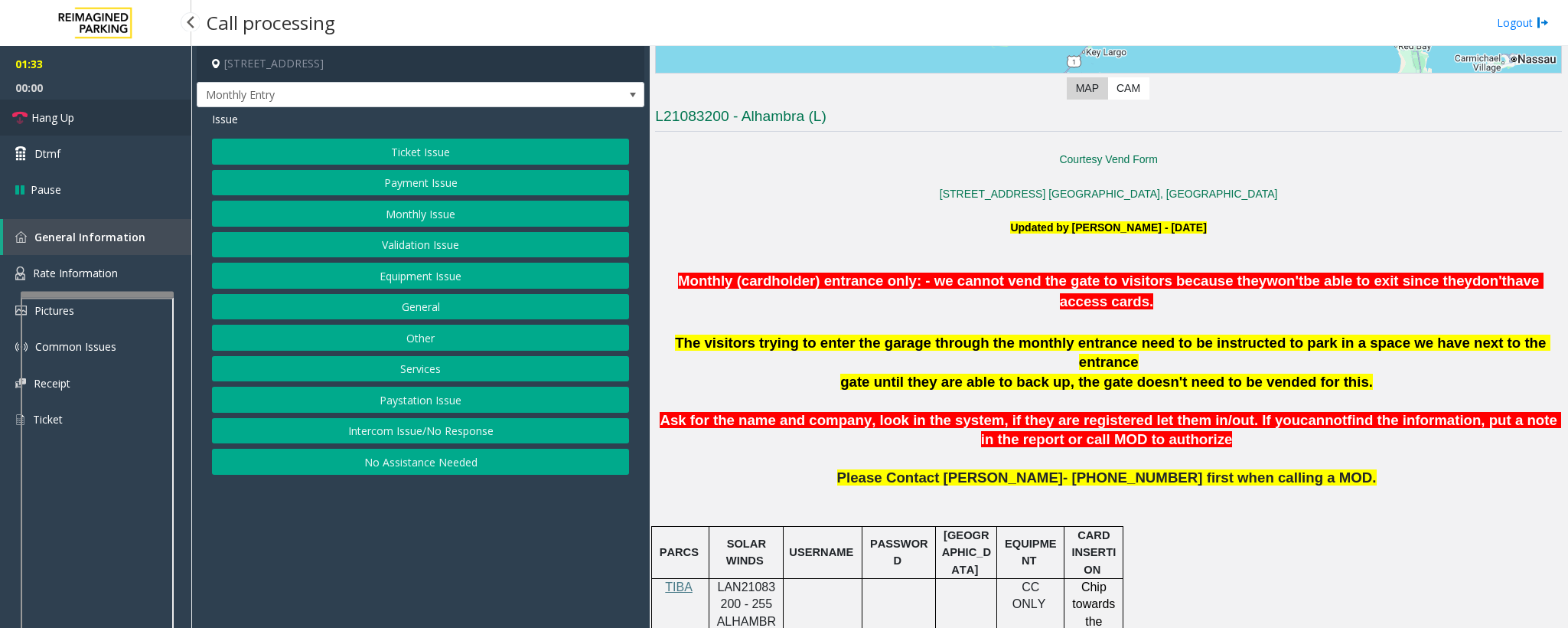
click at [35, 122] on span "Hang Up" at bounding box center [52, 117] width 43 height 16
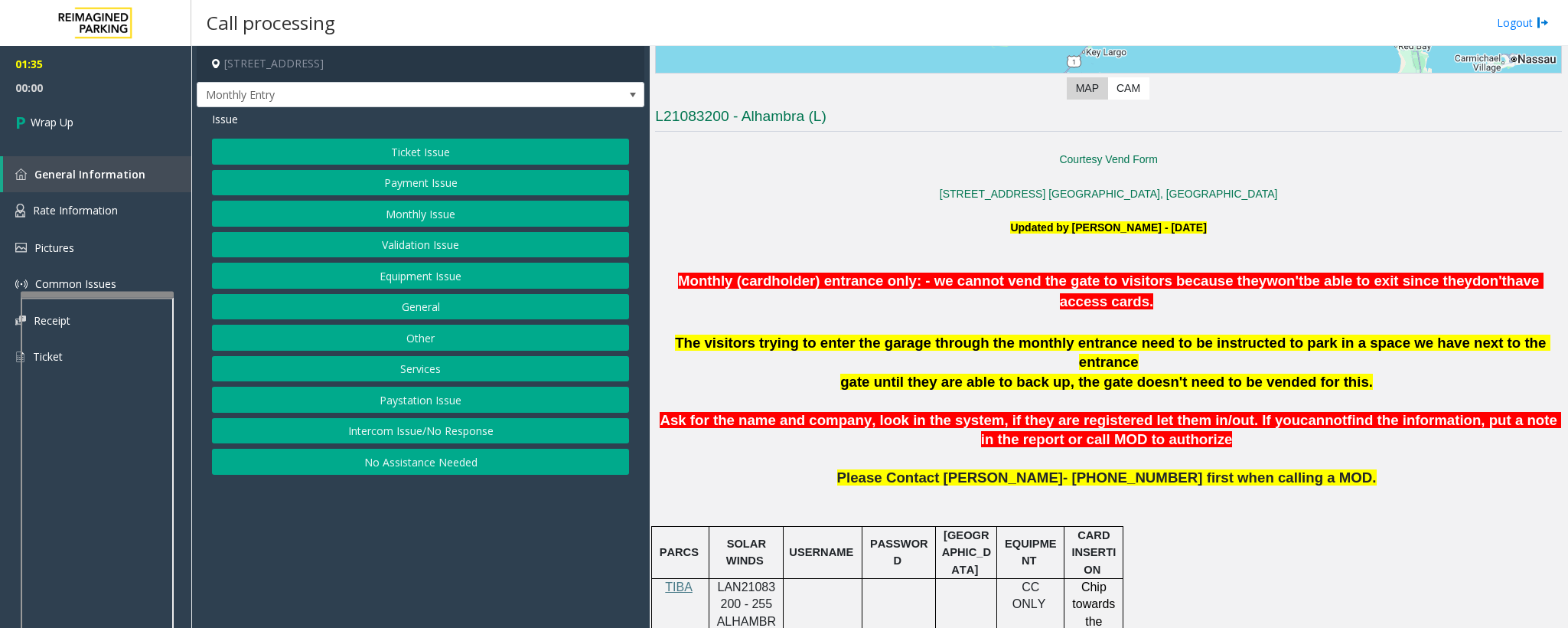
click at [386, 214] on button "Monthly Issue" at bounding box center [420, 213] width 417 height 26
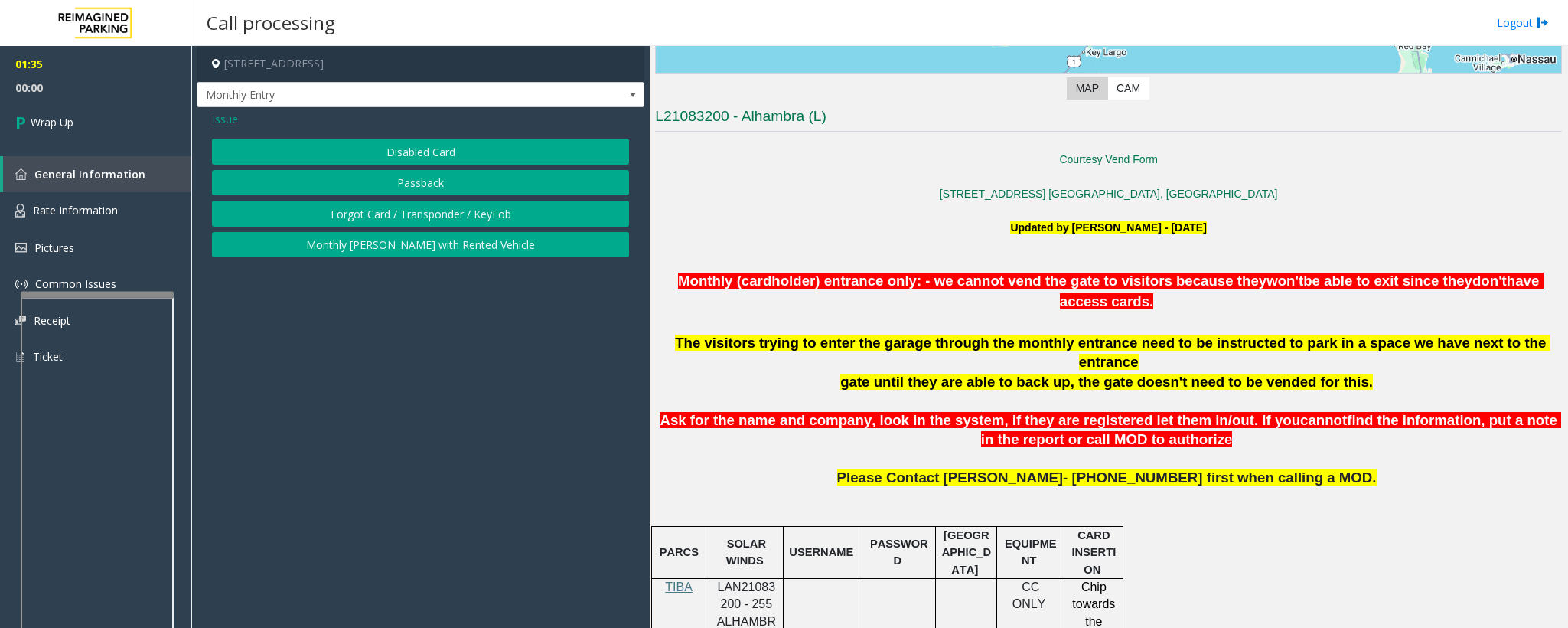
click at [386, 157] on button "Disabled Card" at bounding box center [420, 151] width 417 height 26
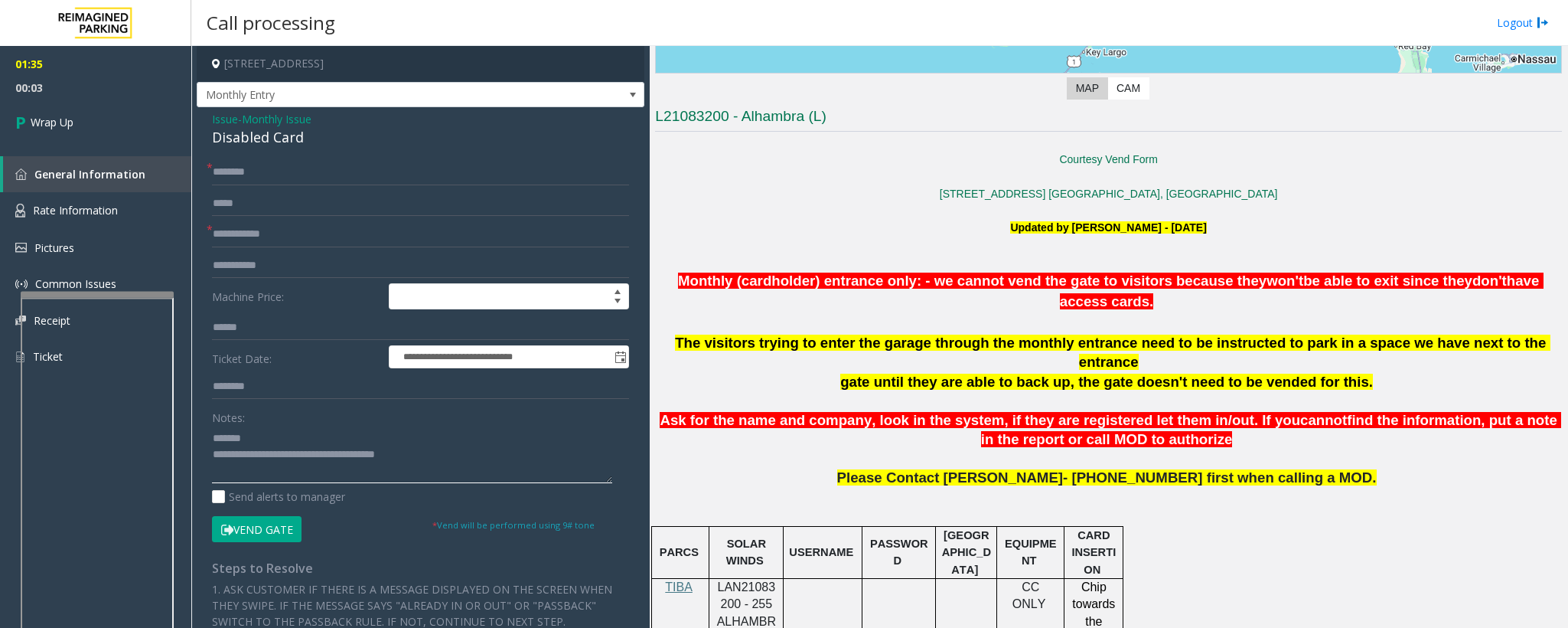
type textarea "**********"
click at [327, 232] on input "text" at bounding box center [420, 234] width 417 height 26
type input "**"
click at [251, 176] on input "text" at bounding box center [420, 172] width 417 height 26
type input "**"
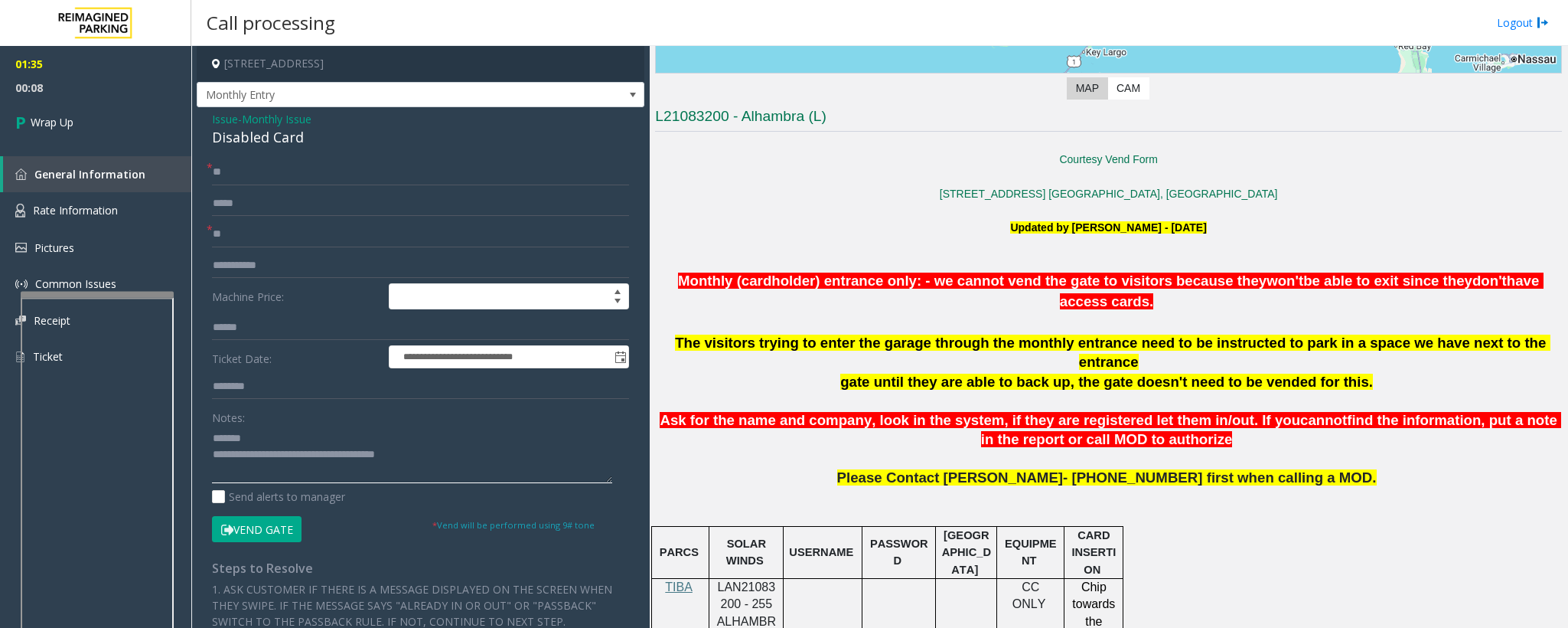
drag, startPoint x: 280, startPoint y: 433, endPoint x: 297, endPoint y: 444, distance: 20.2
click at [283, 418] on textarea at bounding box center [412, 454] width 401 height 58
drag, startPoint x: 331, startPoint y: 140, endPoint x: 205, endPoint y: 136, distance: 126.1
click at [205, 136] on div "**********" at bounding box center [420, 497] width 448 height 779
drag, startPoint x: 450, startPoint y: 451, endPoint x: 276, endPoint y: 464, distance: 174.5
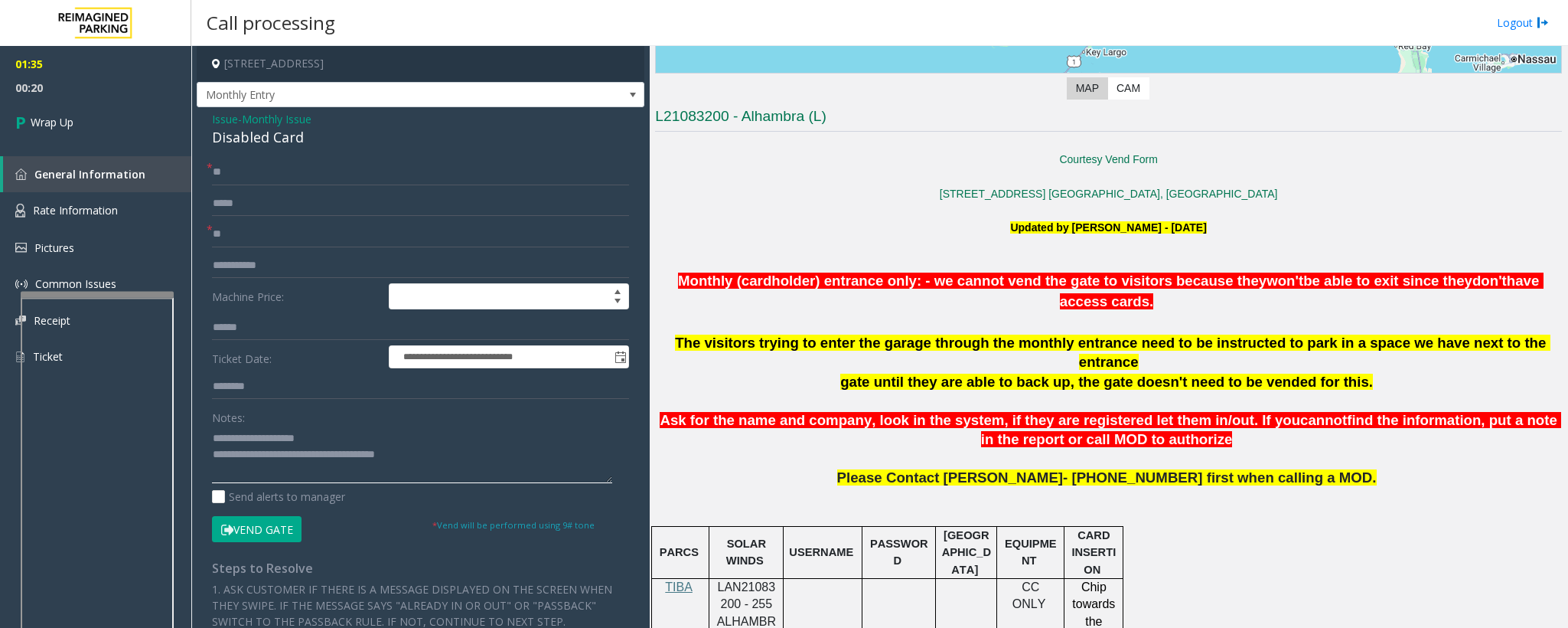
click at [276, 418] on textarea at bounding box center [412, 454] width 401 height 58
type textarea "**********"
click at [59, 131] on link "Wrap Up" at bounding box center [96, 122] width 191 height 45
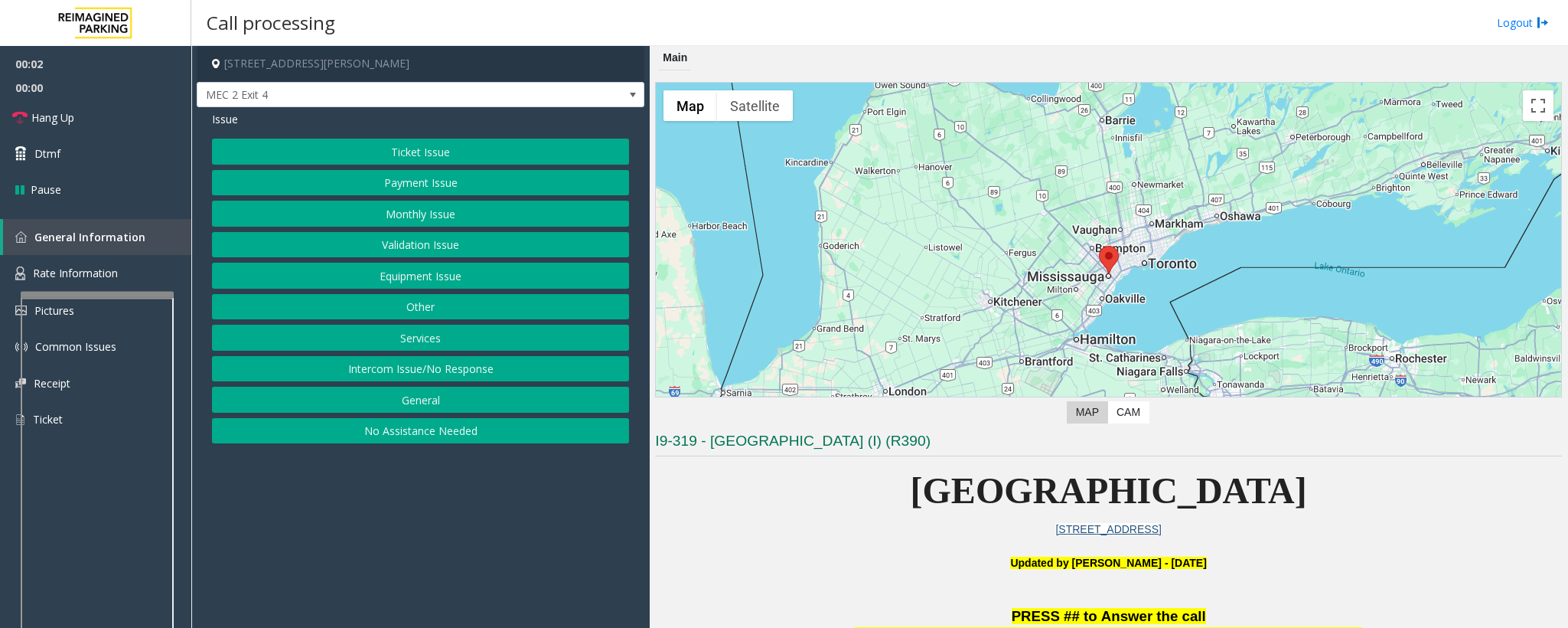
click at [759, 418] on p at bounding box center [1108, 546] width 907 height 17
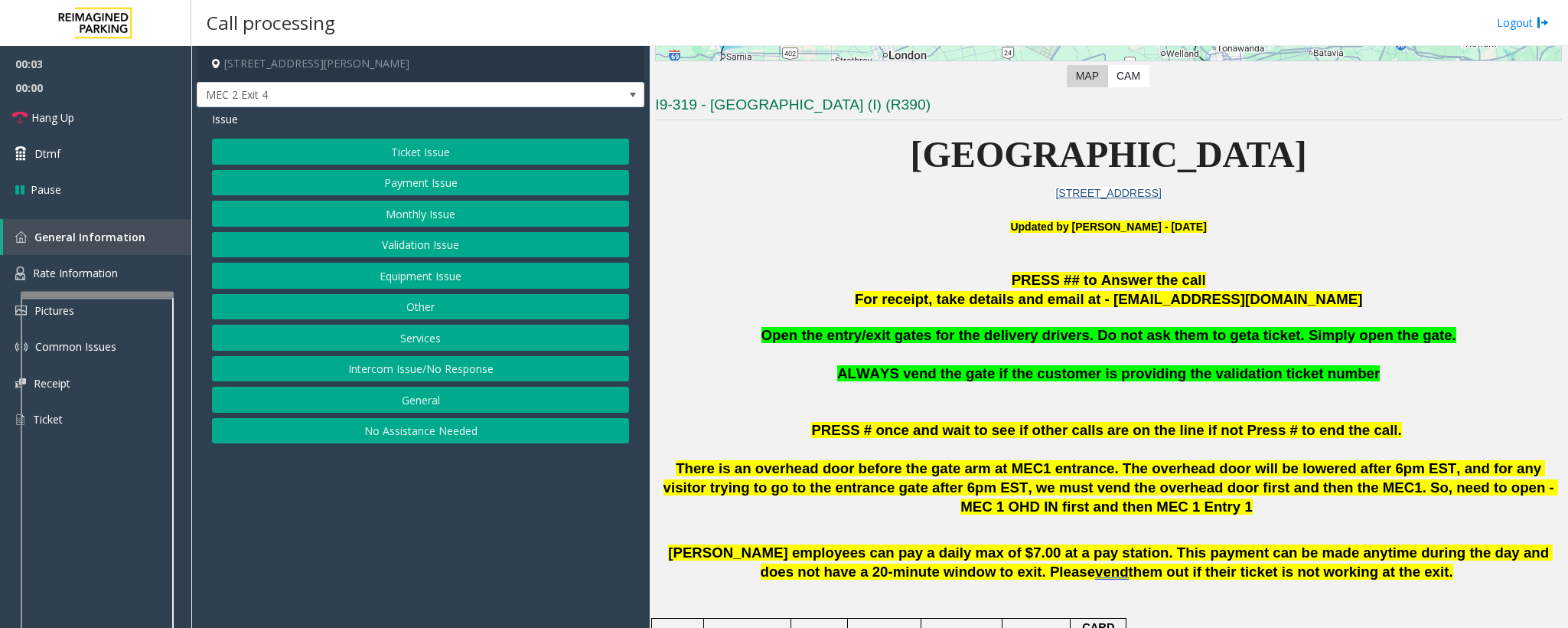
scroll to position [344, 0]
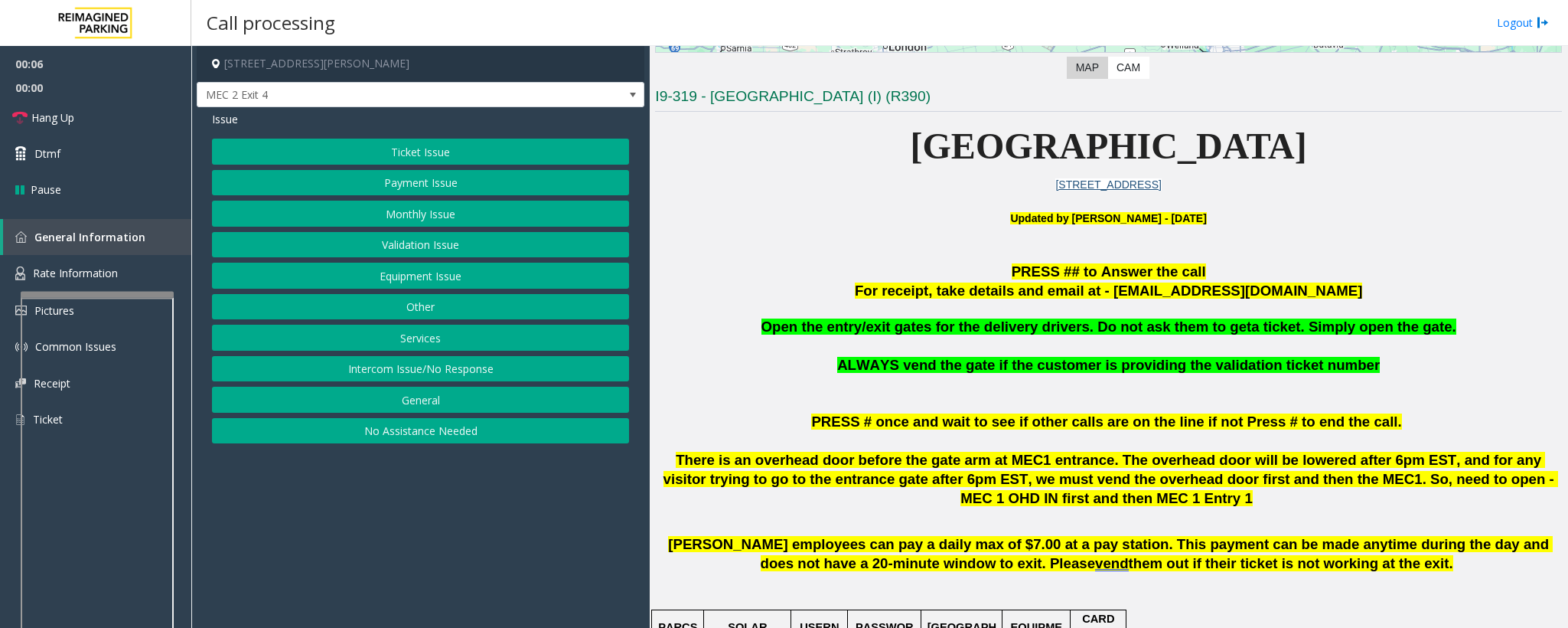
click at [483, 287] on button "Equipment Issue" at bounding box center [420, 275] width 417 height 26
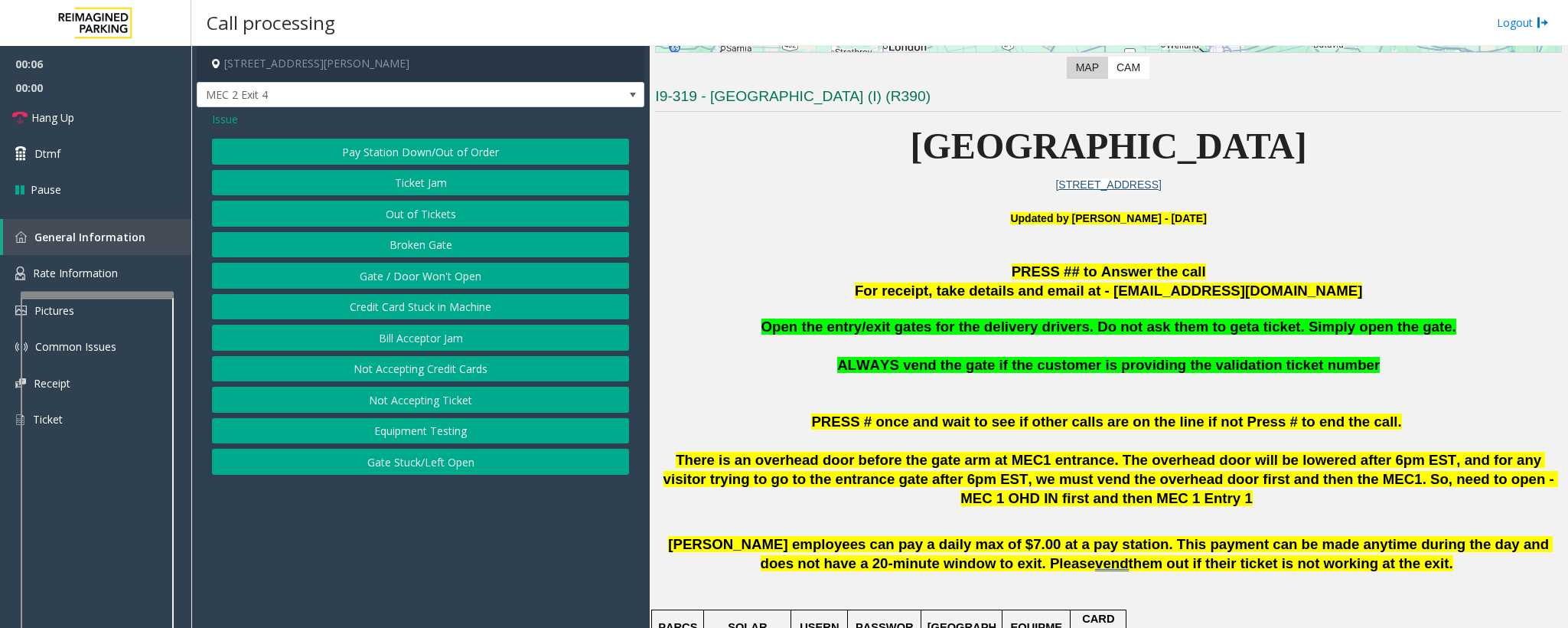
click at [394, 274] on button "Gate / Door Won't Open" at bounding box center [420, 275] width 417 height 26
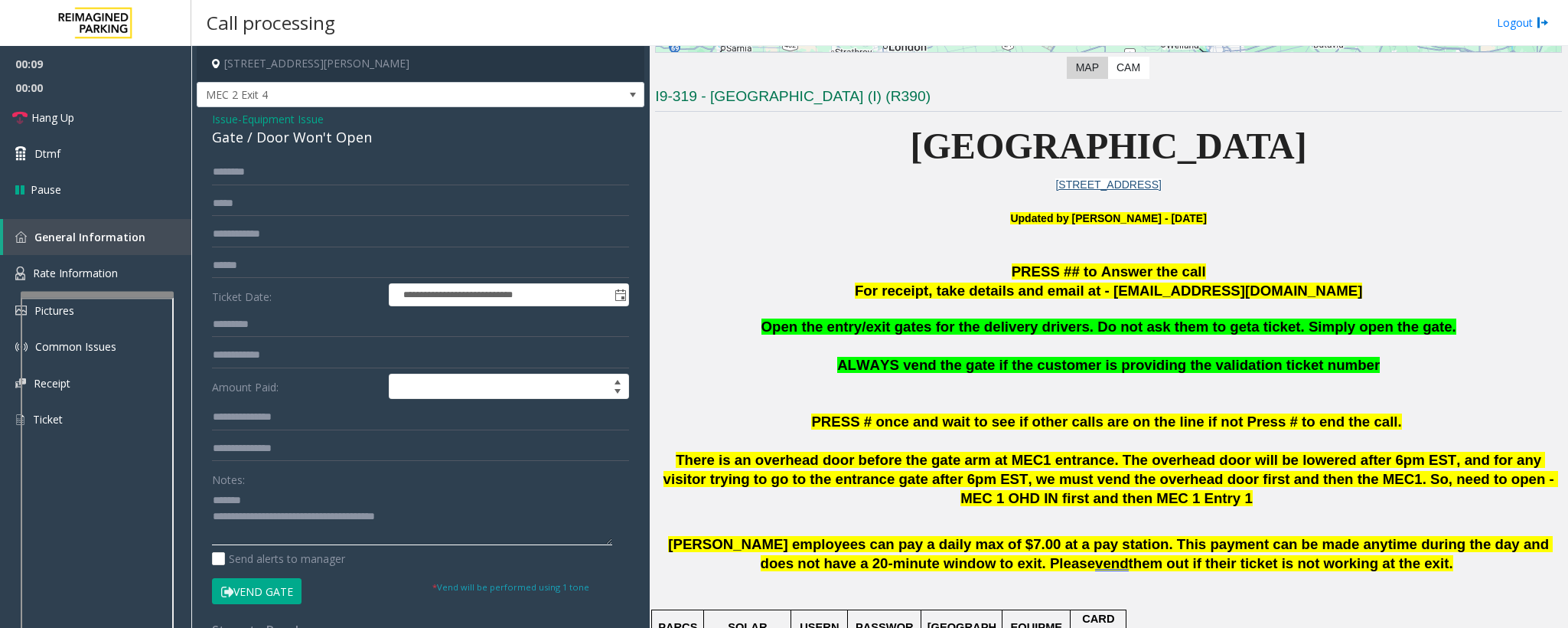
type textarea "**********"
click at [290, 193] on input "text" at bounding box center [420, 203] width 417 height 26
click at [223, 115] on span "Issue" at bounding box center [224, 119] width 26 height 16
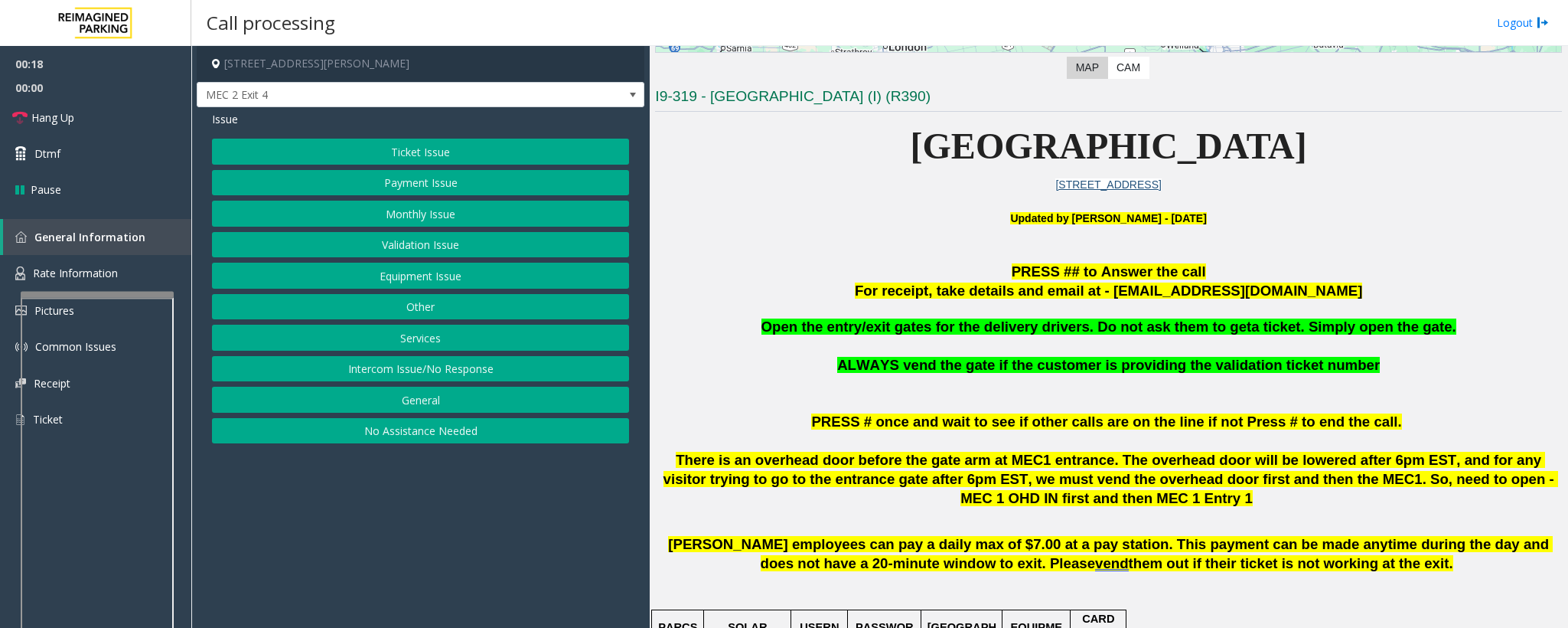
click at [333, 153] on button "Ticket Issue" at bounding box center [420, 151] width 417 height 26
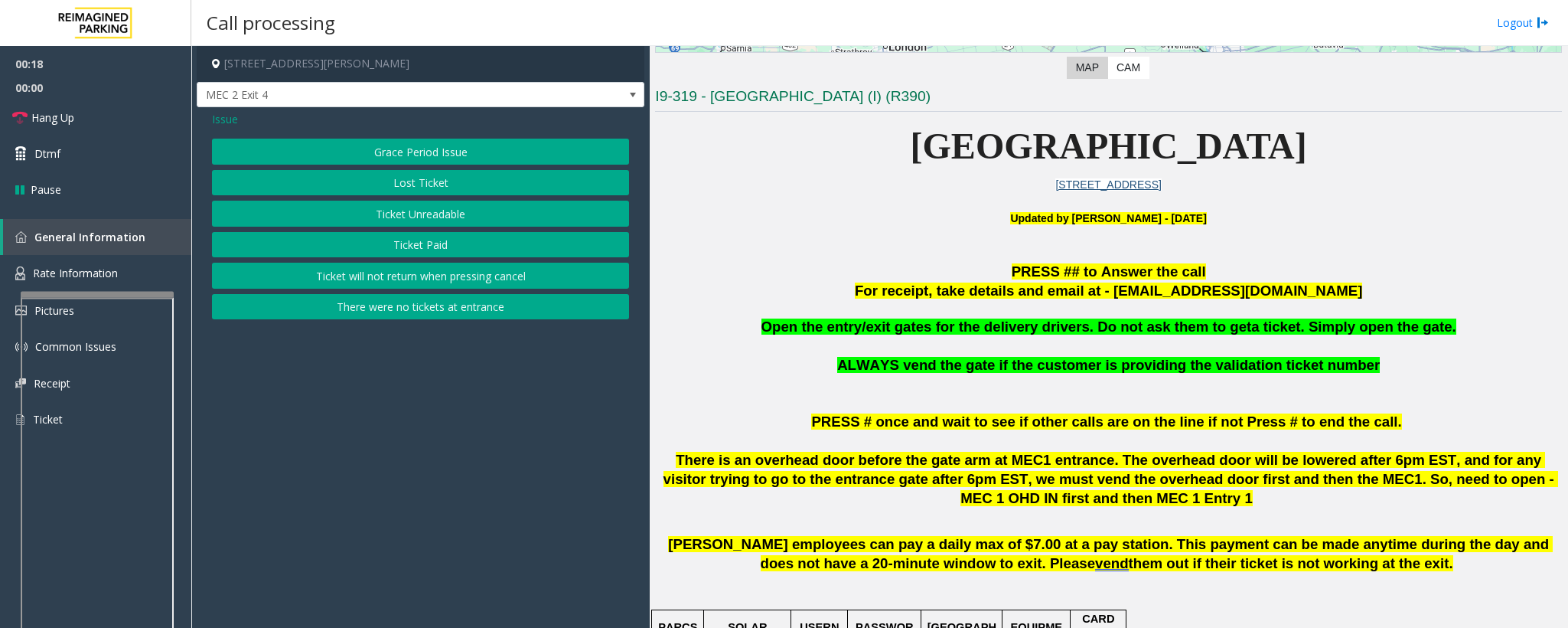
click at [437, 215] on button "Ticket Unreadable" at bounding box center [420, 213] width 417 height 26
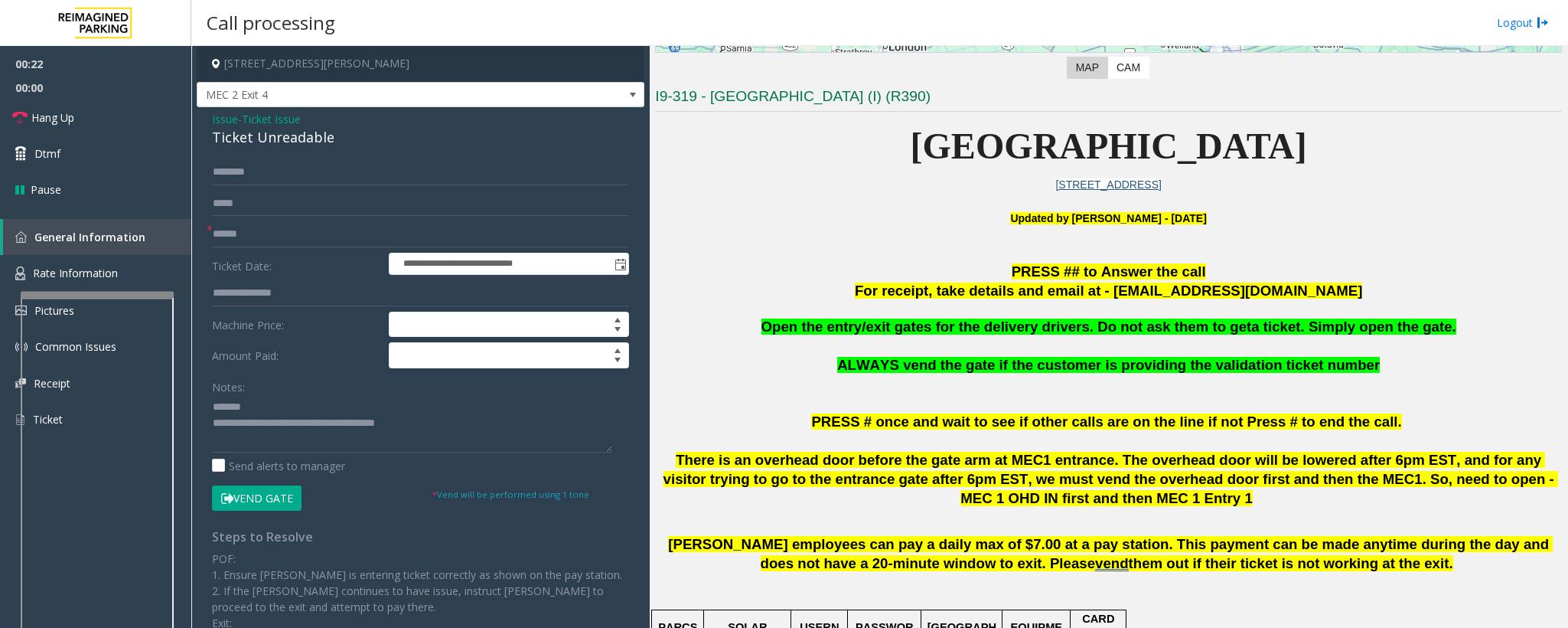
click at [223, 124] on span "Issue" at bounding box center [224, 119] width 26 height 16
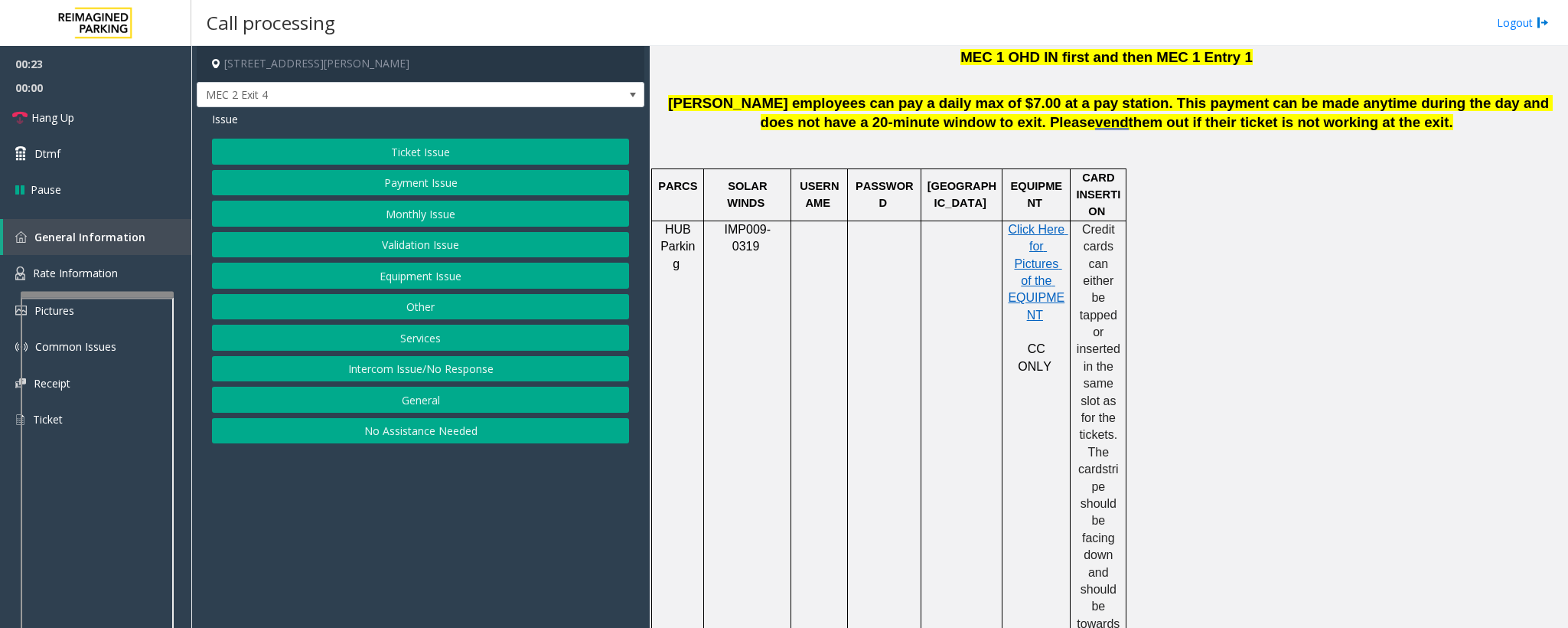
scroll to position [804, 0]
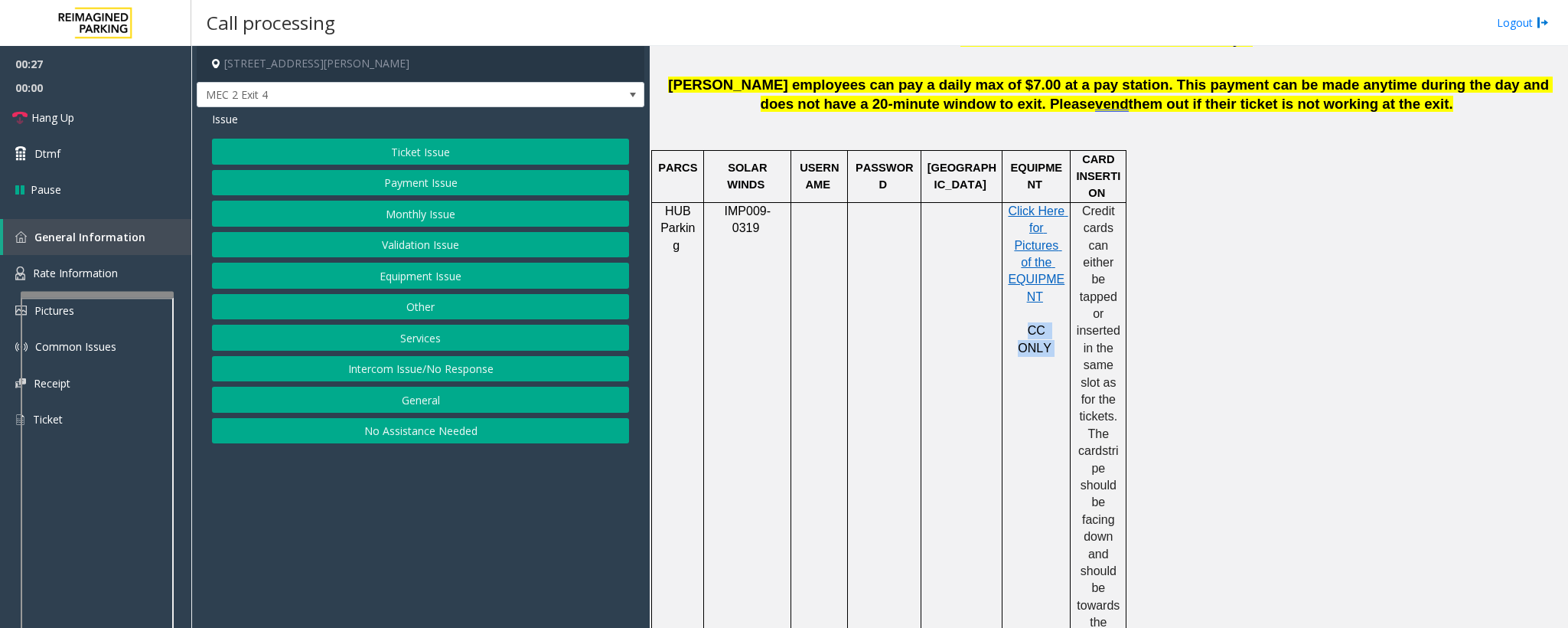
drag, startPoint x: 1010, startPoint y: 334, endPoint x: 1065, endPoint y: 340, distance: 55.3
click at [1044, 340] on div "Click Here for Pictures of the EQUIPMENT CC ONLY" at bounding box center [1036, 280] width 67 height 154
click at [1038, 363] on td "Click Here for Pictures of the EQUIPMENT CC ONLY" at bounding box center [1036, 425] width 68 height 446
click at [350, 182] on button "Payment Issue" at bounding box center [420, 183] width 417 height 26
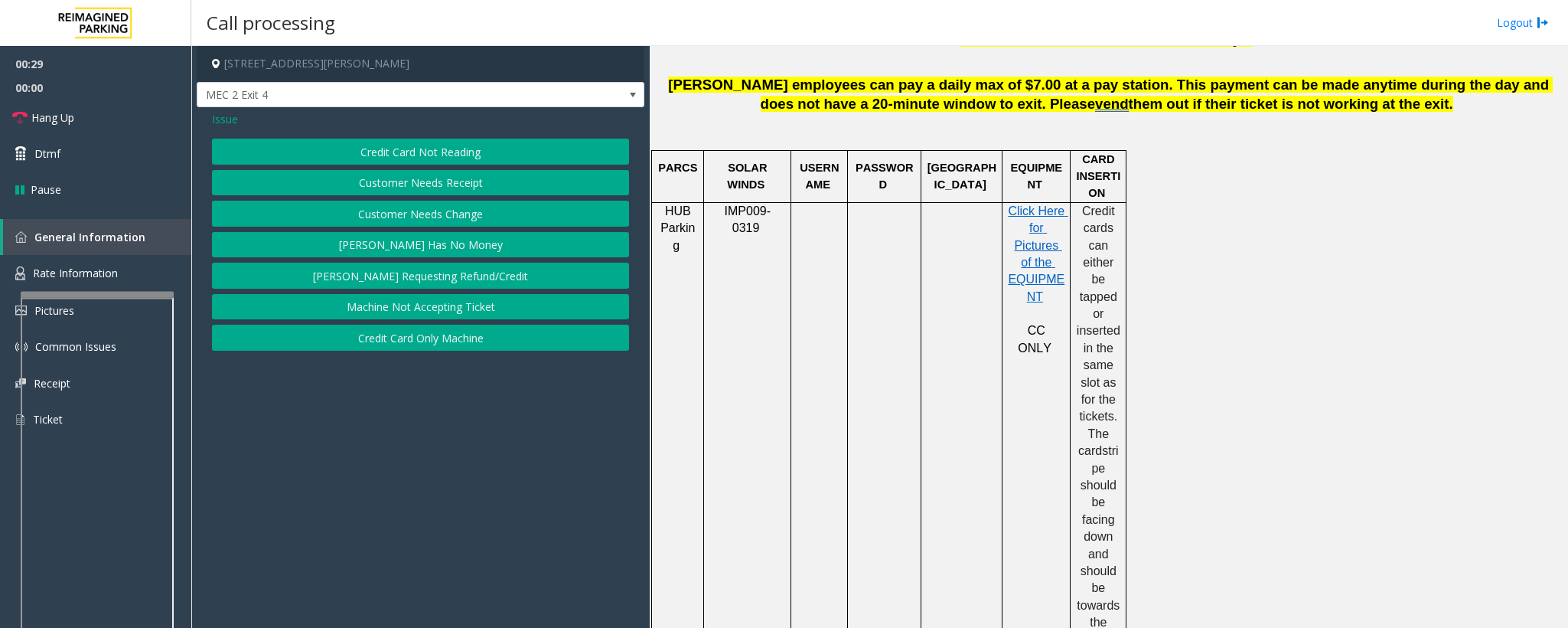
click at [355, 156] on button "Credit Card Not Reading" at bounding box center [420, 151] width 417 height 26
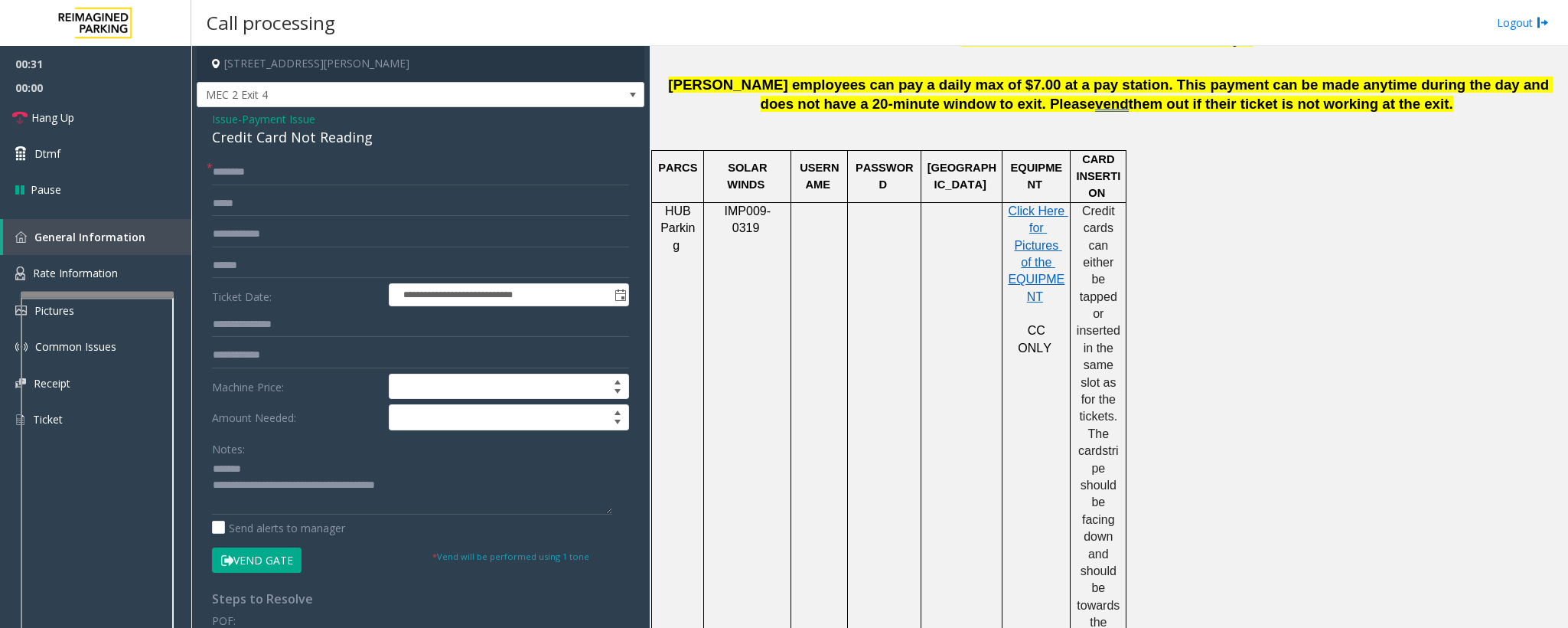
click at [290, 131] on div "Credit Card Not Reading" at bounding box center [420, 137] width 417 height 20
click at [294, 125] on span "Payment Issue" at bounding box center [278, 119] width 74 height 16
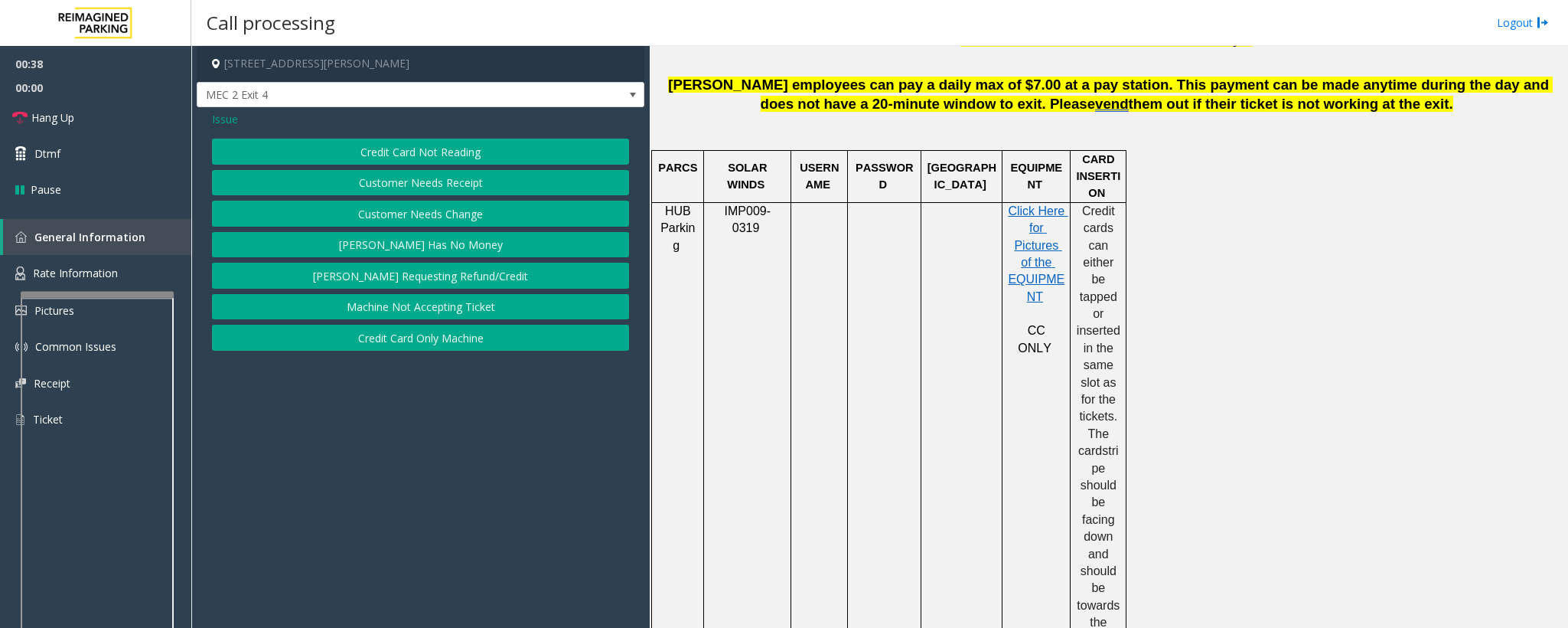
click at [402, 338] on button "Credit Card Only Machine" at bounding box center [420, 337] width 417 height 26
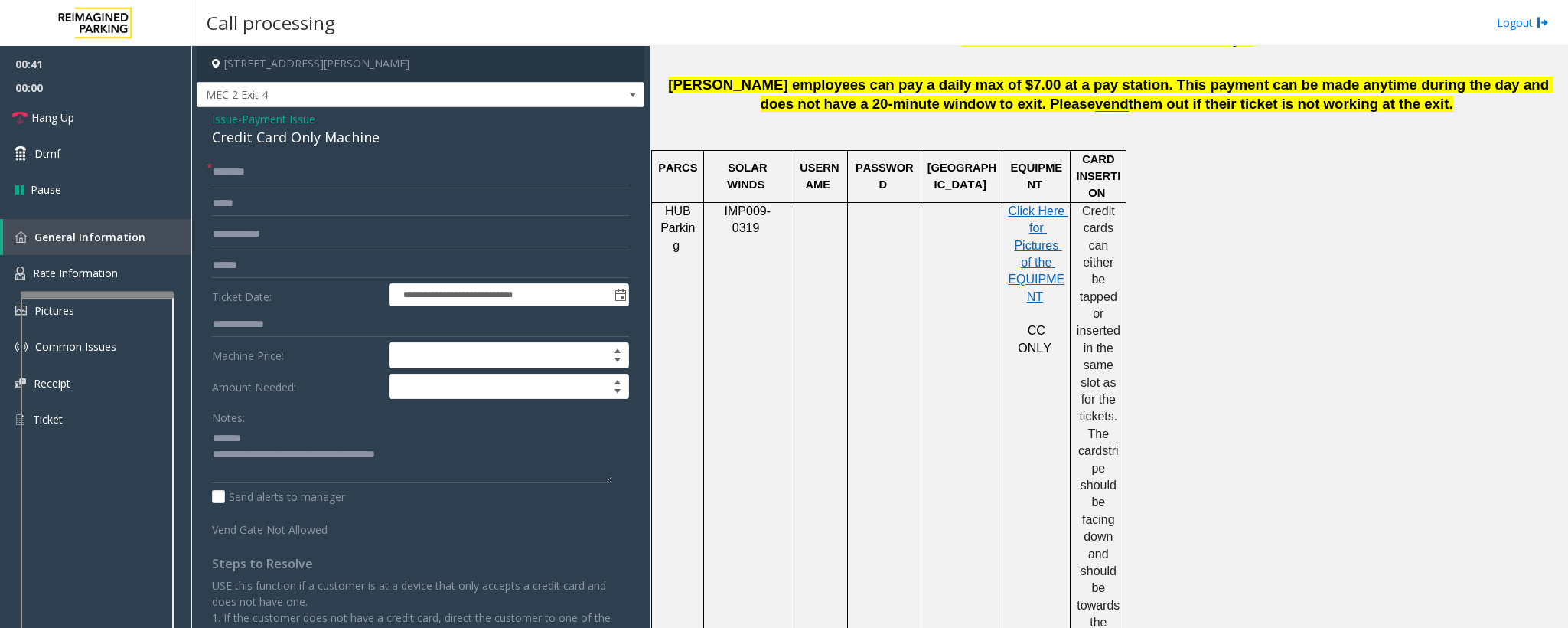
click at [215, 130] on div "Credit Card Only Machine" at bounding box center [420, 137] width 417 height 20
click at [223, 122] on span "Issue" at bounding box center [224, 119] width 26 height 16
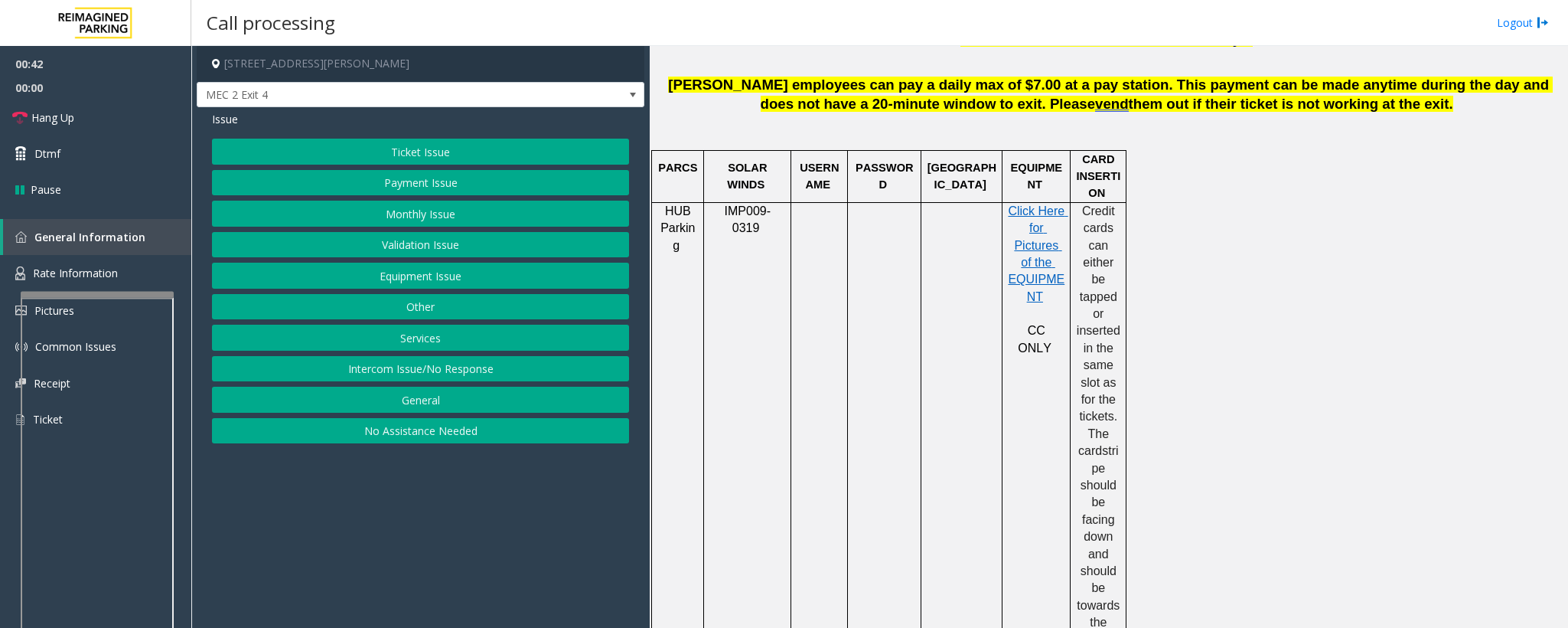
click at [379, 150] on button "Ticket Issue" at bounding box center [420, 151] width 417 height 26
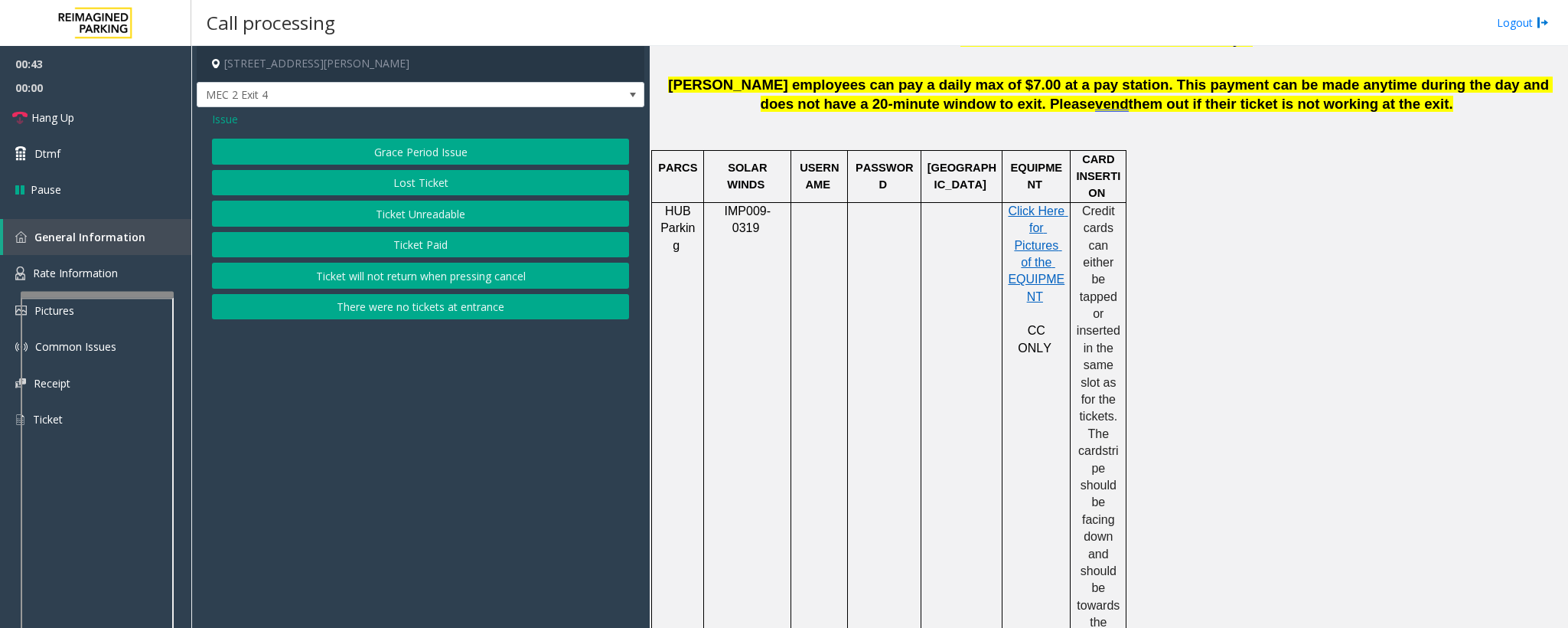
click at [430, 207] on button "Ticket Unreadable" at bounding box center [420, 213] width 417 height 26
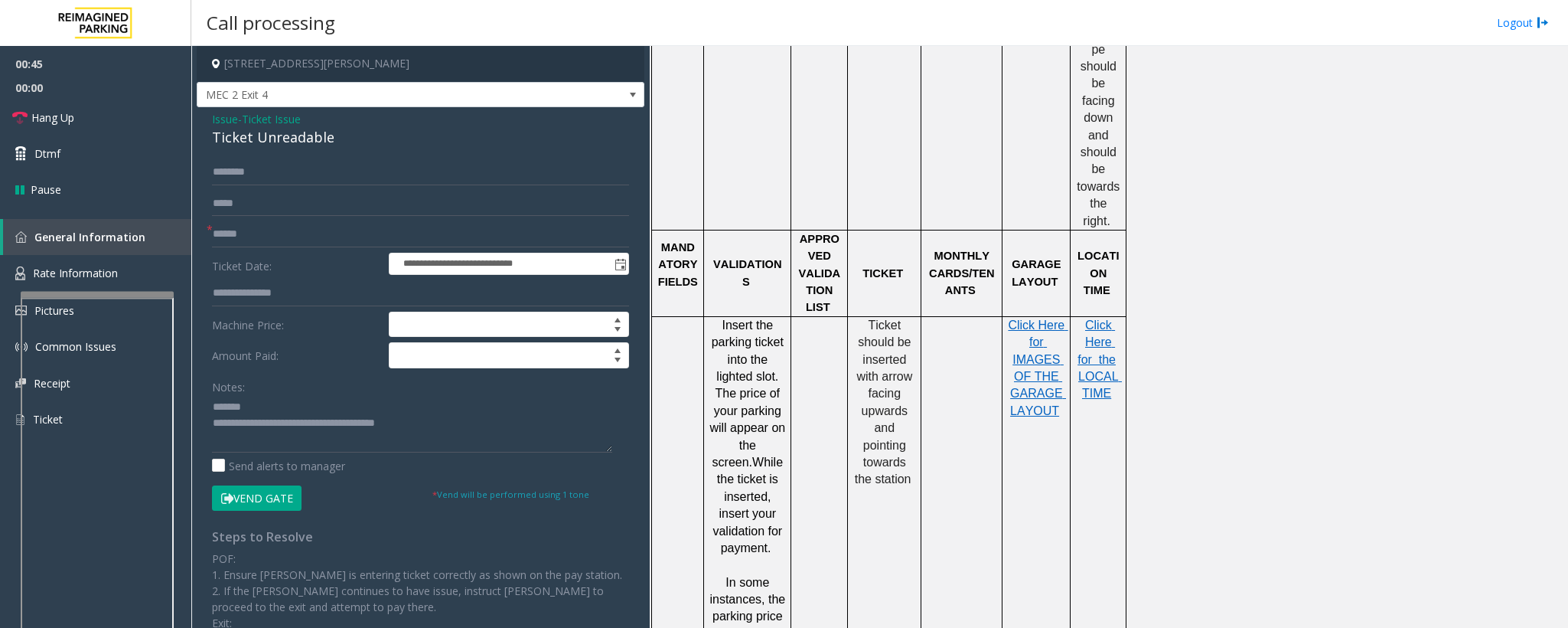
scroll to position [1263, 0]
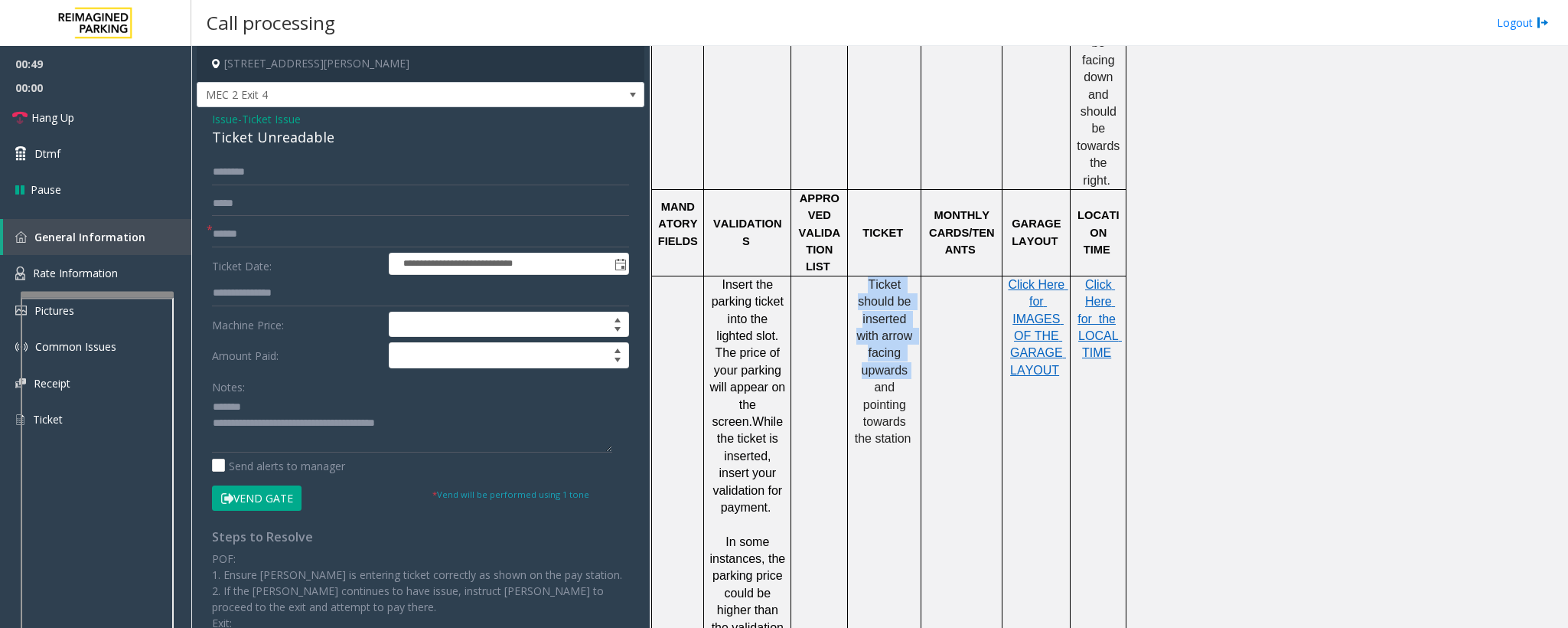
drag, startPoint x: 868, startPoint y: 251, endPoint x: 909, endPoint y: 343, distance: 100.7
click at [909, 343] on p "Ticket should be inserted with arrow facing upwards and pointing towards the st…" at bounding box center [885, 362] width 62 height 171
click at [869, 324] on span "Ticket should be inserted with arrow facing upwards and pointing towards the st…" at bounding box center [885, 361] width 61 height 168
drag, startPoint x: 870, startPoint y: 326, endPoint x: 900, endPoint y: 349, distance: 37.8
click at [900, 349] on p "Ticket should be inserted with arrow facing upwards and pointing towards the st…" at bounding box center [885, 362] width 62 height 171
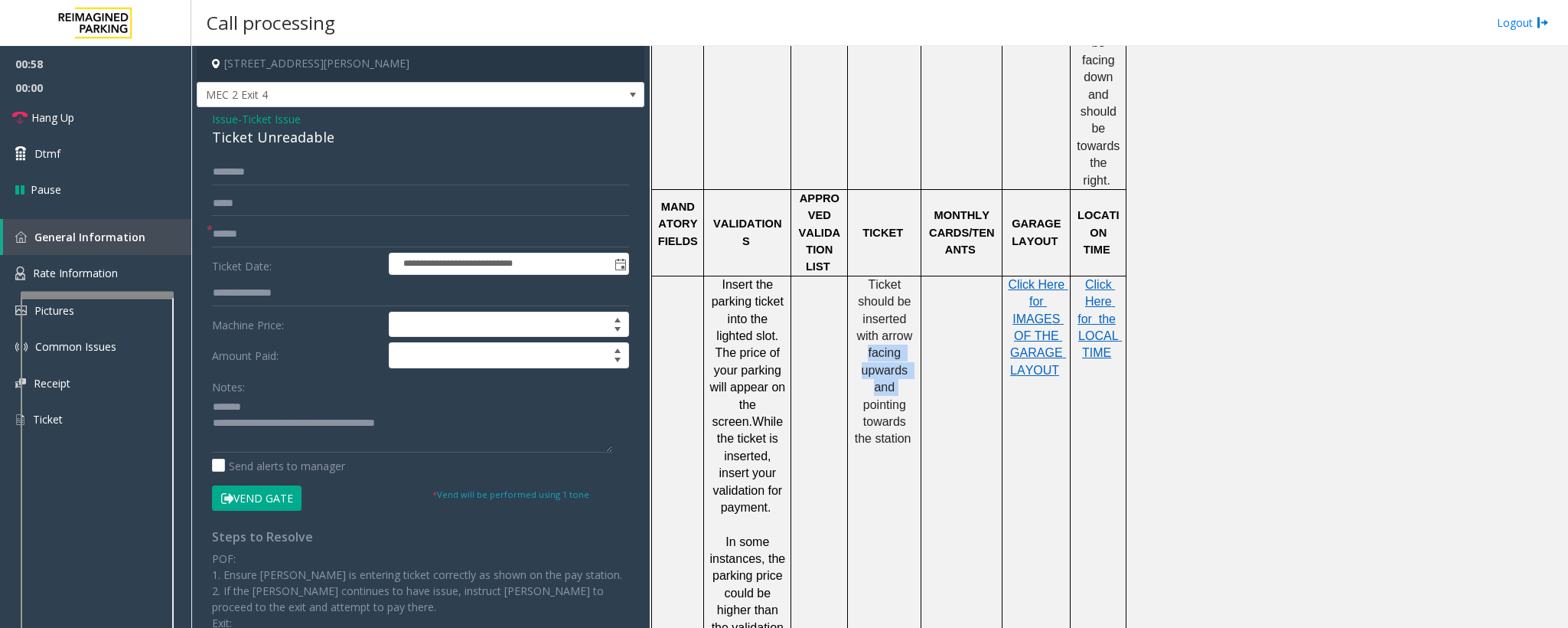
click at [893, 363] on span "Ticket should be inserted with arrow facing upwards and pointing towards the st…" at bounding box center [885, 361] width 61 height 168
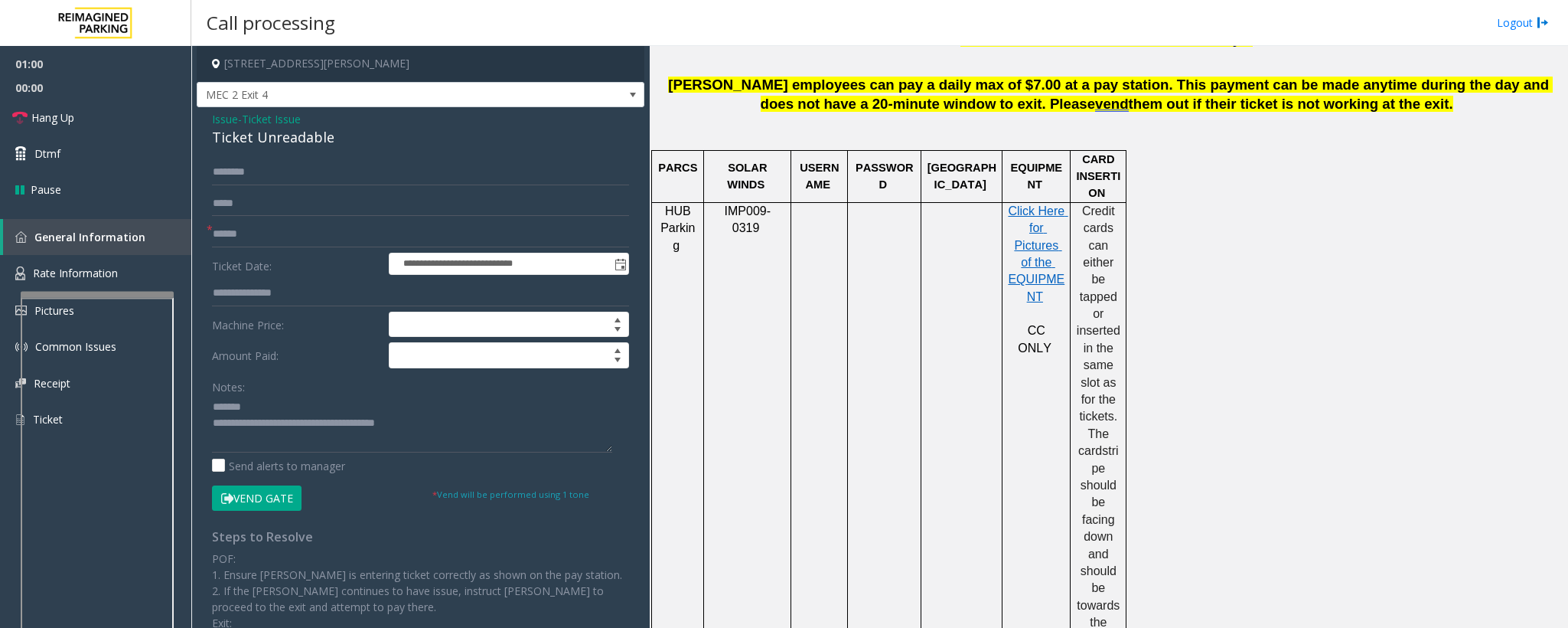
scroll to position [230, 0]
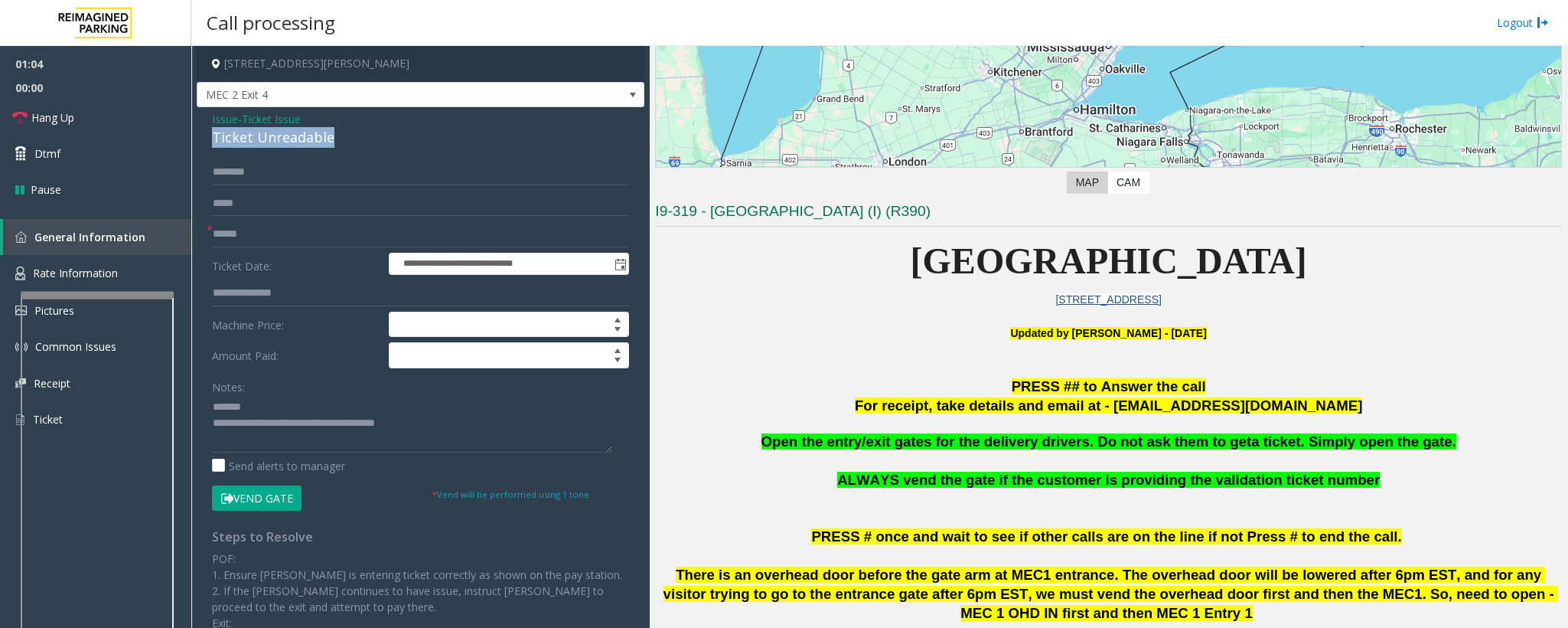
drag, startPoint x: 343, startPoint y: 140, endPoint x: 211, endPoint y: 140, distance: 132.0
click at [212, 140] on div "Ticket Unreadable" at bounding box center [420, 137] width 417 height 20
type textarea "**********"
click at [253, 228] on input "text" at bounding box center [420, 234] width 417 height 26
type input "********"
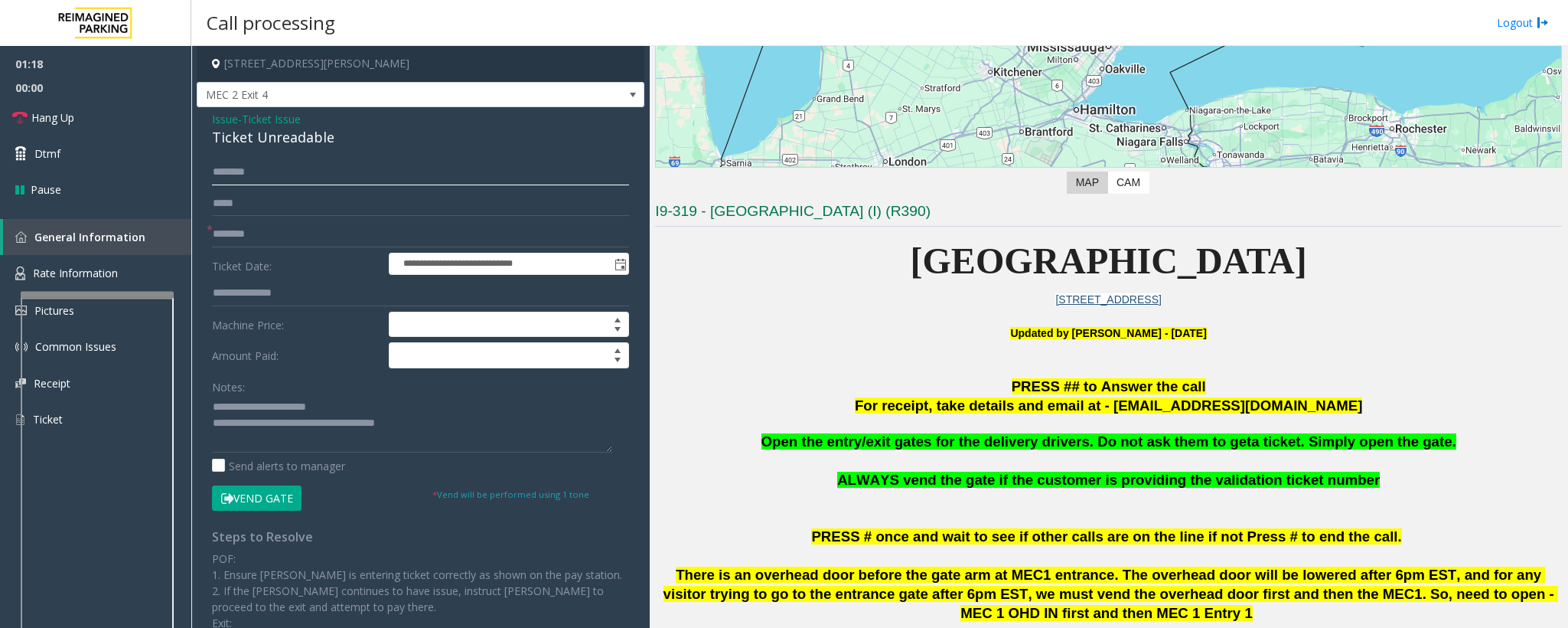
click at [218, 177] on input "text" at bounding box center [420, 172] width 417 height 26
click at [230, 176] on input "******" at bounding box center [420, 172] width 417 height 26
type input "******"
click at [267, 418] on button "Vend Gate" at bounding box center [256, 498] width 90 height 26
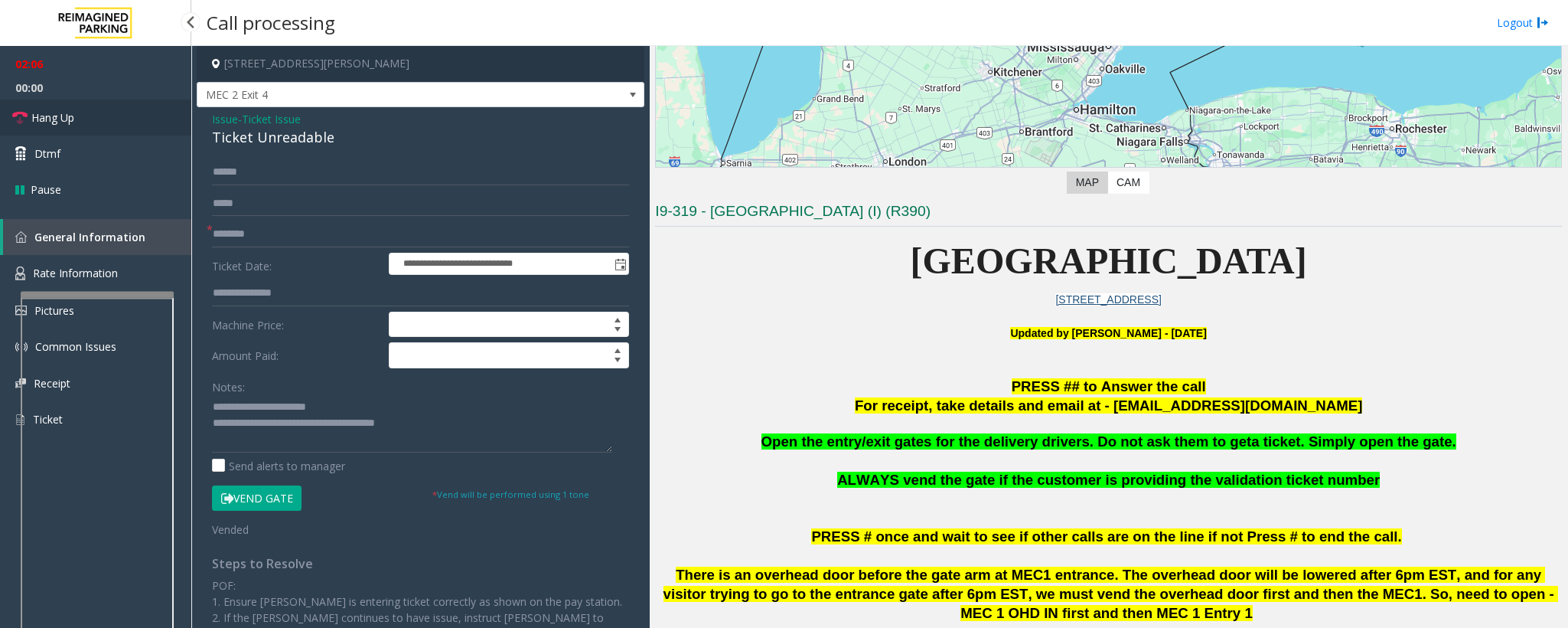
click at [53, 125] on span "Hang Up" at bounding box center [52, 117] width 43 height 16
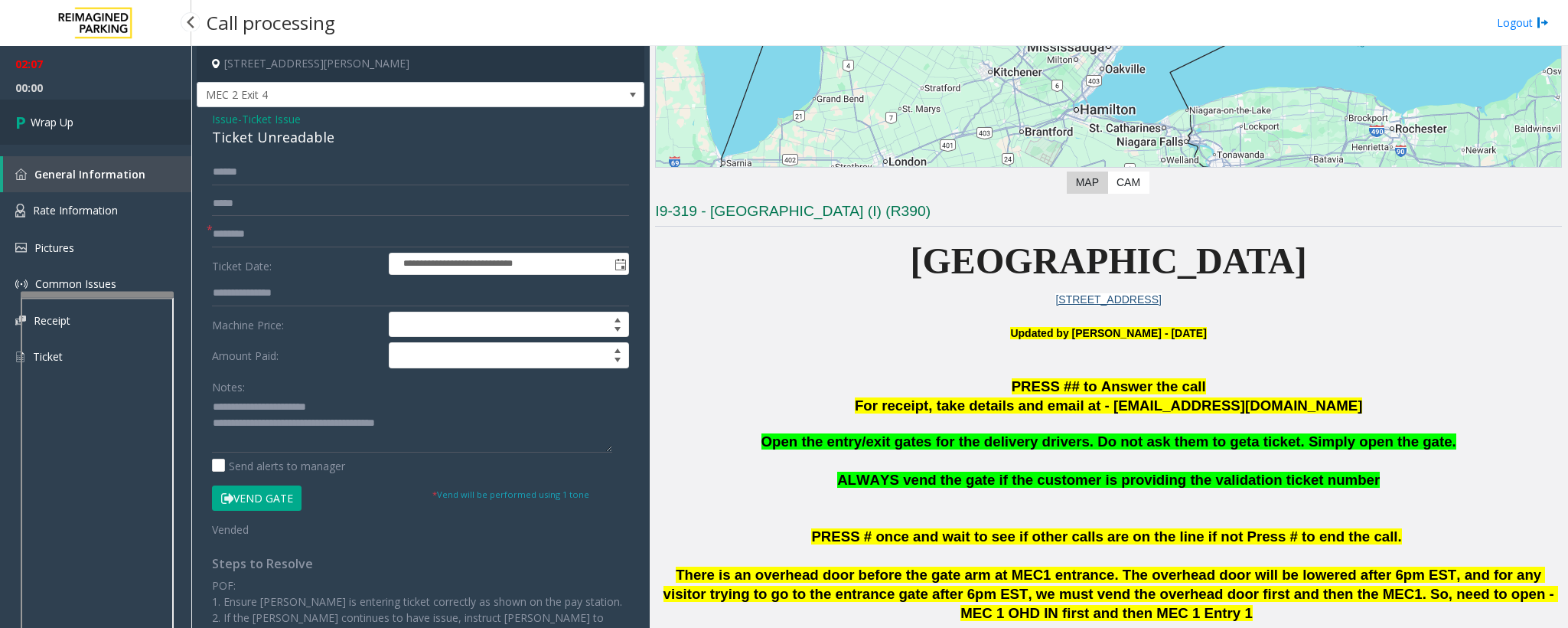
click at [53, 125] on span "Wrap Up" at bounding box center [52, 122] width 43 height 16
